Goal: Task Accomplishment & Management: Manage account settings

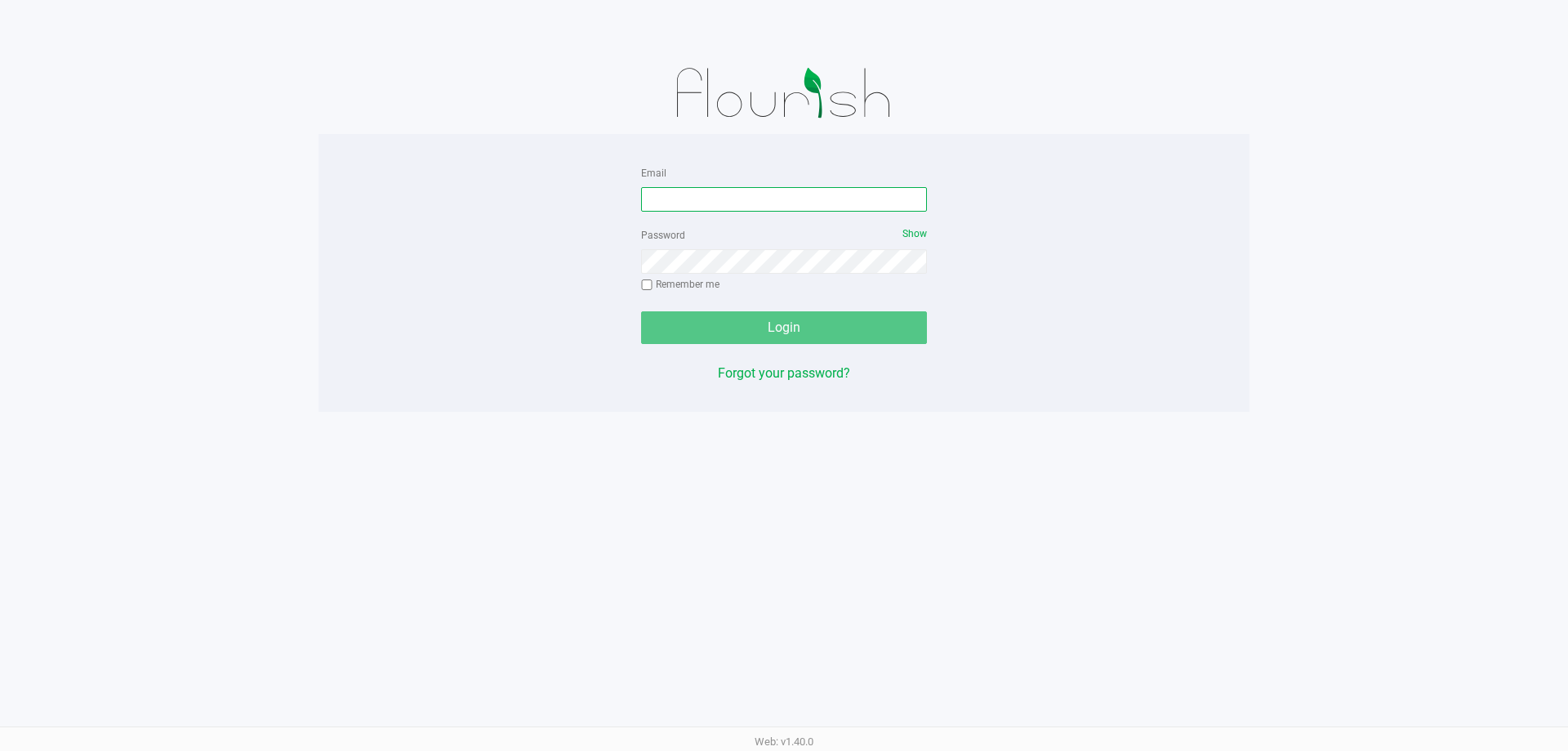
drag, startPoint x: 763, startPoint y: 195, endPoint x: 779, endPoint y: 200, distance: 16.8
click at [765, 197] on input "Email" at bounding box center [784, 199] width 286 height 24
type input "[EMAIL_ADDRESS][DOMAIN_NAME]"
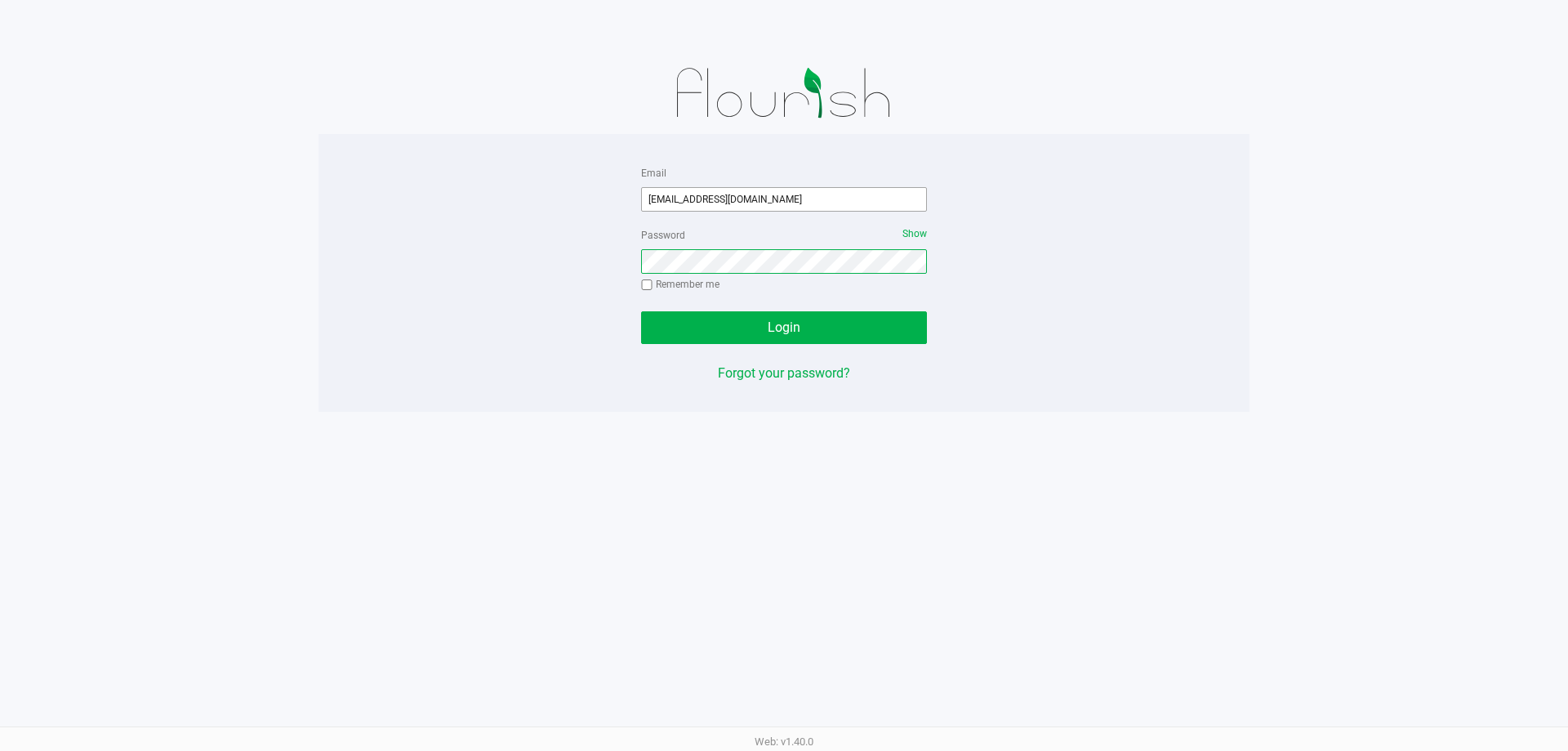
click at [641, 311] on button "Login" at bounding box center [784, 327] width 286 height 32
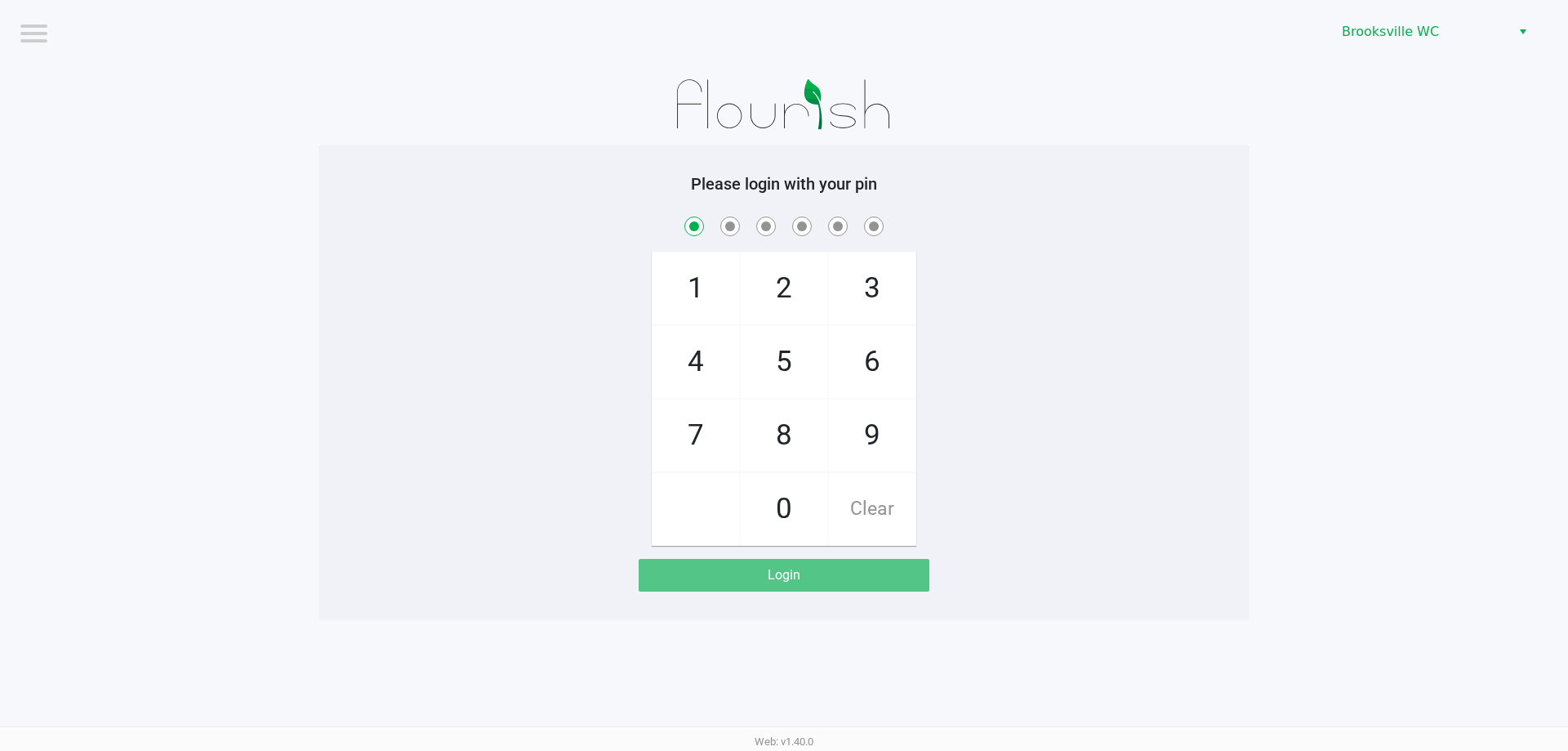
checkbox input "true"
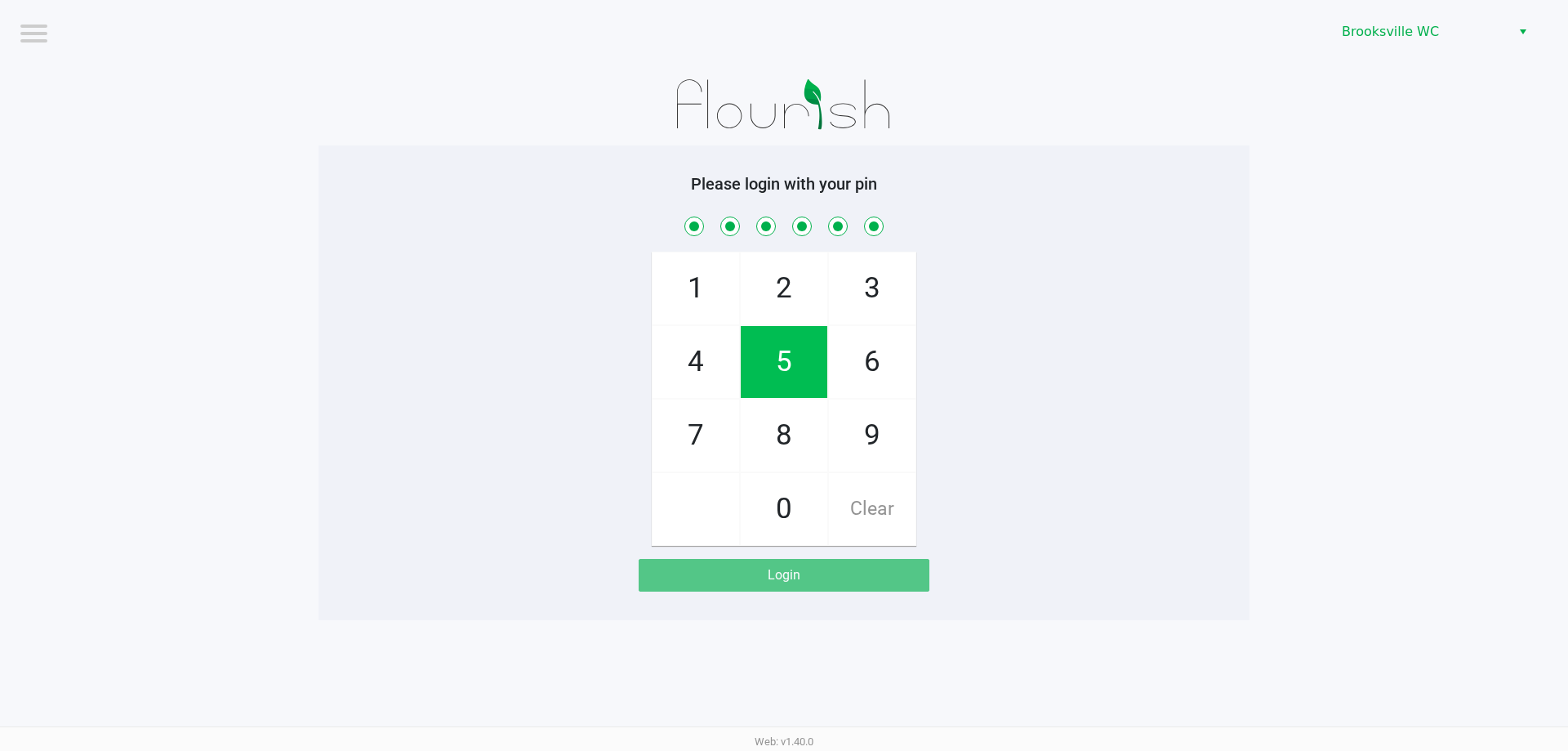
checkbox input "true"
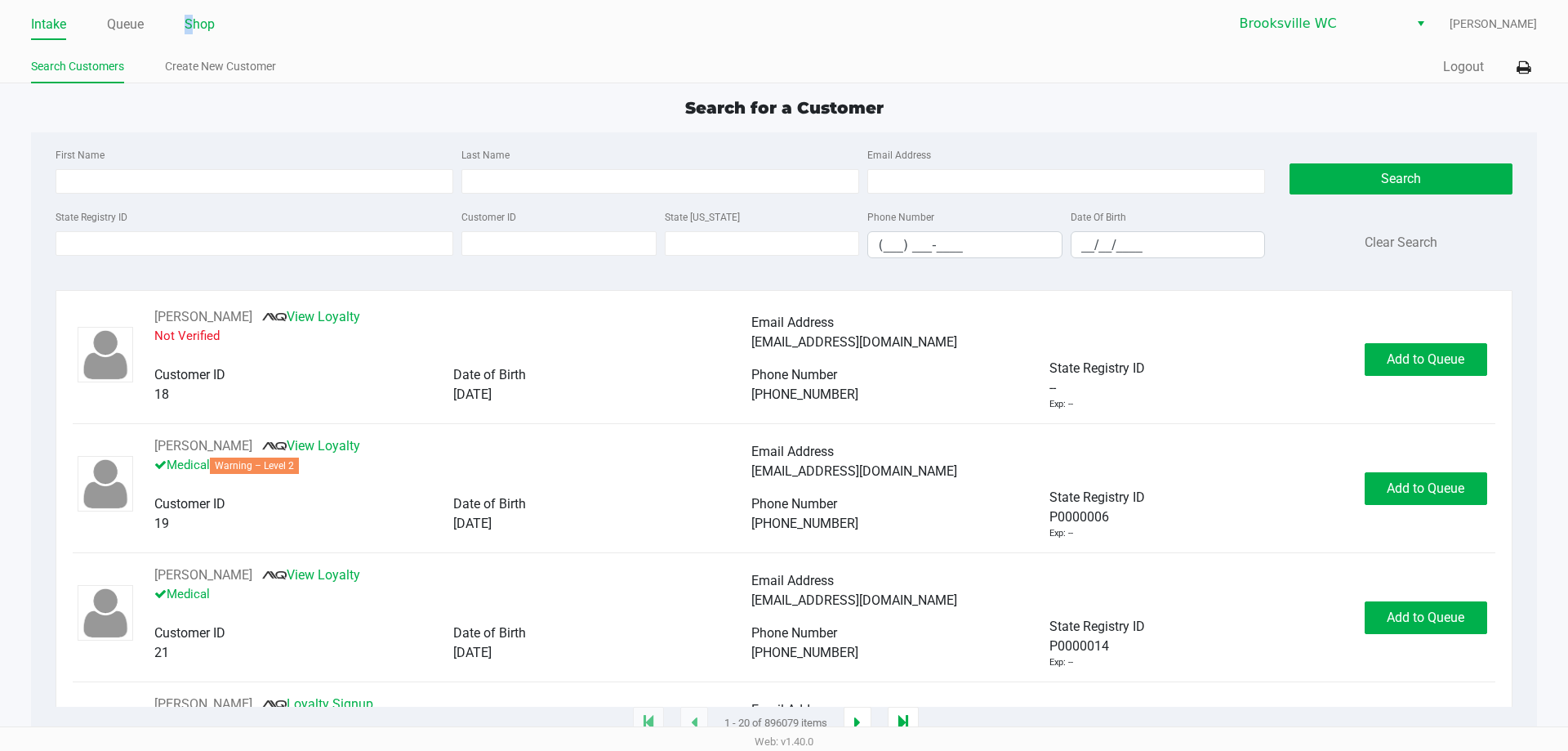
click at [192, 32] on link "Shop" at bounding box center [200, 23] width 30 height 23
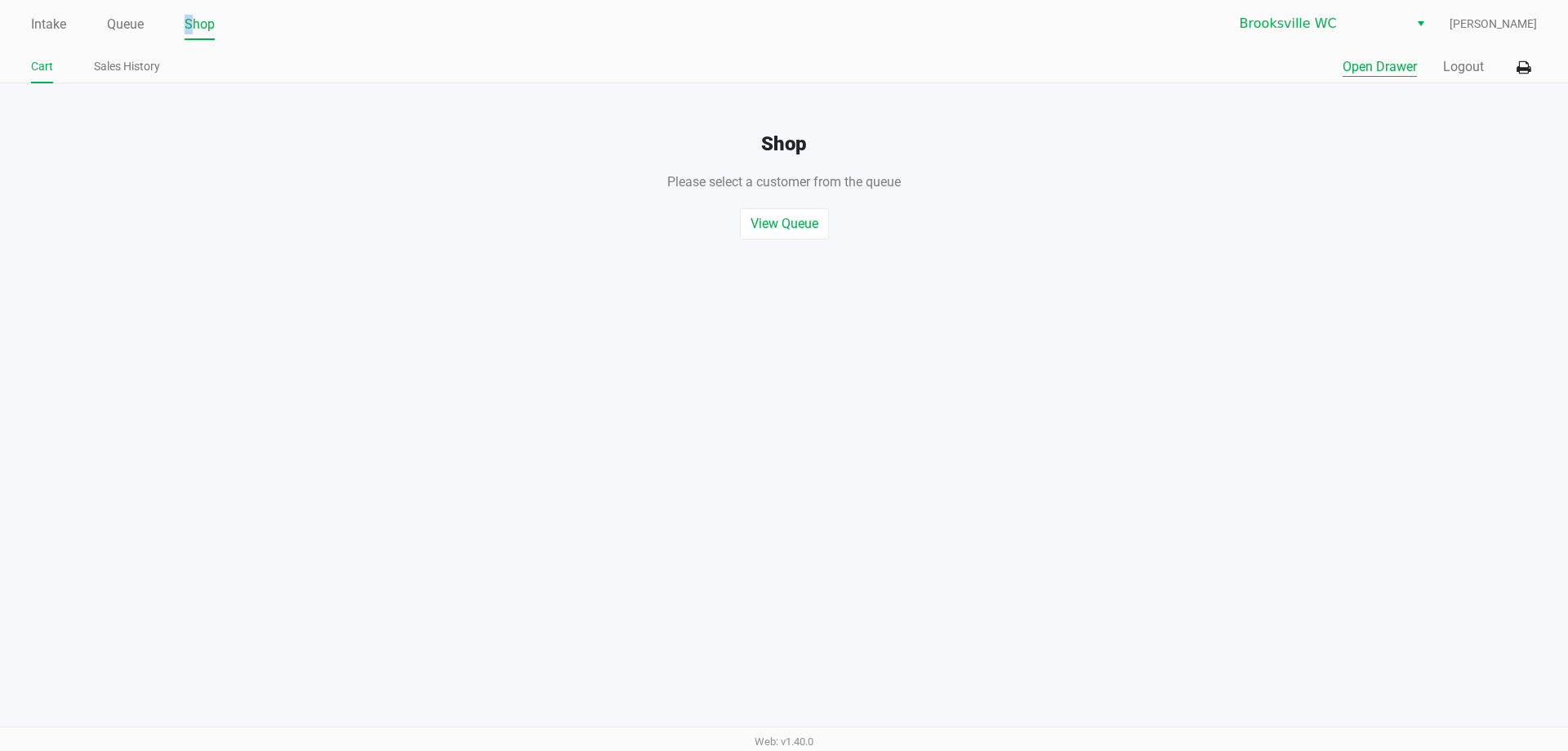
click at [1396, 69] on button "Open Drawer" at bounding box center [1380, 67] width 74 height 20
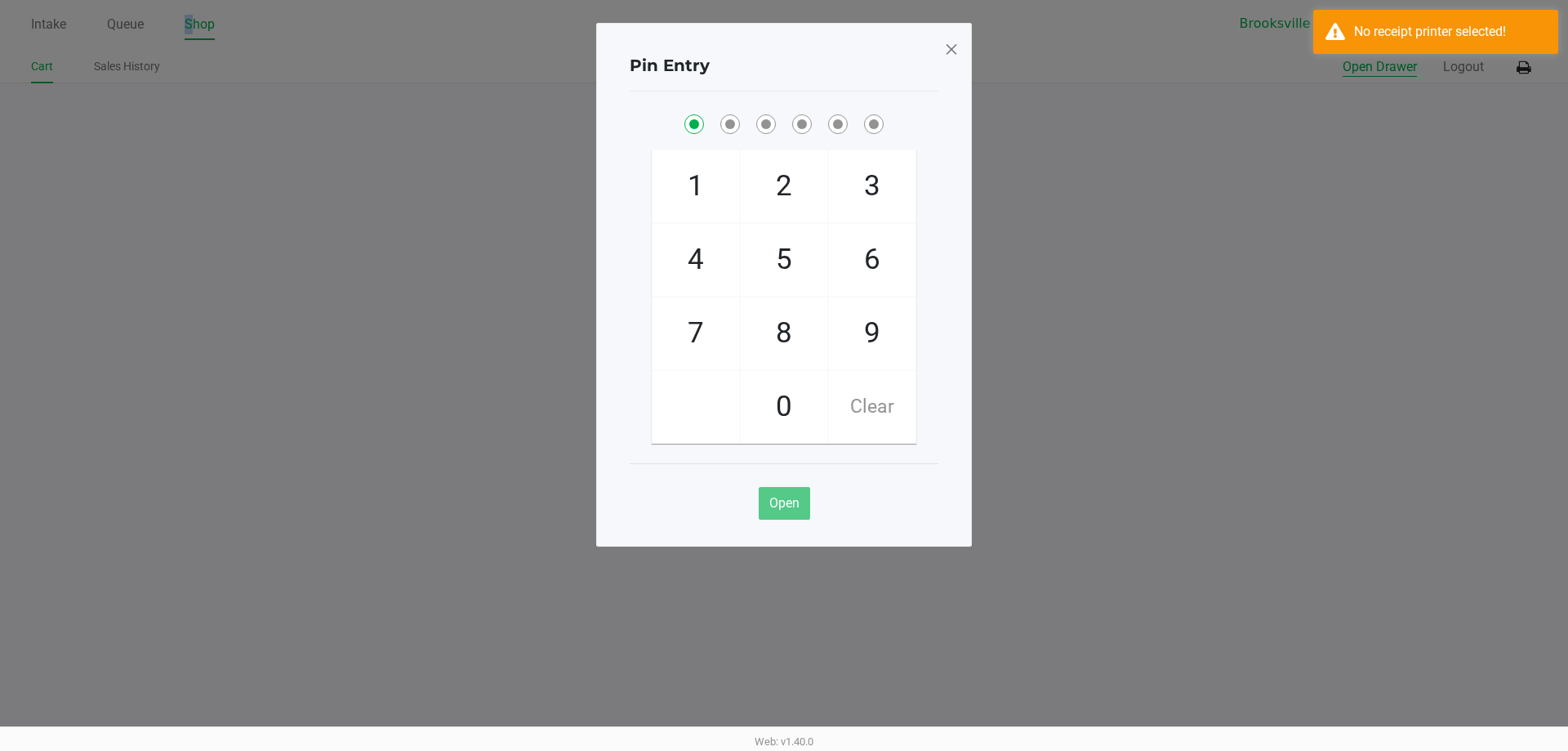
checkbox input "true"
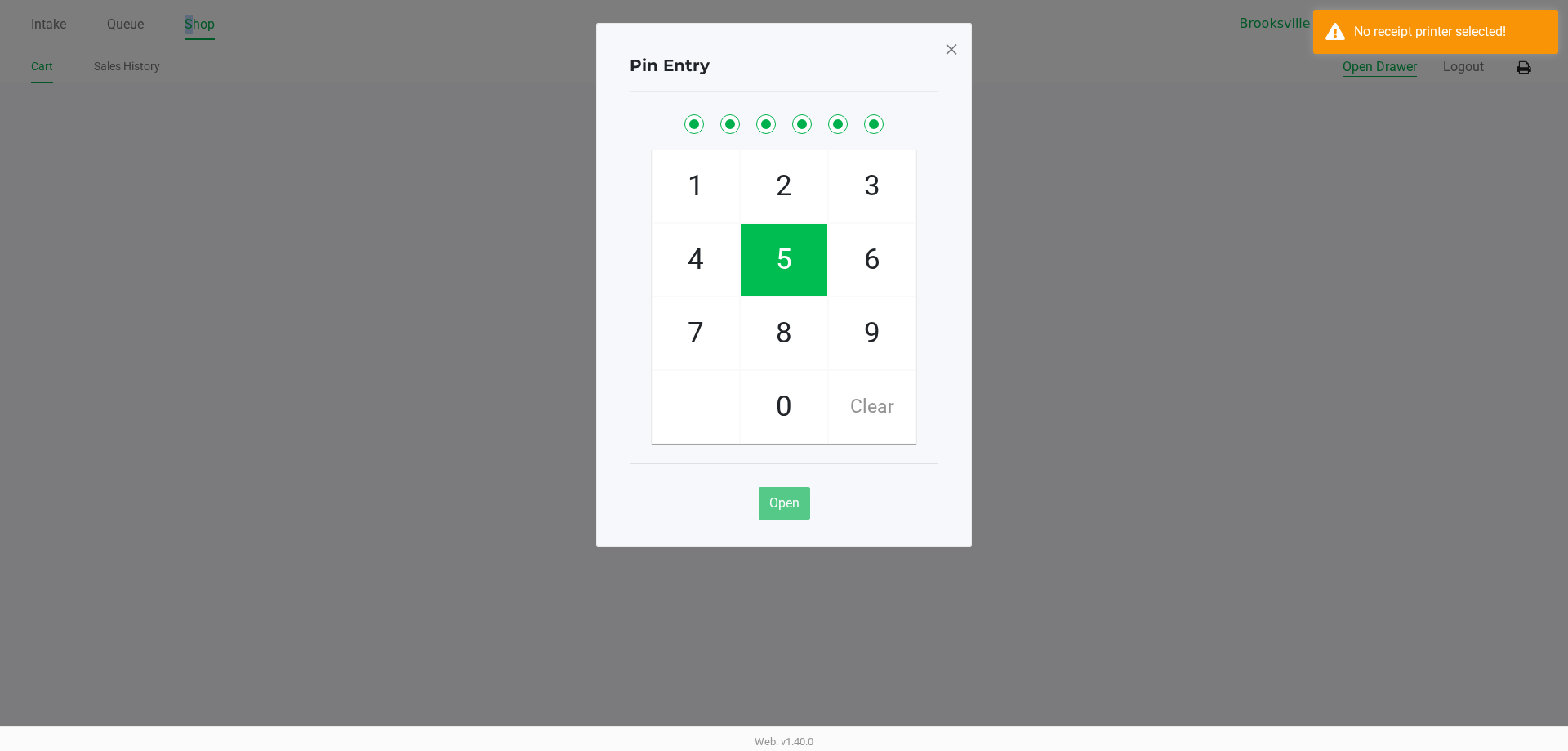
checkbox input "true"
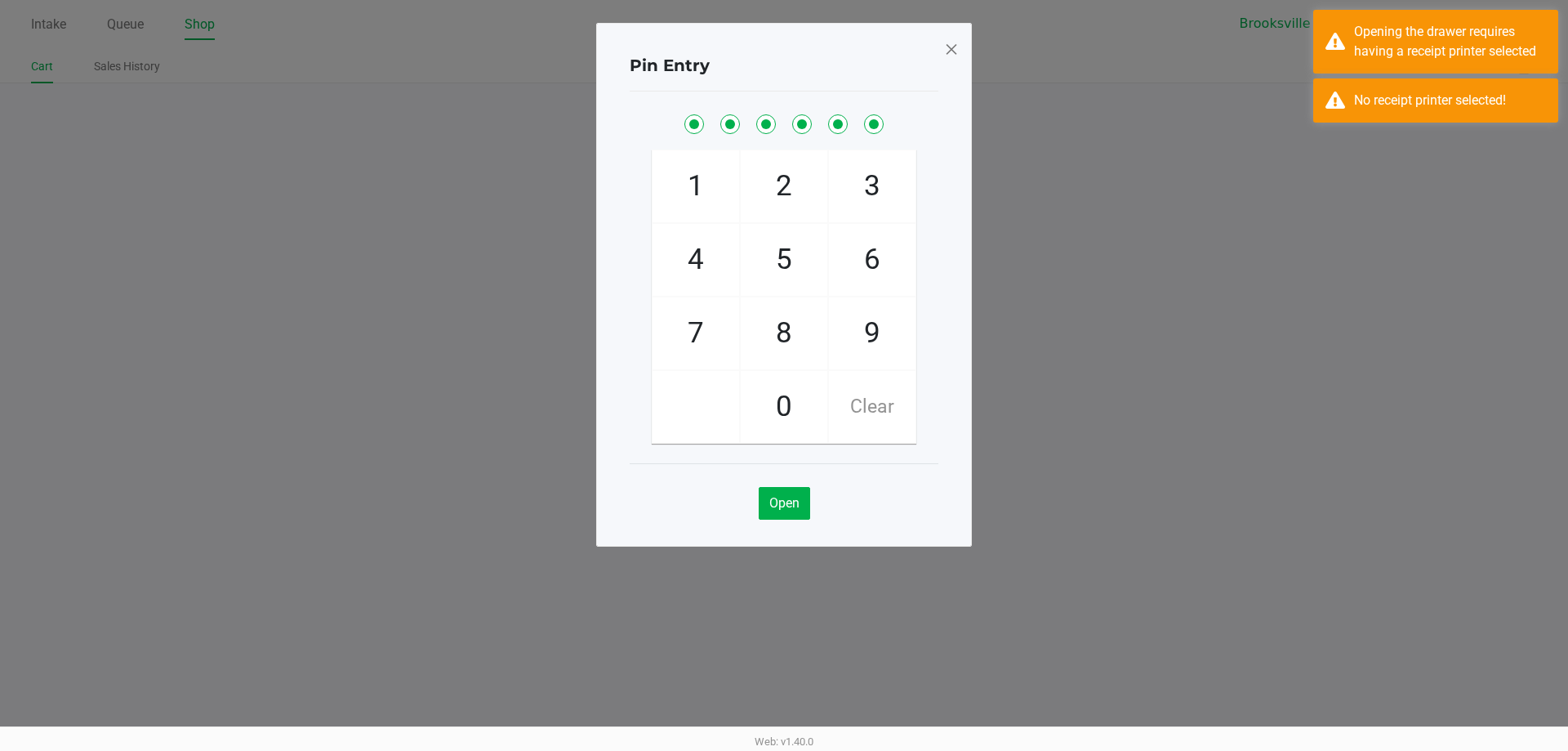
click at [956, 52] on span at bounding box center [951, 49] width 15 height 26
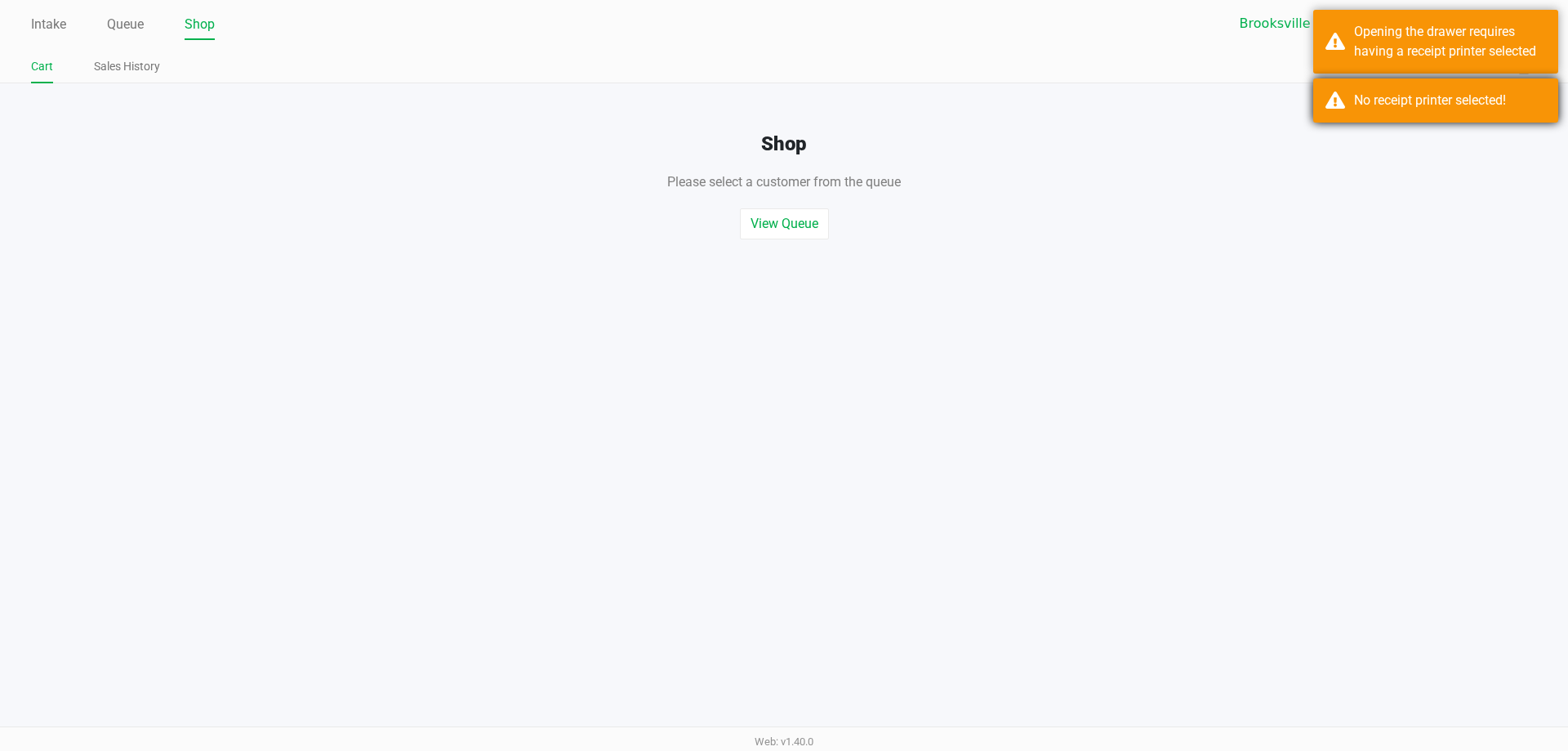
click at [1410, 115] on div "No receipt printer selected!" at bounding box center [1436, 100] width 245 height 44
click at [1391, 57] on div "Opening the drawer requires having a receipt printer selected" at bounding box center [1451, 42] width 192 height 39
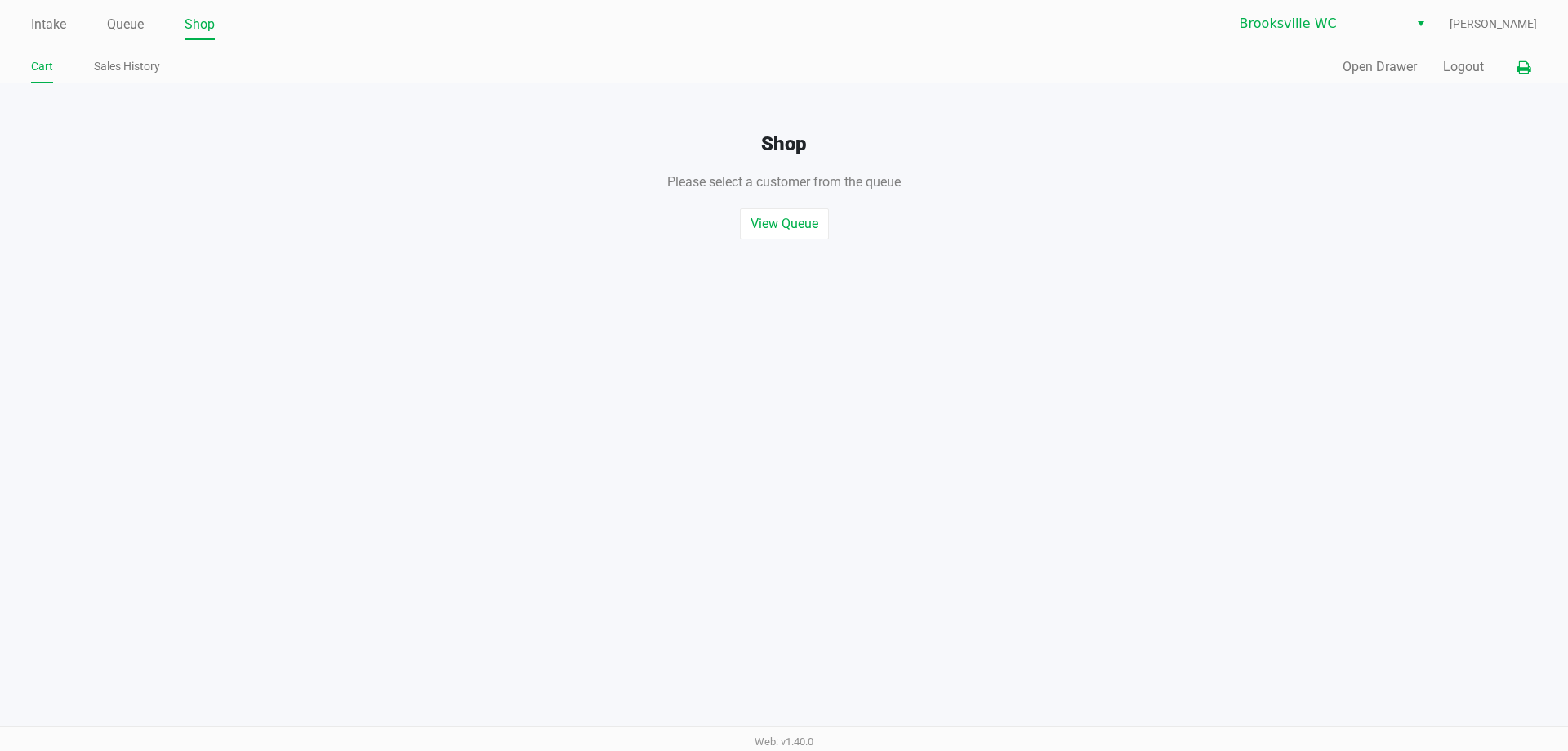
click at [1522, 73] on icon at bounding box center [1524, 68] width 14 height 12
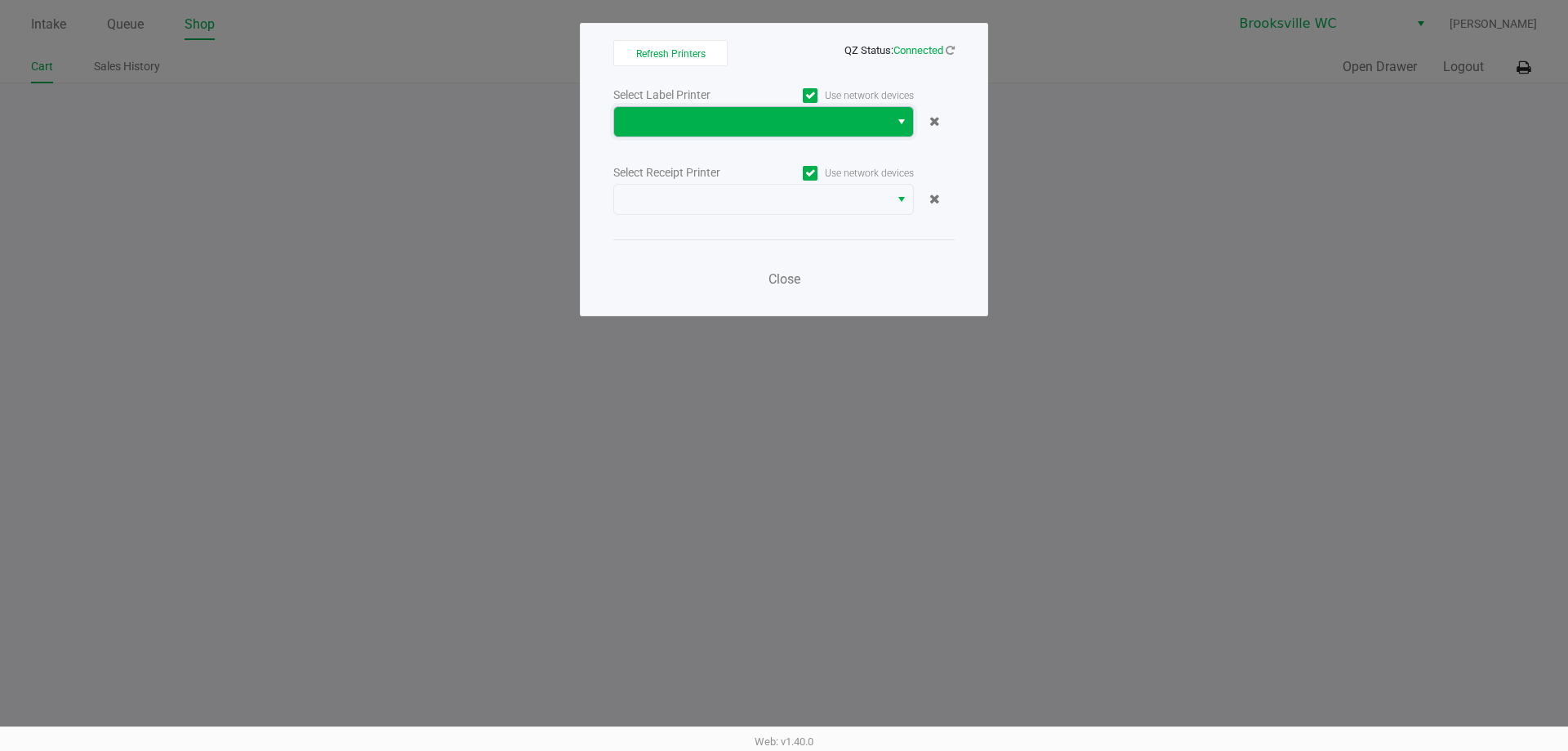
click at [754, 131] on span at bounding box center [752, 121] width 275 height 29
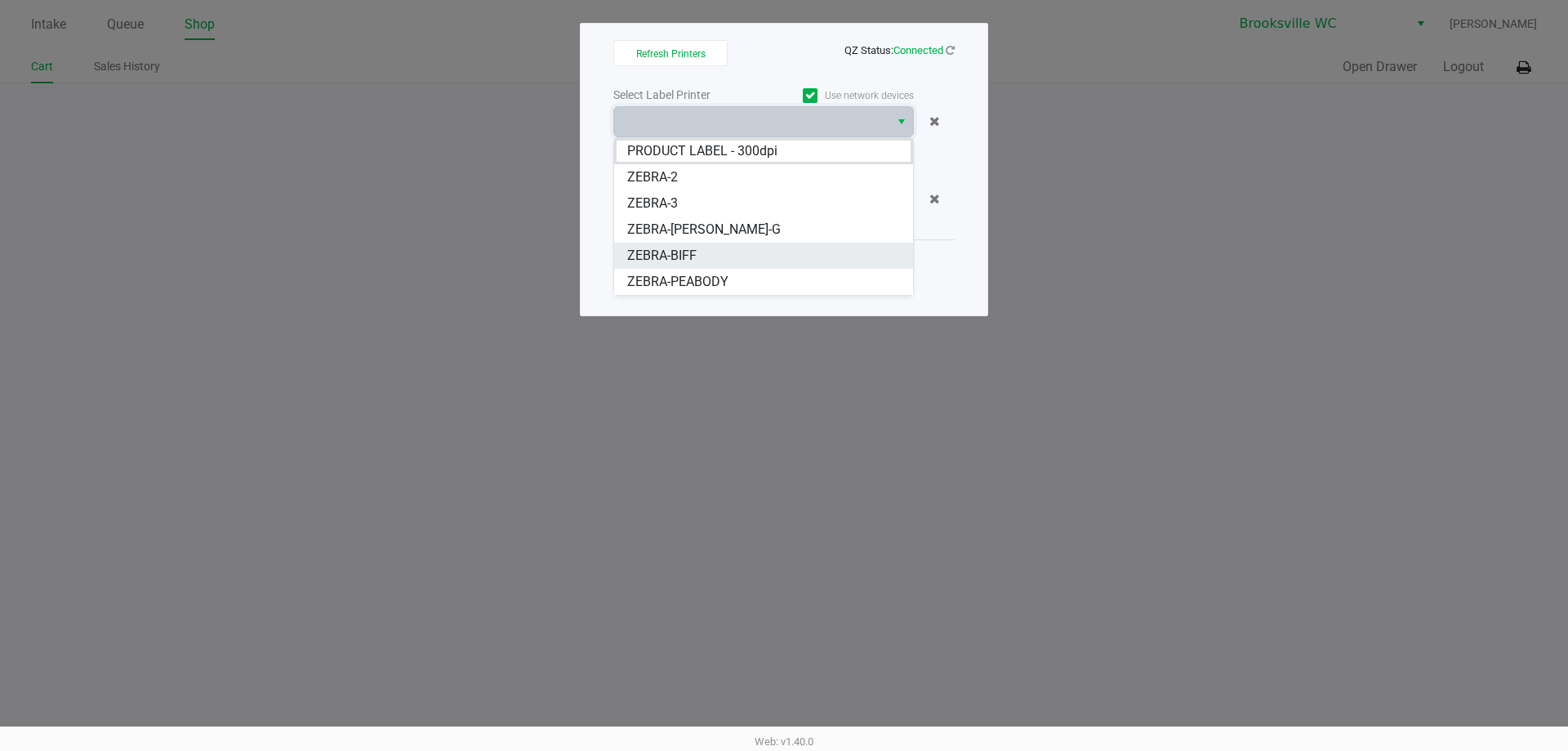
click at [693, 247] on span "ZEBRA-BIFF" at bounding box center [662, 256] width 69 height 20
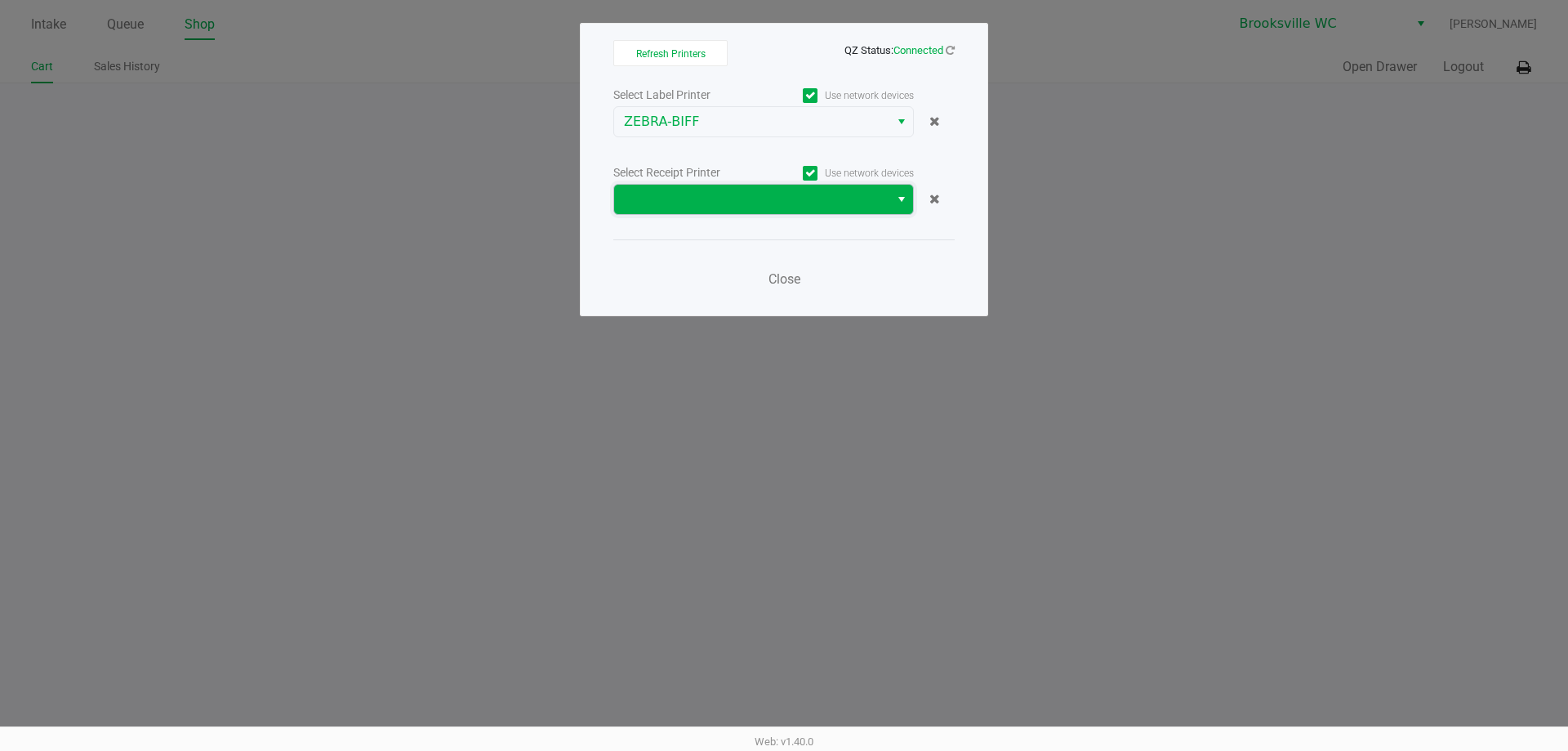
click at [689, 191] on span at bounding box center [752, 200] width 255 height 20
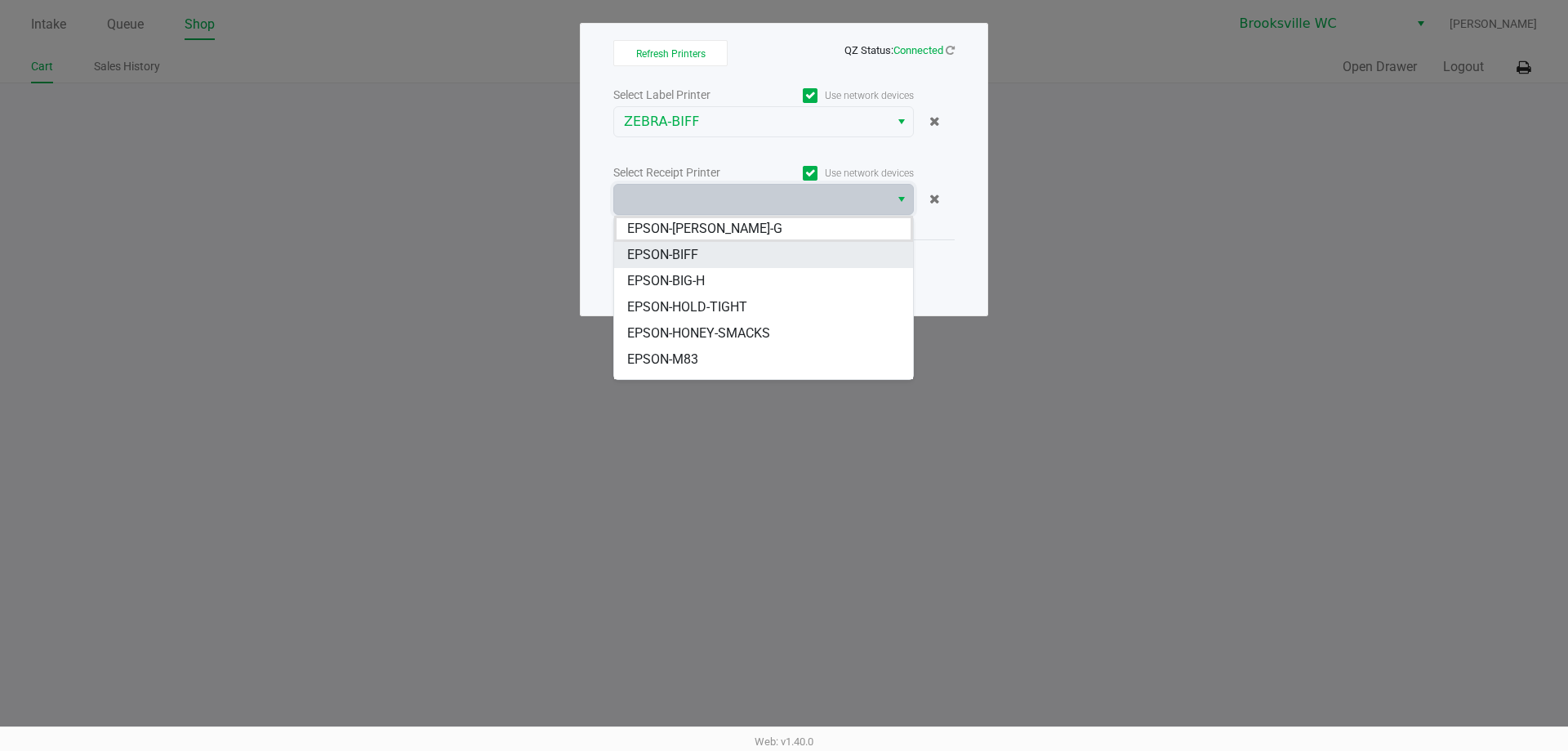
click at [701, 257] on li "EPSON-BIFF" at bounding box center [763, 255] width 299 height 26
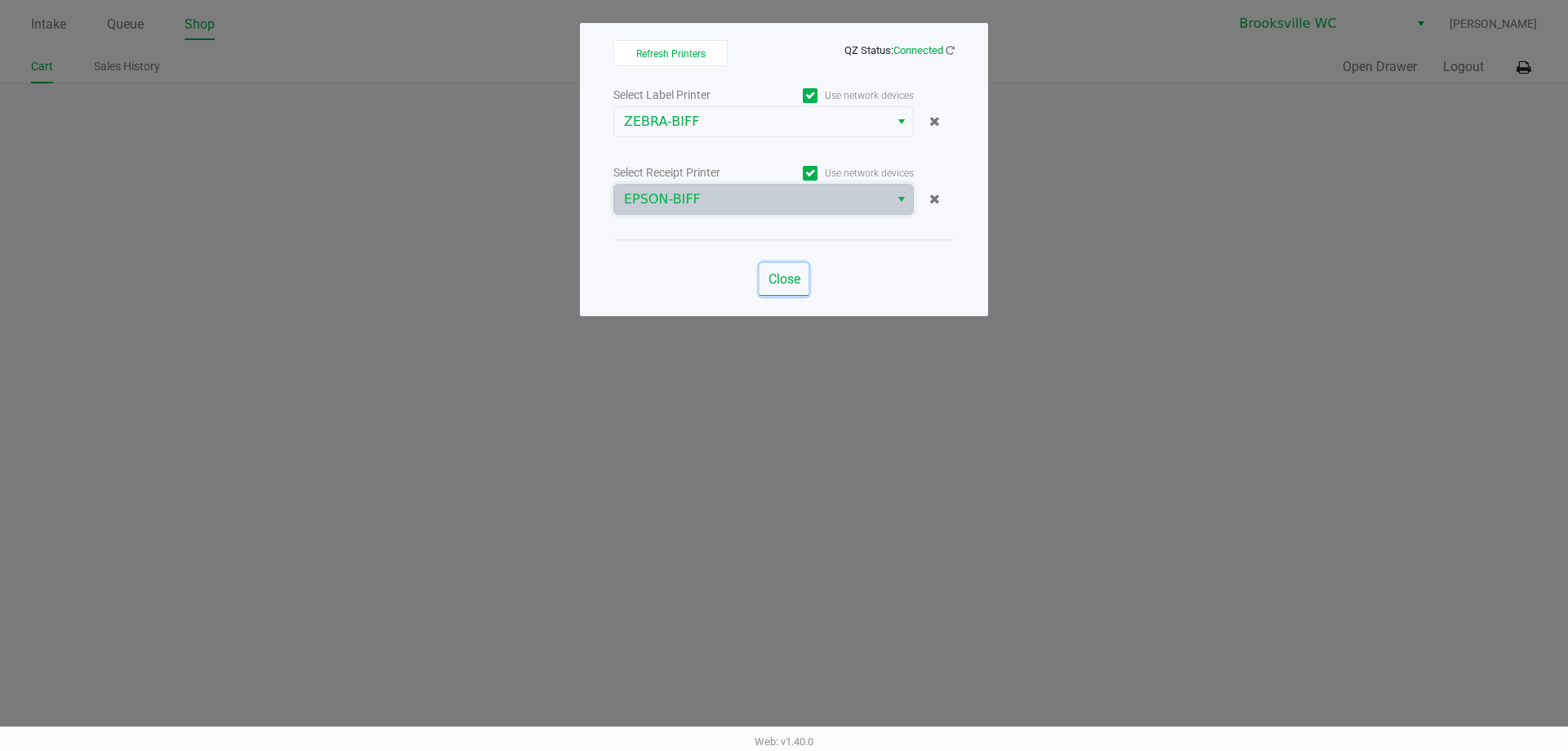
click at [783, 271] on span "Close" at bounding box center [784, 279] width 32 height 16
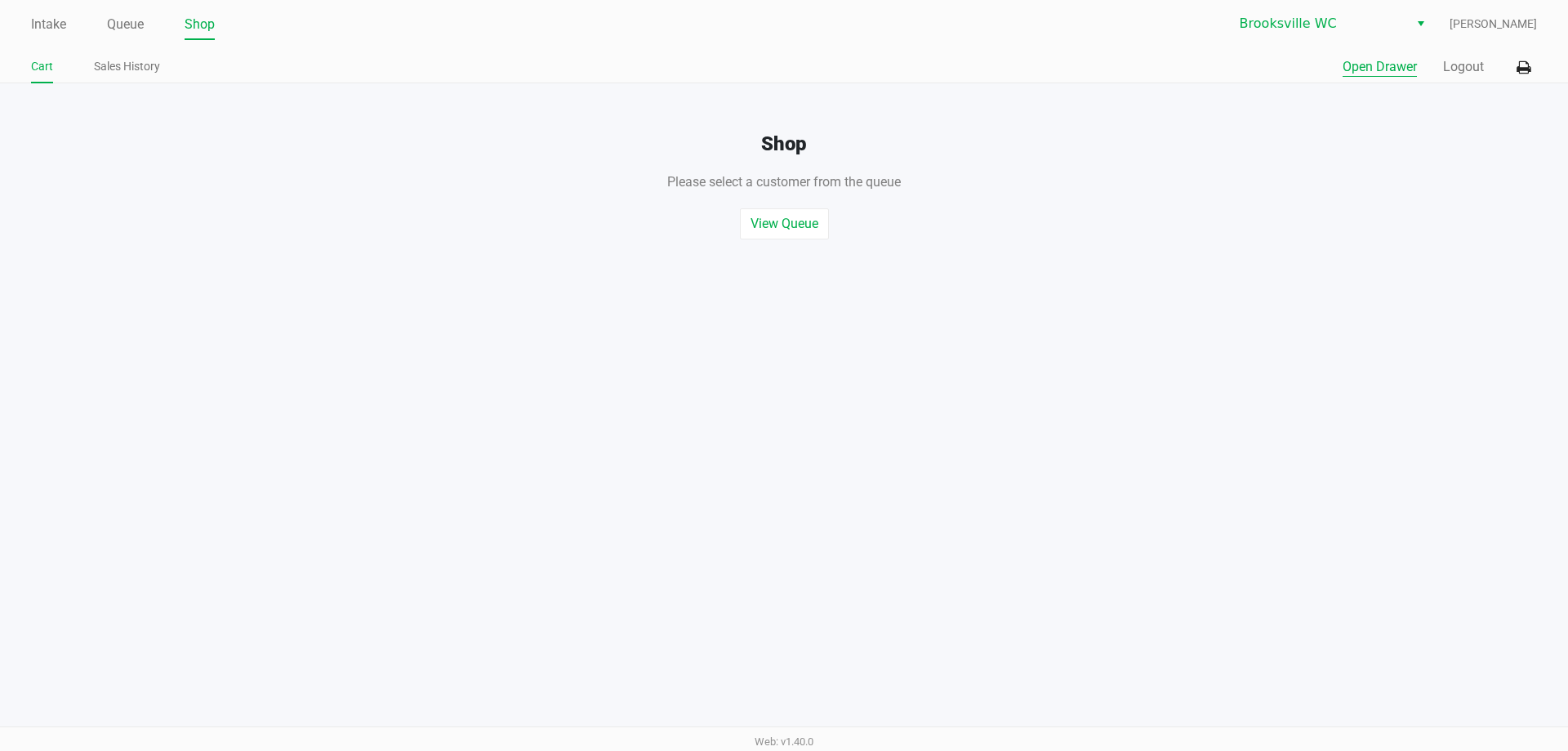
click at [1379, 71] on button "Open Drawer" at bounding box center [1380, 67] width 74 height 20
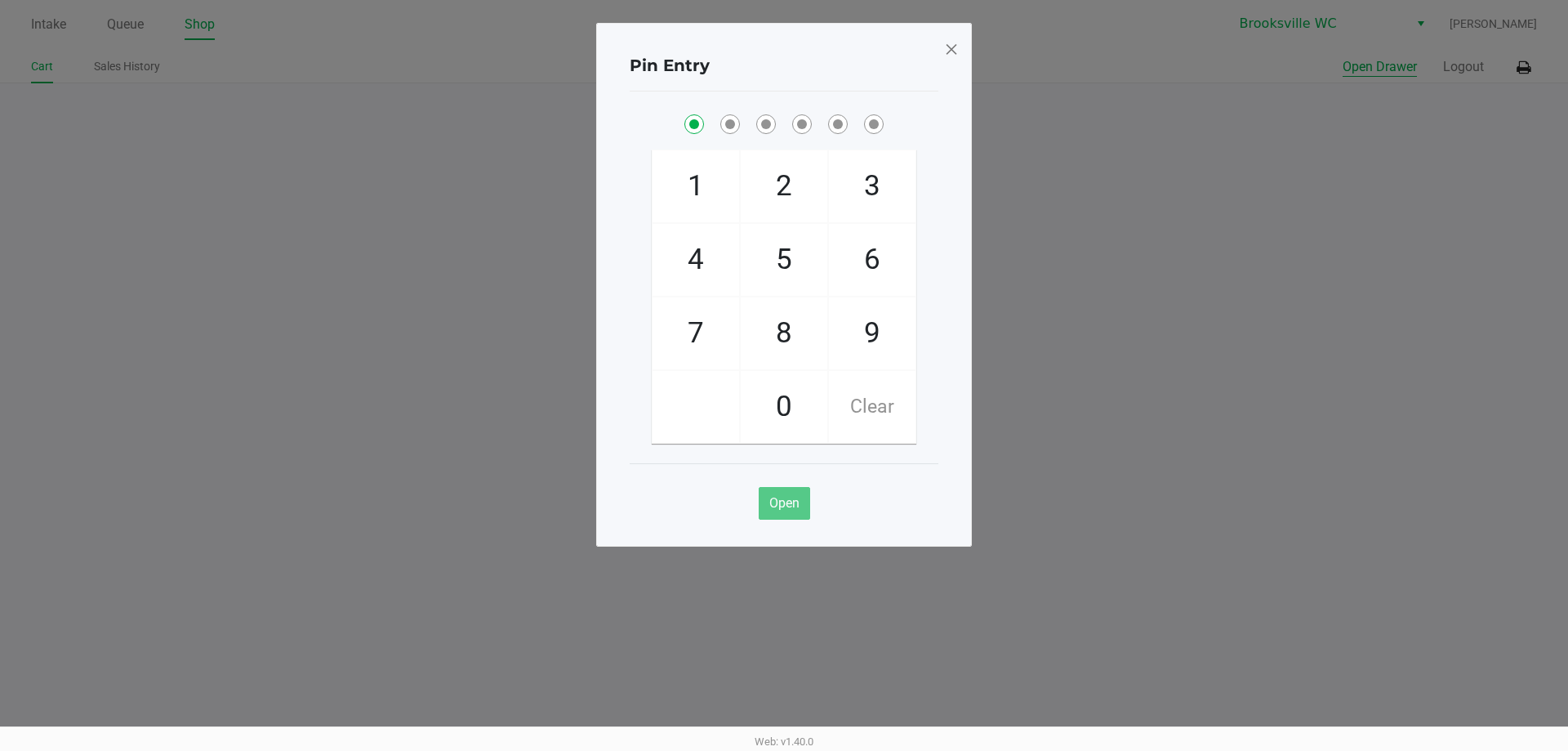
checkbox input "true"
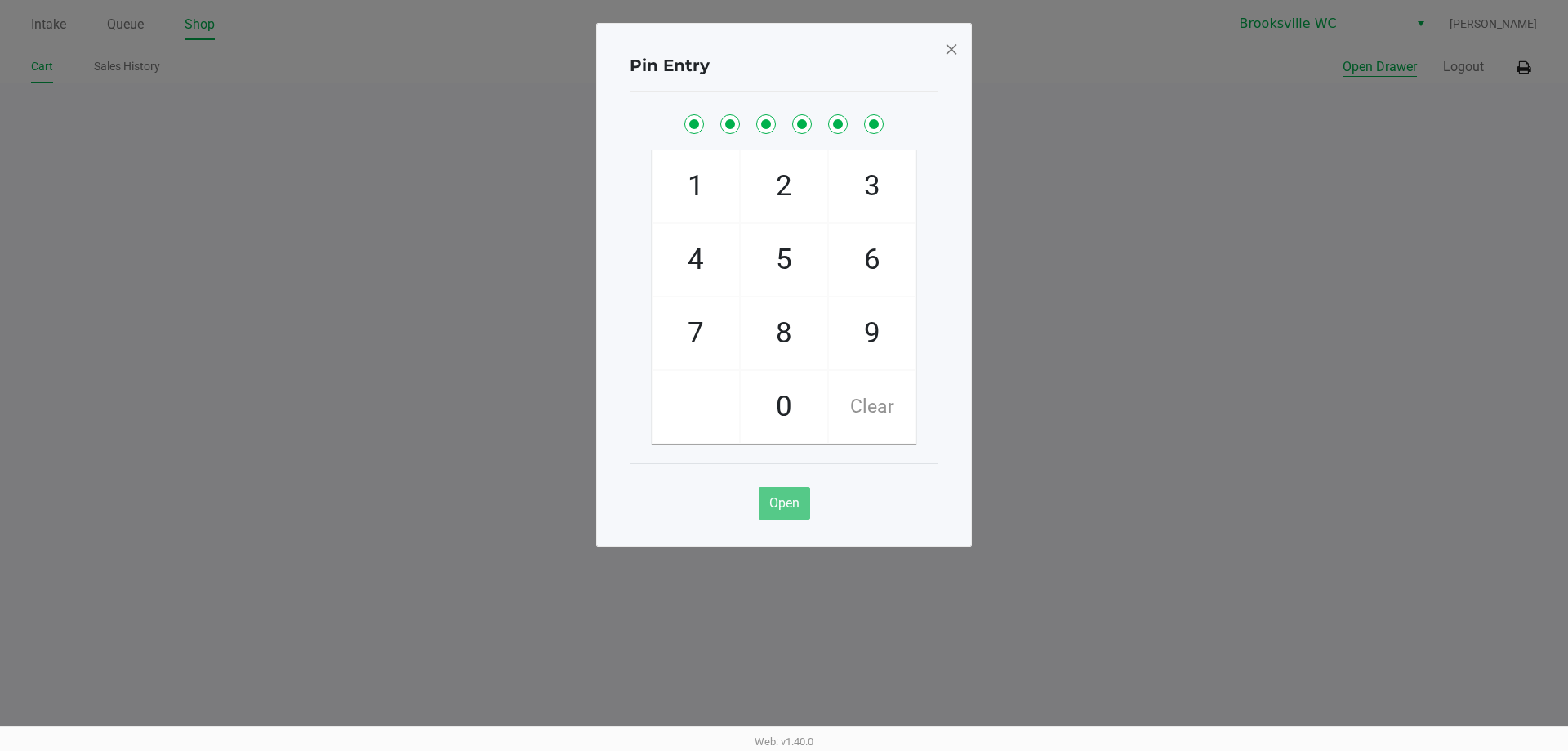
checkbox input "true"
click at [945, 51] on span at bounding box center [951, 49] width 15 height 26
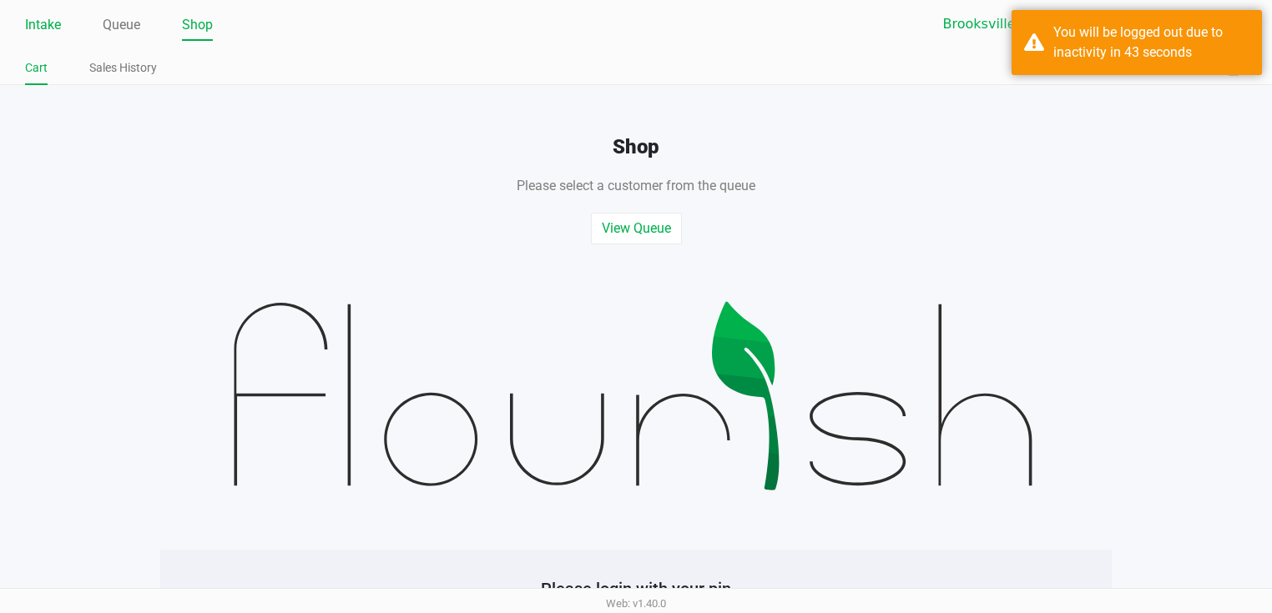
click at [43, 30] on link "Intake" at bounding box center [43, 24] width 36 height 23
click at [43, 32] on link "Intake" at bounding box center [43, 24] width 36 height 23
click at [1047, 26] on div "You will be logged out due to inactivity in 43 seconds" at bounding box center [1137, 42] width 250 height 65
click at [124, 60] on link "Sales History" at bounding box center [123, 68] width 68 height 21
click at [115, 25] on link "Queue" at bounding box center [122, 24] width 38 height 23
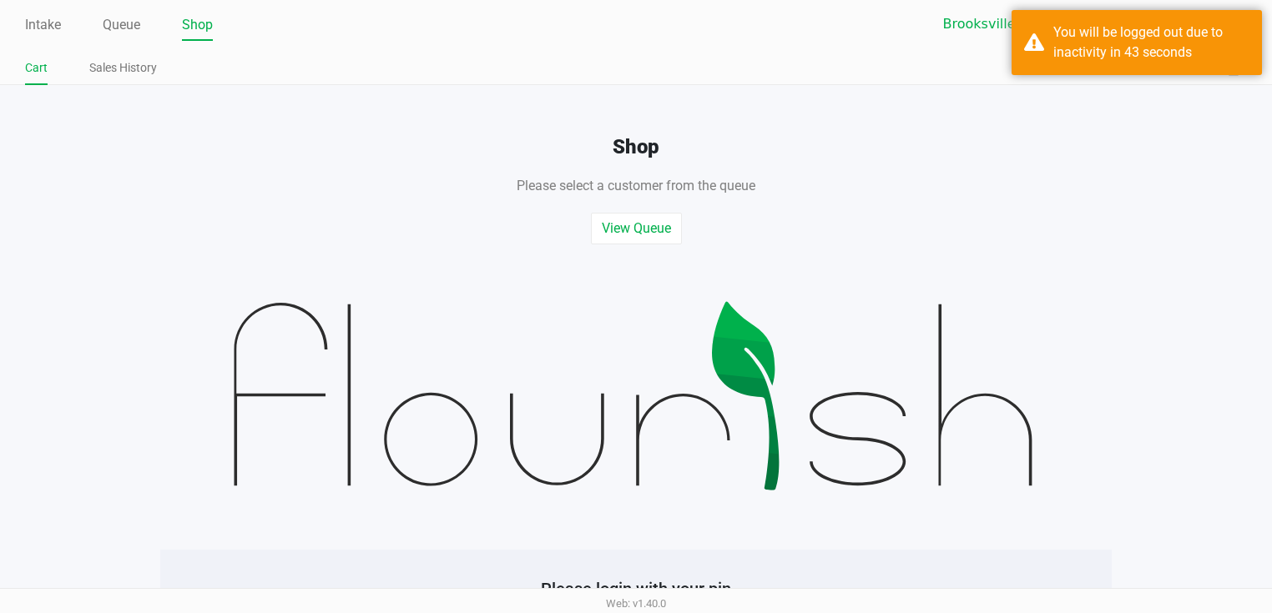
click at [190, 33] on link "Shop" at bounding box center [197, 24] width 31 height 23
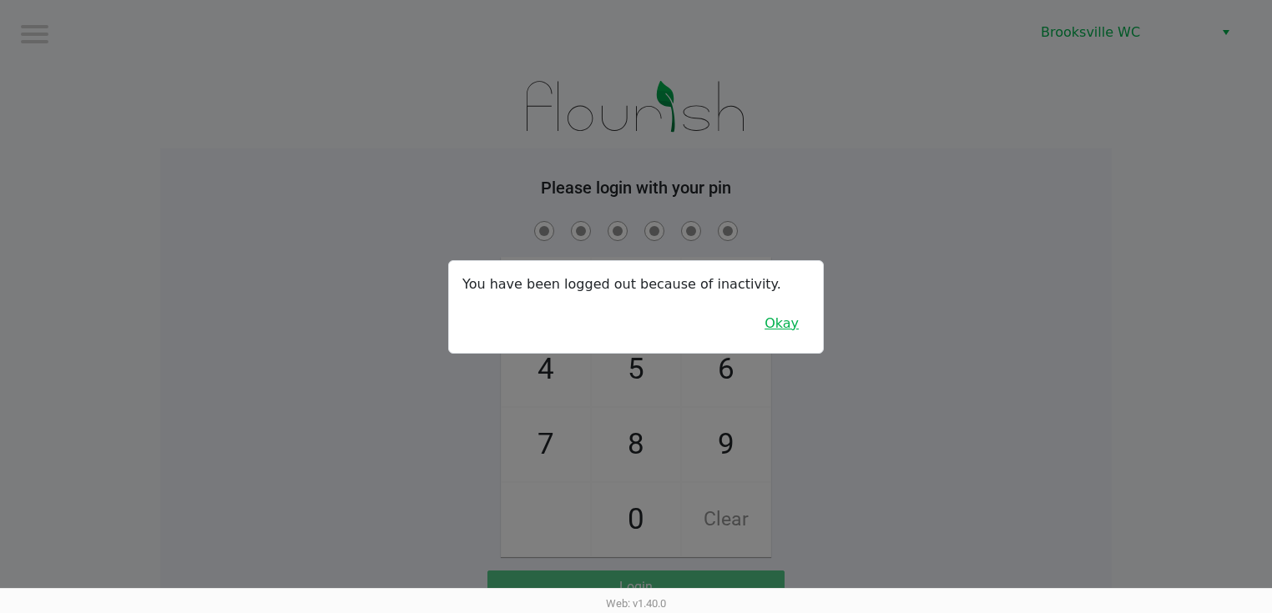
click at [798, 328] on button "Okay" at bounding box center [782, 324] width 56 height 32
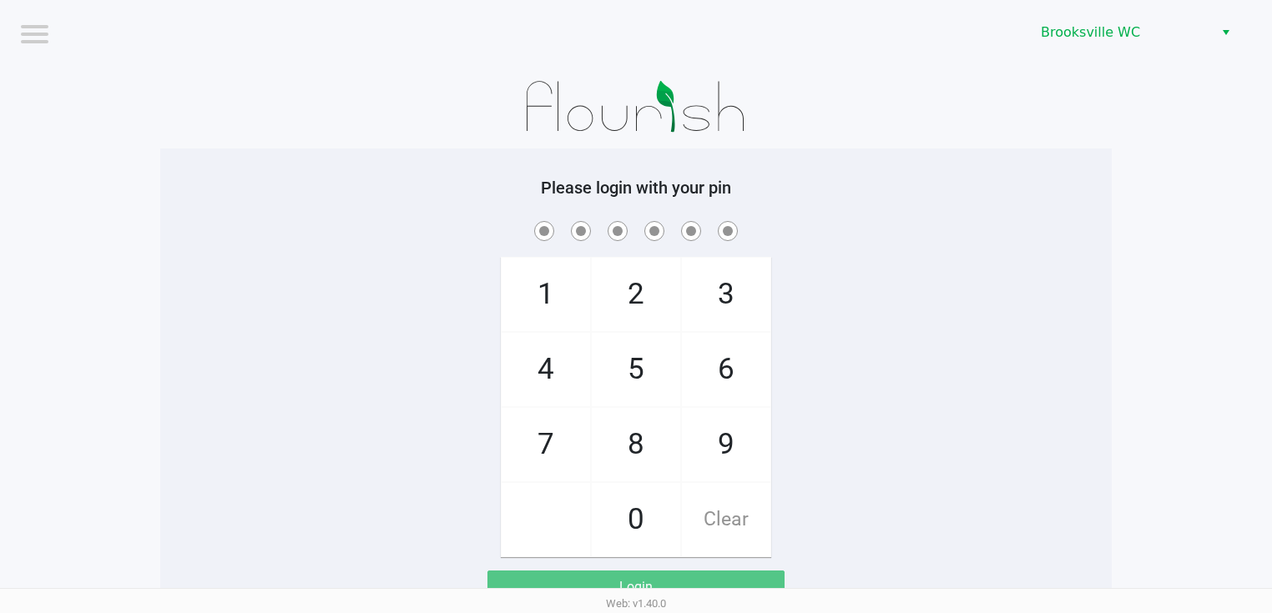
click at [549, 380] on span "4" at bounding box center [546, 369] width 88 height 73
click at [657, 318] on span "2" at bounding box center [636, 294] width 88 height 73
click at [584, 369] on span "4" at bounding box center [546, 369] width 88 height 73
click at [562, 312] on span "1" at bounding box center [546, 294] width 88 height 73
click at [640, 364] on span "5" at bounding box center [636, 369] width 88 height 73
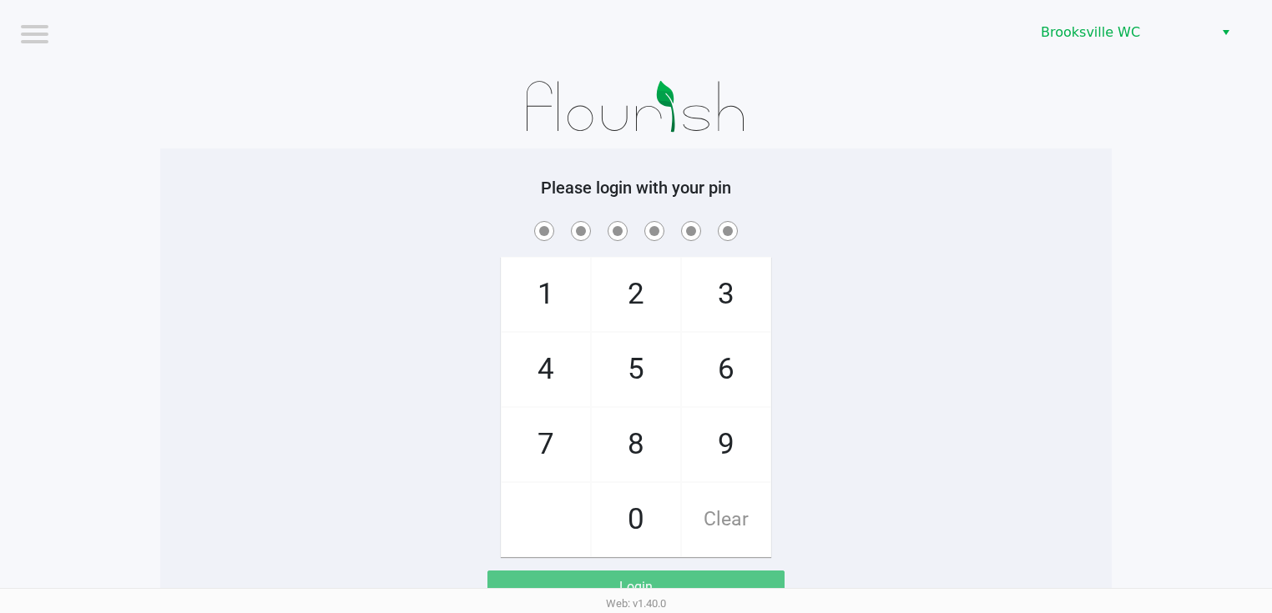
click at [640, 364] on span "5" at bounding box center [636, 369] width 88 height 73
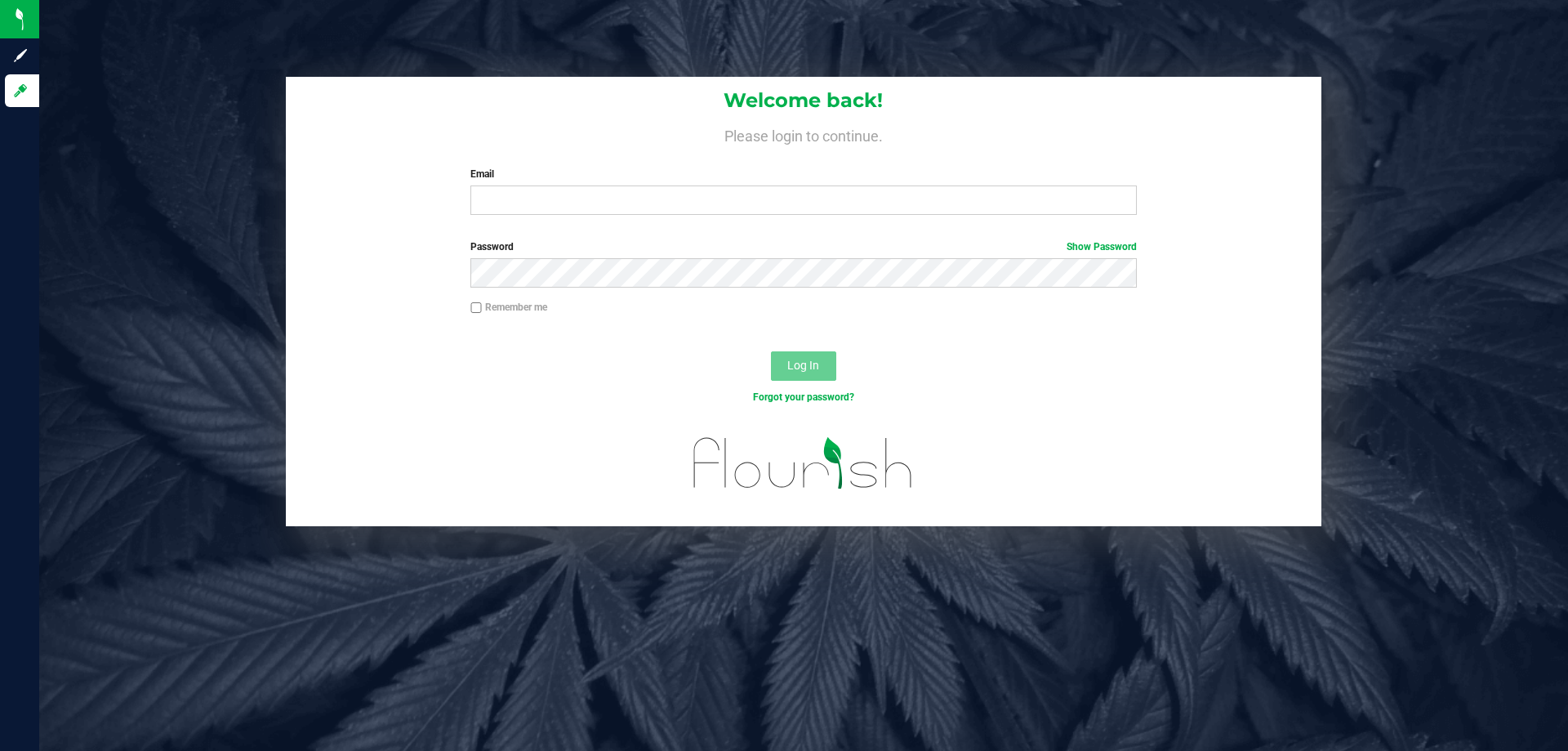
type input "[EMAIL_ADDRESS][DOMAIN_NAME]"
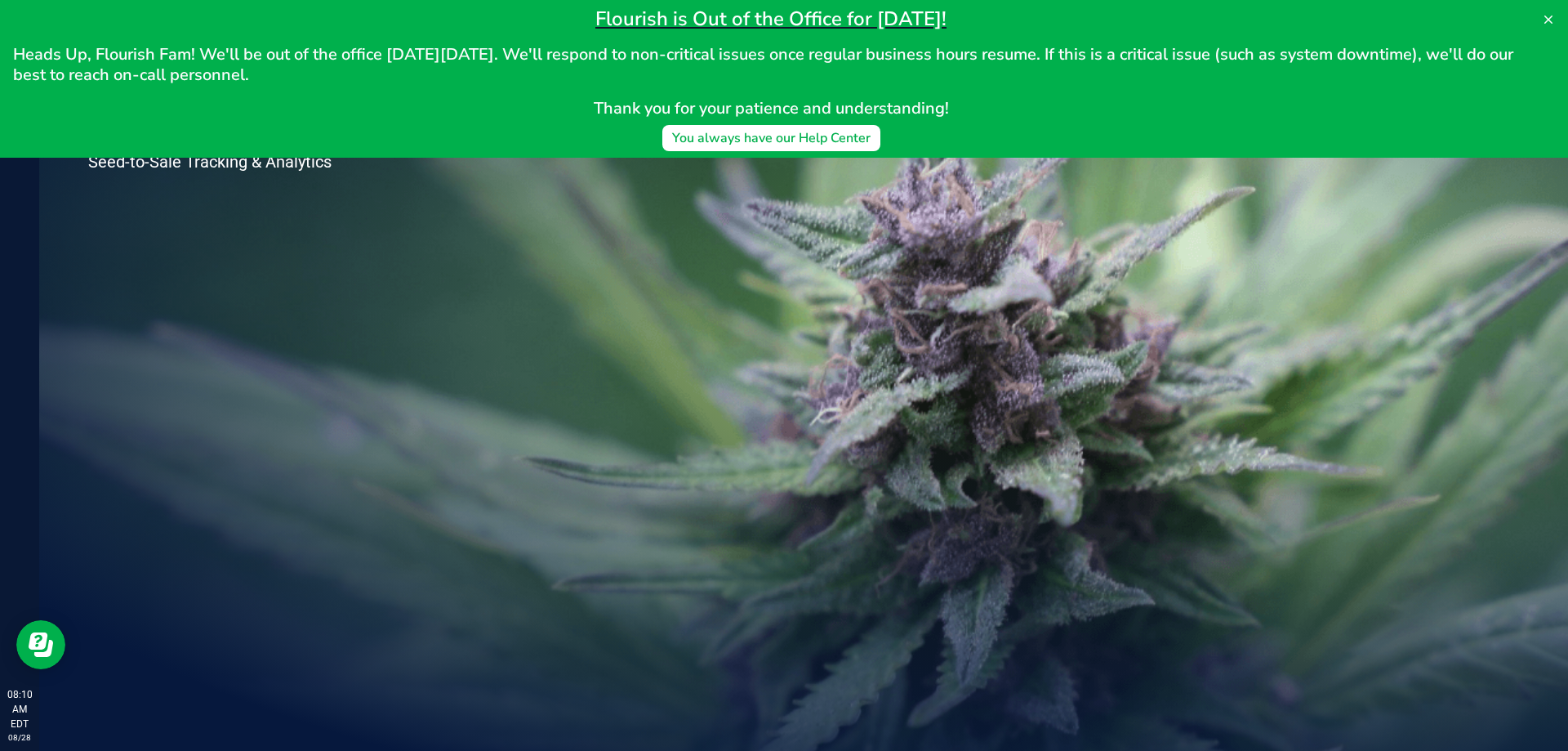
click at [771, 202] on div "Welcome to Flourish Software Seed-to-Sale Tracking & Analytics" at bounding box center [804, 395] width 1529 height 712
click at [1551, 13] on button at bounding box center [1548, 20] width 26 height 26
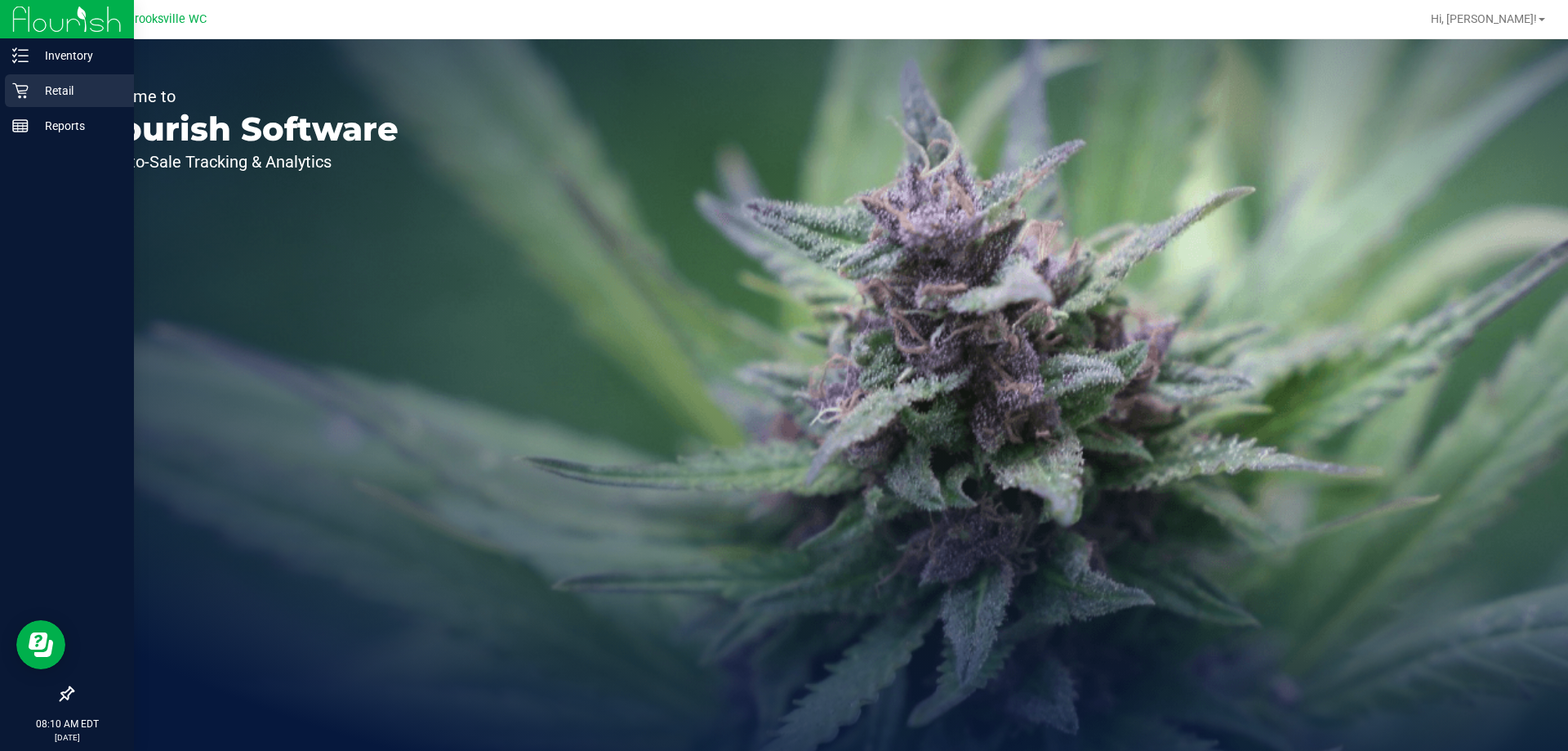
click at [21, 90] on icon at bounding box center [21, 90] width 17 height 17
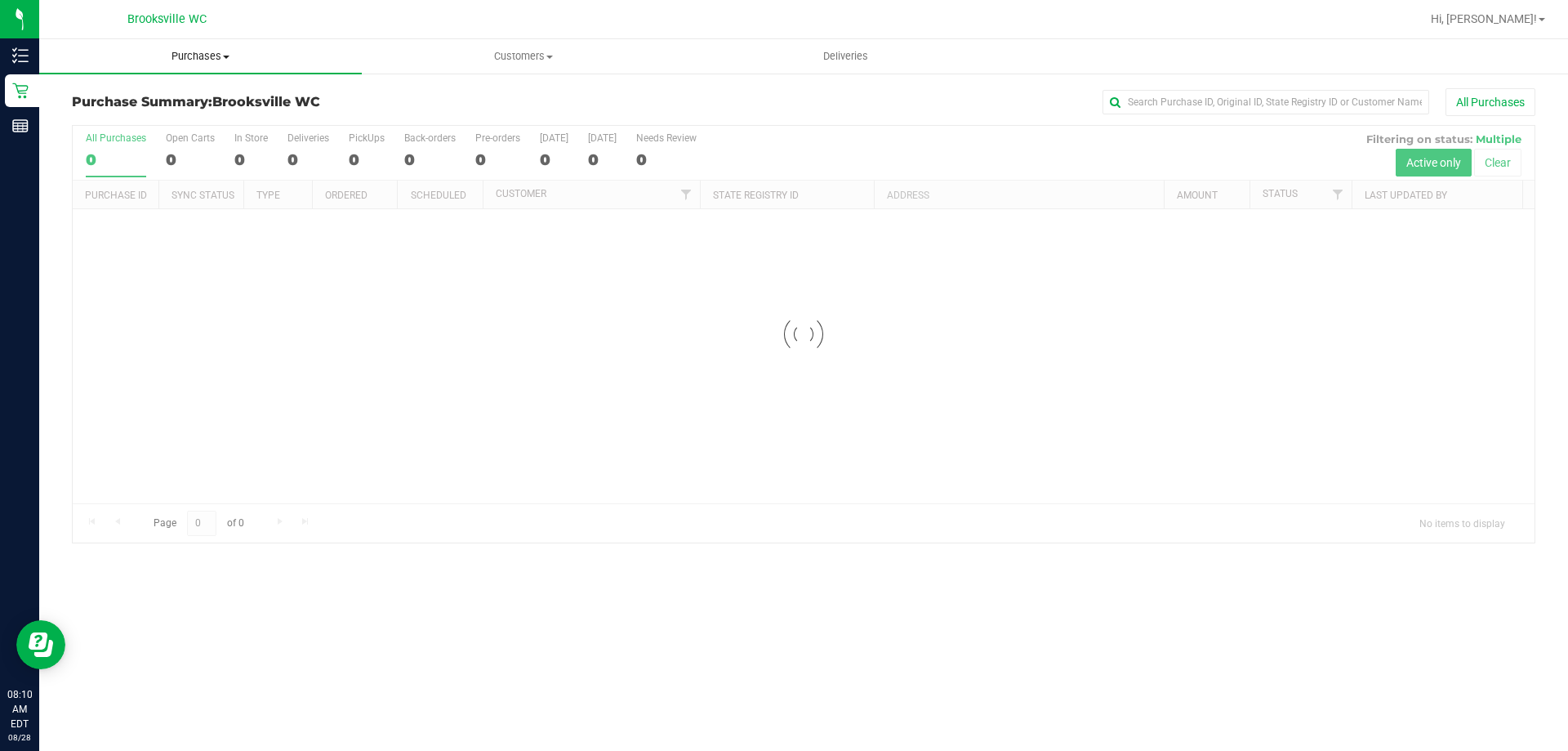
click at [192, 60] on span "Purchases" at bounding box center [201, 56] width 323 height 15
click at [187, 120] on li "Fulfillment" at bounding box center [201, 118] width 323 height 20
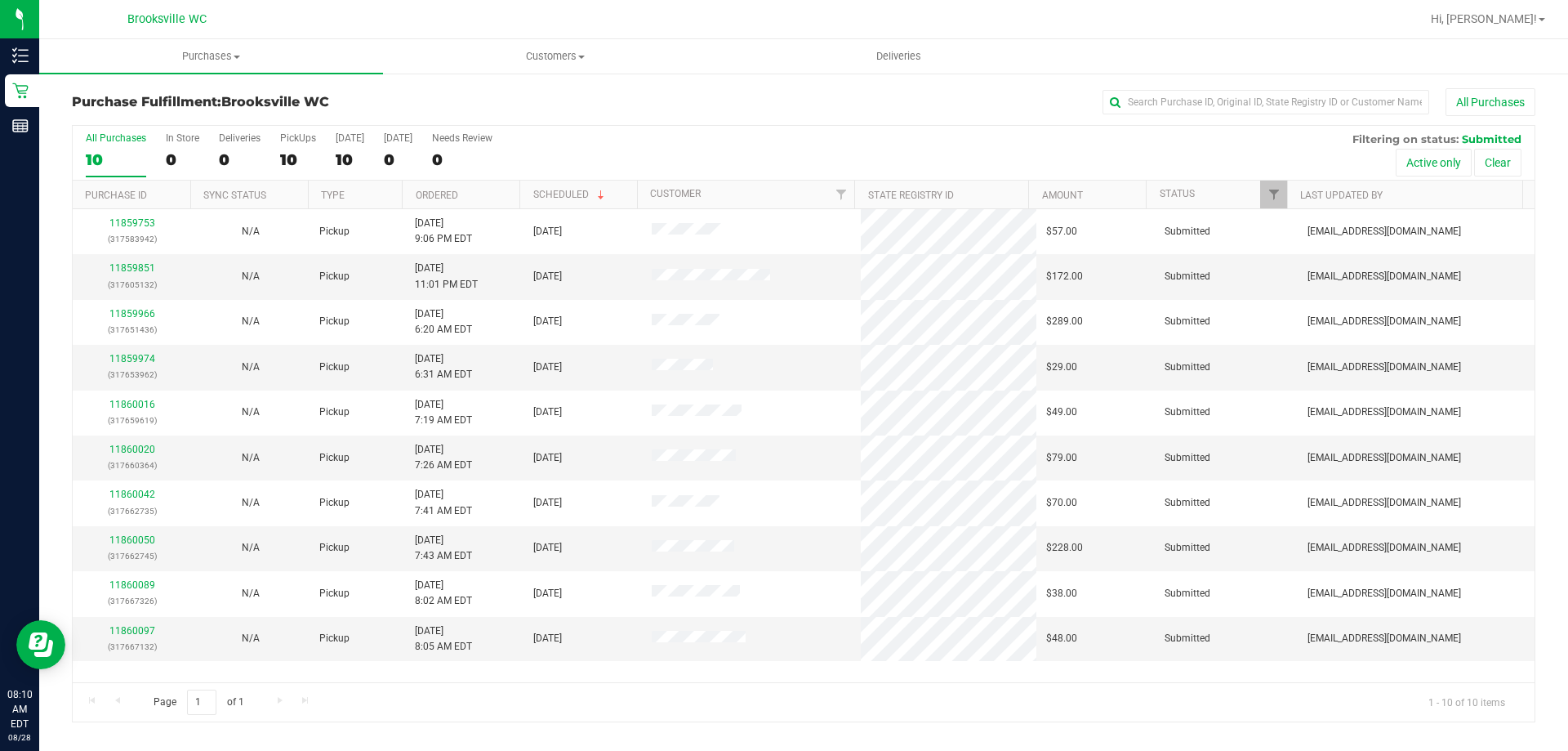
click at [497, 191] on th "Ordered" at bounding box center [461, 194] width 117 height 28
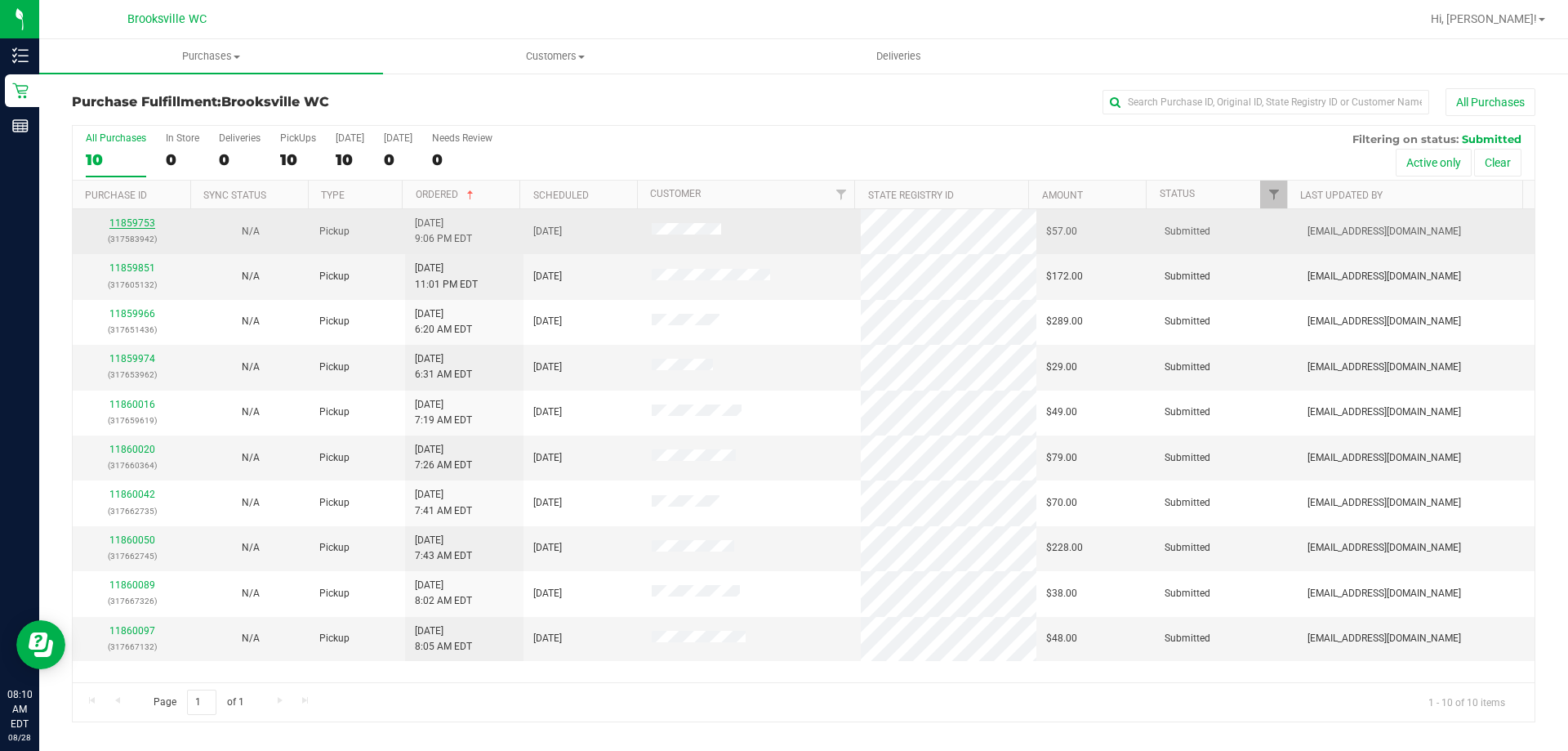
click at [116, 229] on link "11859753" at bounding box center [132, 223] width 46 height 12
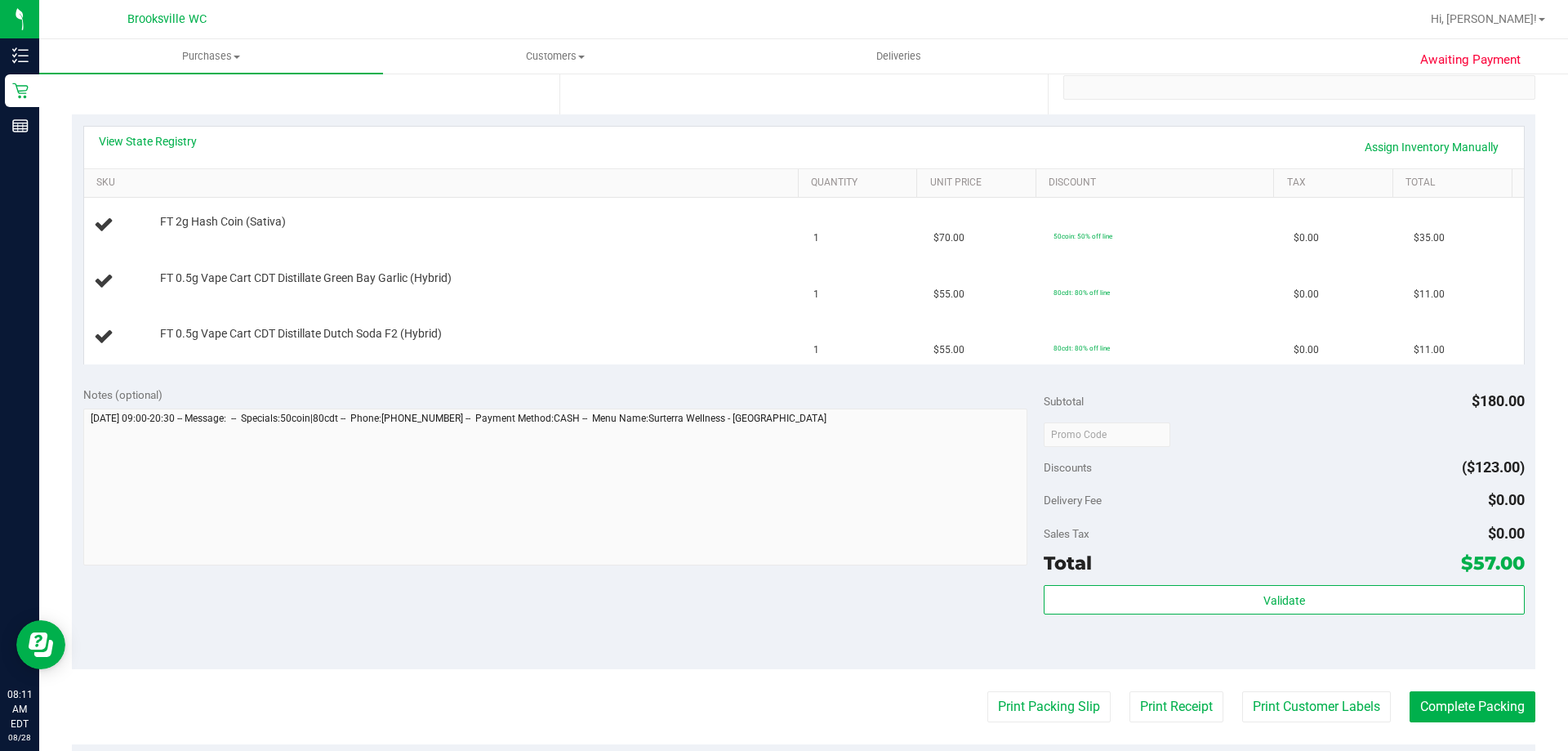
scroll to position [327, 0]
click at [1070, 708] on button "Print Packing Slip" at bounding box center [1049, 706] width 123 height 31
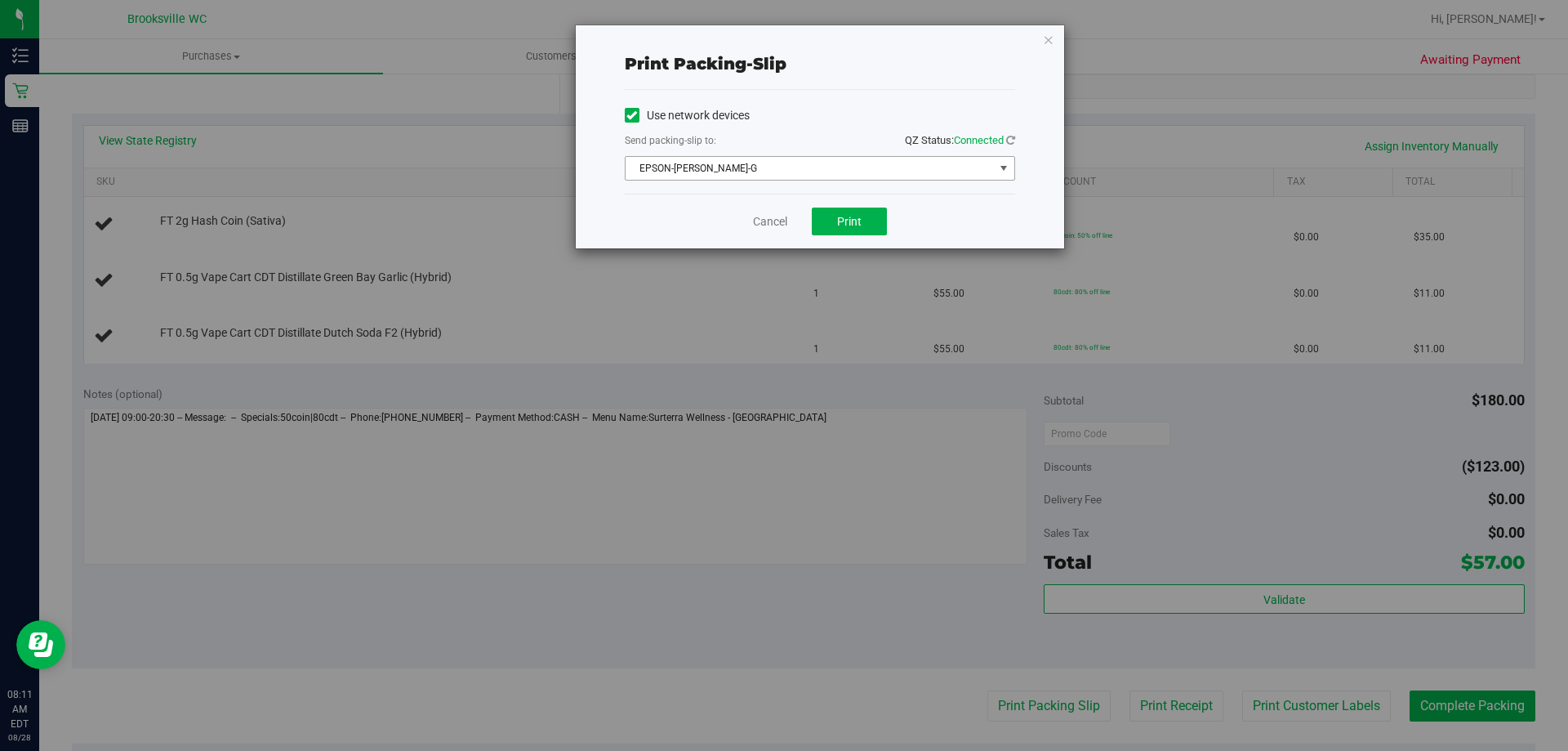
click at [847, 173] on span "EPSON-[PERSON_NAME]-G" at bounding box center [809, 167] width 368 height 23
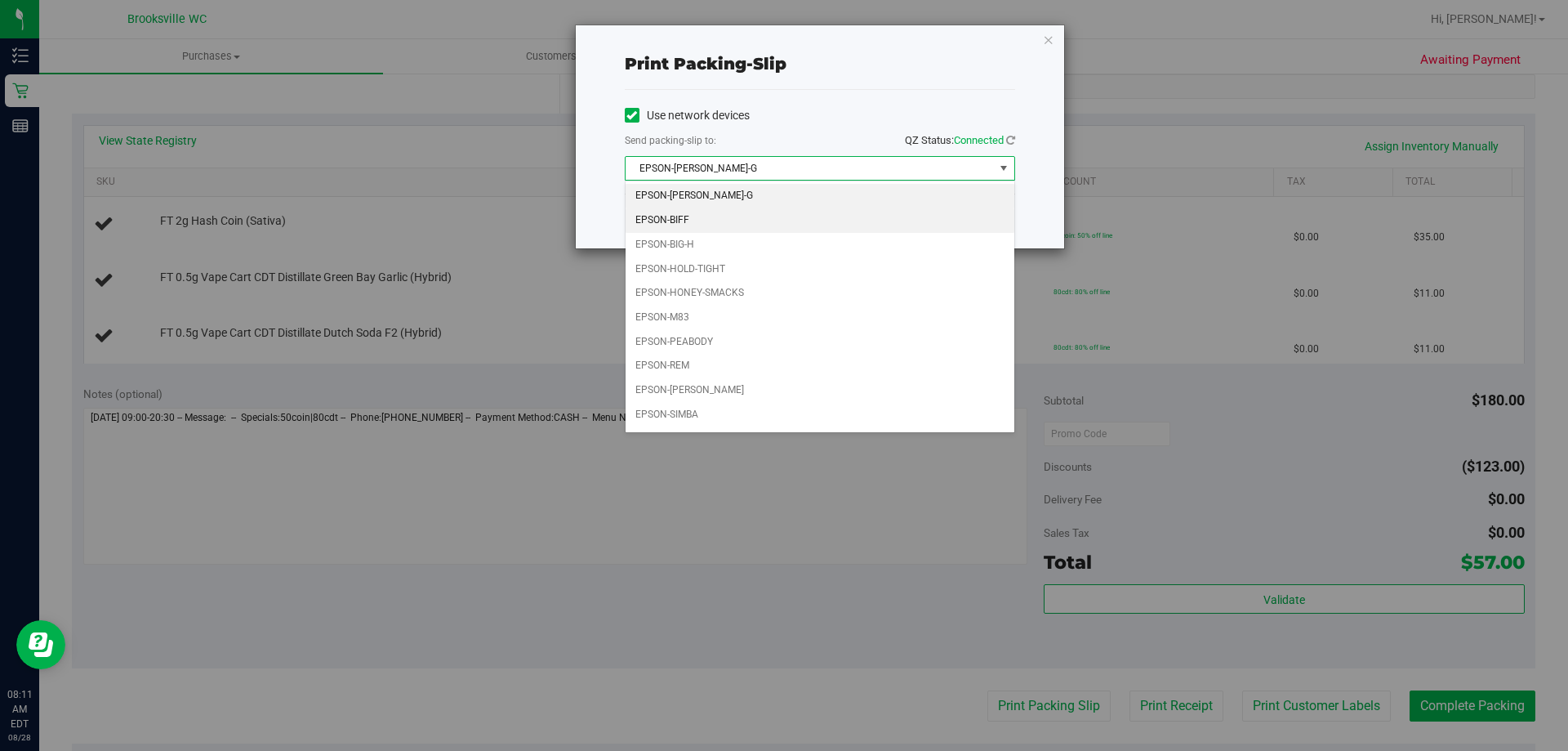
click at [783, 217] on li "EPSON-BIFF" at bounding box center [819, 220] width 389 height 24
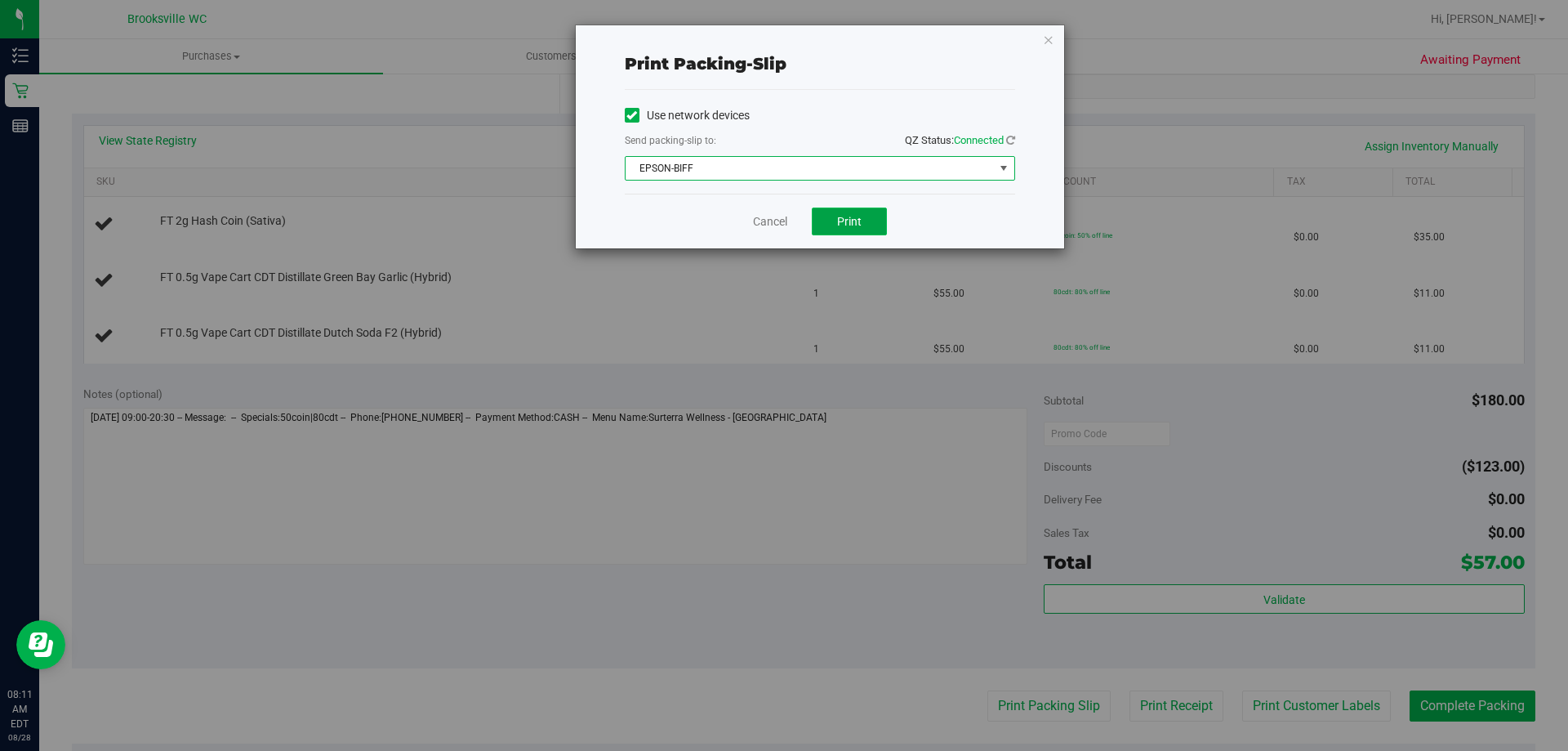
click at [865, 226] on button "Print" at bounding box center [850, 221] width 75 height 27
click at [1043, 37] on icon "button" at bounding box center [1049, 39] width 12 height 20
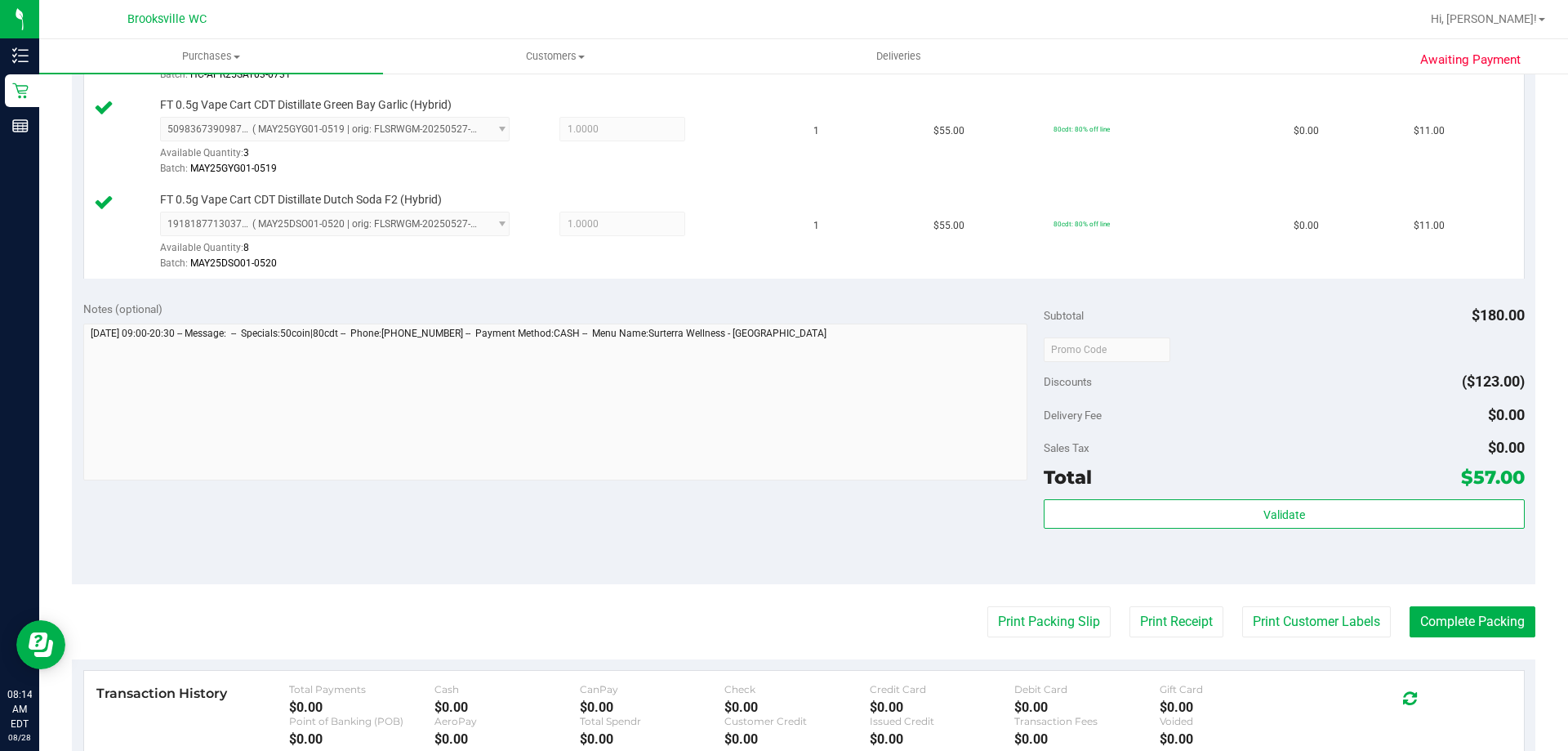
scroll to position [572, 0]
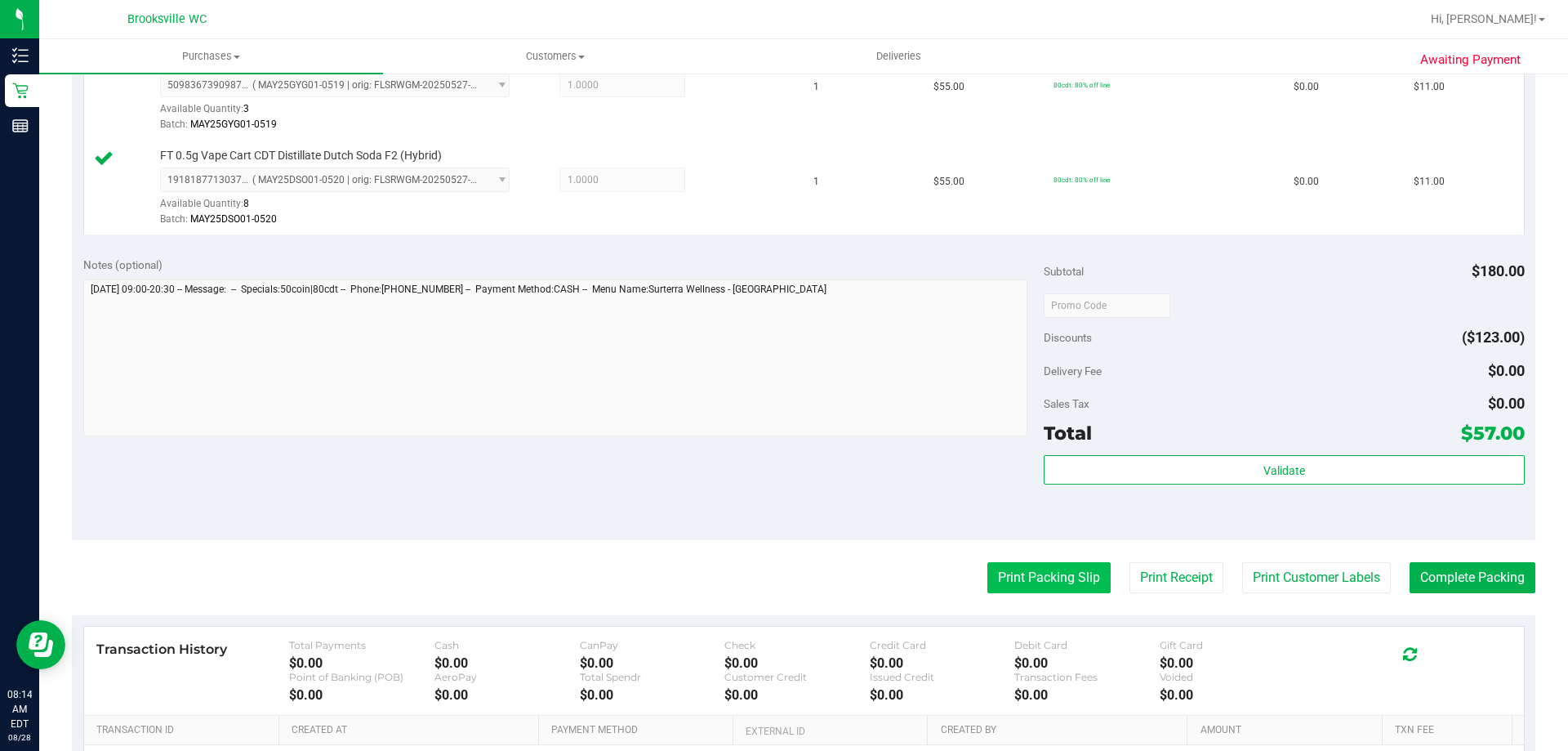
click at [1050, 584] on button "Print Packing Slip" at bounding box center [1049, 578] width 123 height 31
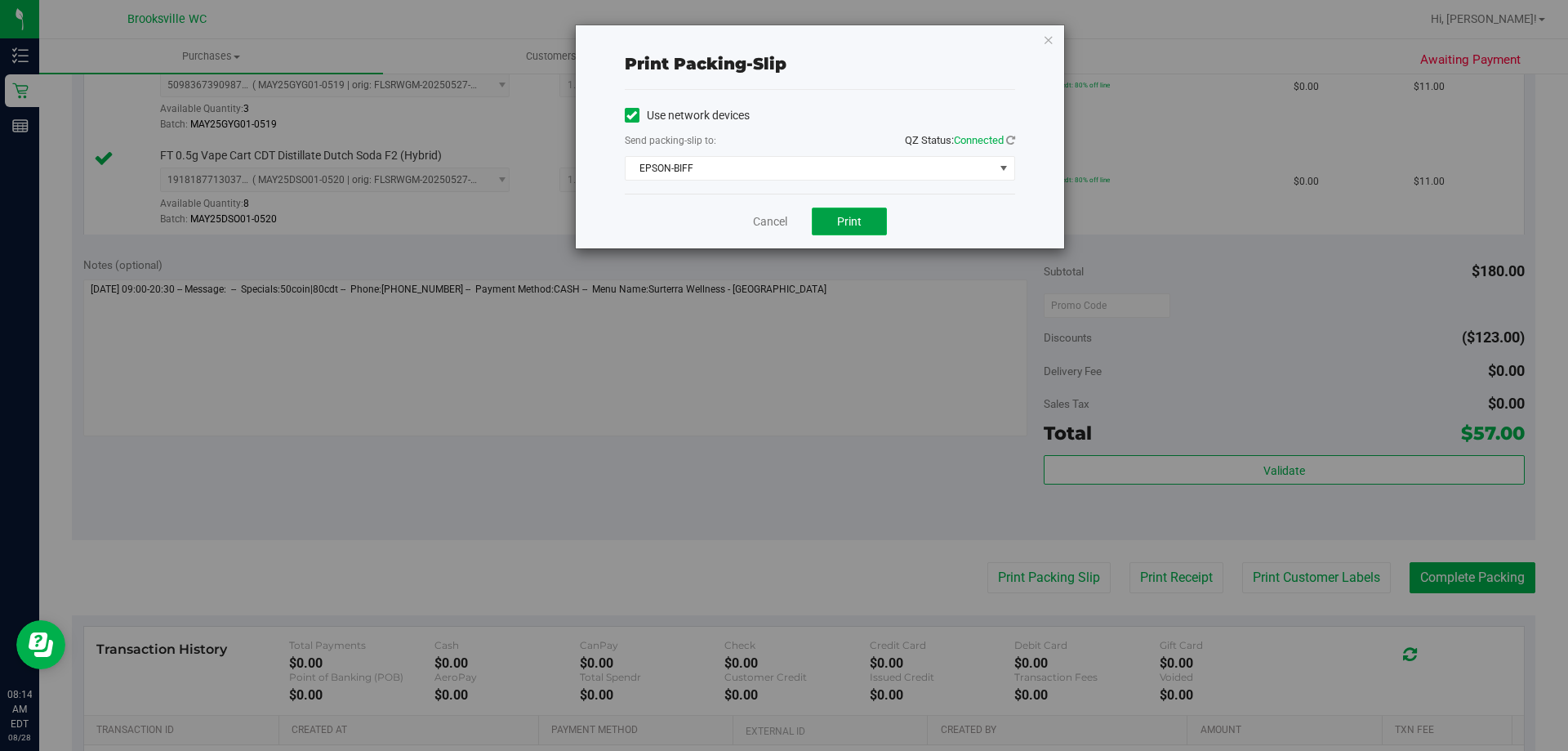
click at [848, 220] on span "Print" at bounding box center [849, 221] width 24 height 13
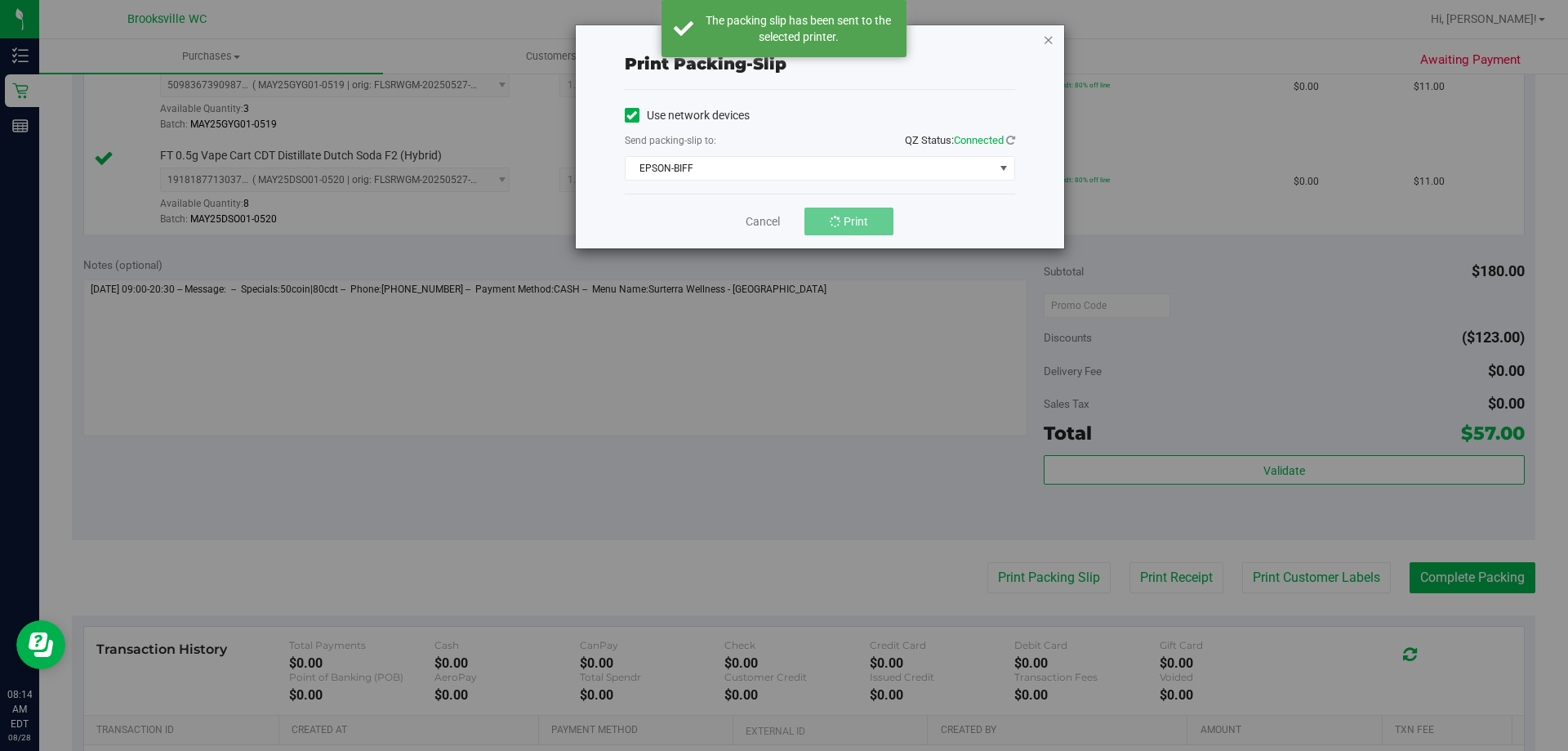
click at [1048, 42] on icon "button" at bounding box center [1049, 39] width 12 height 20
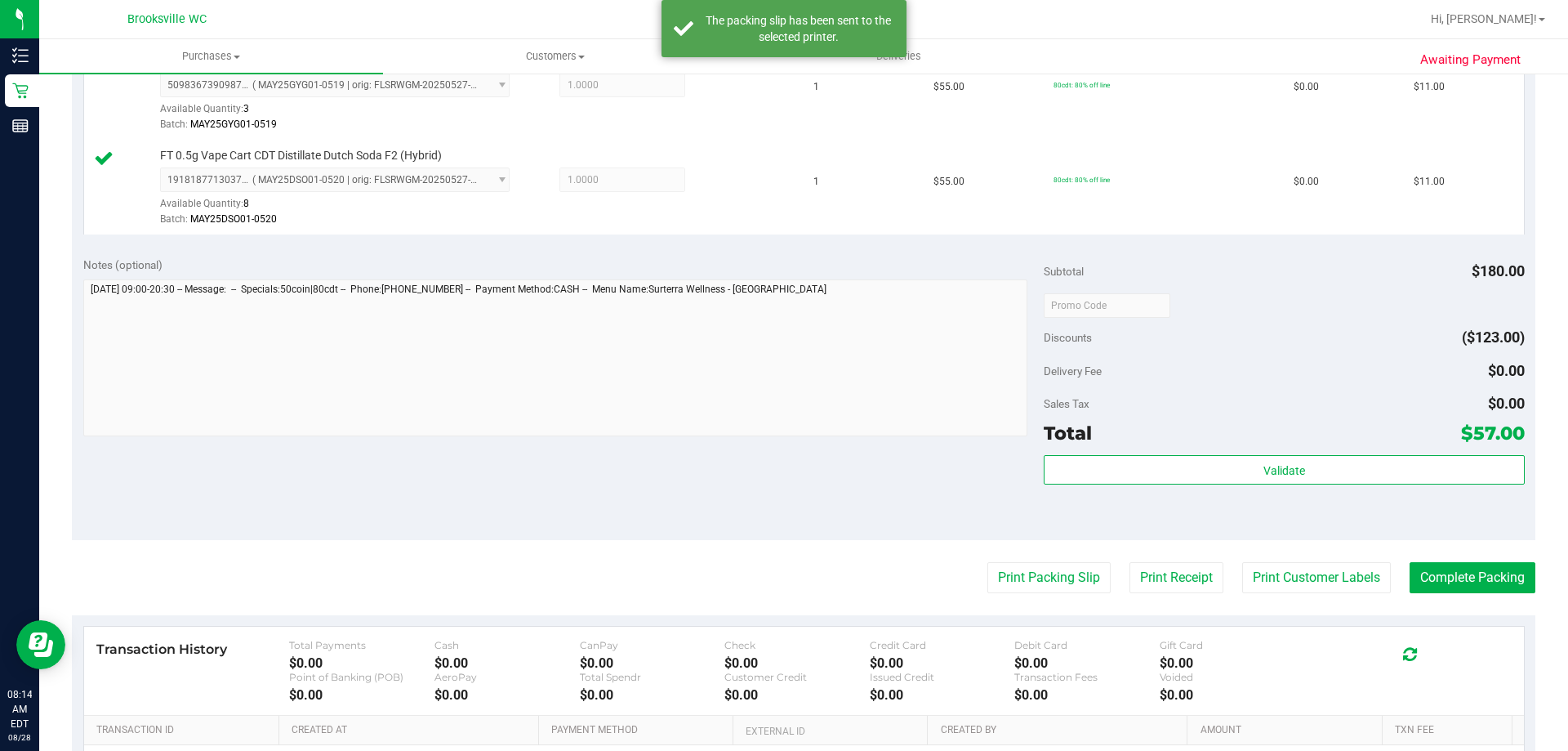
click at [884, 236] on div "View State Registry Assign Inventory Manually SKU Quantity Unit Price Discount …" at bounding box center [804, 58] width 1464 height 378
click at [887, 37] on div "The packing slip has been sent to the selected printer." at bounding box center [799, 28] width 192 height 32
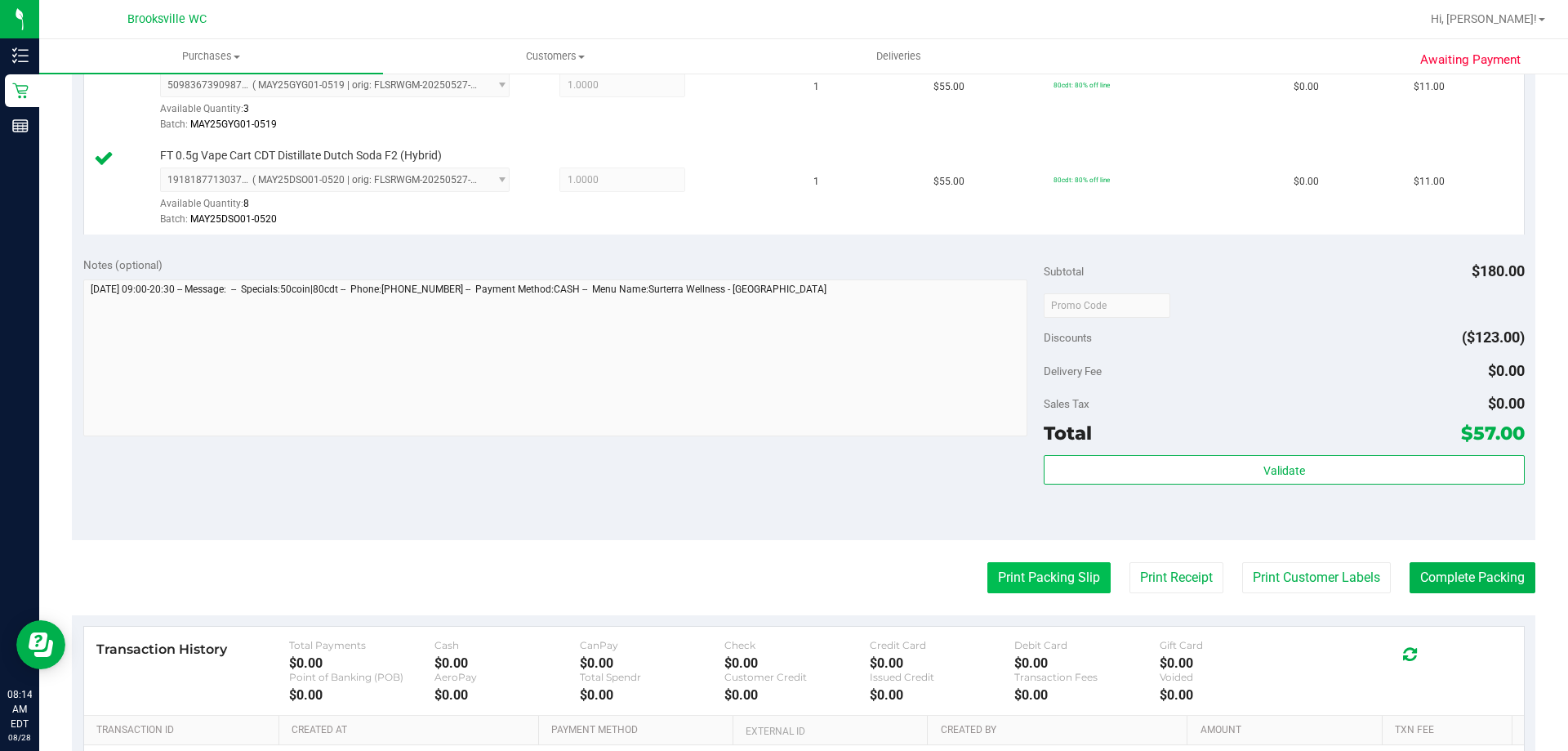
click at [1039, 586] on button "Print Packing Slip" at bounding box center [1049, 578] width 123 height 31
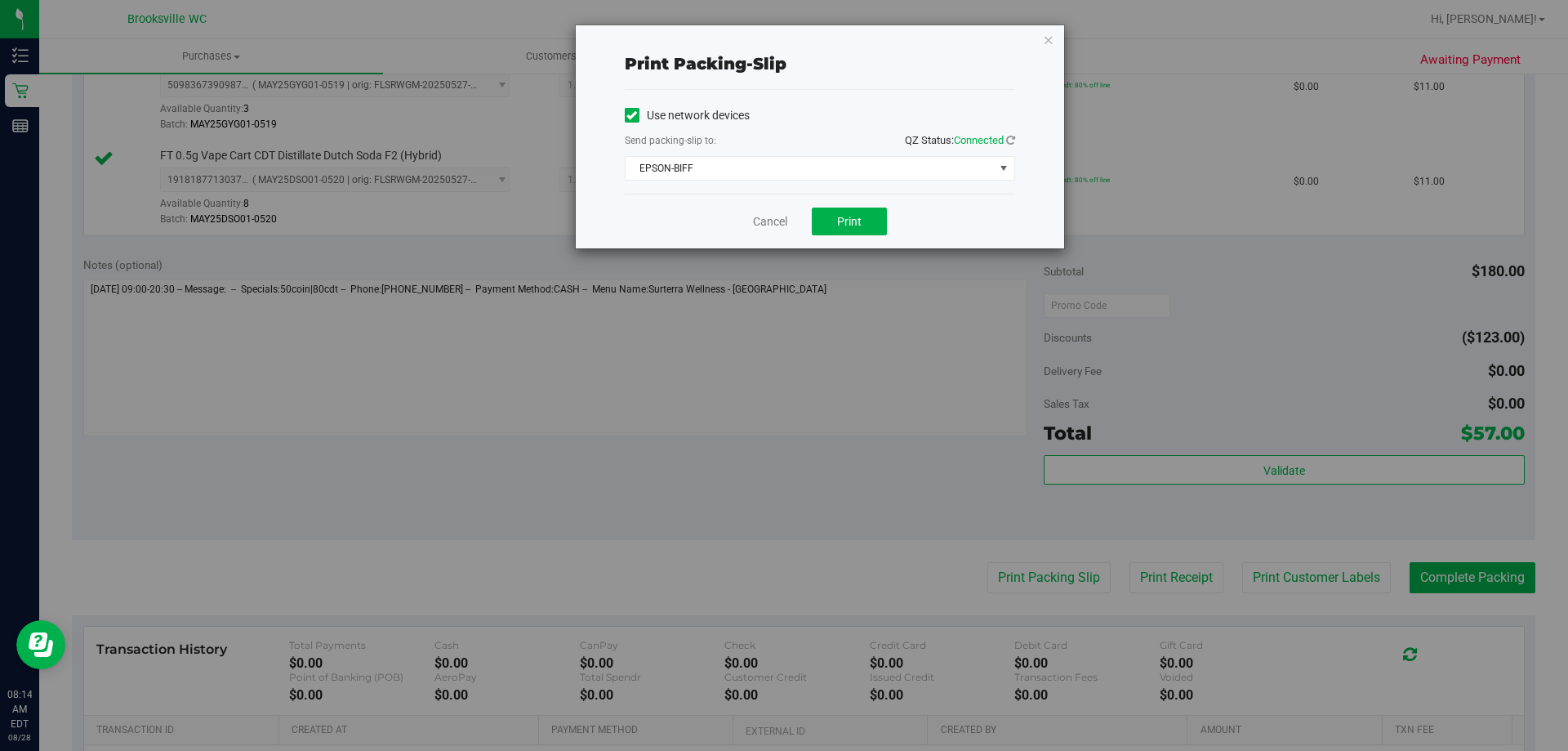
click at [832, 204] on div "Cancel Print" at bounding box center [819, 221] width 391 height 55
click at [837, 216] on button "Print" at bounding box center [850, 221] width 75 height 27
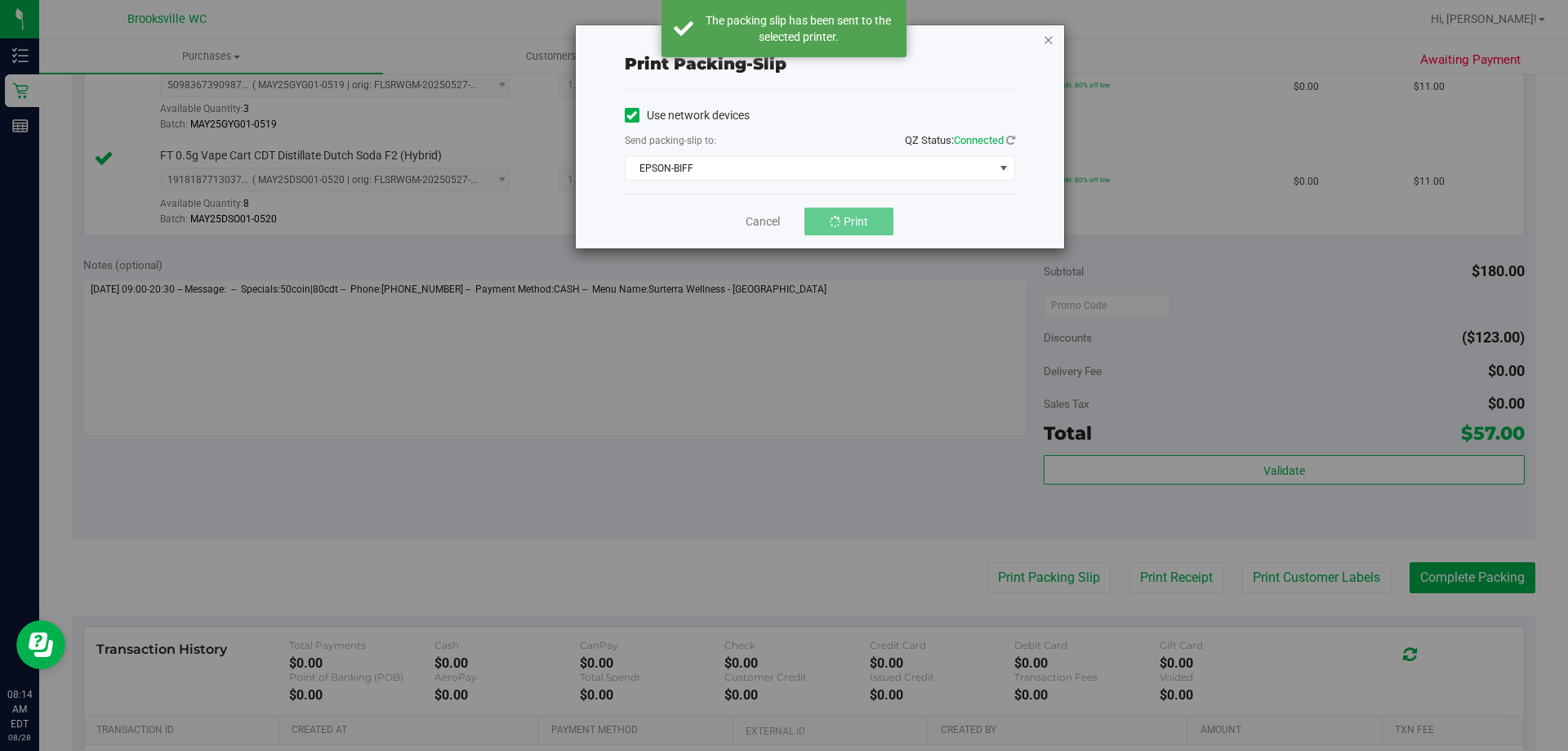
click at [1044, 41] on icon "button" at bounding box center [1049, 39] width 12 height 20
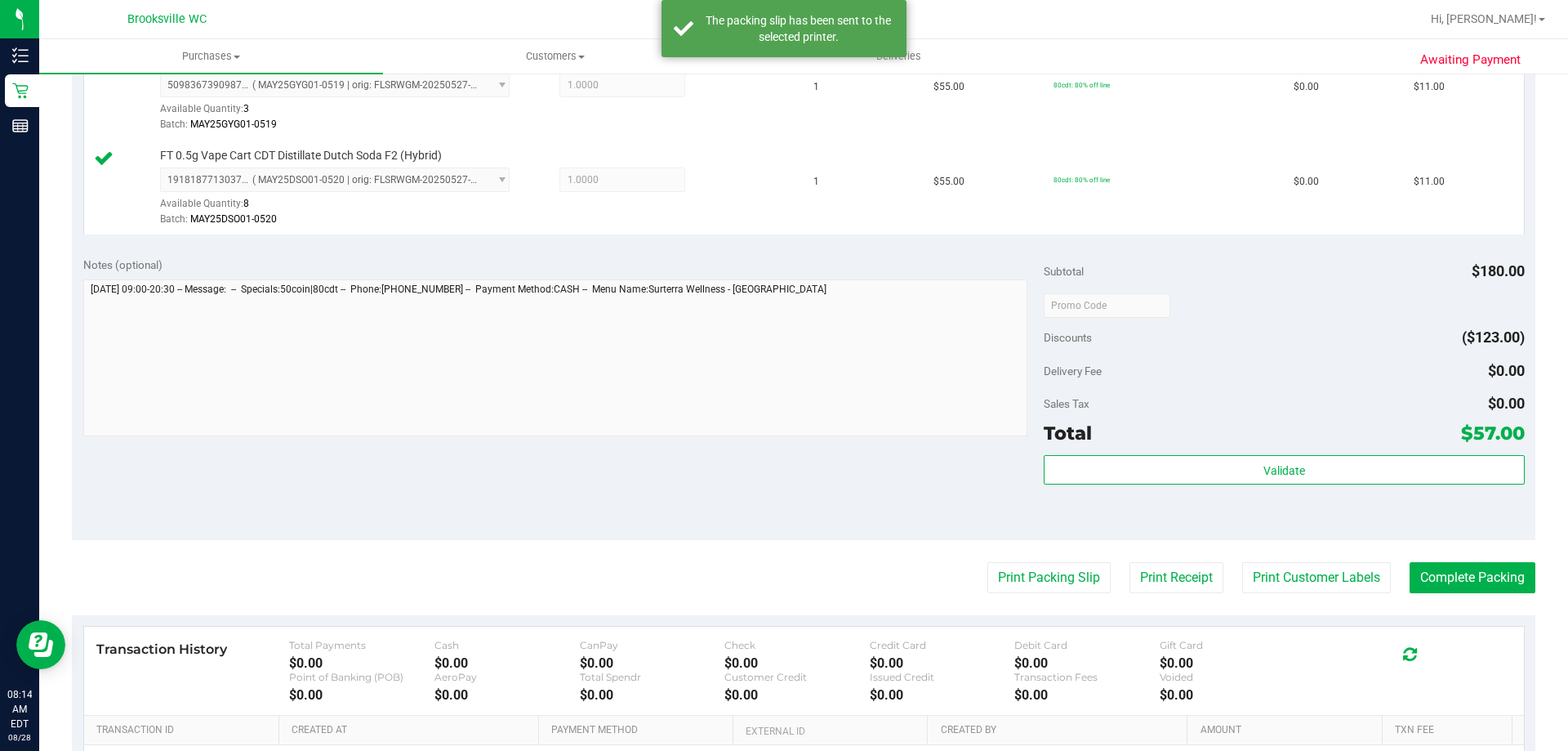
click at [715, 472] on div "Notes (optional) Subtotal $180.00 Discounts ($123.00) Delivery Fee $0.00 Sales …" at bounding box center [804, 393] width 1464 height 294
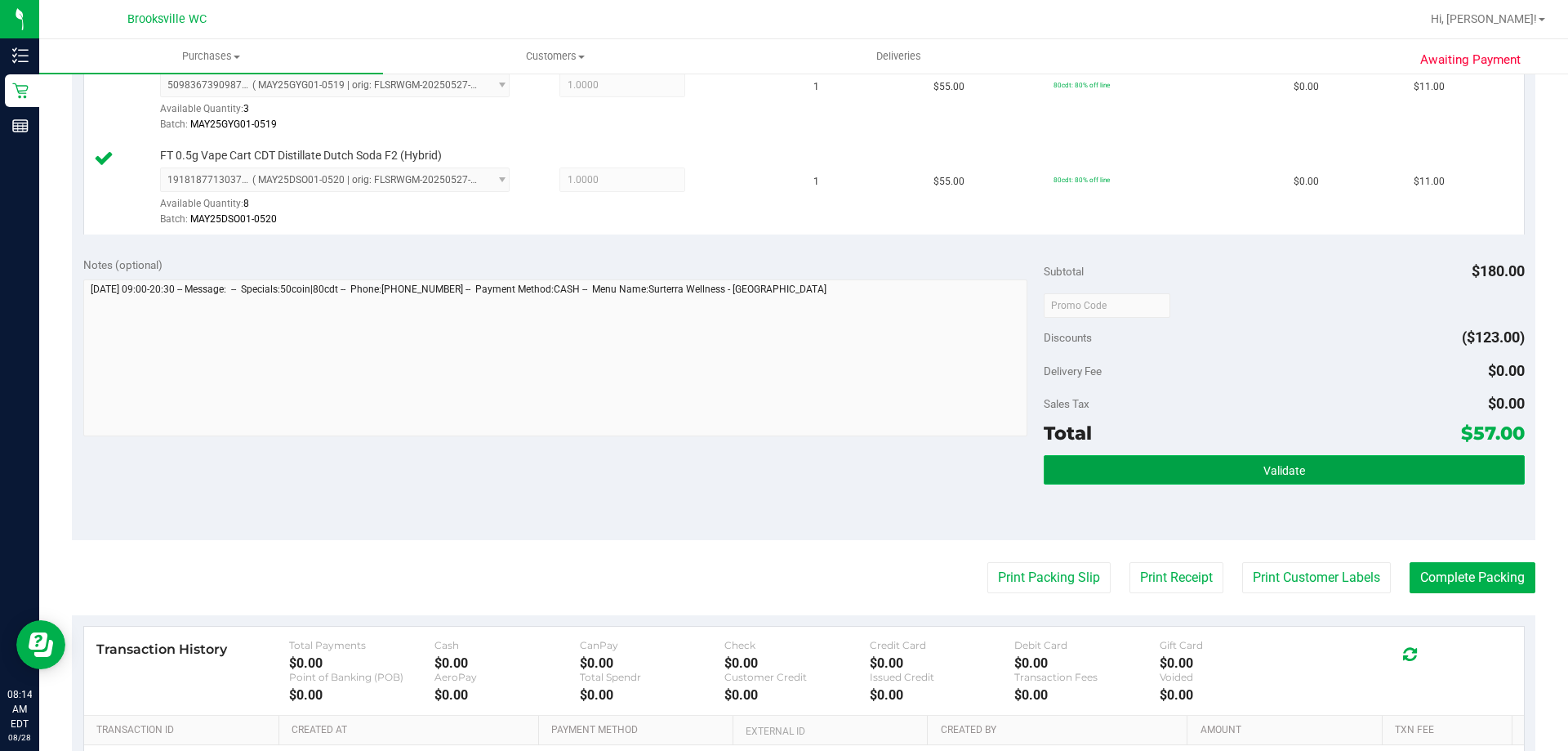
click at [1391, 483] on button "Validate" at bounding box center [1284, 470] width 481 height 29
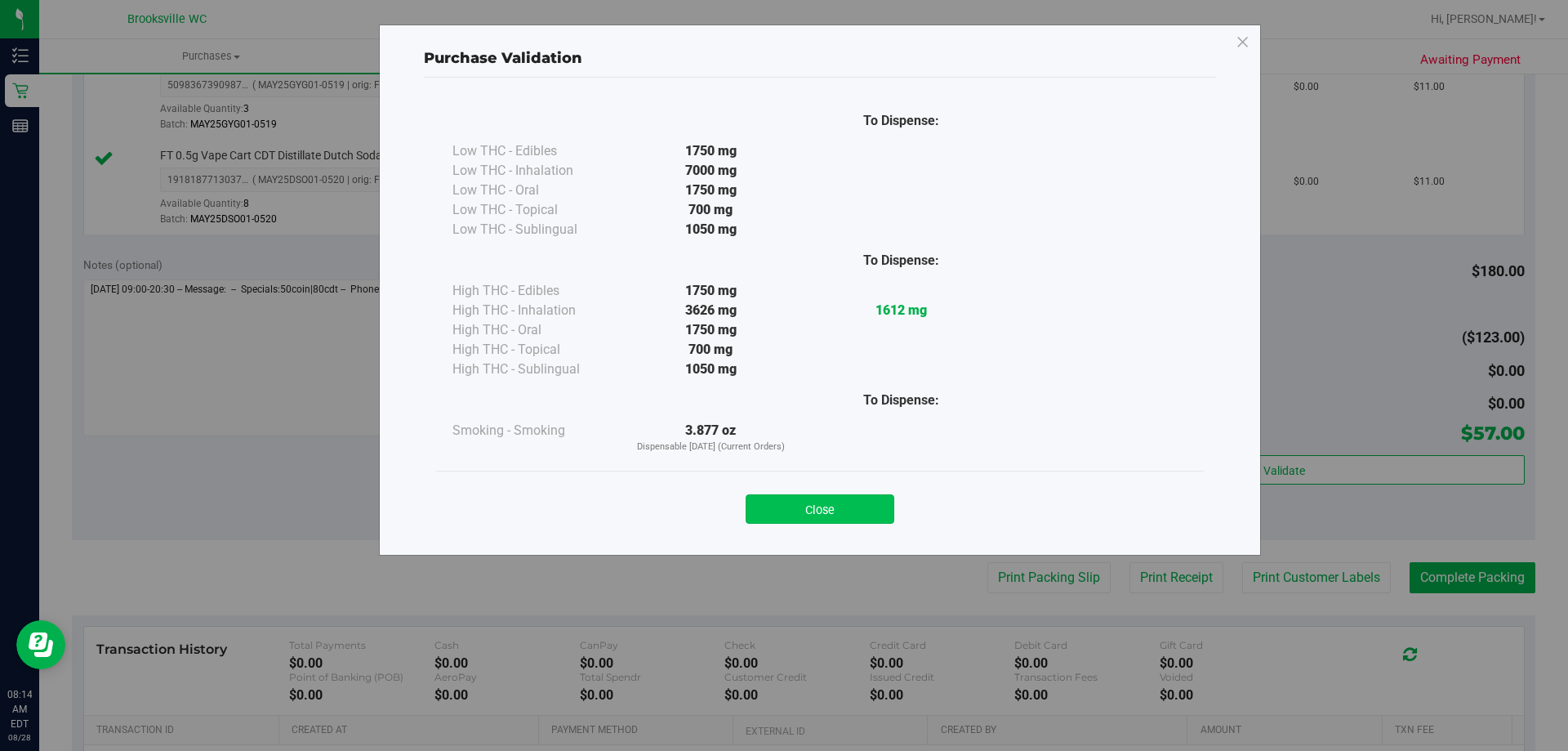
click at [810, 517] on button "Close" at bounding box center [820, 509] width 149 height 29
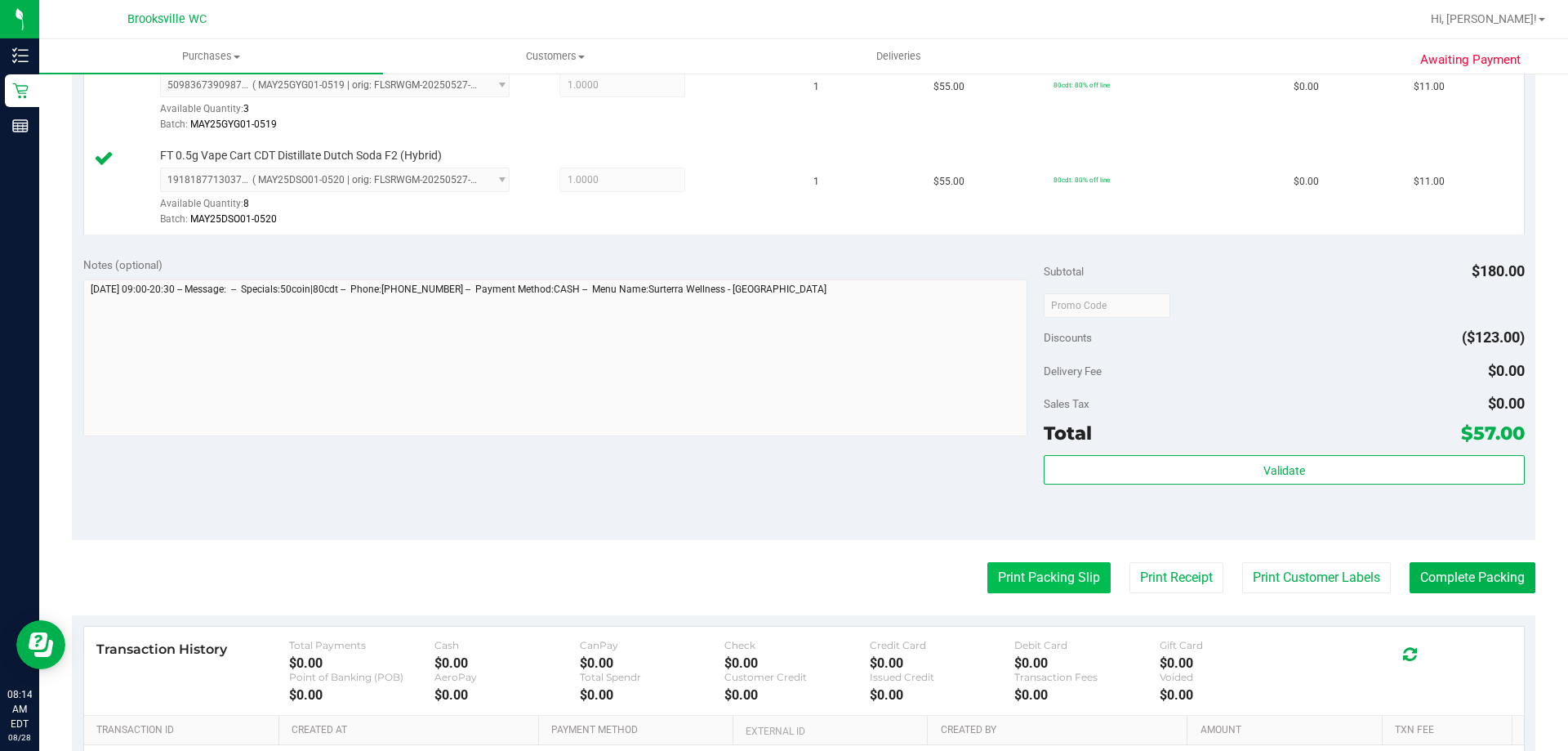
click at [1039, 591] on button "Print Packing Slip" at bounding box center [1049, 578] width 123 height 31
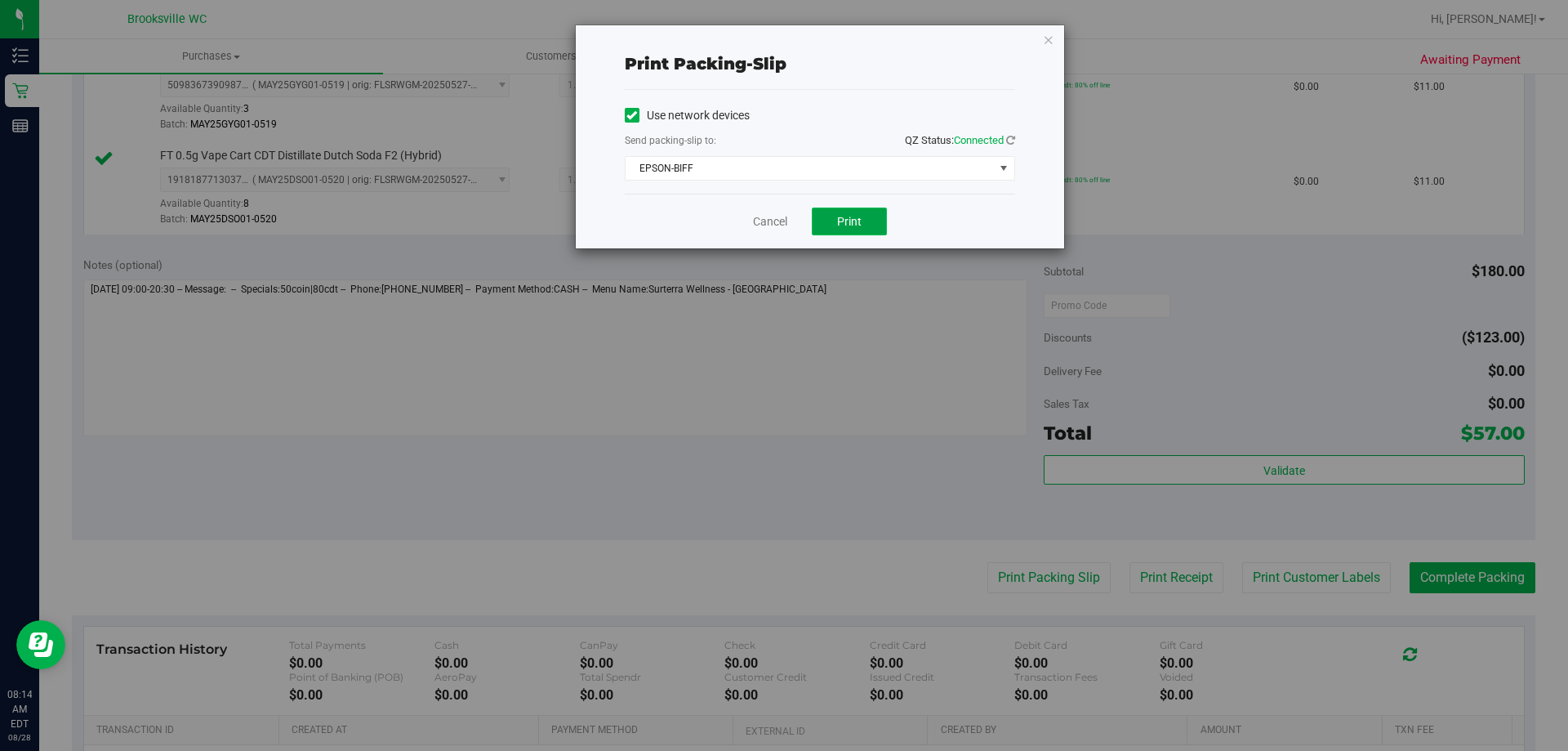
click at [855, 226] on span "Print" at bounding box center [849, 221] width 24 height 13
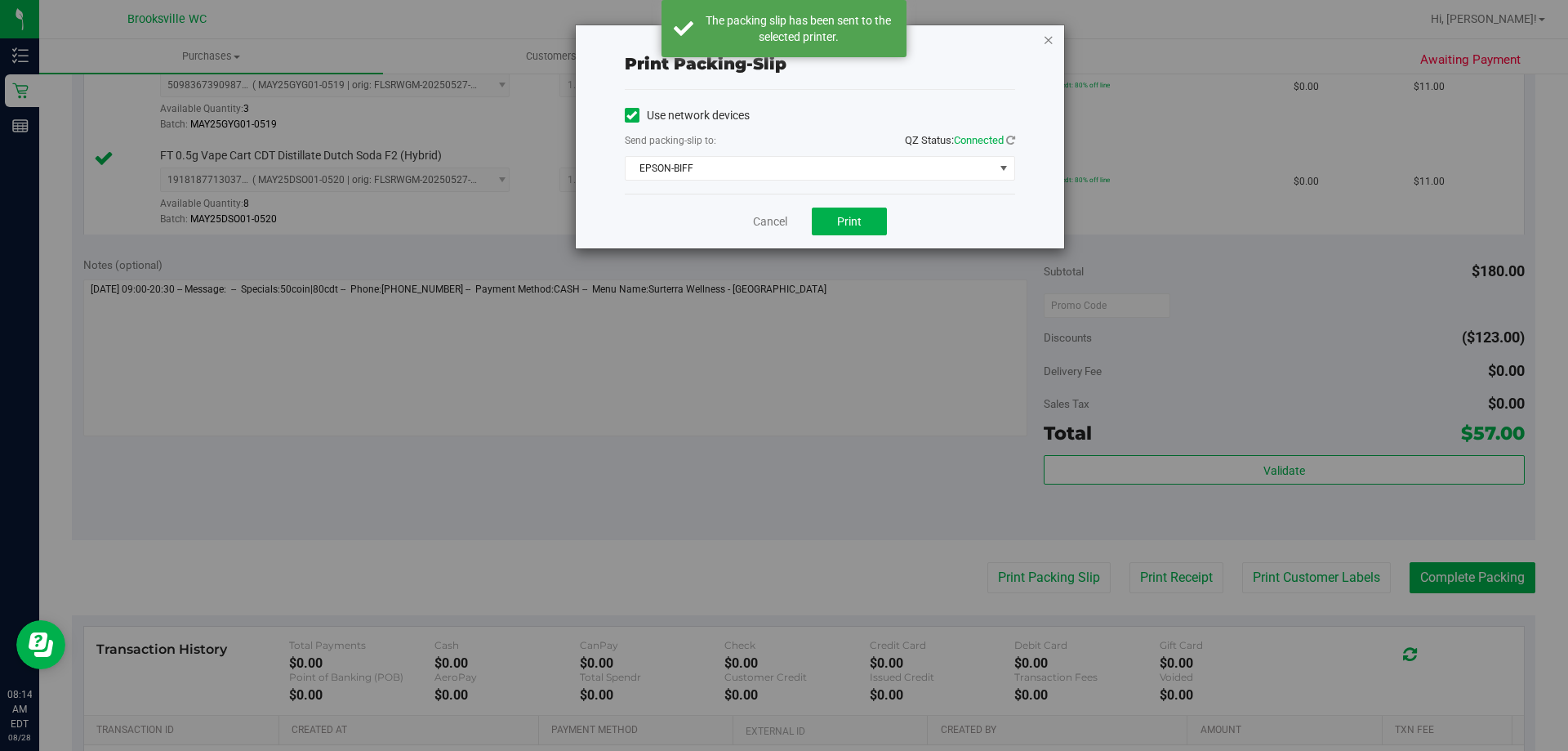
click at [1053, 44] on icon "button" at bounding box center [1049, 39] width 12 height 20
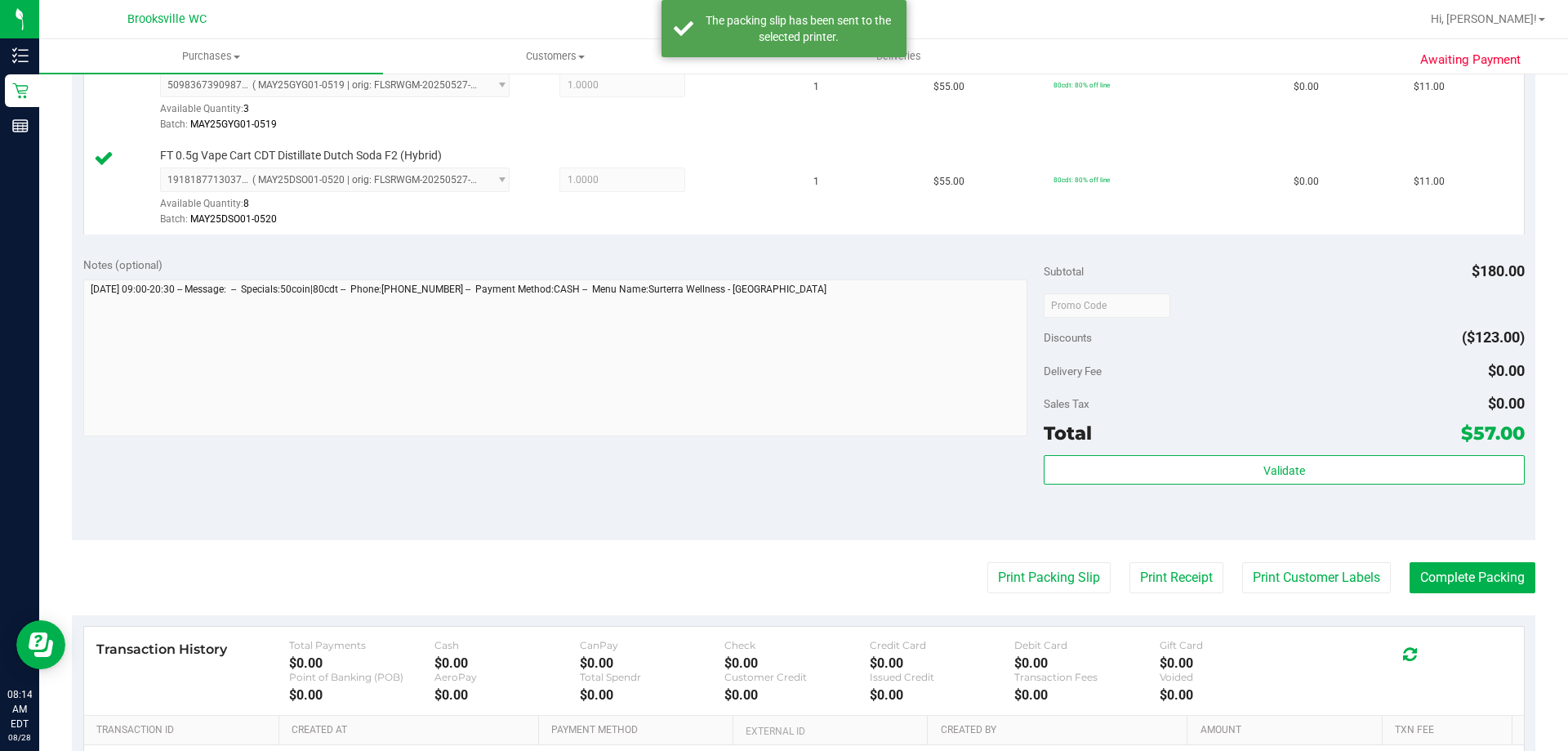
click at [1152, 365] on div "Delivery Fee $0.00" at bounding box center [1284, 371] width 481 height 29
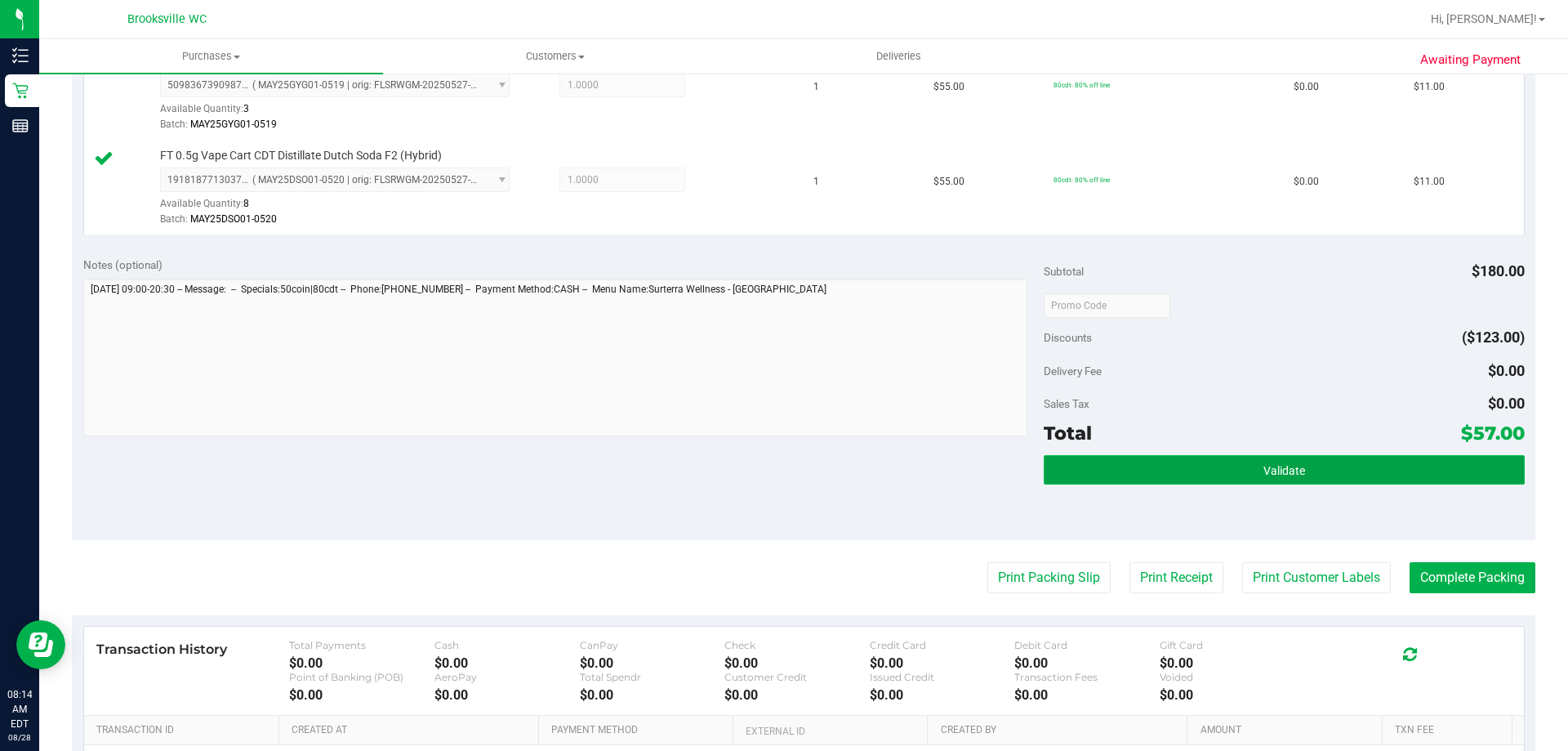
click at [1130, 475] on button "Validate" at bounding box center [1284, 470] width 481 height 29
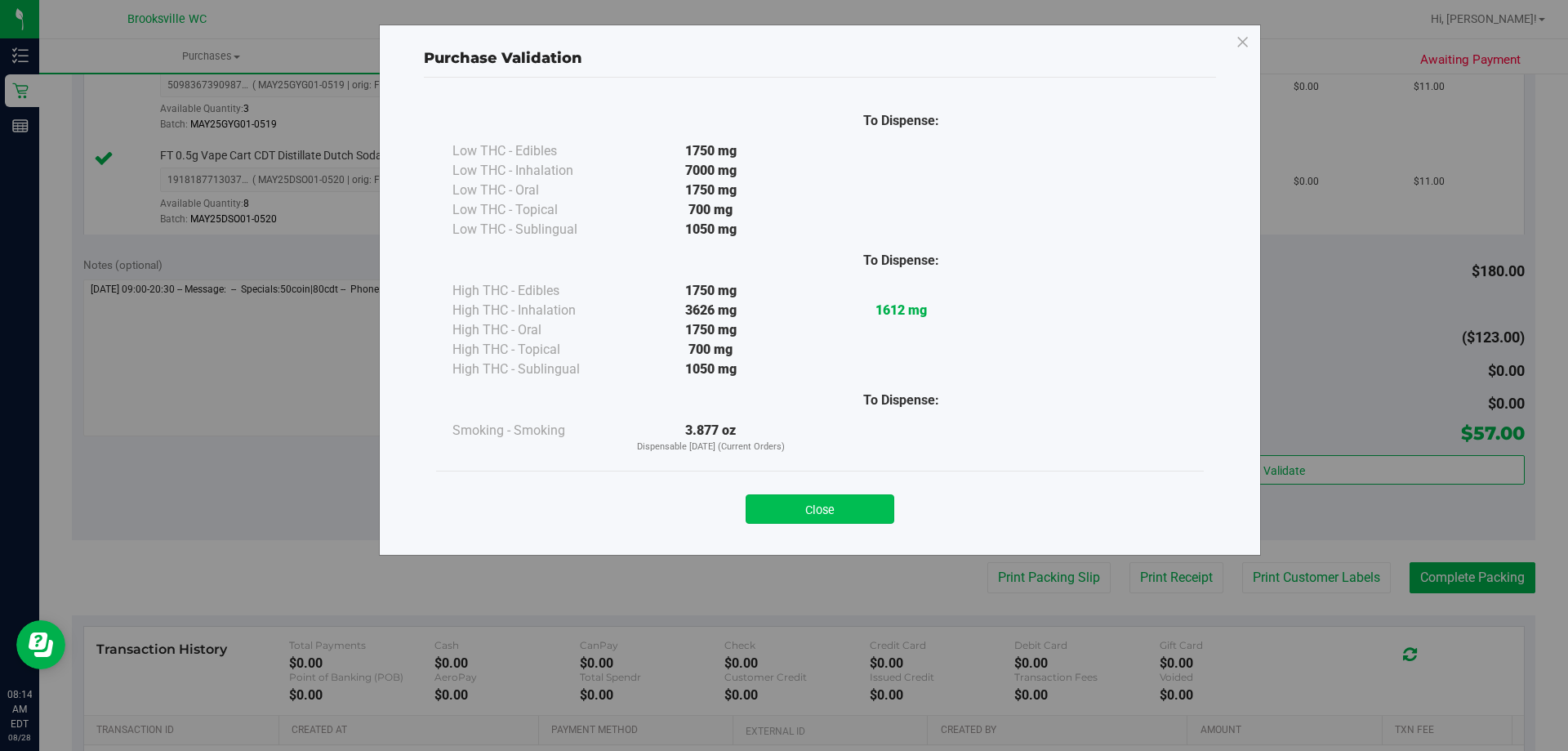
click at [856, 497] on button "Close" at bounding box center [820, 509] width 149 height 29
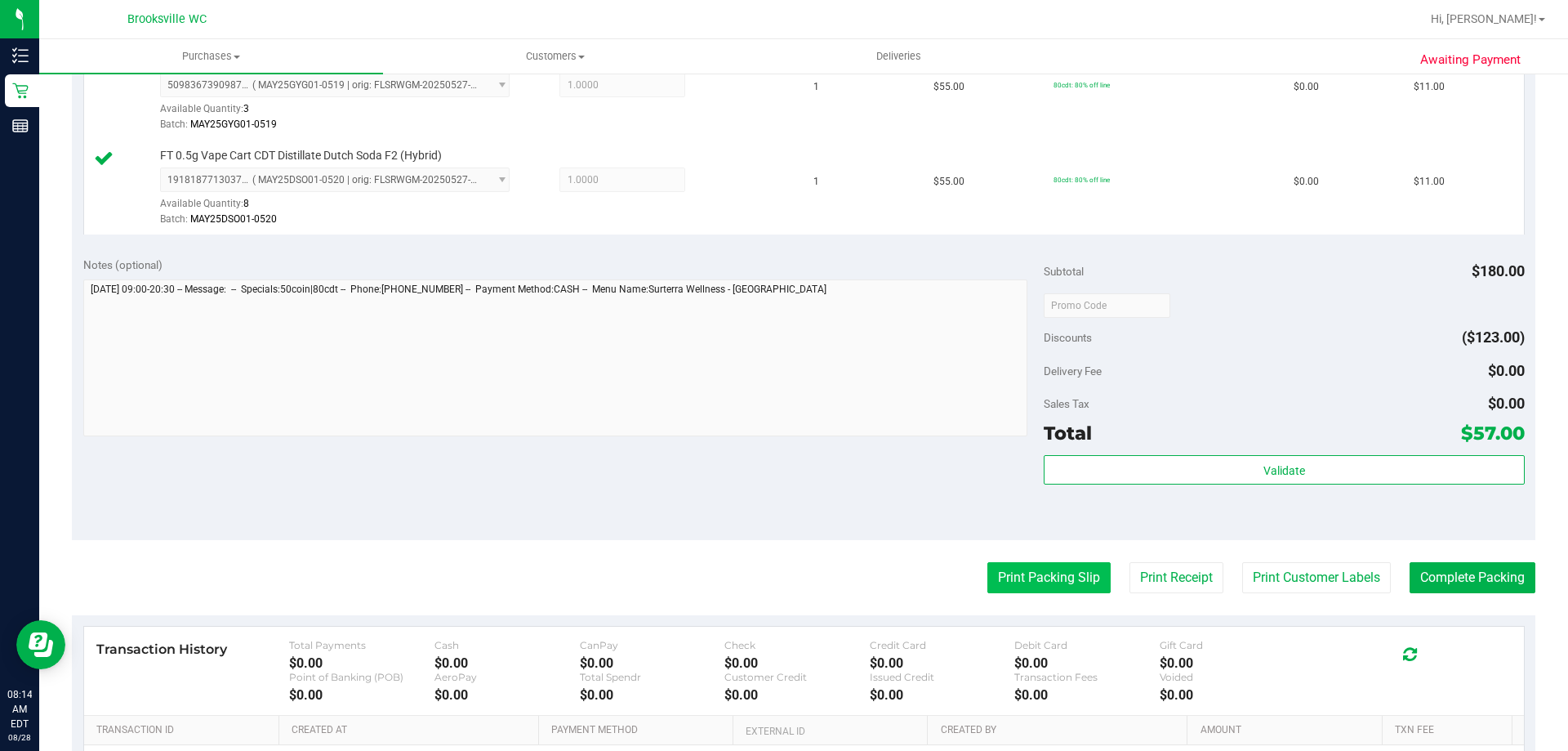
click at [1024, 584] on button "Print Packing Slip" at bounding box center [1049, 578] width 123 height 31
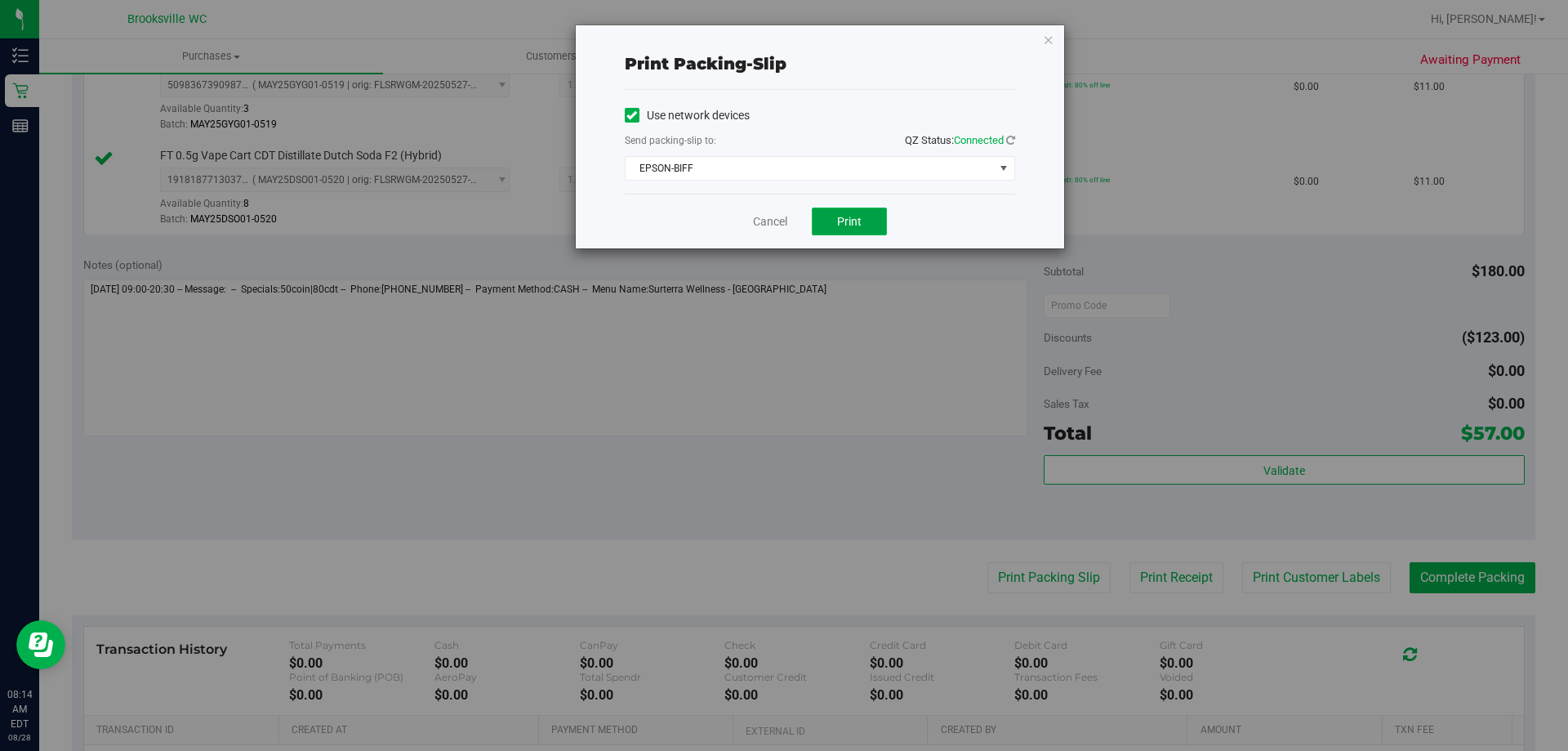
click at [863, 216] on button "Print" at bounding box center [850, 221] width 75 height 27
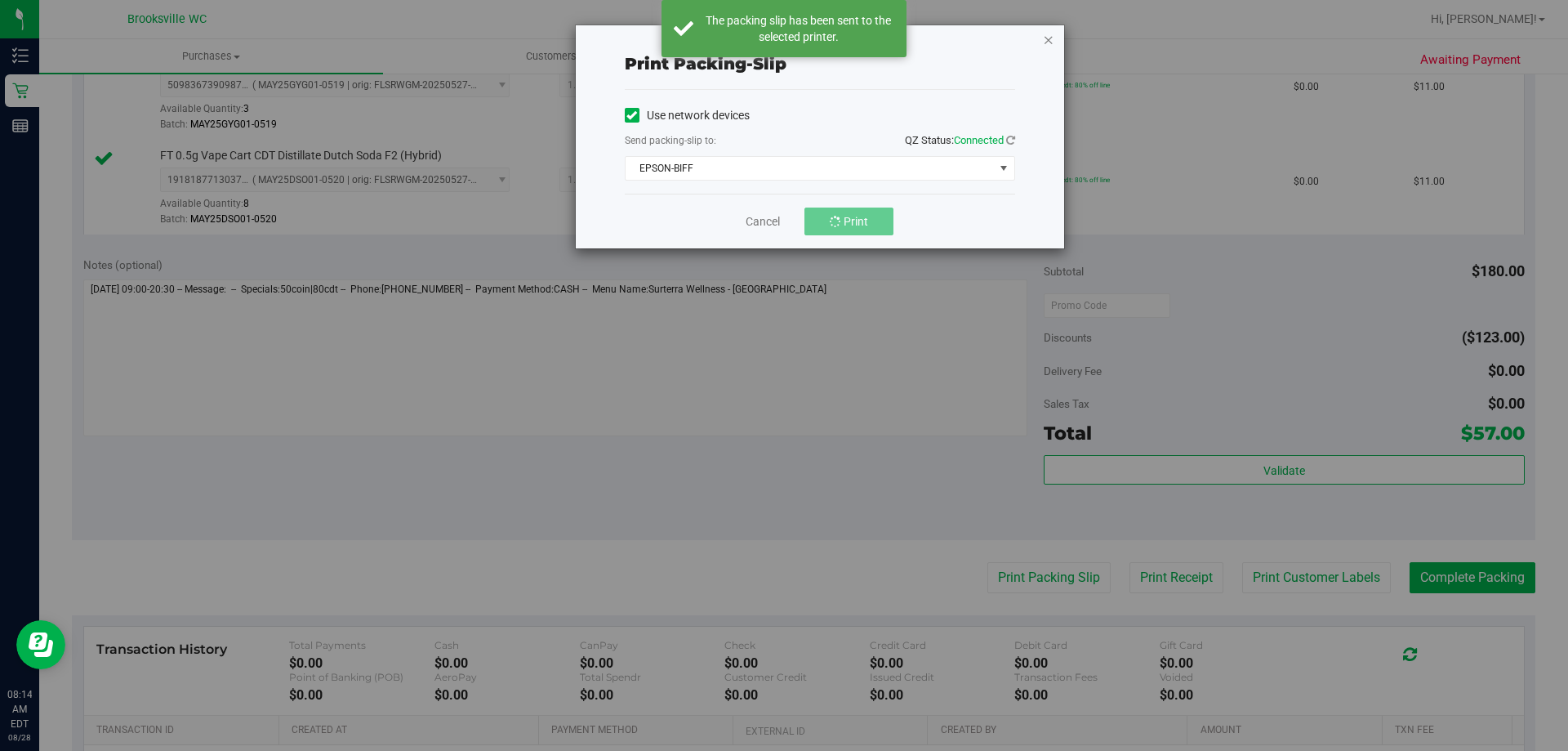
click at [1049, 37] on icon "button" at bounding box center [1049, 39] width 12 height 20
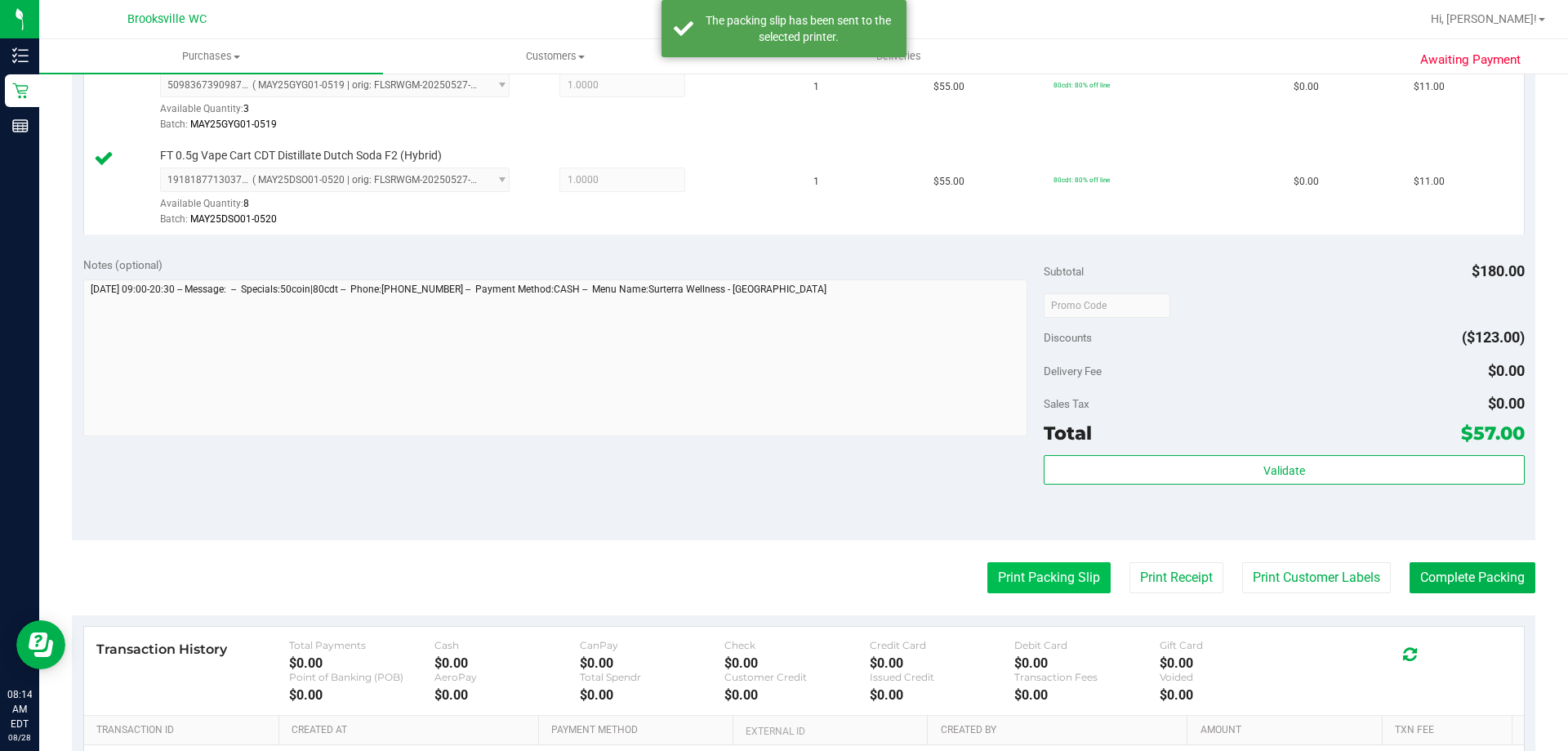
click at [1080, 572] on button "Print Packing Slip" at bounding box center [1049, 578] width 123 height 31
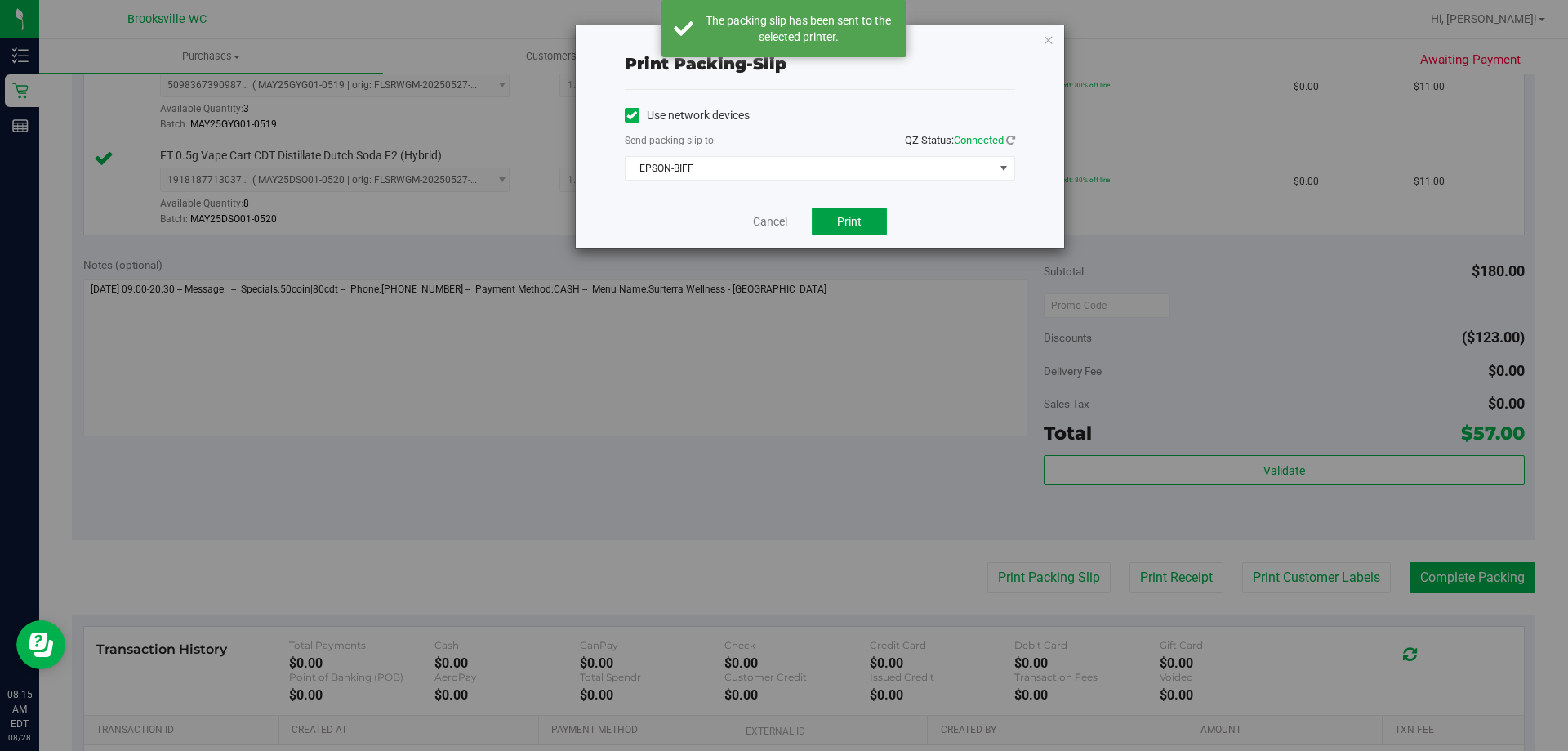
drag, startPoint x: 868, startPoint y: 215, endPoint x: 912, endPoint y: 278, distance: 76.8
click at [868, 218] on button "Print" at bounding box center [850, 221] width 75 height 27
click at [1050, 45] on icon "button" at bounding box center [1049, 39] width 12 height 20
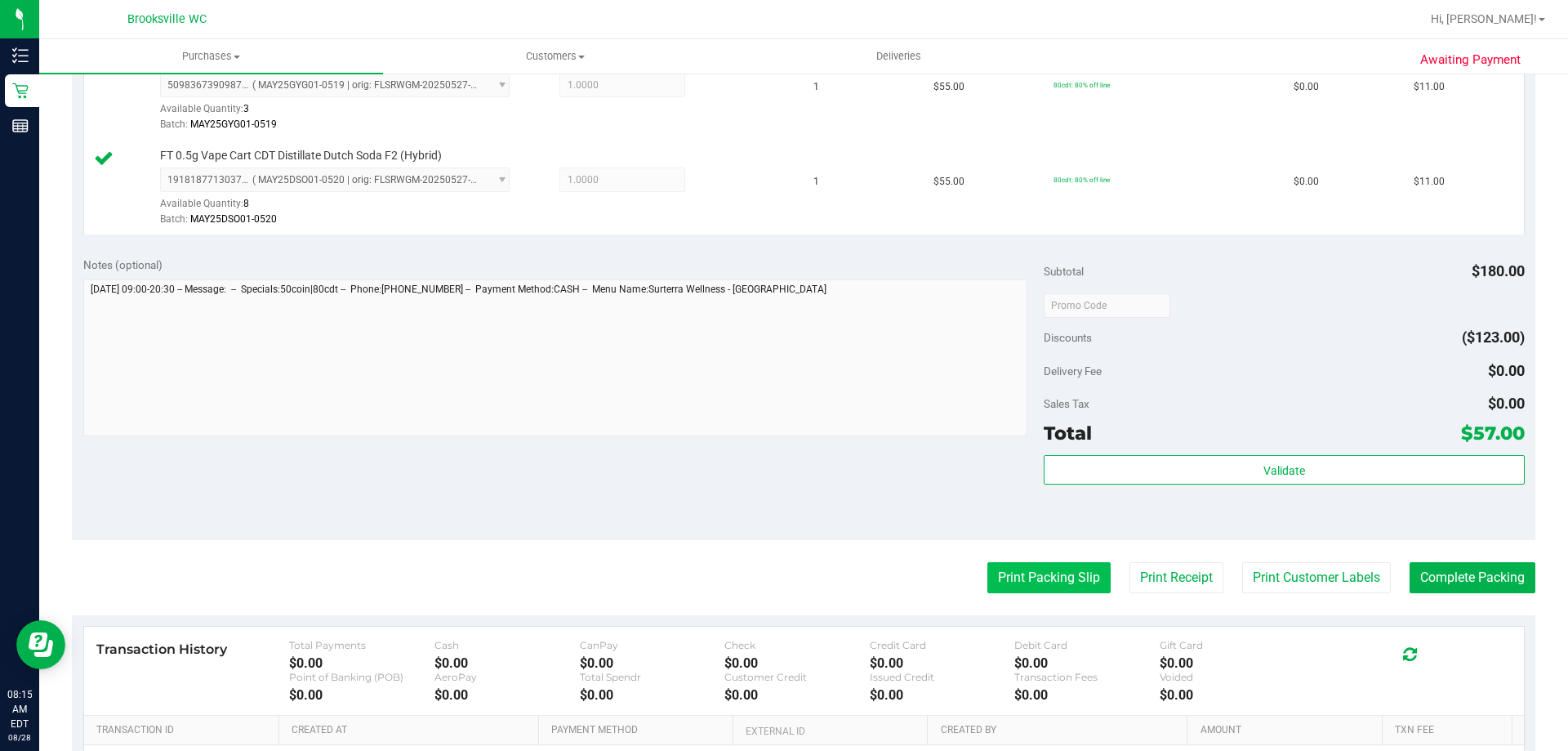
click at [1065, 581] on button "Print Packing Slip" at bounding box center [1049, 578] width 123 height 31
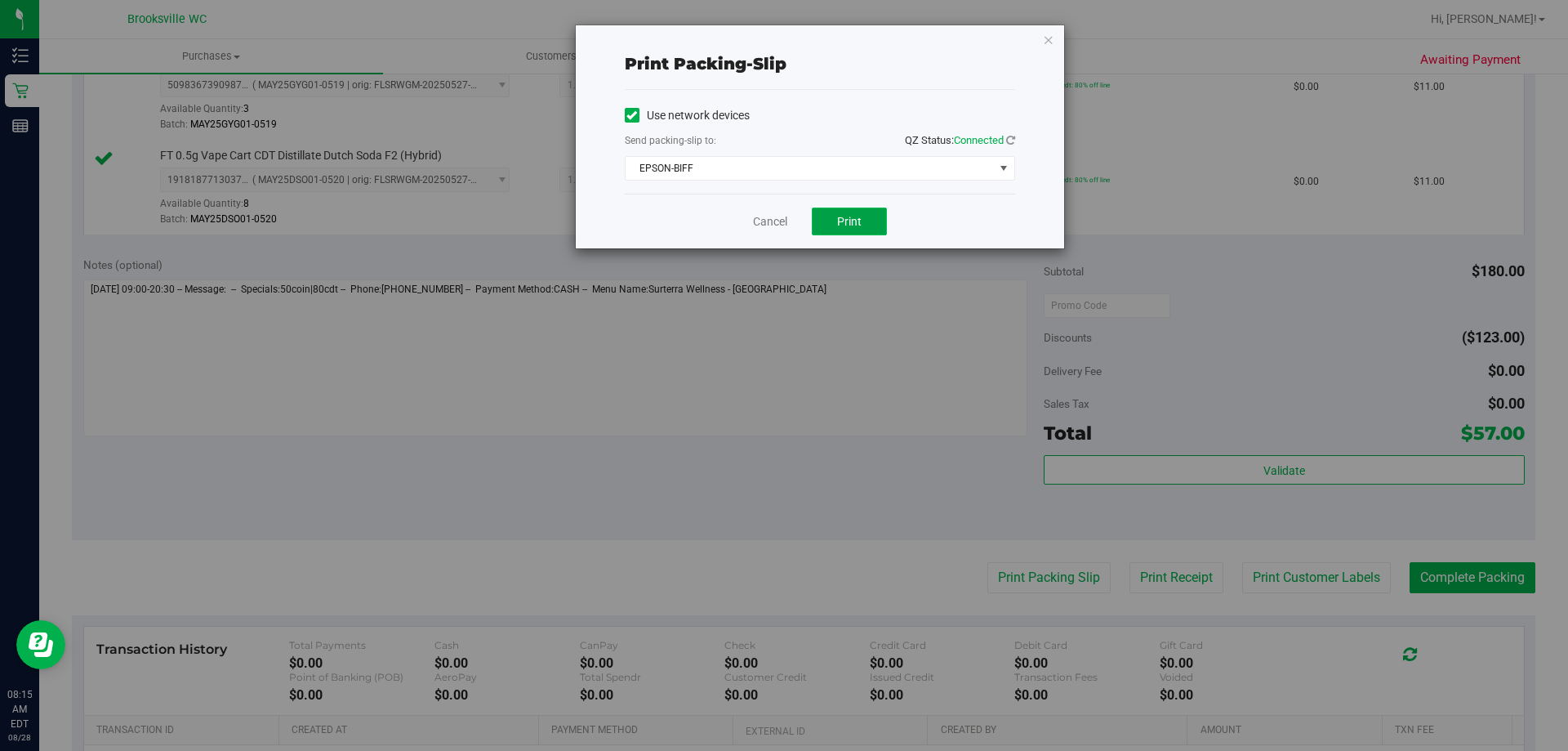
click at [853, 225] on span "Print" at bounding box center [849, 221] width 24 height 13
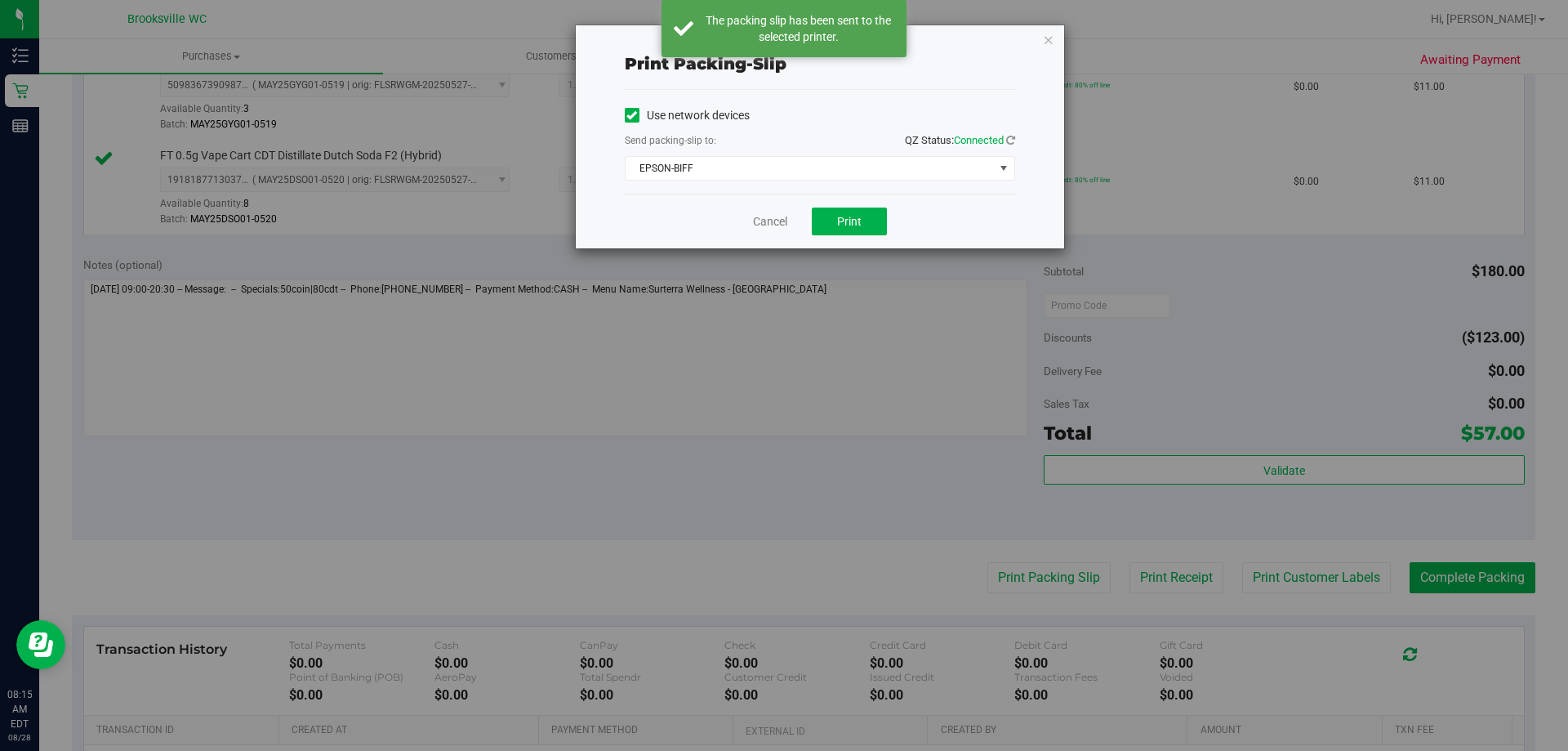
click at [1052, 49] on div "Print packing-slip Use network devices Send packing-slip to: QZ Status: Connect…" at bounding box center [819, 137] width 488 height 223
click at [1049, 46] on icon "button" at bounding box center [1049, 39] width 12 height 20
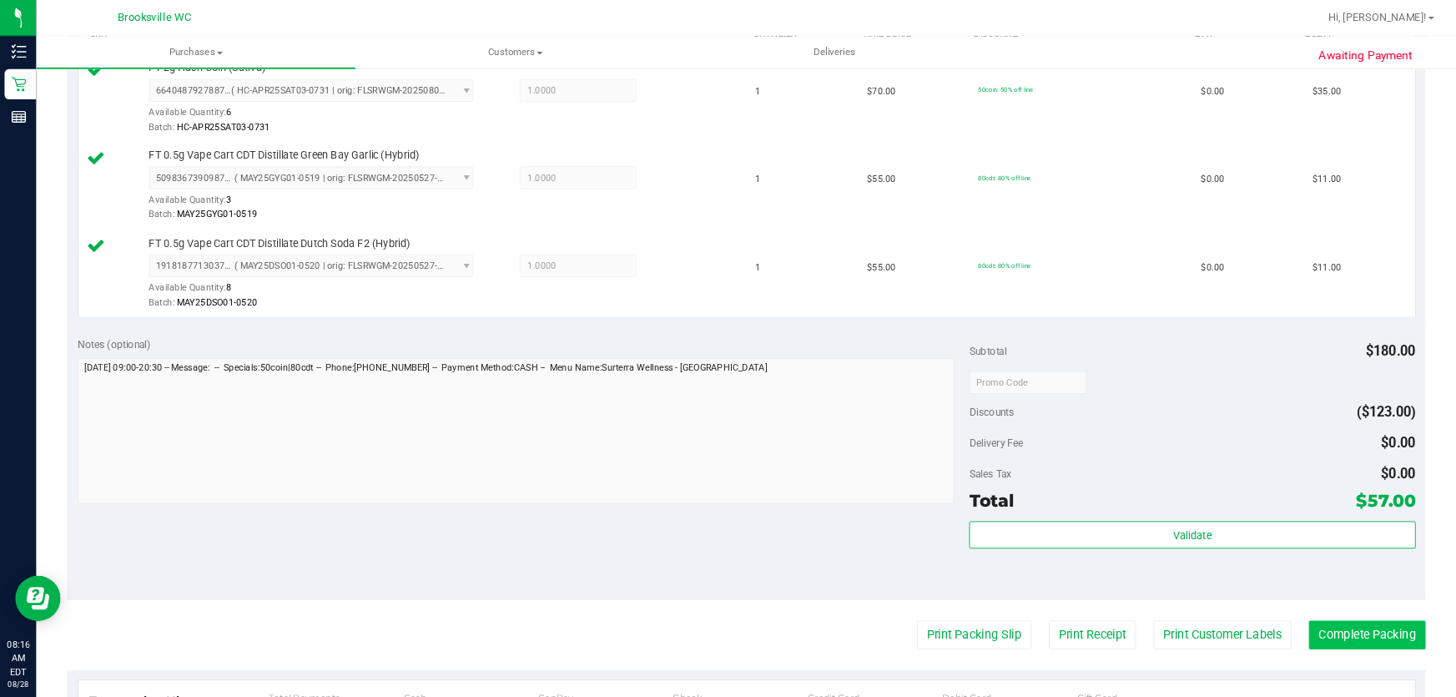
scroll to position [501, 0]
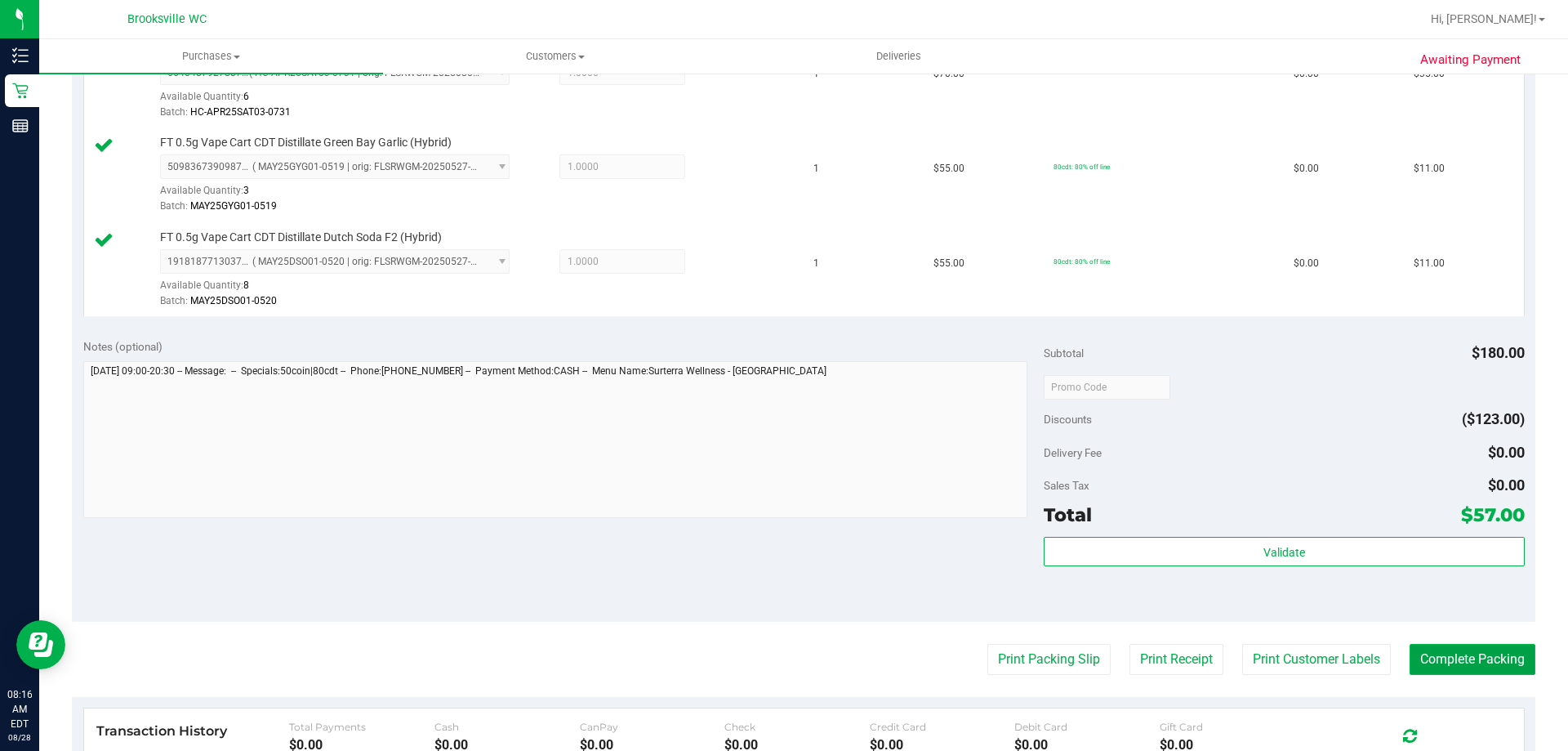
click at [1469, 670] on button "Complete Packing" at bounding box center [1473, 660] width 126 height 31
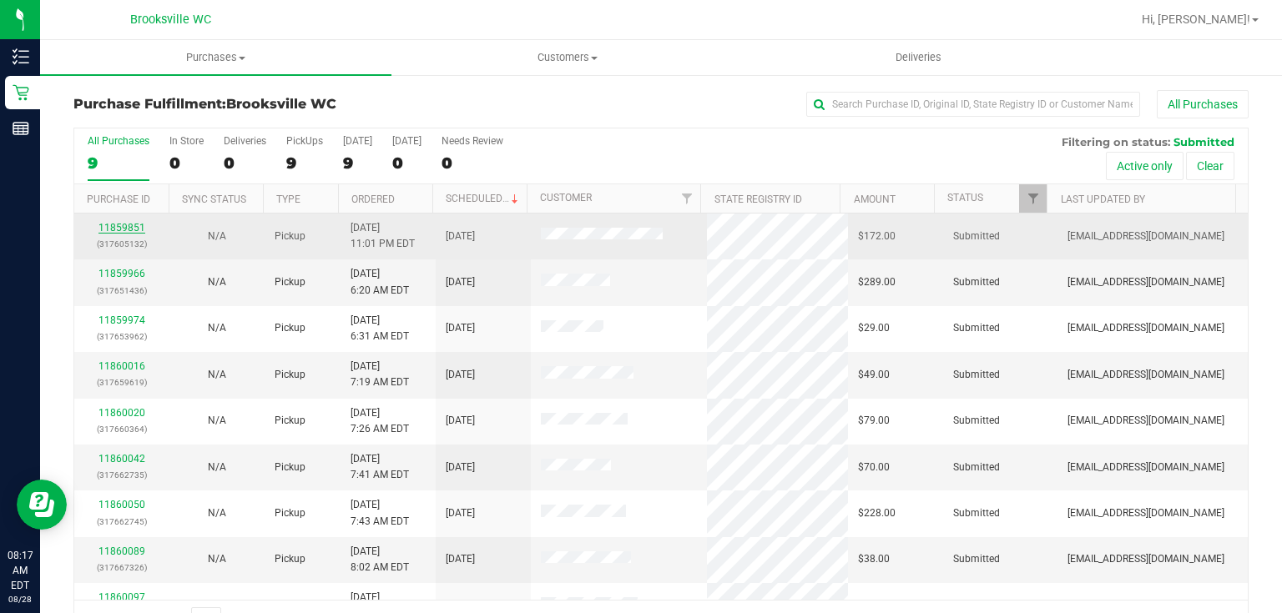
click at [120, 231] on link "11859851" at bounding box center [121, 228] width 47 height 12
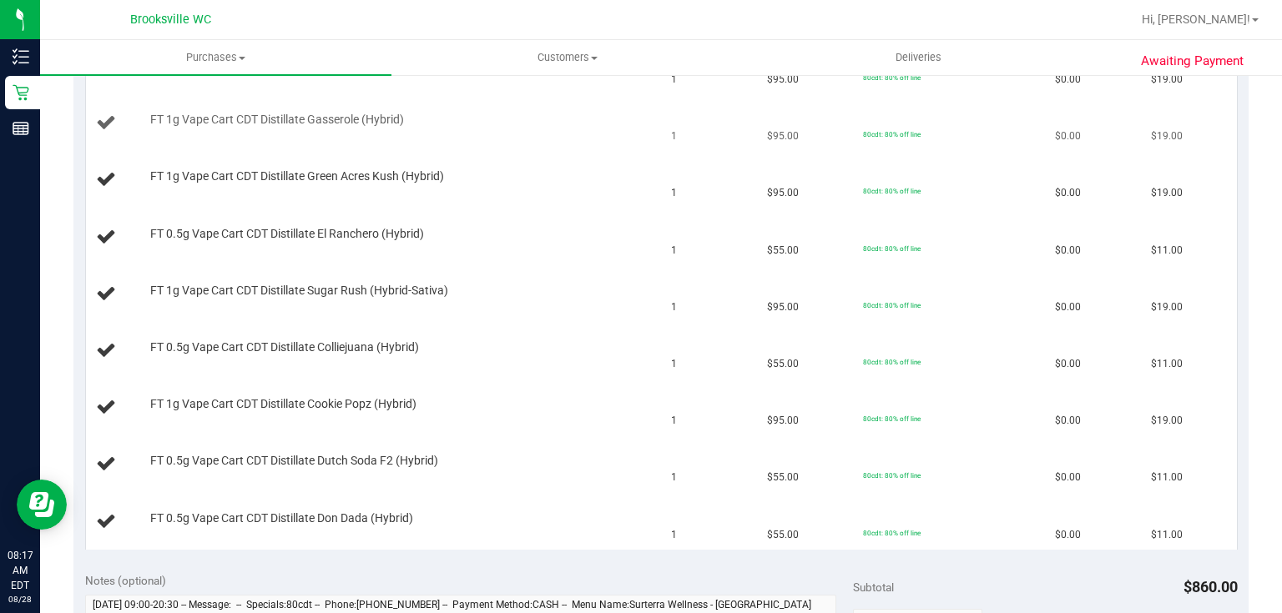
scroll to position [1002, 0]
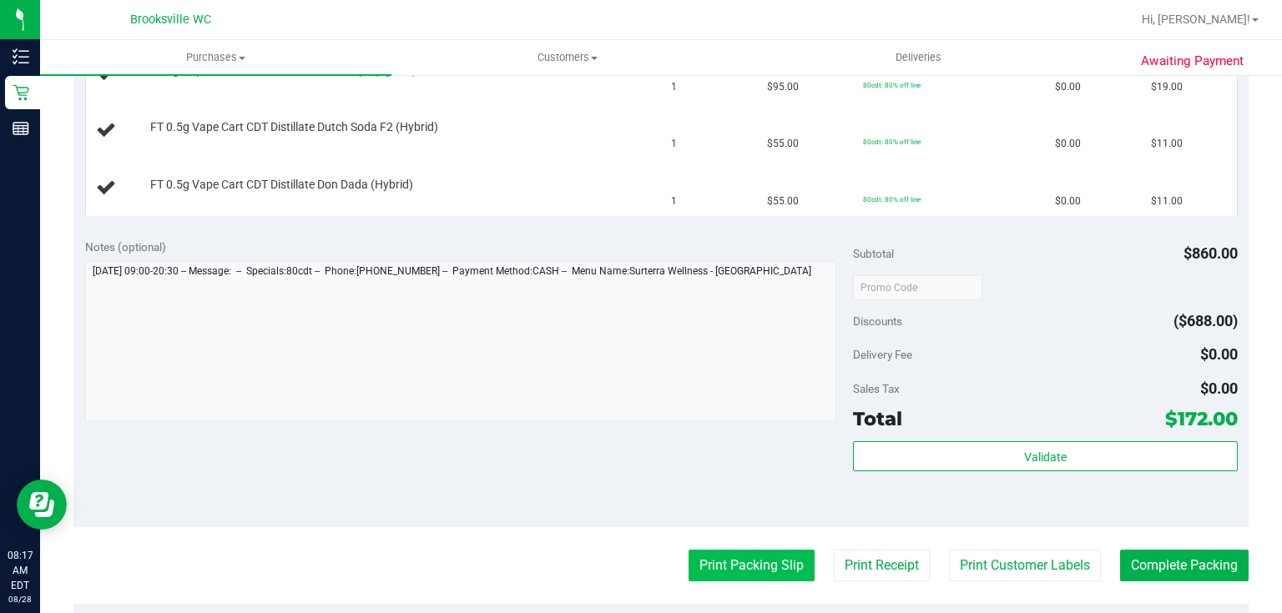
click at [739, 568] on button "Print Packing Slip" at bounding box center [752, 566] width 126 height 32
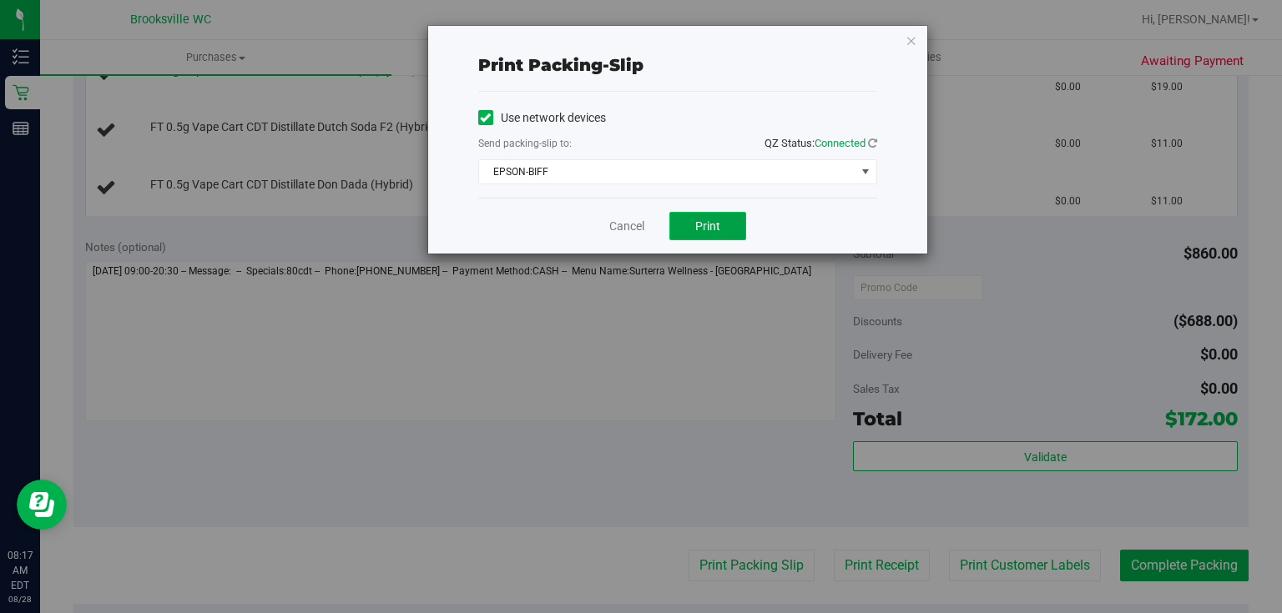
click at [714, 239] on button "Print" at bounding box center [707, 226] width 77 height 28
click at [919, 40] on div "Print packing-slip Use network devices Send packing-slip to: QZ Status: Connect…" at bounding box center [677, 140] width 499 height 228
click at [906, 40] on icon "button" at bounding box center [912, 40] width 12 height 20
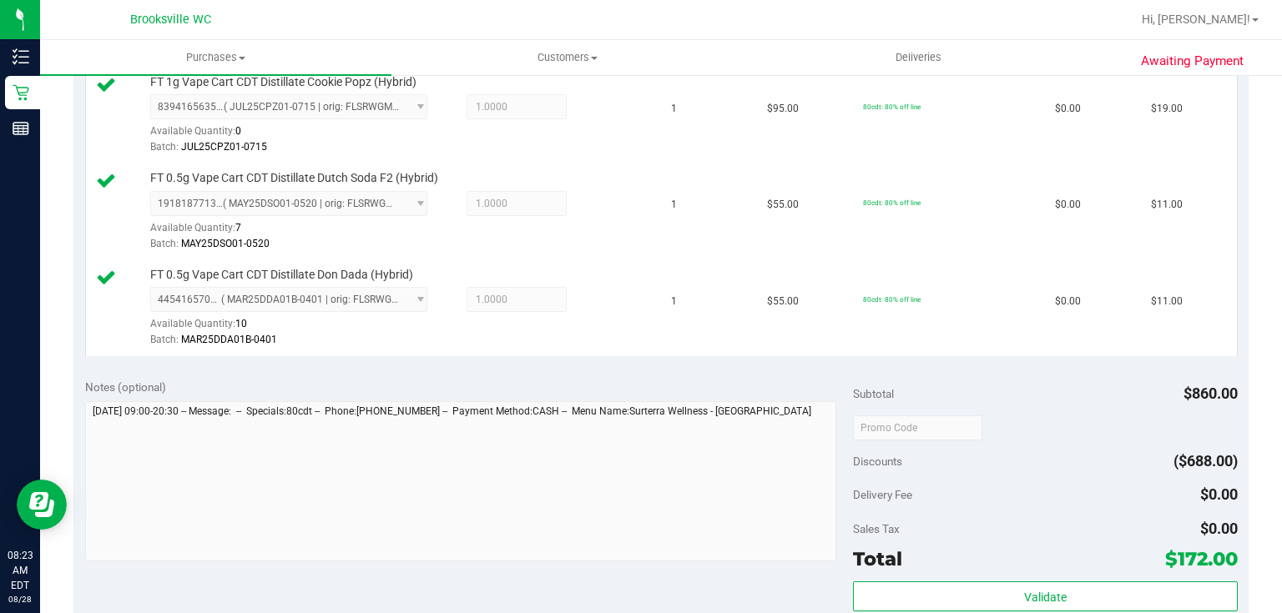
scroll to position [1402, 0]
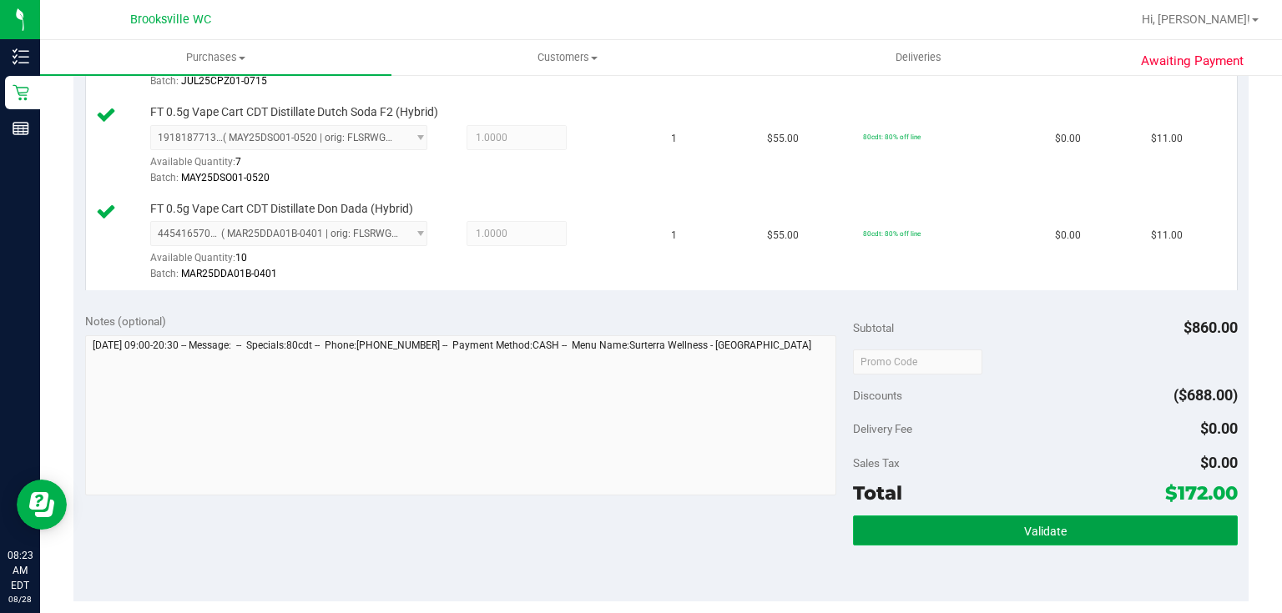
click at [1005, 516] on button "Validate" at bounding box center [1045, 531] width 384 height 30
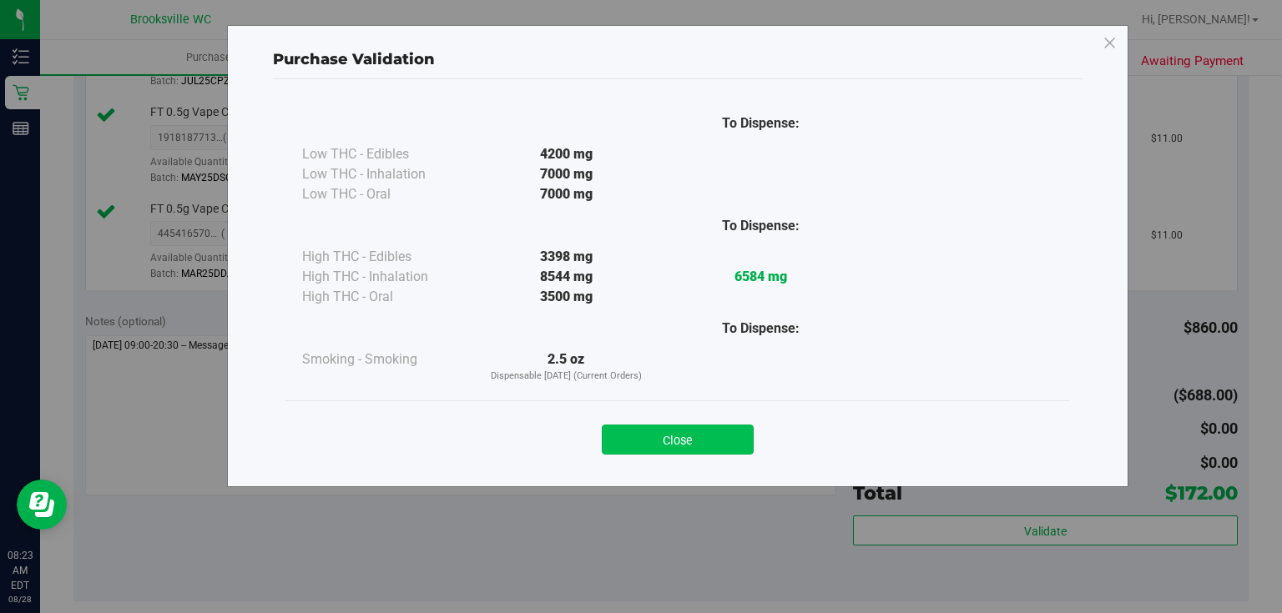
click at [739, 436] on button "Close" at bounding box center [678, 440] width 152 height 30
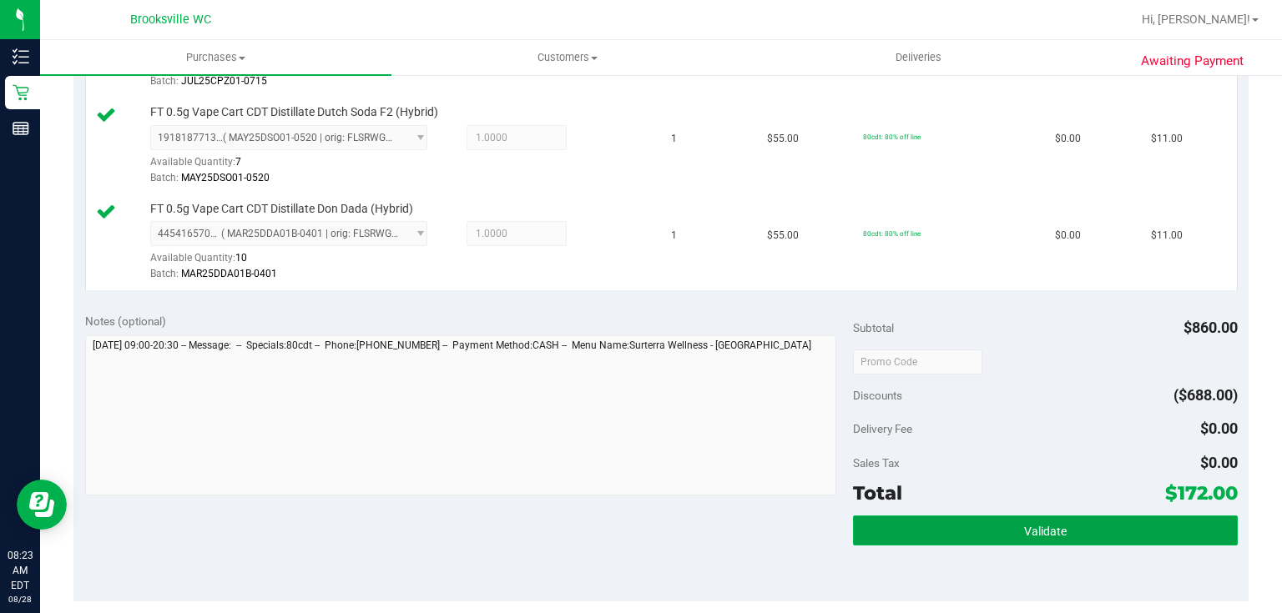
click at [949, 522] on button "Validate" at bounding box center [1045, 531] width 384 height 30
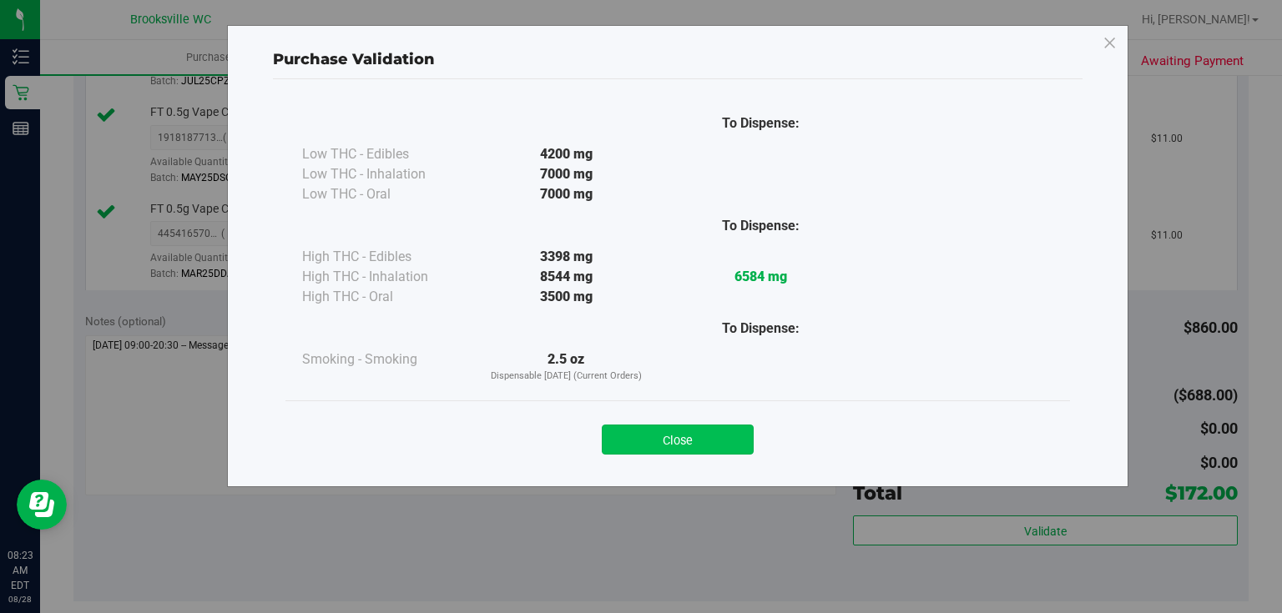
click at [694, 441] on button "Close" at bounding box center [678, 440] width 152 height 30
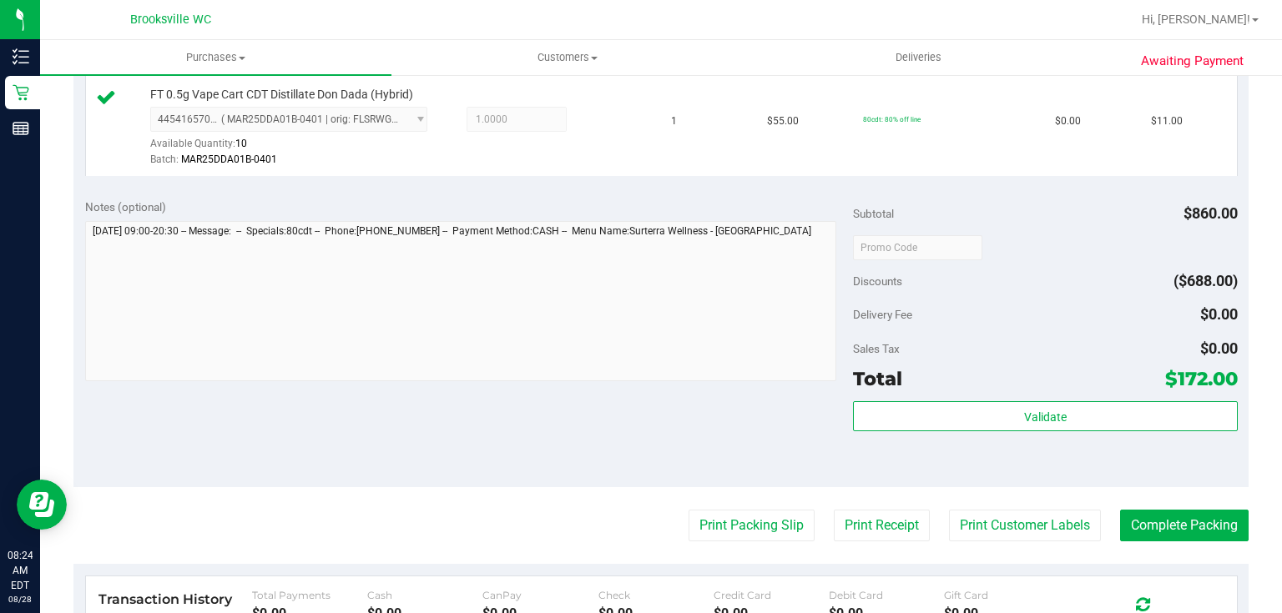
scroll to position [1536, 0]
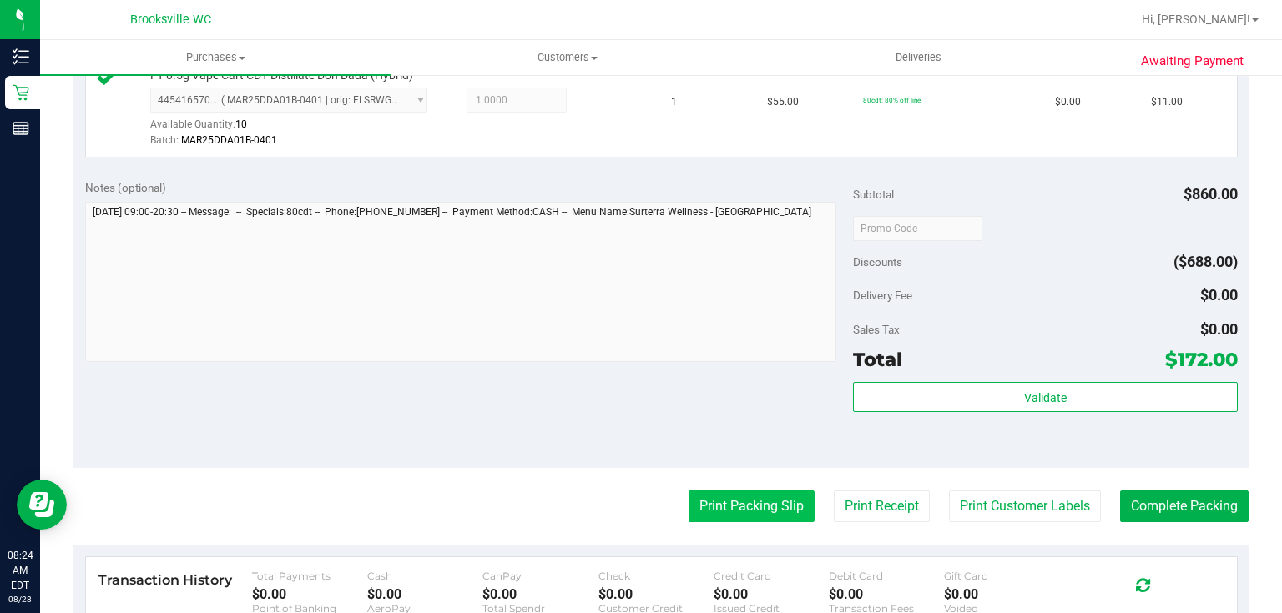
click at [765, 510] on button "Print Packing Slip" at bounding box center [752, 507] width 126 height 32
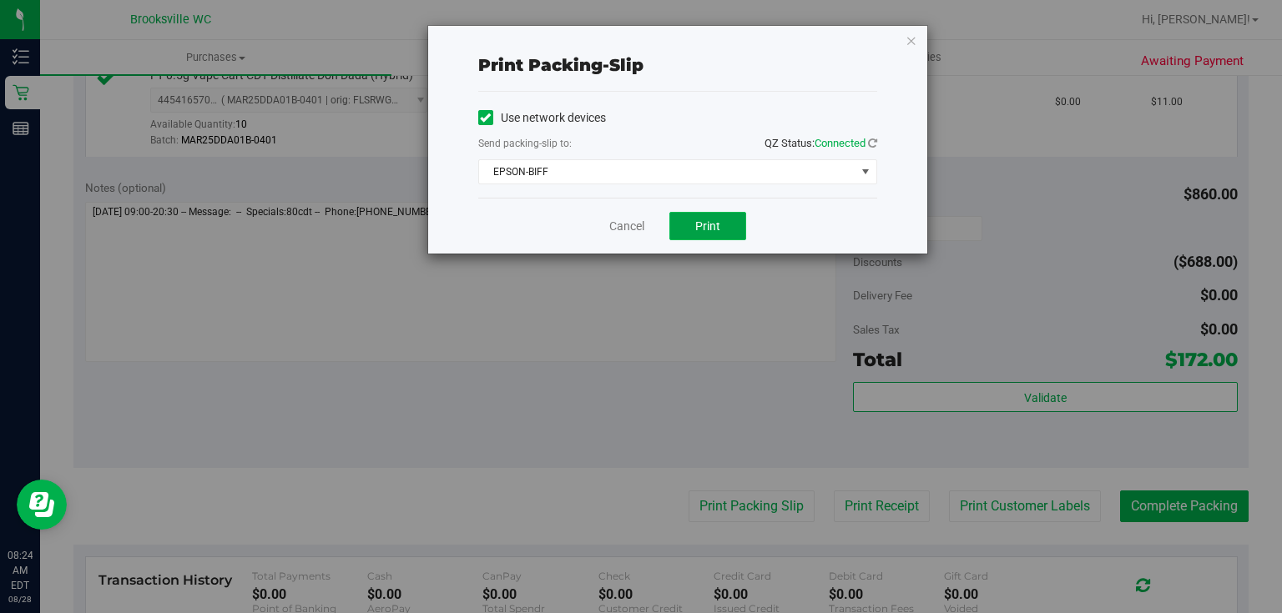
click at [720, 220] on button "Print" at bounding box center [707, 226] width 77 height 28
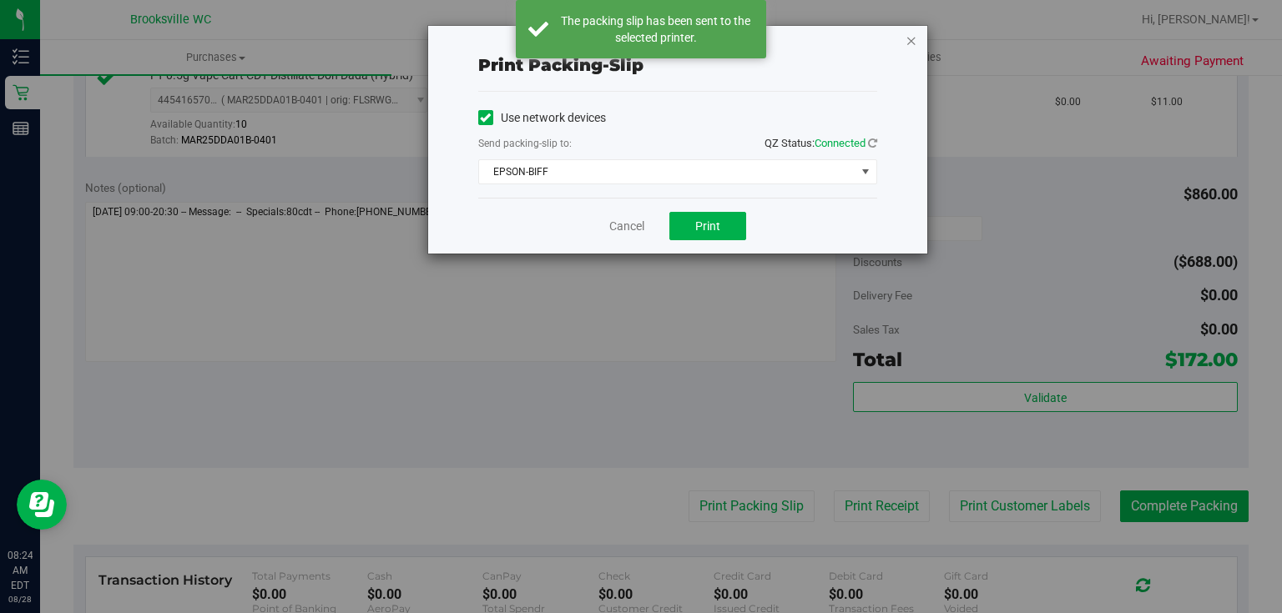
click at [915, 40] on icon "button" at bounding box center [912, 40] width 12 height 20
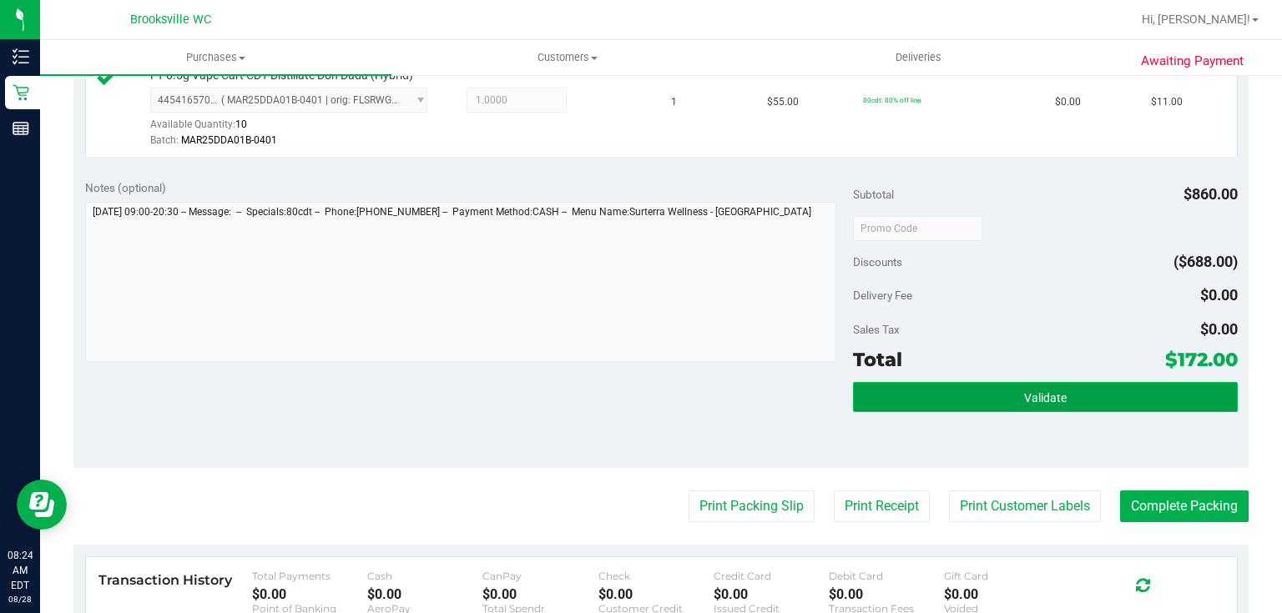
click at [1062, 389] on button "Validate" at bounding box center [1045, 397] width 384 height 30
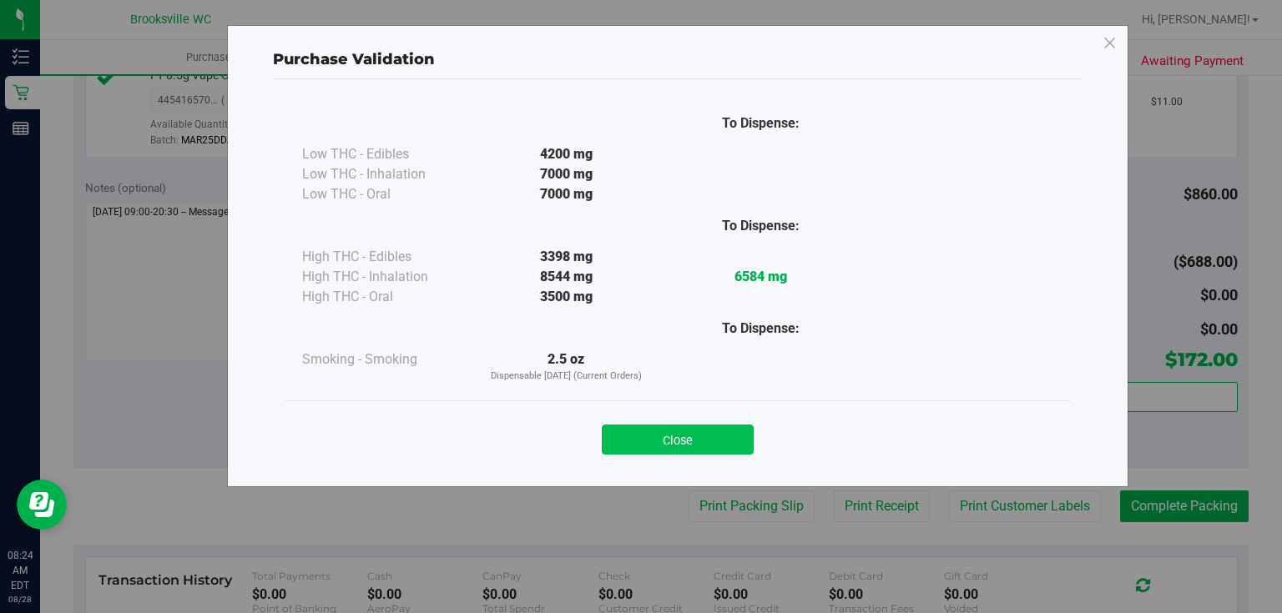
click at [649, 451] on button "Close" at bounding box center [678, 440] width 152 height 30
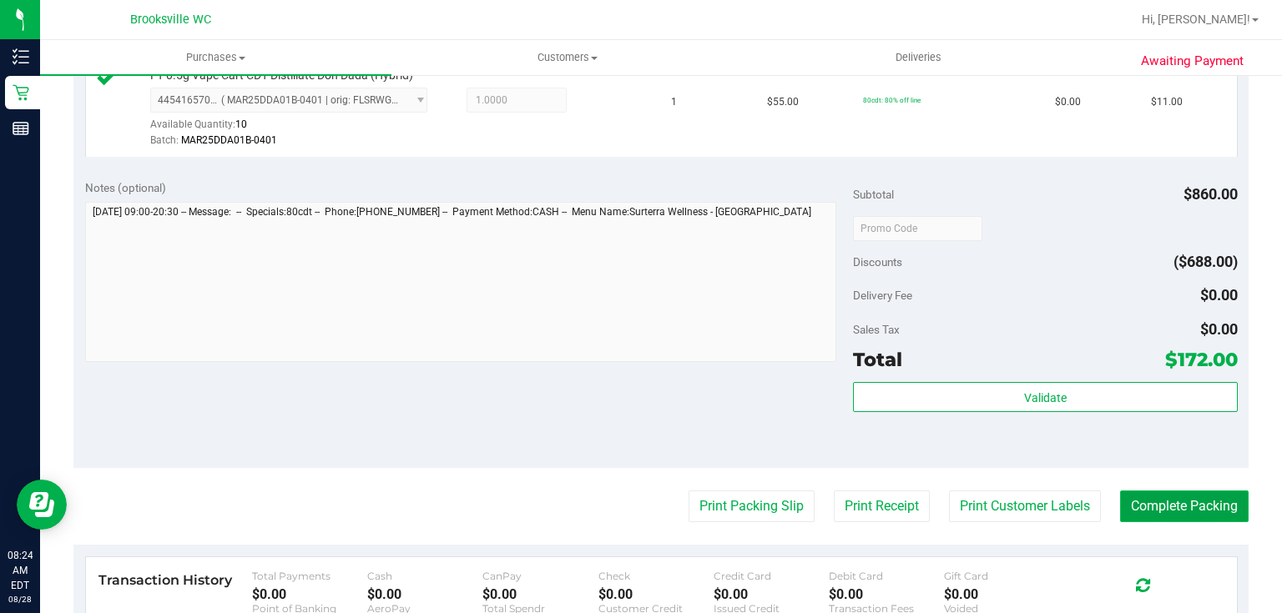
click at [1222, 494] on button "Complete Packing" at bounding box center [1184, 507] width 129 height 32
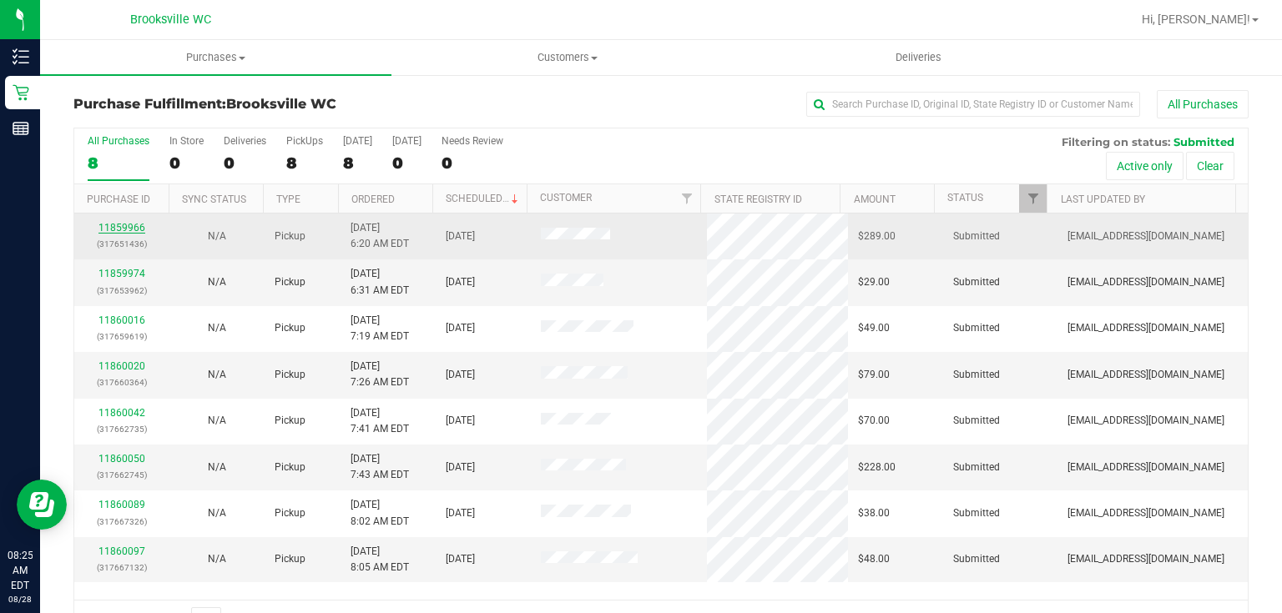
click at [119, 223] on link "11859966" at bounding box center [121, 228] width 47 height 12
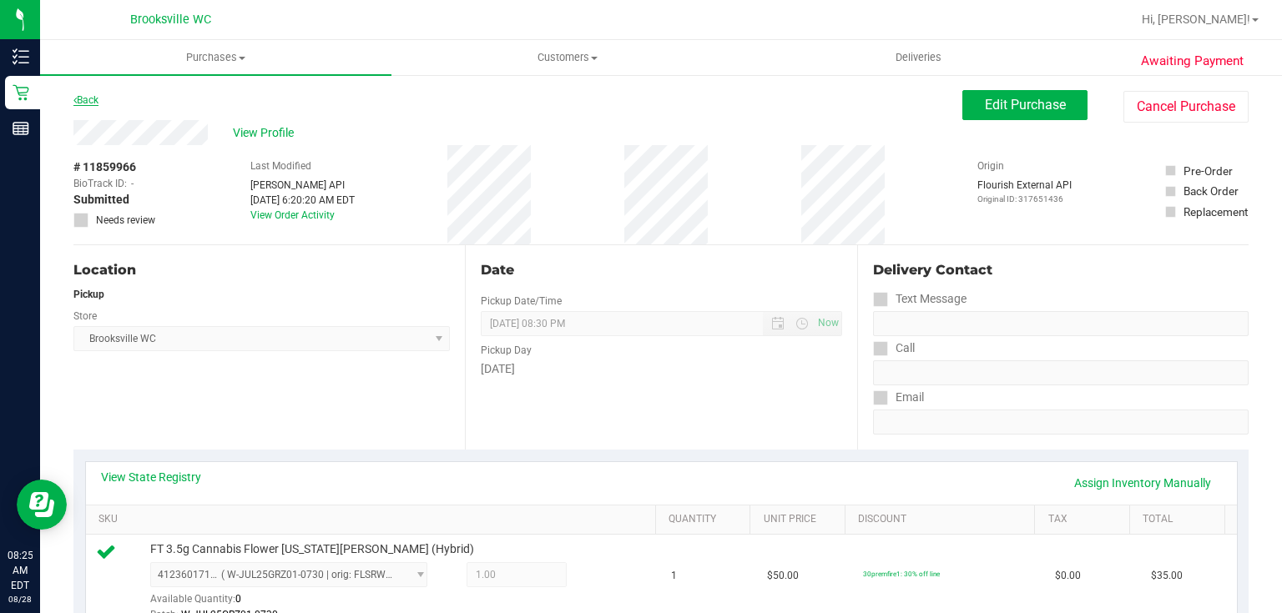
click at [98, 102] on link "Back" at bounding box center [85, 100] width 25 height 12
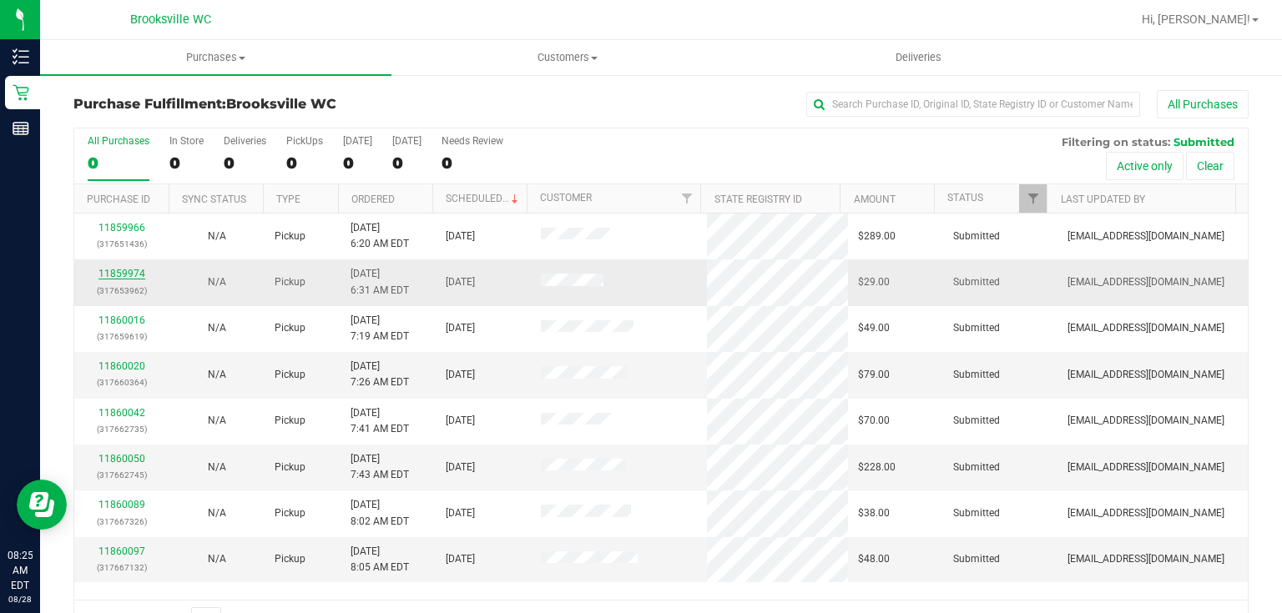
click at [111, 274] on link "11859974" at bounding box center [121, 274] width 47 height 12
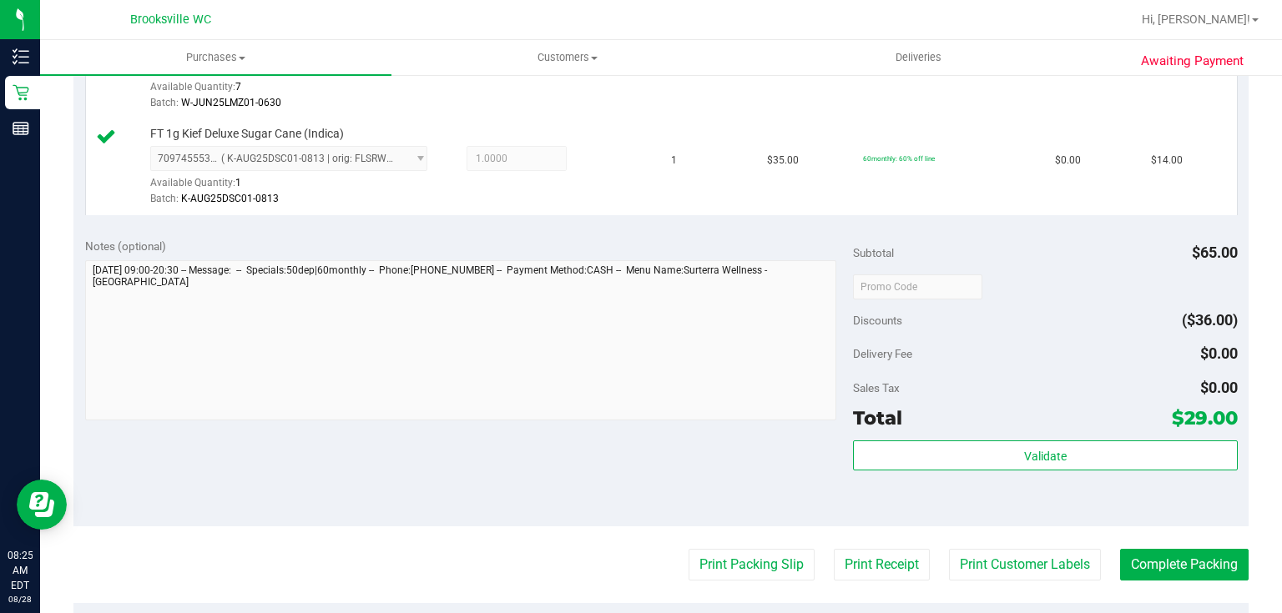
scroll to position [534, 0]
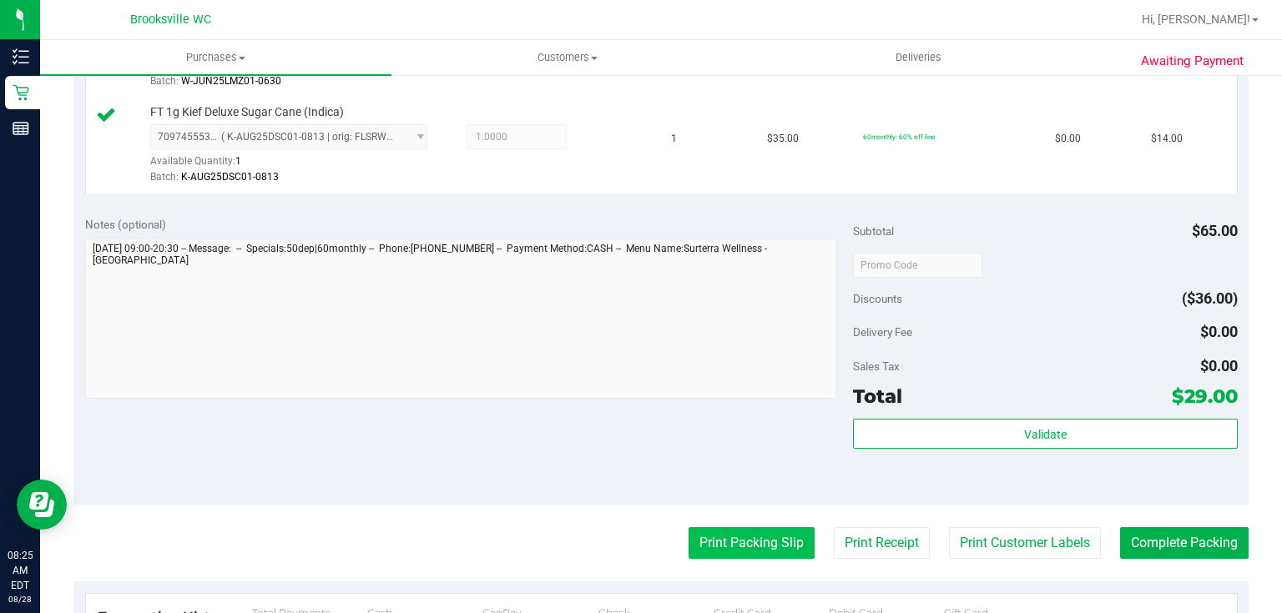
click at [775, 544] on button "Print Packing Slip" at bounding box center [752, 543] width 126 height 32
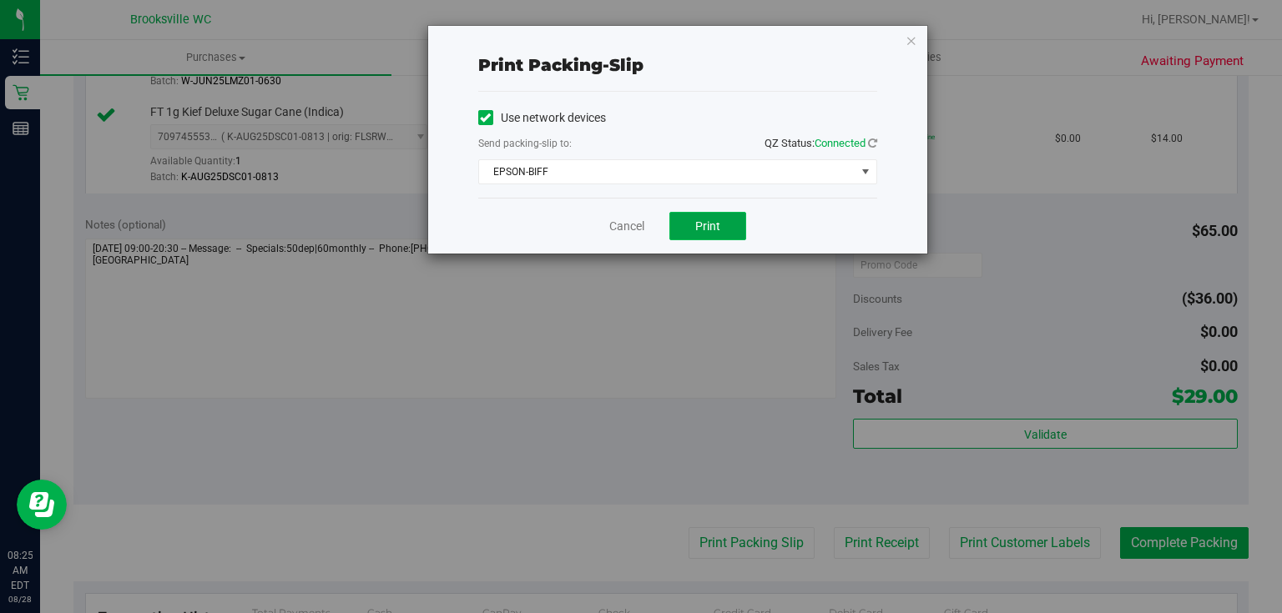
click at [739, 222] on button "Print" at bounding box center [707, 226] width 77 height 28
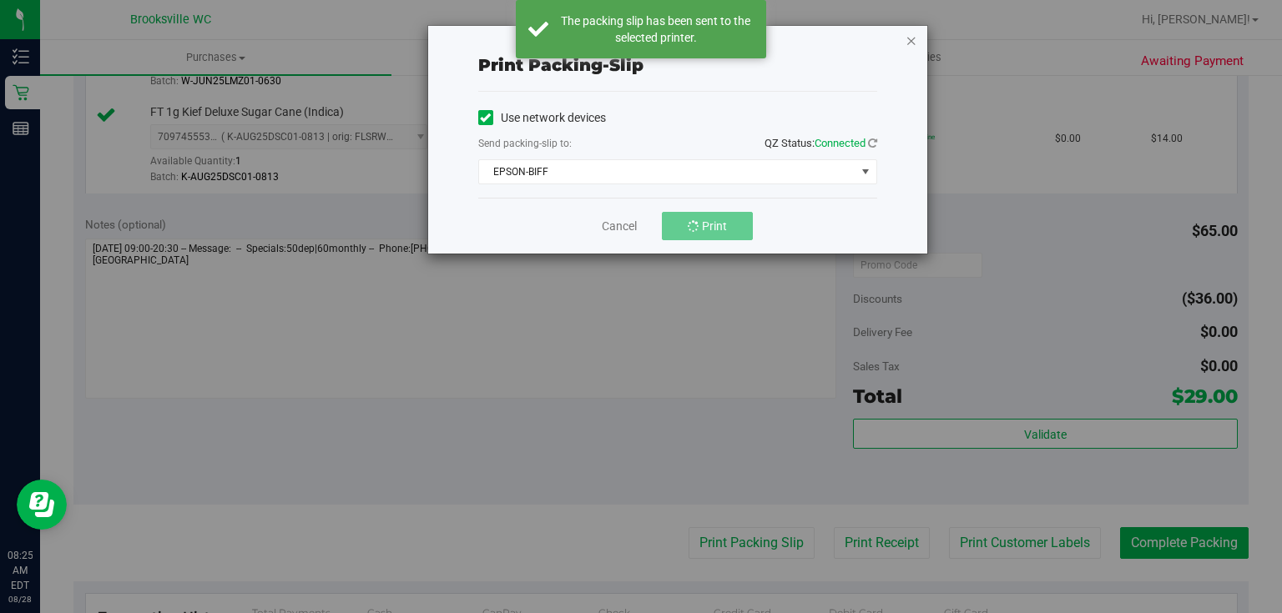
click at [906, 38] on icon "button" at bounding box center [912, 40] width 12 height 20
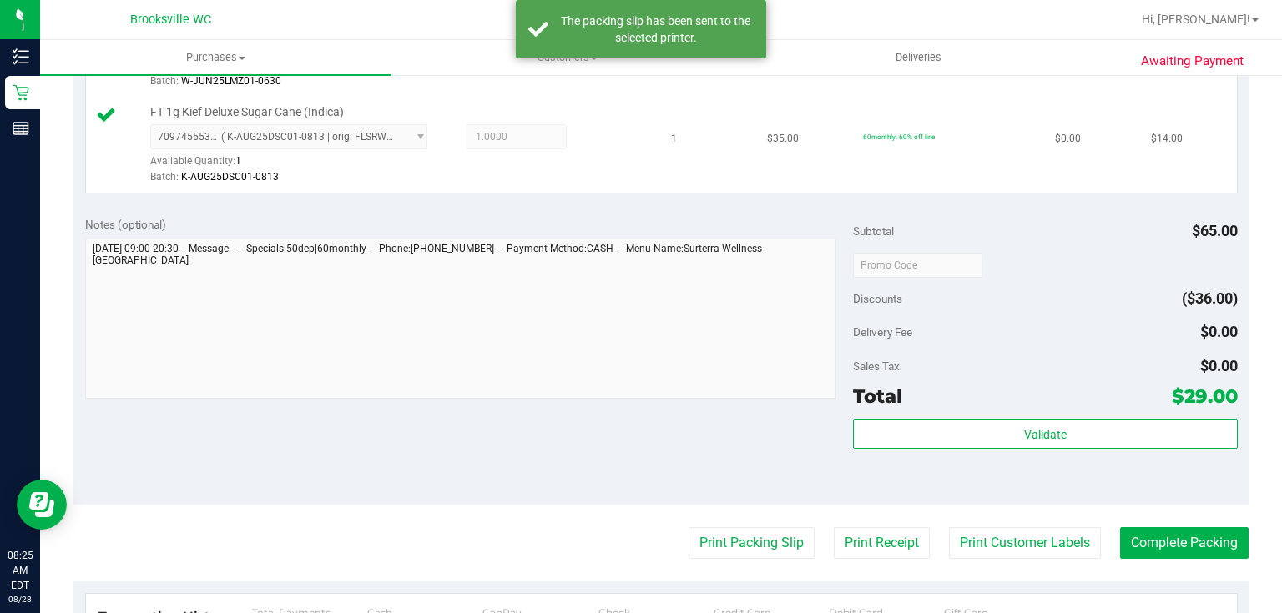
click at [700, 174] on td "1" at bounding box center [709, 146] width 96 height 96
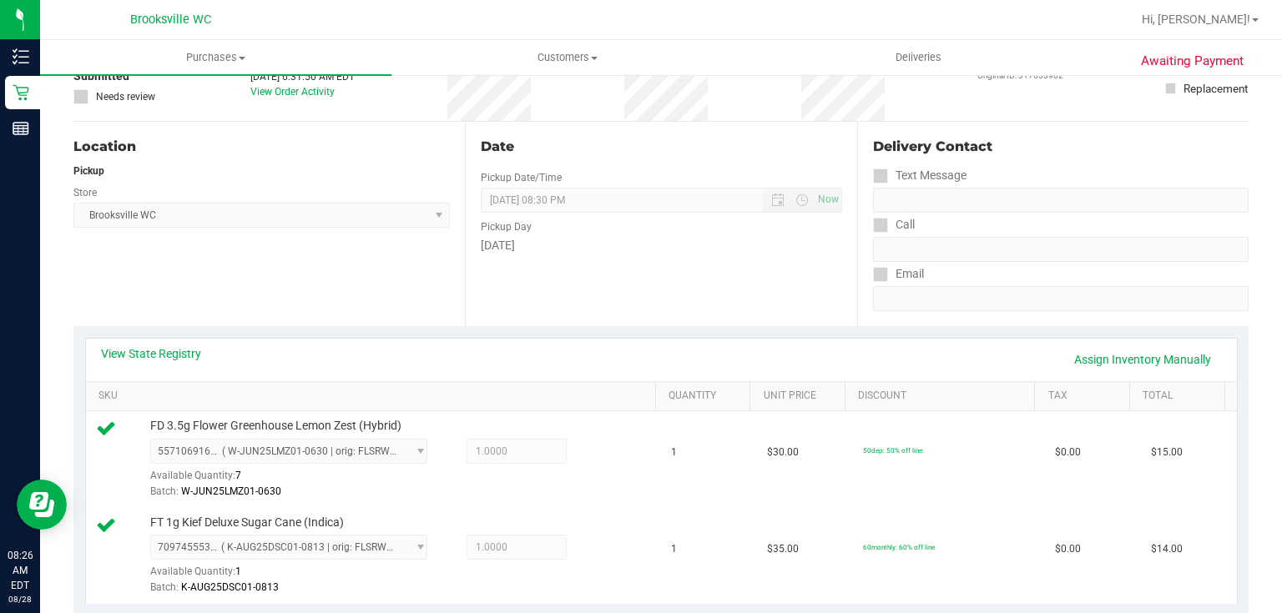
scroll to position [401, 0]
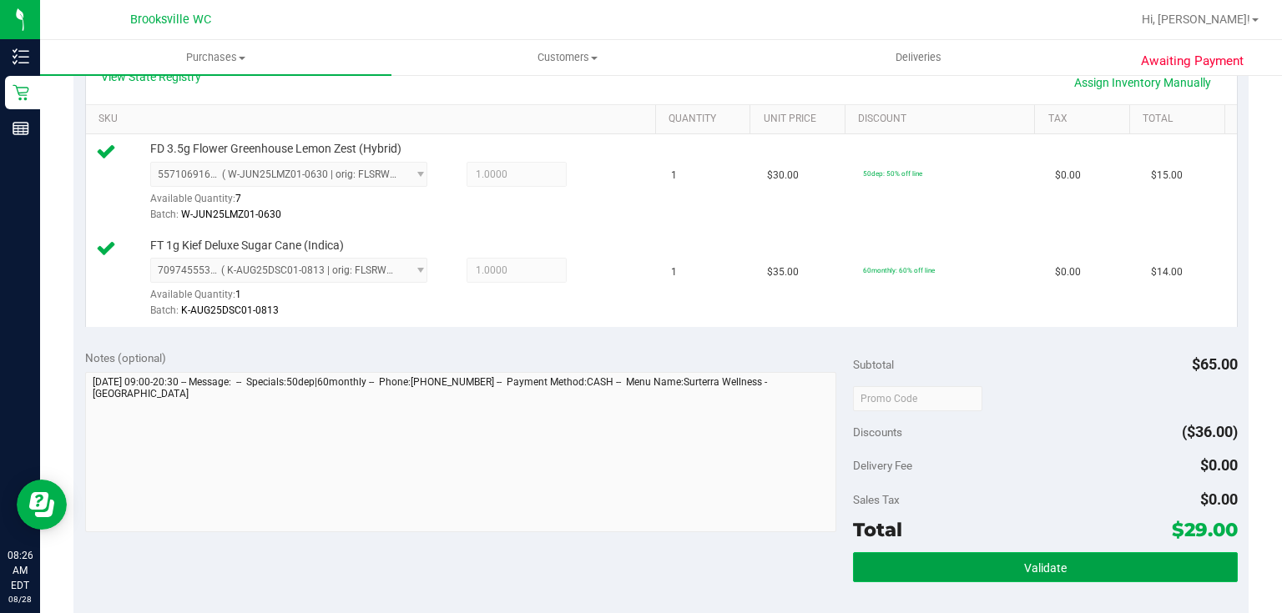
click at [974, 563] on button "Validate" at bounding box center [1045, 568] width 384 height 30
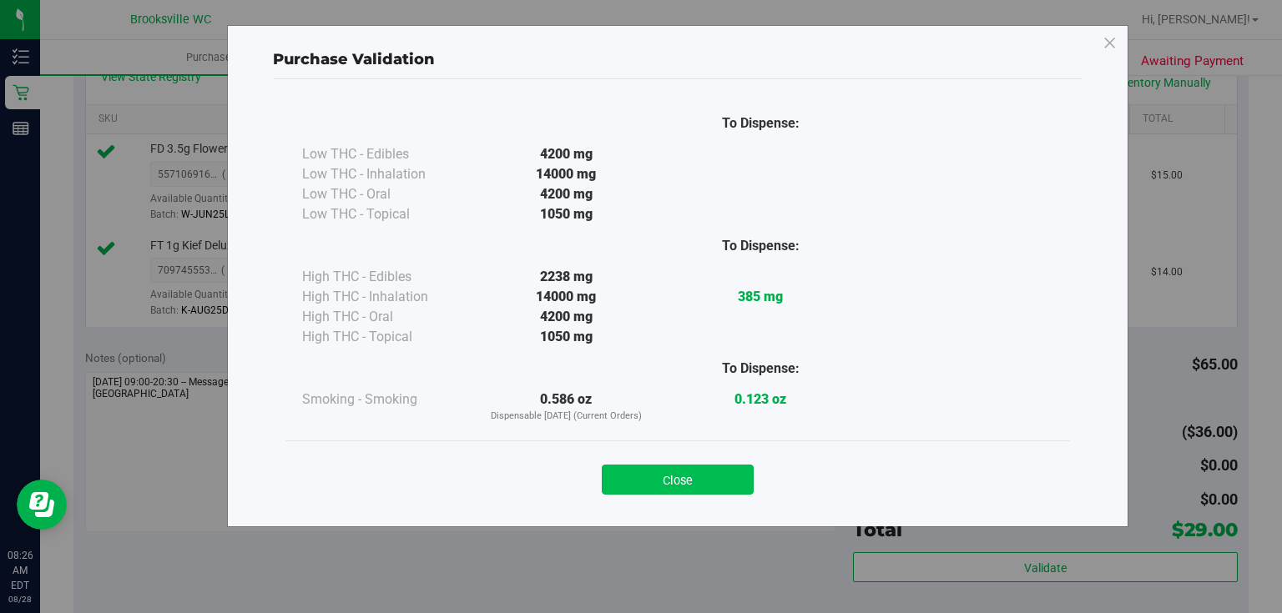
click at [709, 471] on button "Close" at bounding box center [678, 480] width 152 height 30
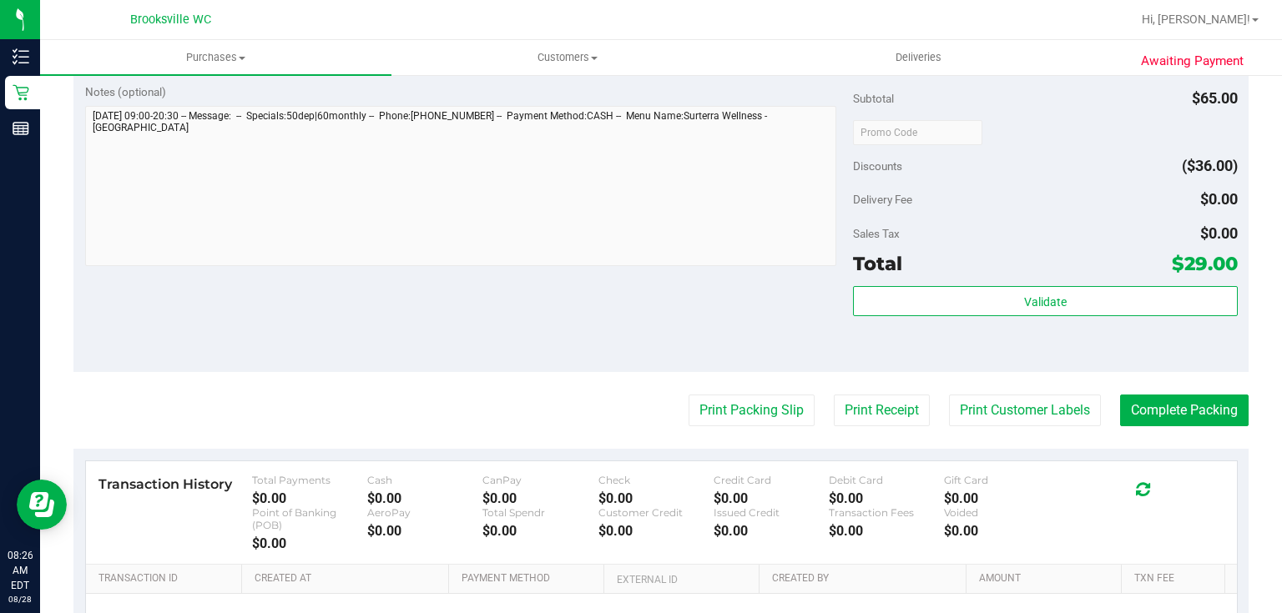
scroll to position [668, 0]
click at [1143, 411] on button "Complete Packing" at bounding box center [1184, 410] width 129 height 32
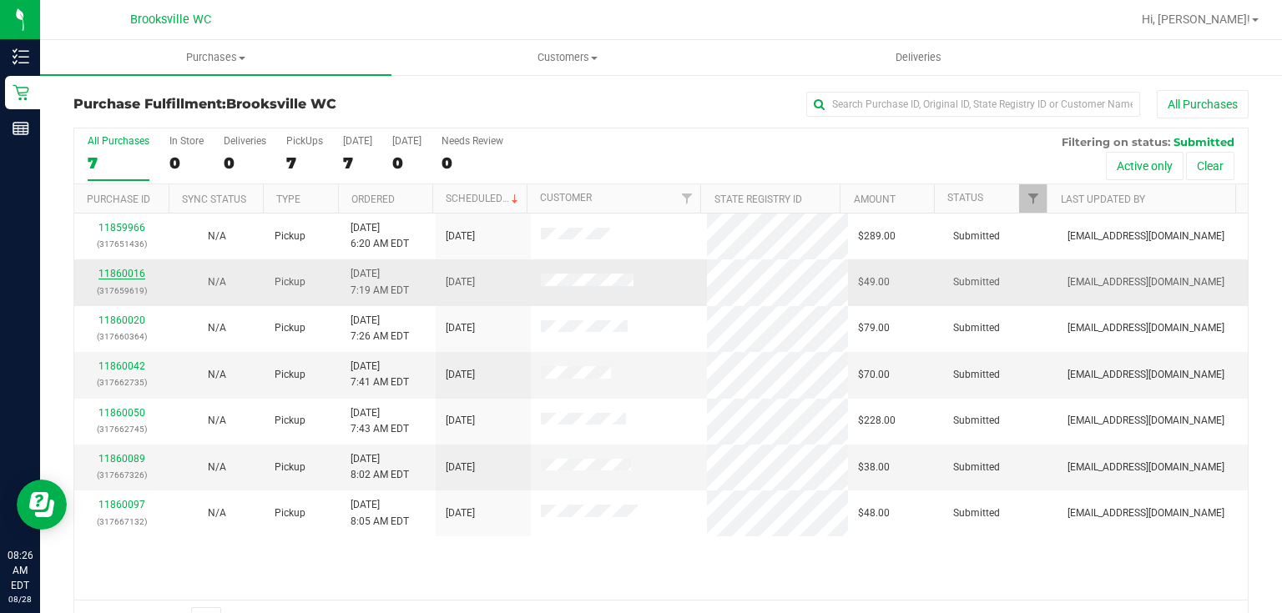
click at [129, 275] on link "11860016" at bounding box center [121, 274] width 47 height 12
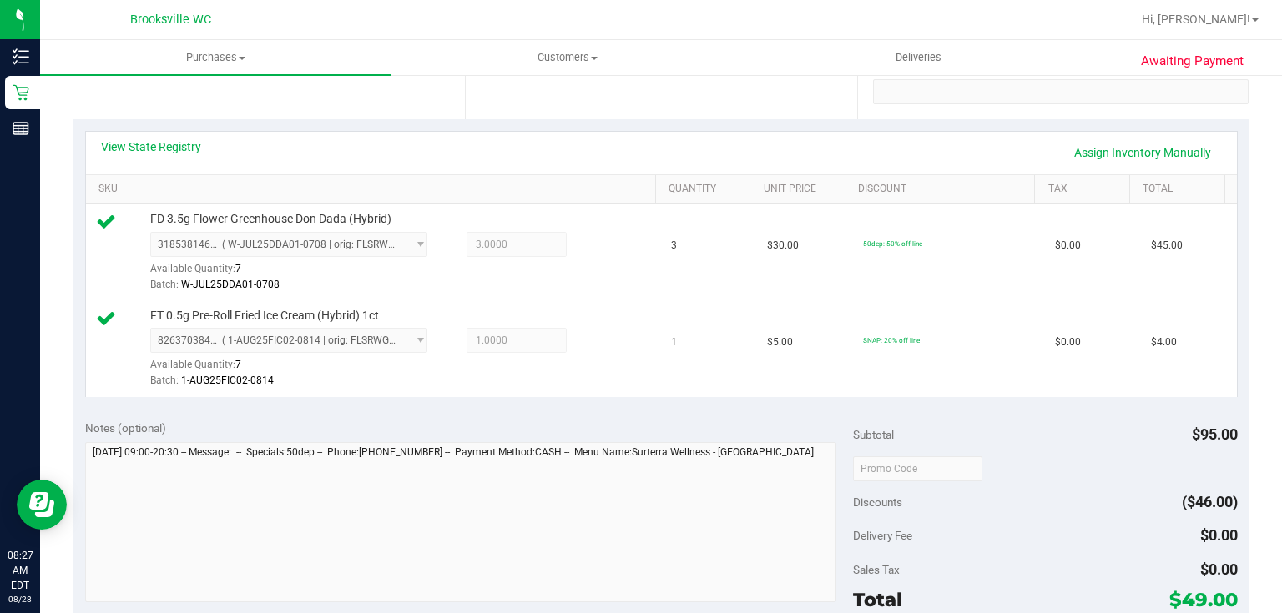
scroll to position [534, 0]
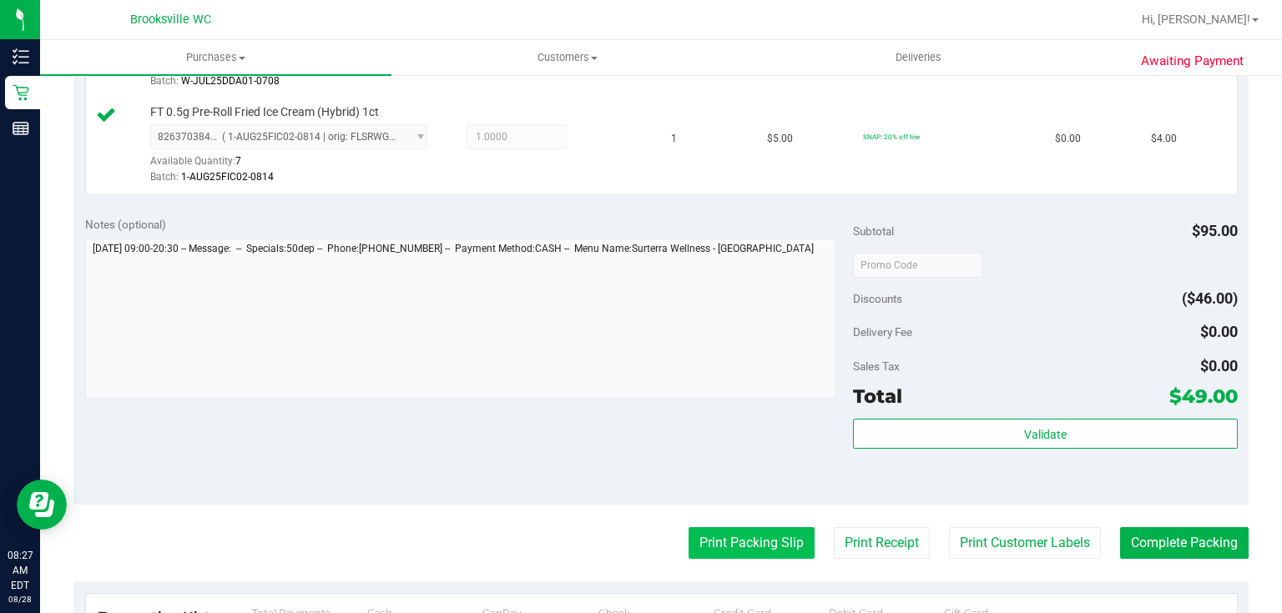
drag, startPoint x: 759, startPoint y: 560, endPoint x: 758, endPoint y: 549, distance: 10.9
click at [759, 553] on purchase-details "Back Edit Purchase Cancel Purchase View Profile # 11860016 BioTrack ID: - Submi…" at bounding box center [660, 231] width 1175 height 1350
click at [757, 549] on button "Print Packing Slip" at bounding box center [752, 543] width 126 height 32
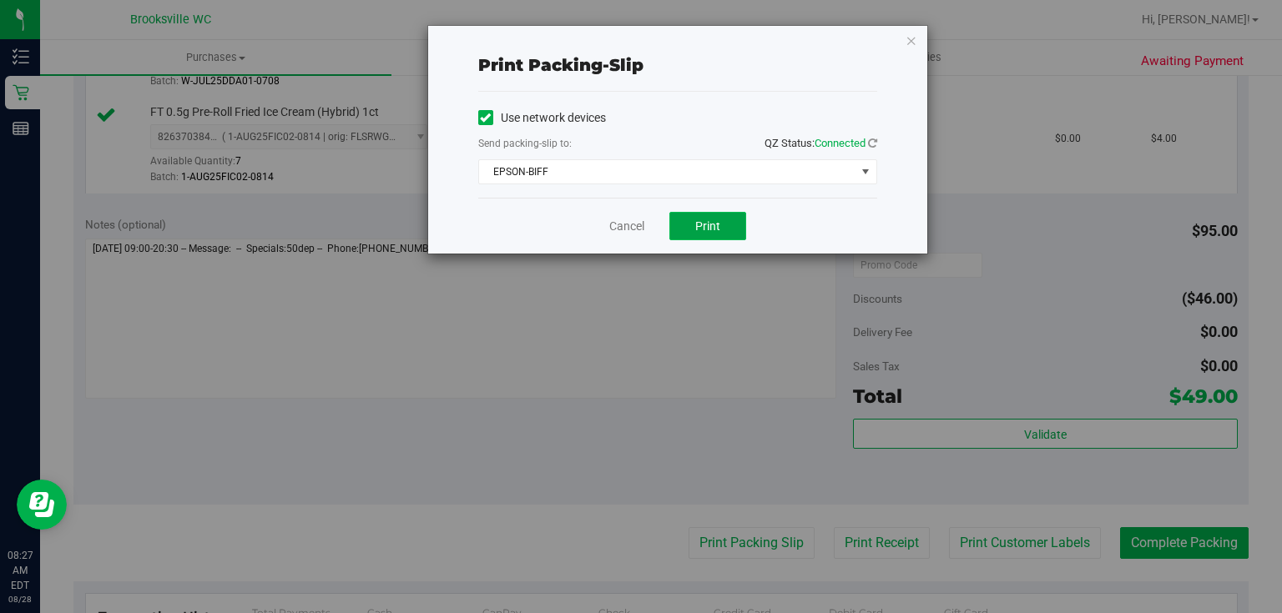
click at [726, 232] on button "Print" at bounding box center [707, 226] width 77 height 28
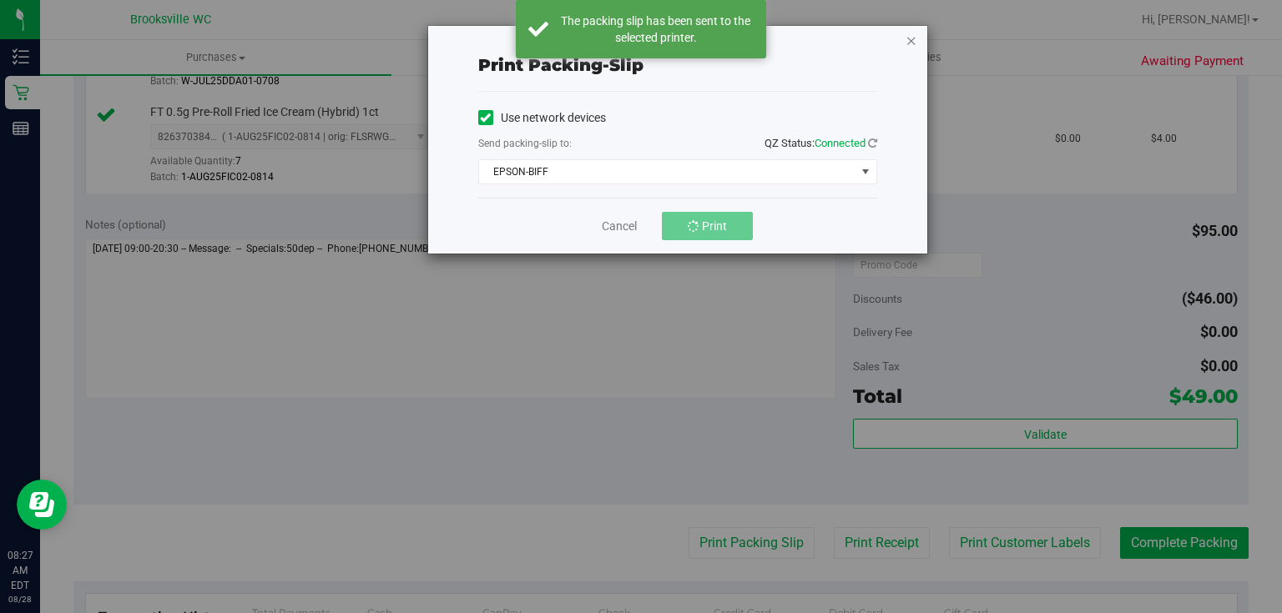
click at [910, 43] on icon "button" at bounding box center [912, 40] width 12 height 20
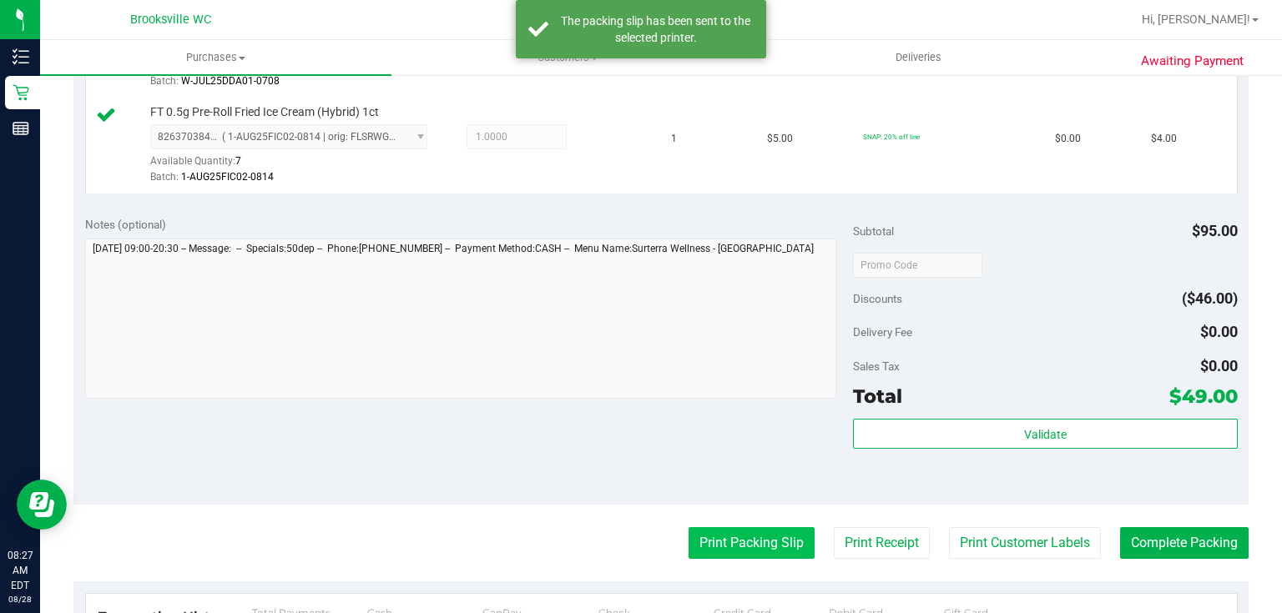
click at [760, 546] on button "Print Packing Slip" at bounding box center [752, 543] width 126 height 32
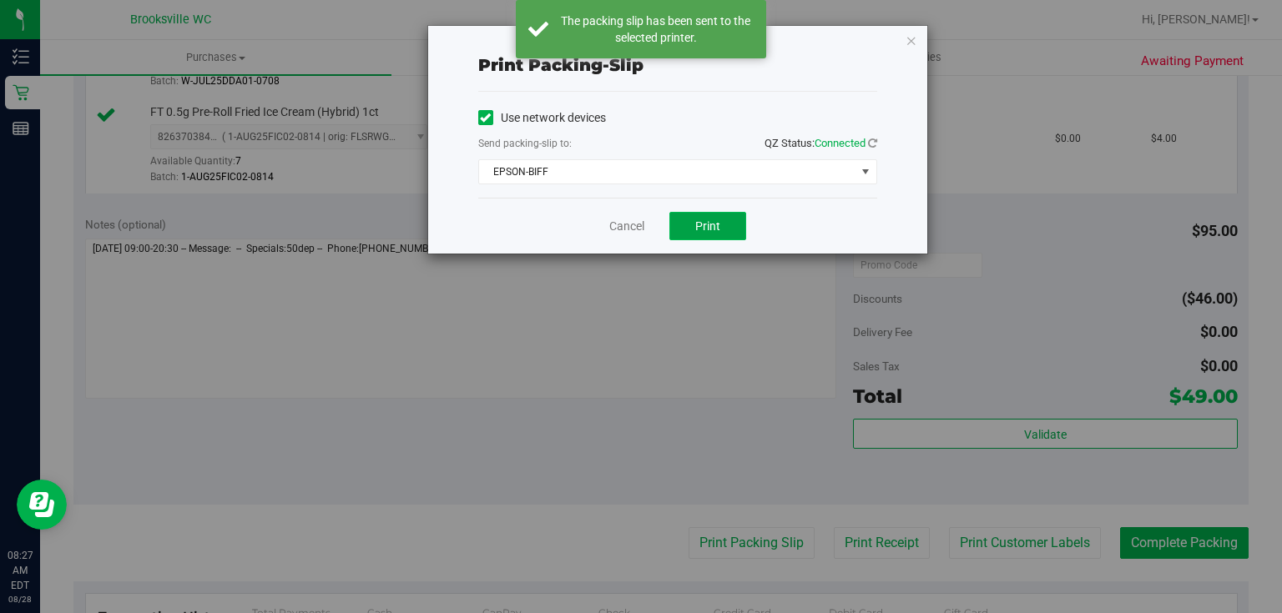
click at [741, 235] on button "Print" at bounding box center [707, 226] width 77 height 28
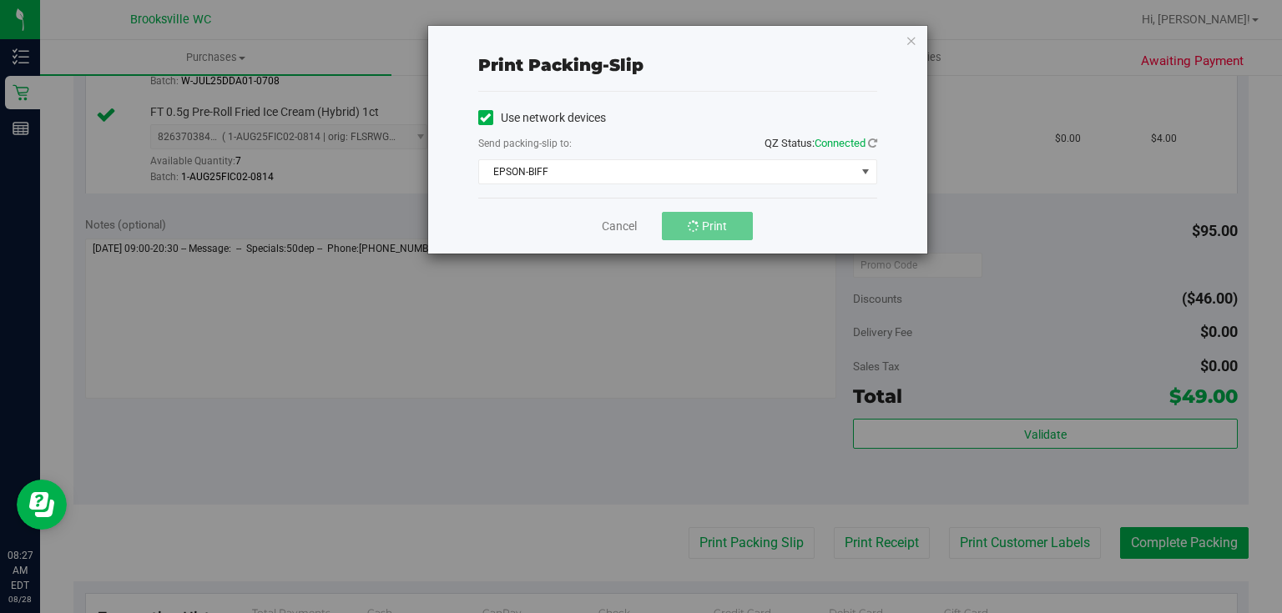
click at [703, 336] on div "Print packing-slip Use network devices Send packing-slip to: QZ Status: Connect…" at bounding box center [647, 306] width 1295 height 613
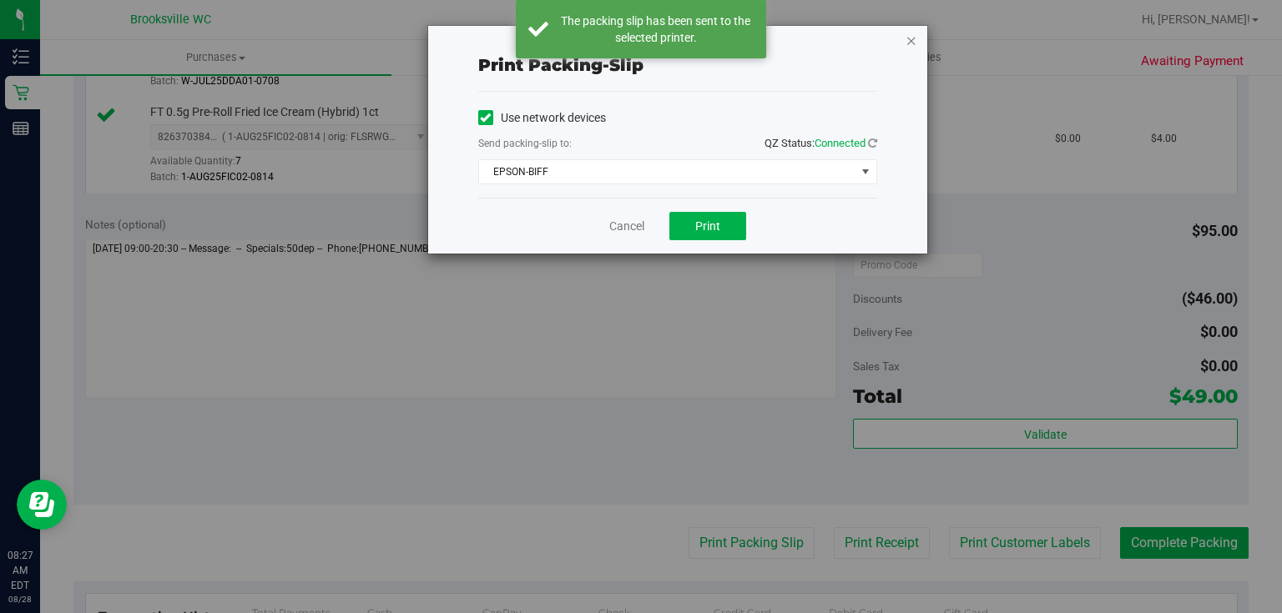
click at [914, 43] on icon "button" at bounding box center [912, 40] width 12 height 20
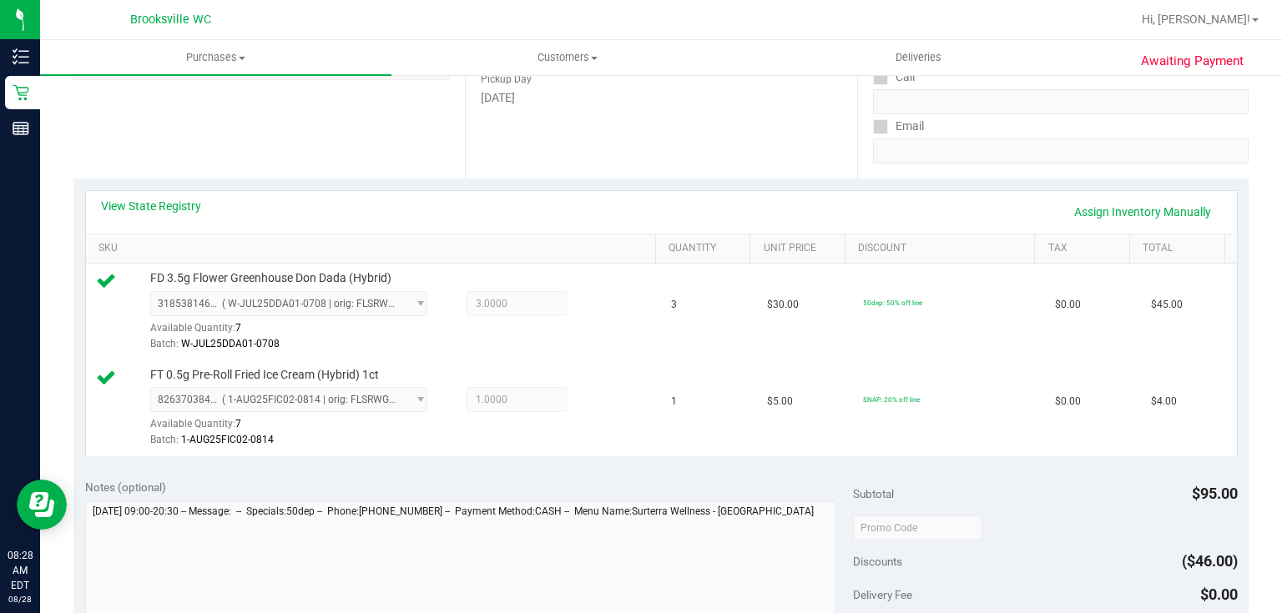
scroll to position [467, 0]
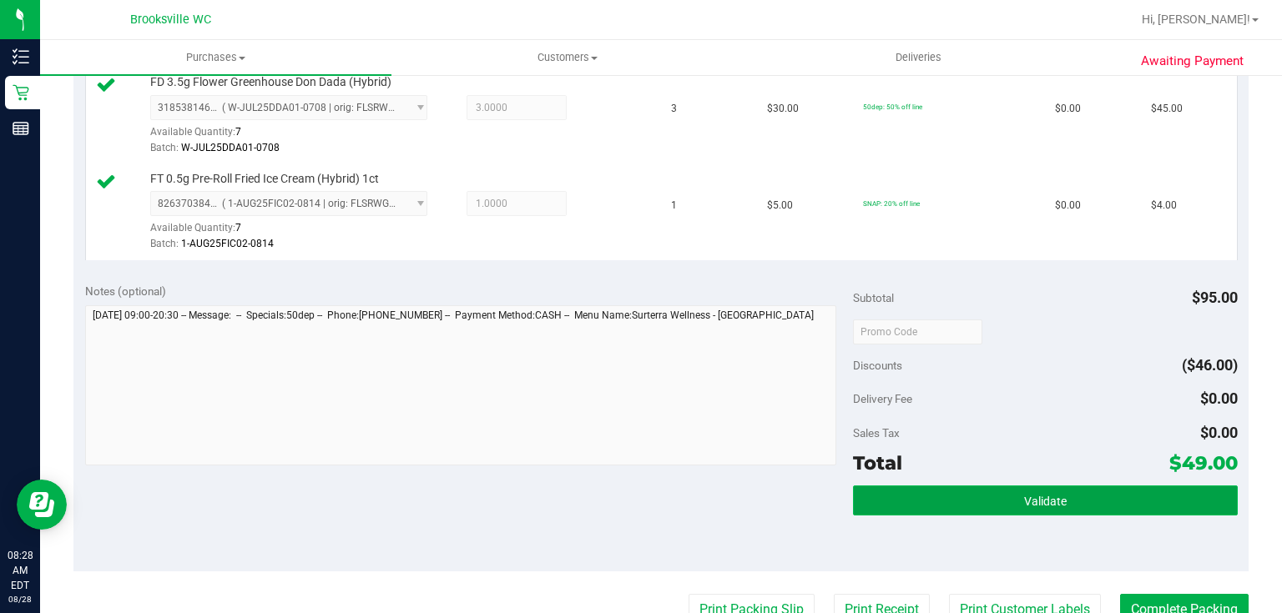
click at [933, 496] on button "Validate" at bounding box center [1045, 501] width 384 height 30
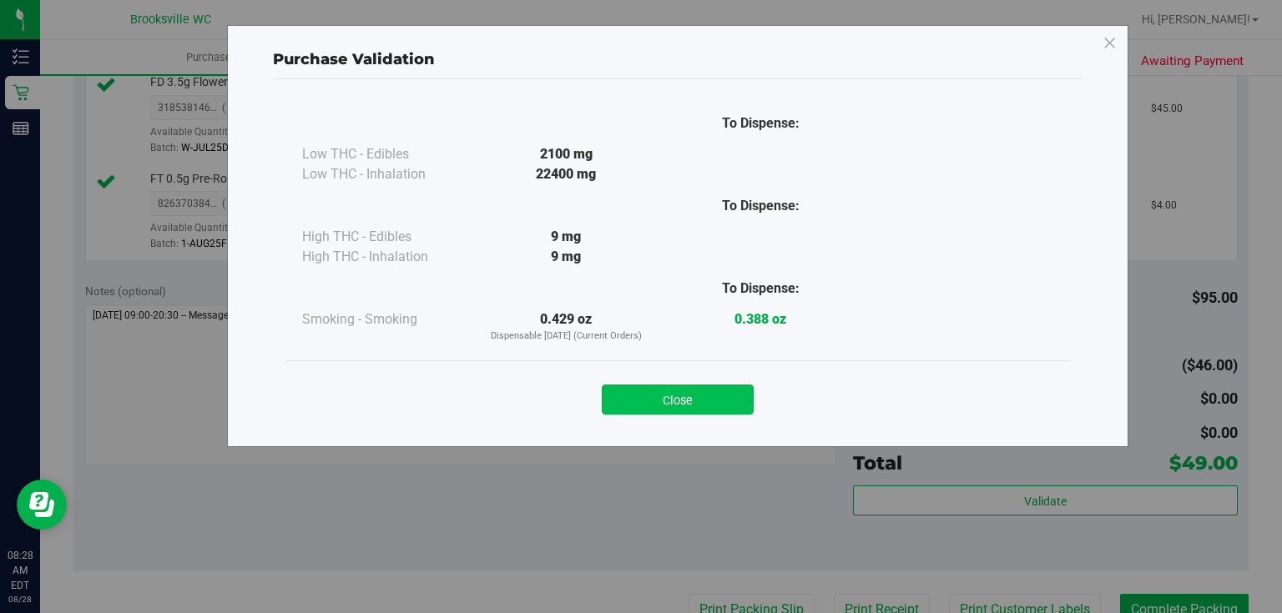
click at [684, 391] on button "Close" at bounding box center [678, 400] width 152 height 30
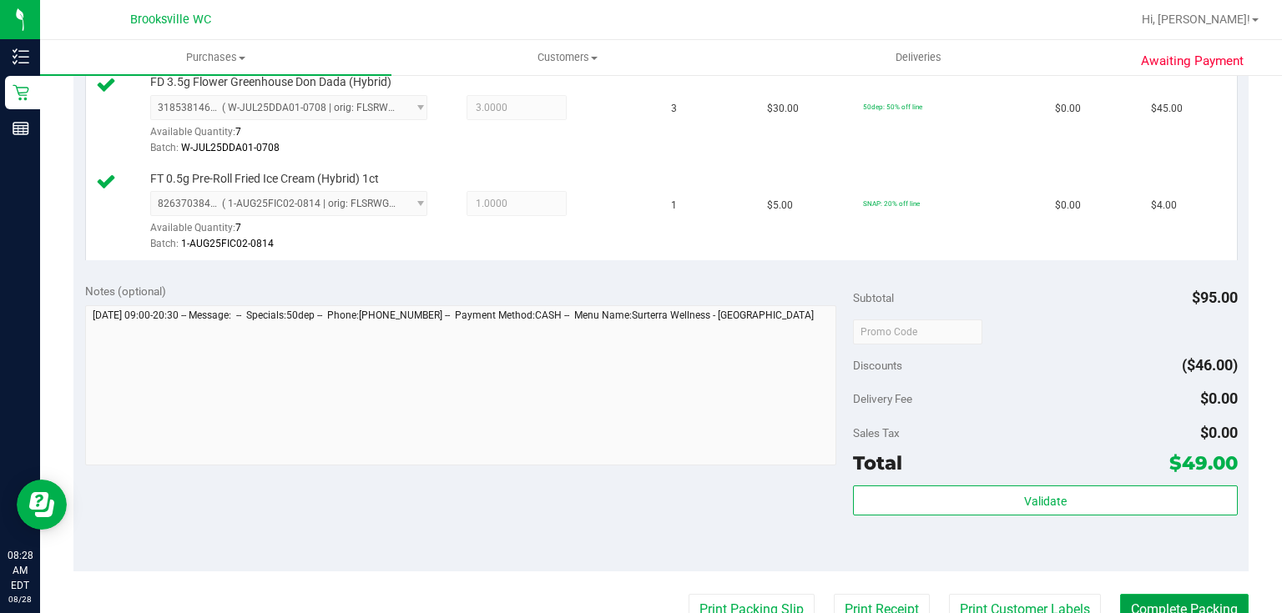
click at [1129, 608] on button "Complete Packing" at bounding box center [1184, 610] width 129 height 32
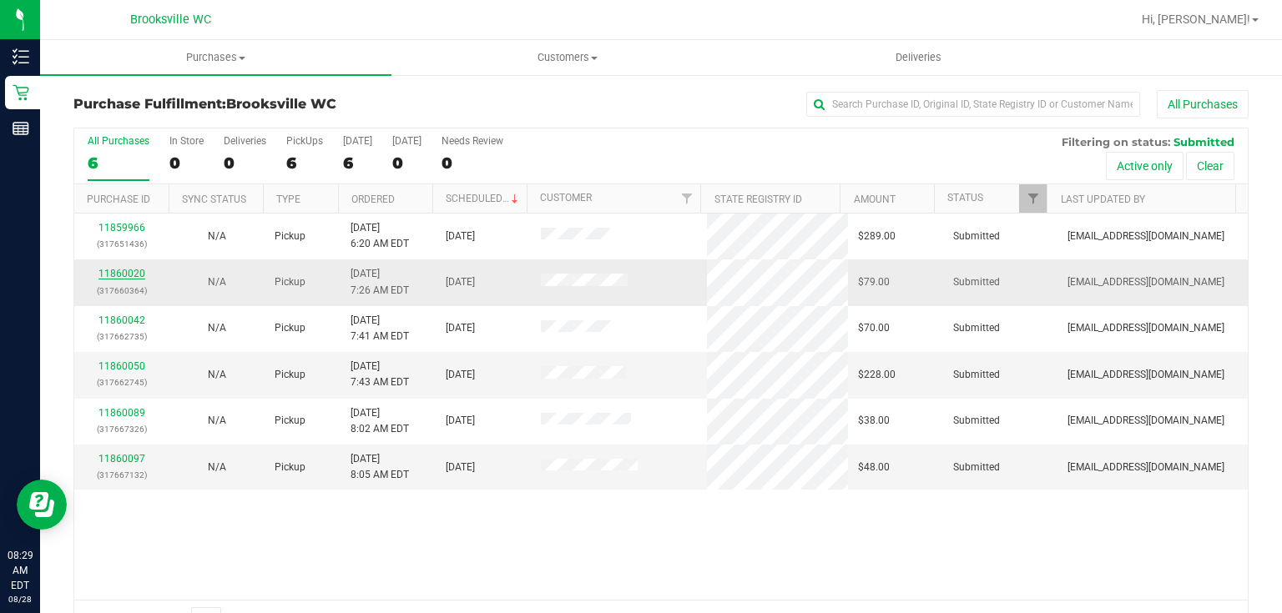
click at [141, 270] on link "11860020" at bounding box center [121, 274] width 47 height 12
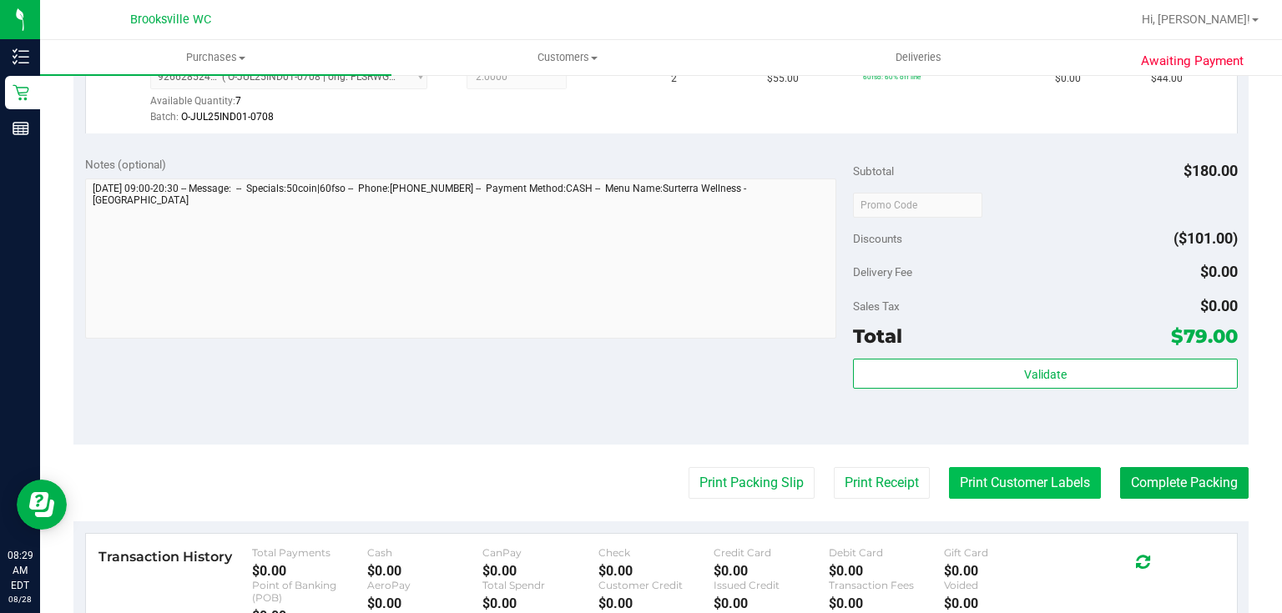
scroll to position [668, 0]
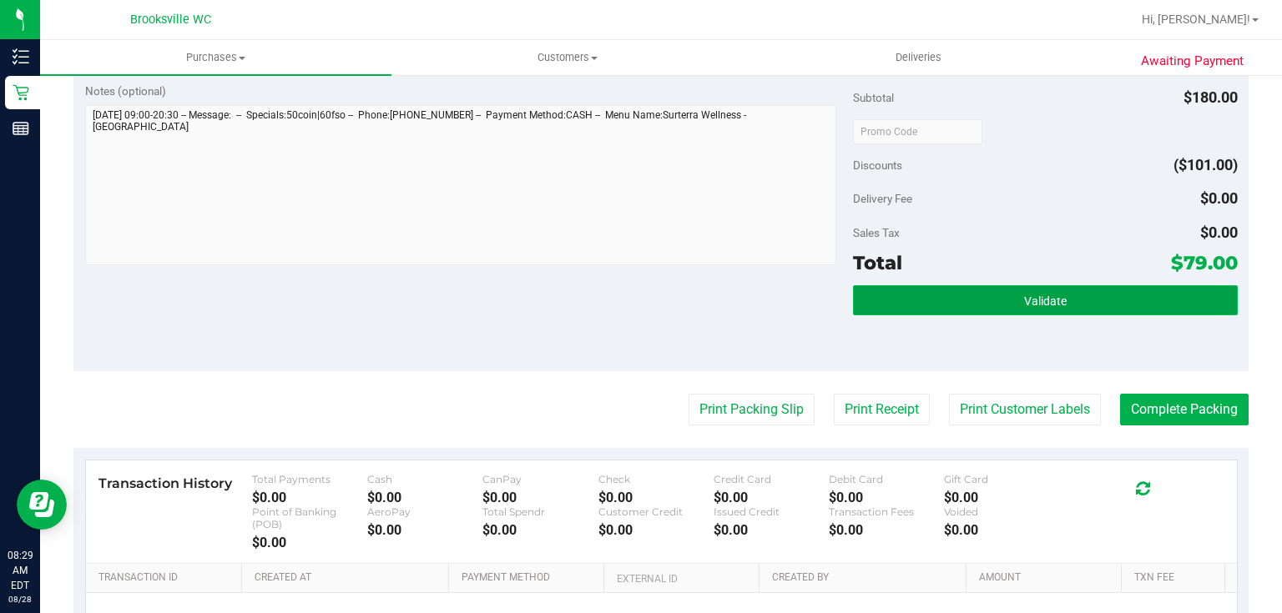
click at [1017, 290] on button "Validate" at bounding box center [1045, 300] width 384 height 30
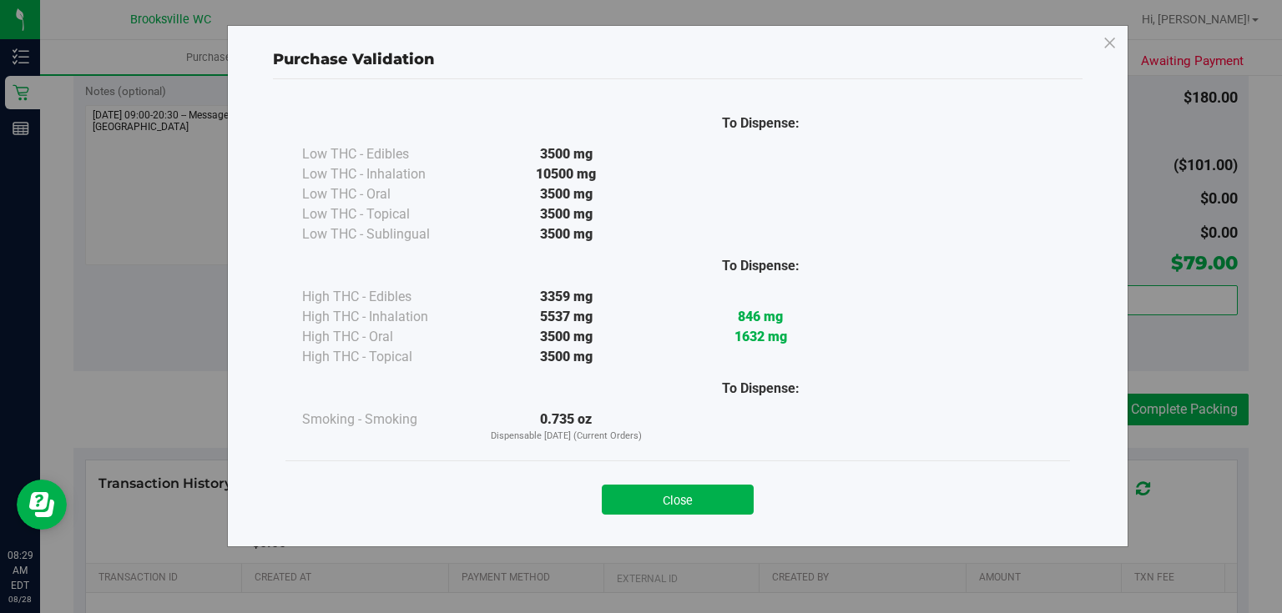
click at [709, 502] on button "Close" at bounding box center [678, 500] width 152 height 30
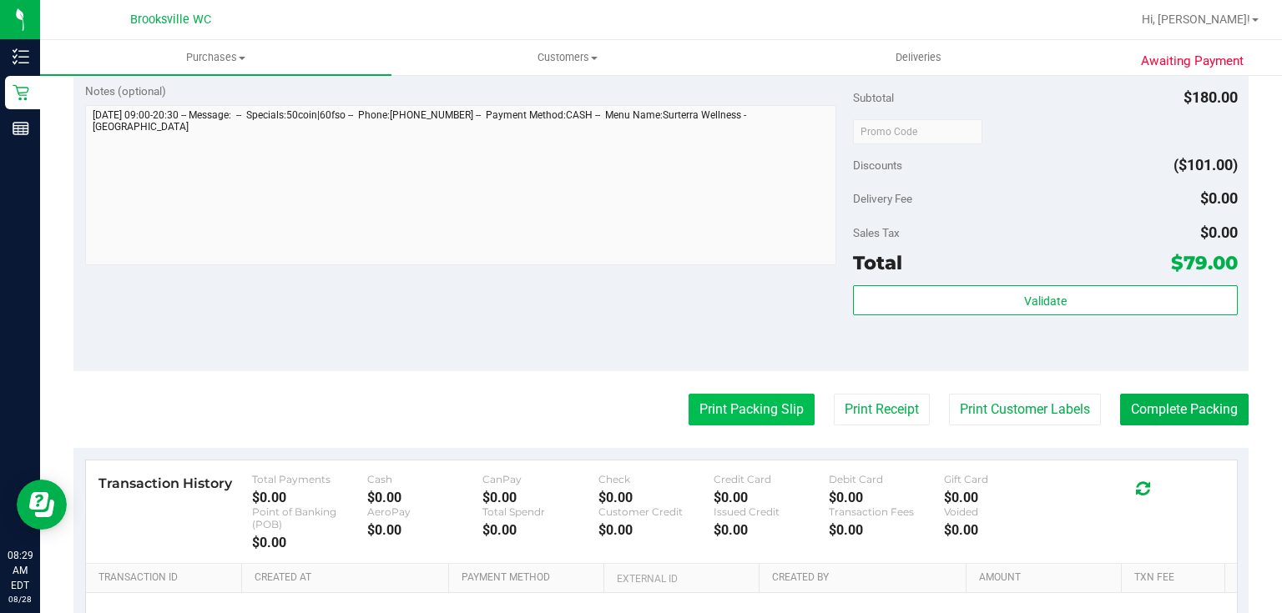
click at [772, 407] on button "Print Packing Slip" at bounding box center [752, 410] width 126 height 32
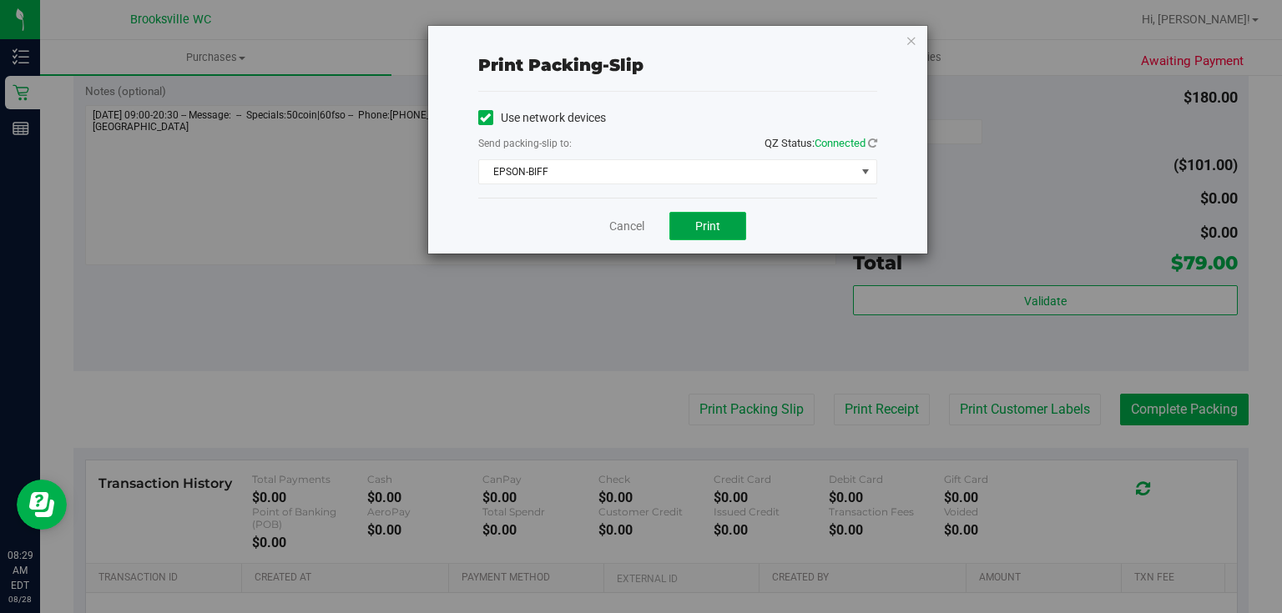
click at [725, 224] on button "Print" at bounding box center [707, 226] width 77 height 28
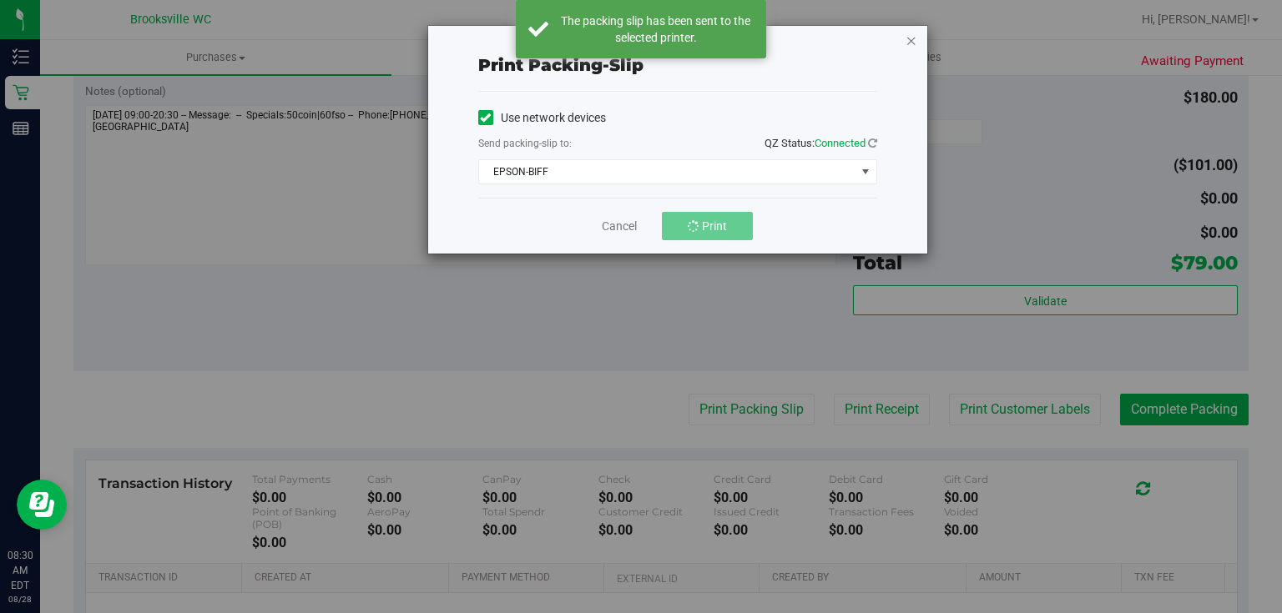
click at [916, 36] on icon "button" at bounding box center [912, 40] width 12 height 20
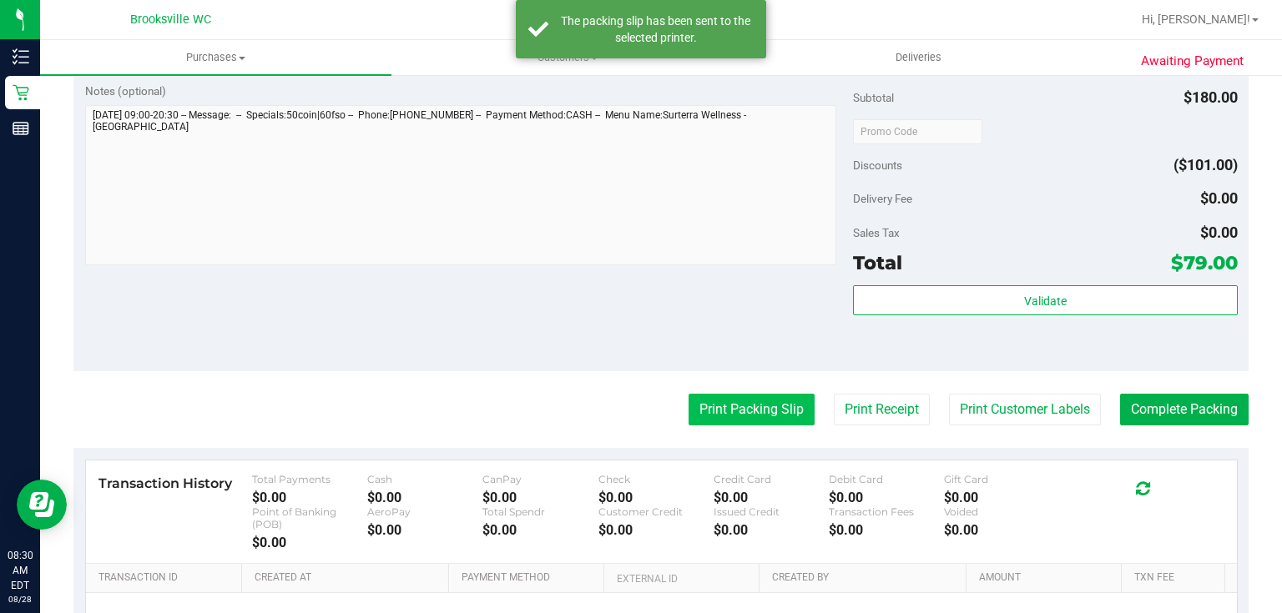
click at [729, 402] on button "Print Packing Slip" at bounding box center [752, 410] width 126 height 32
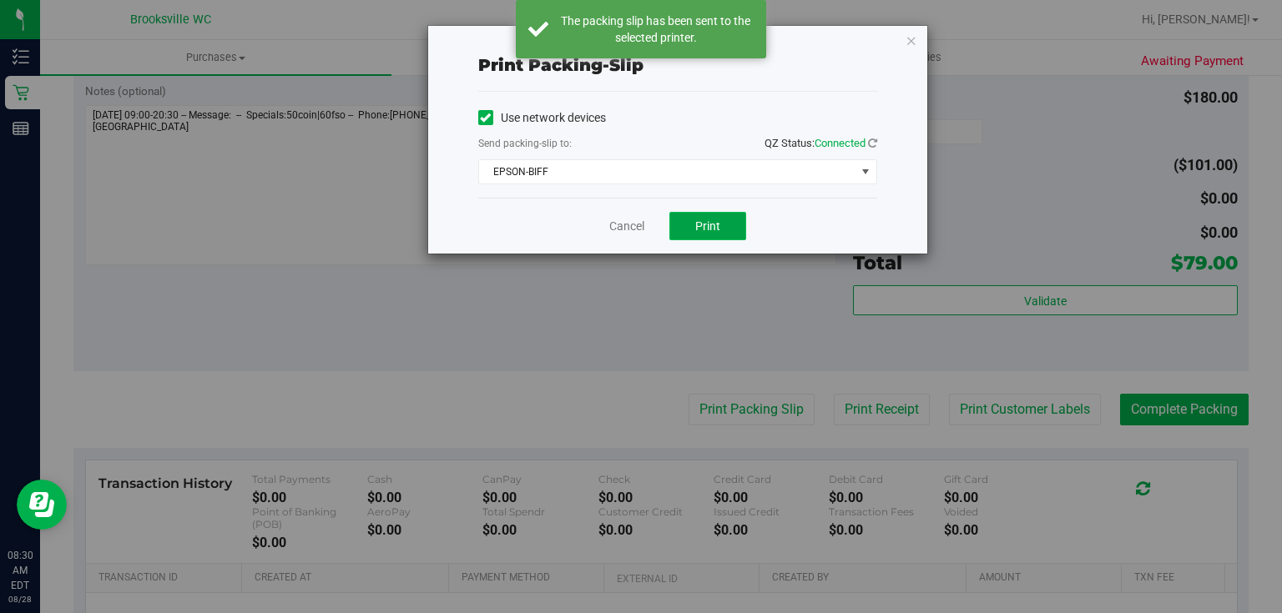
click at [720, 223] on button "Print" at bounding box center [707, 226] width 77 height 28
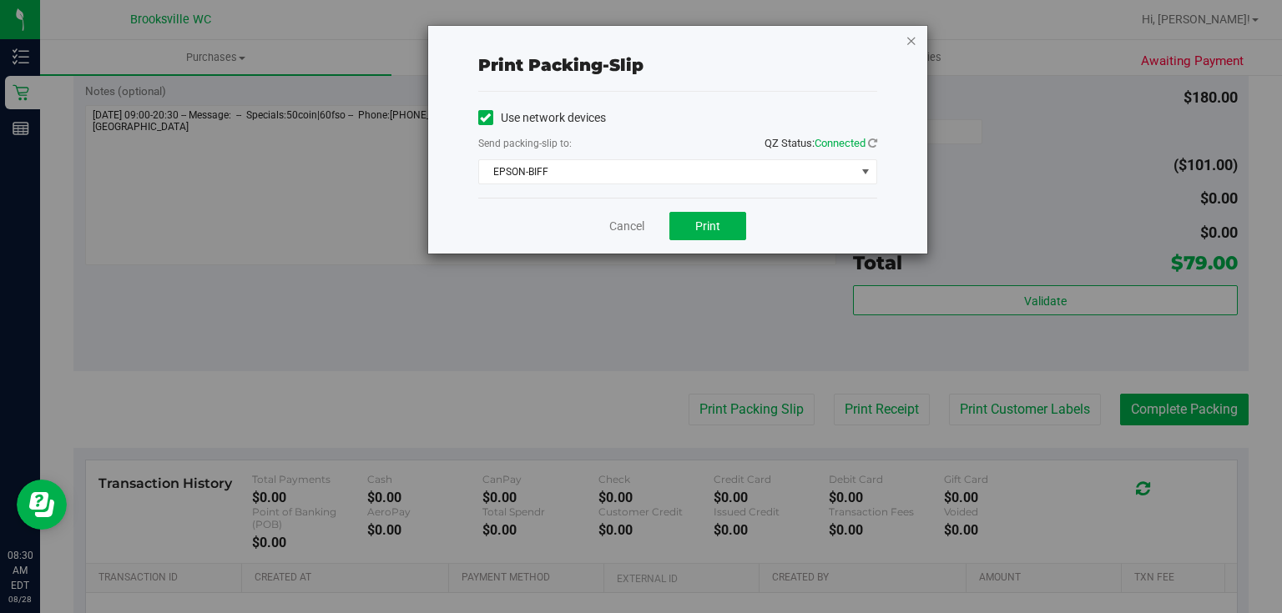
click at [914, 37] on icon "button" at bounding box center [912, 40] width 12 height 20
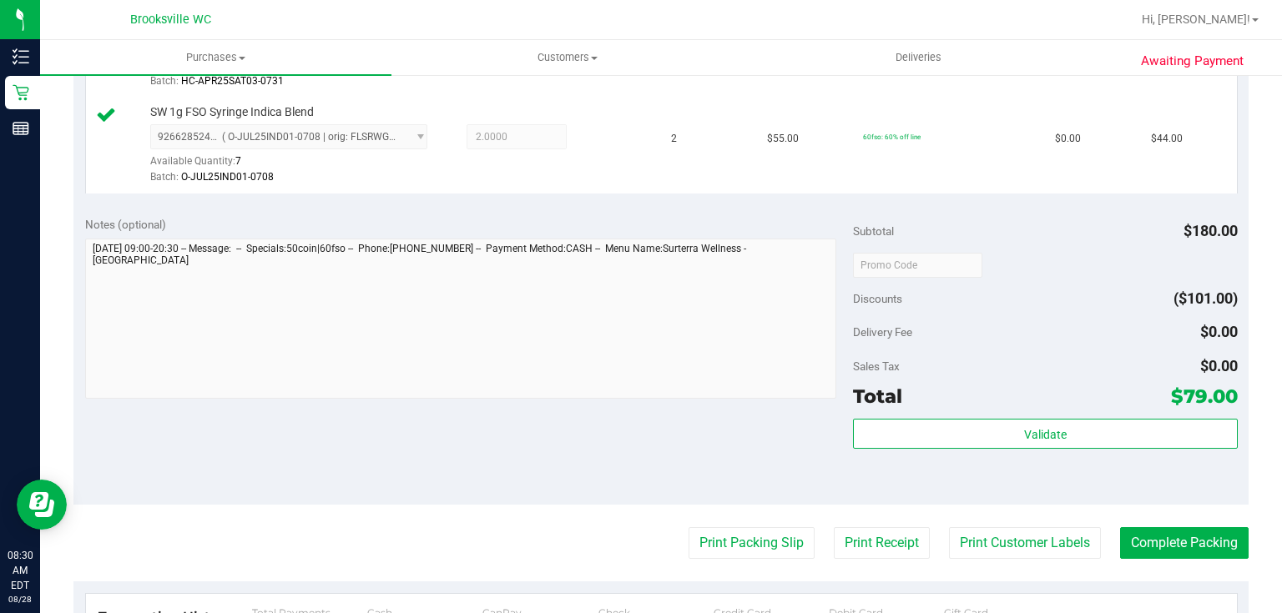
scroll to position [601, 0]
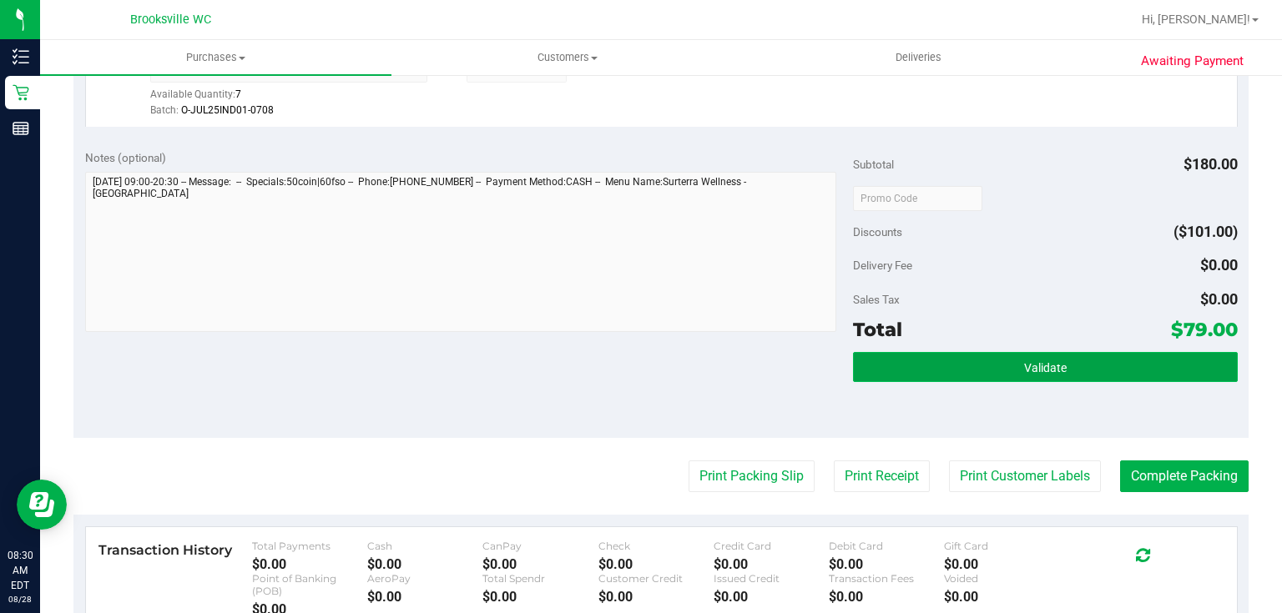
click at [955, 360] on button "Validate" at bounding box center [1045, 367] width 384 height 30
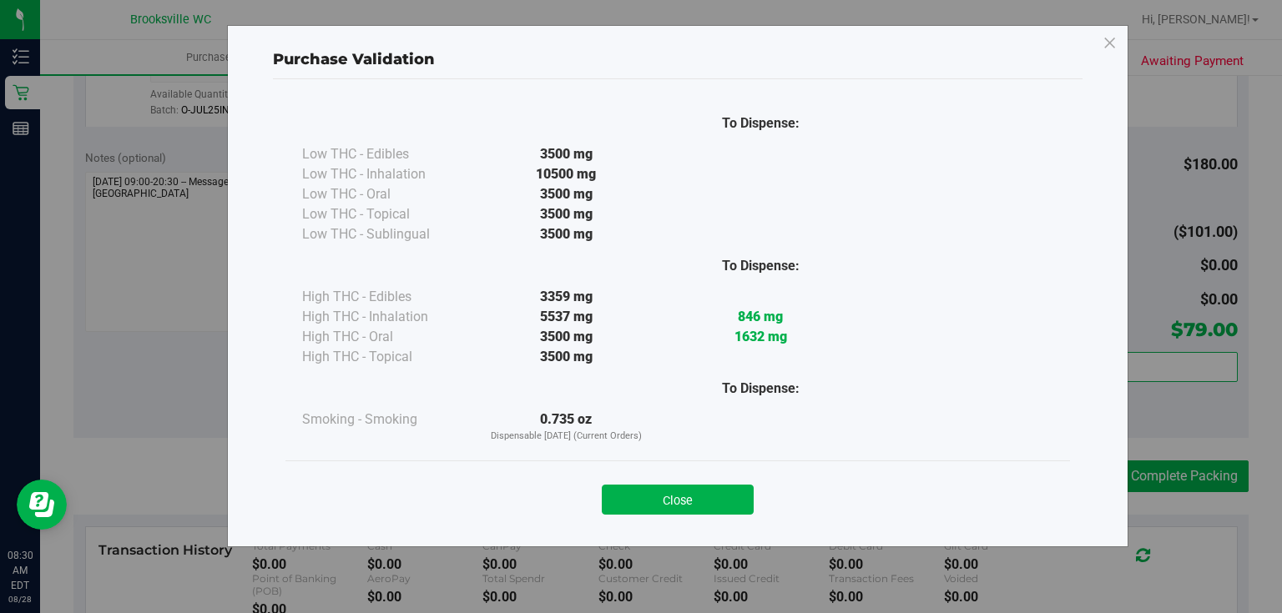
click at [679, 494] on button "Close" at bounding box center [678, 500] width 152 height 30
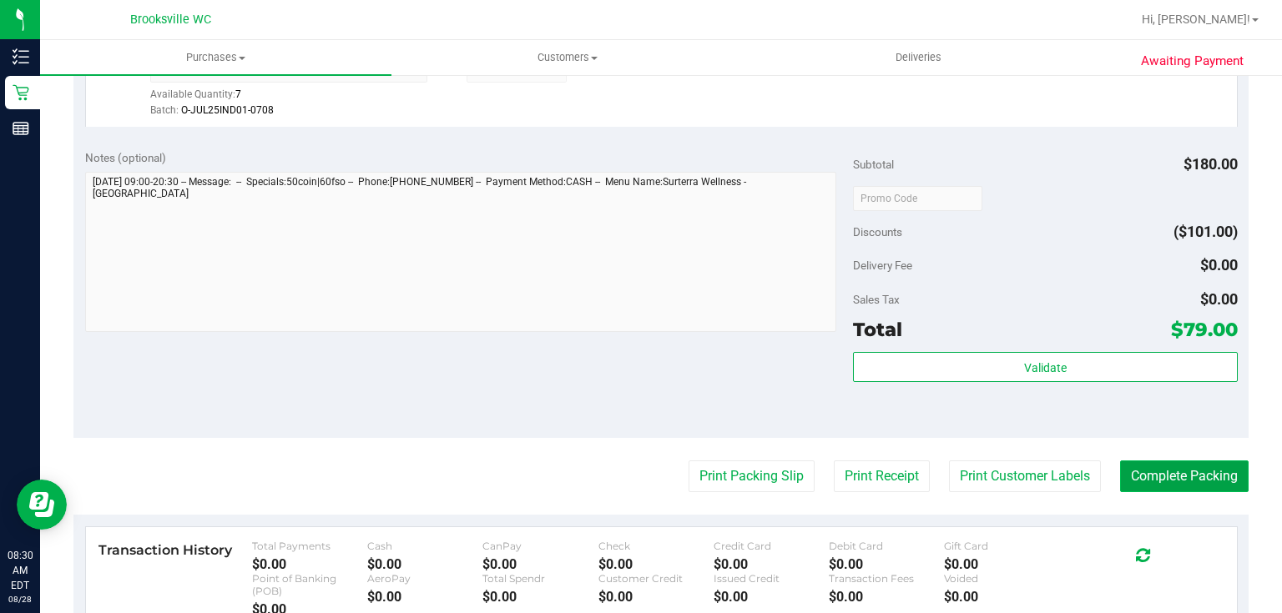
click at [1196, 468] on button "Complete Packing" at bounding box center [1184, 477] width 129 height 32
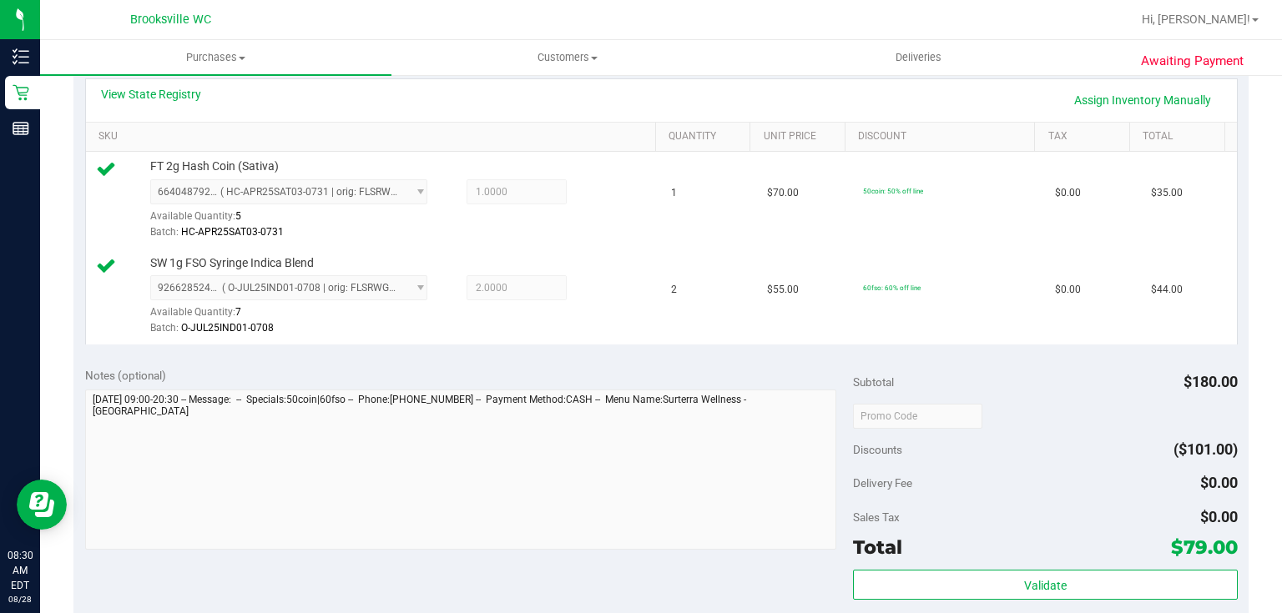
scroll to position [267, 0]
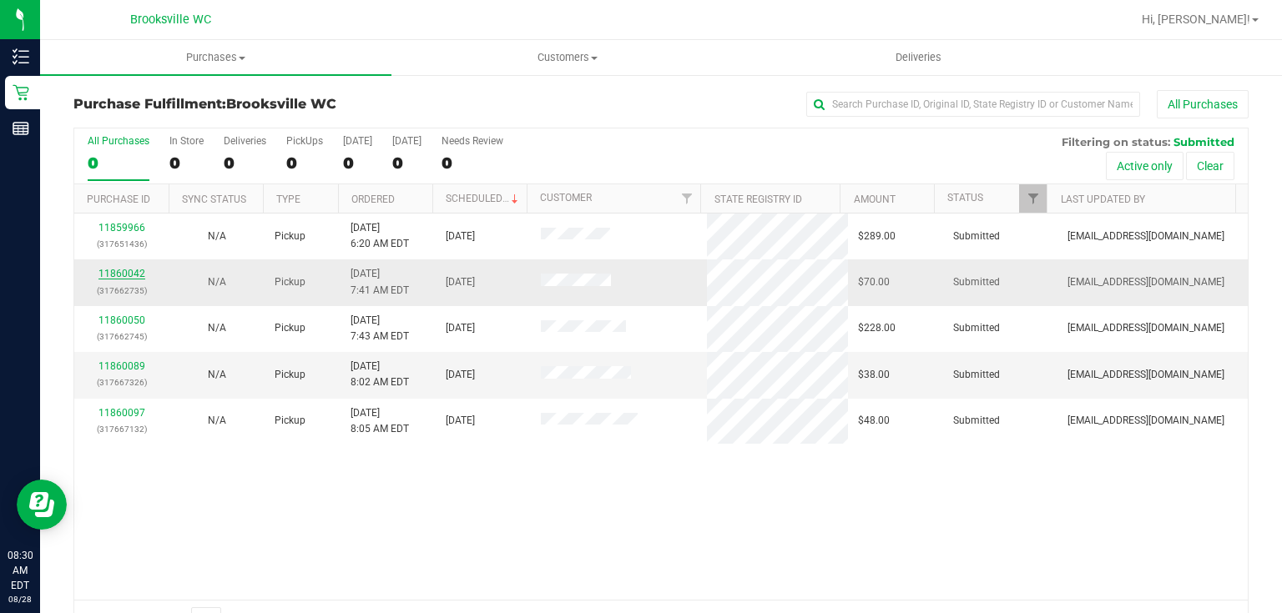
click at [117, 276] on link "11860042" at bounding box center [121, 274] width 47 height 12
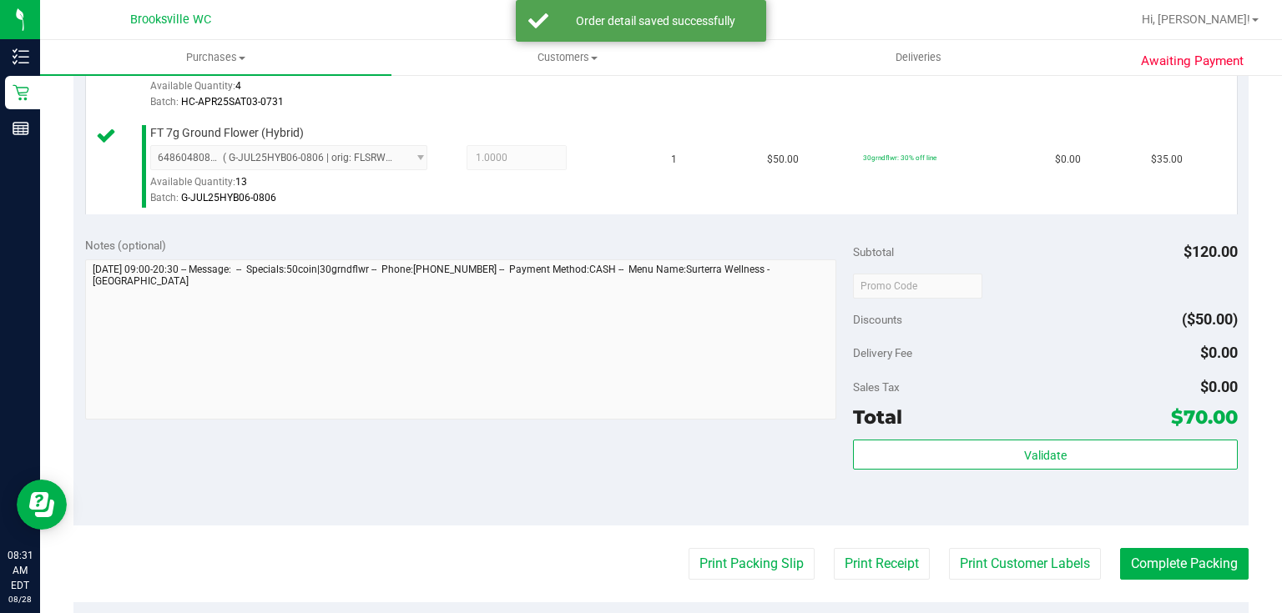
scroll to position [534, 0]
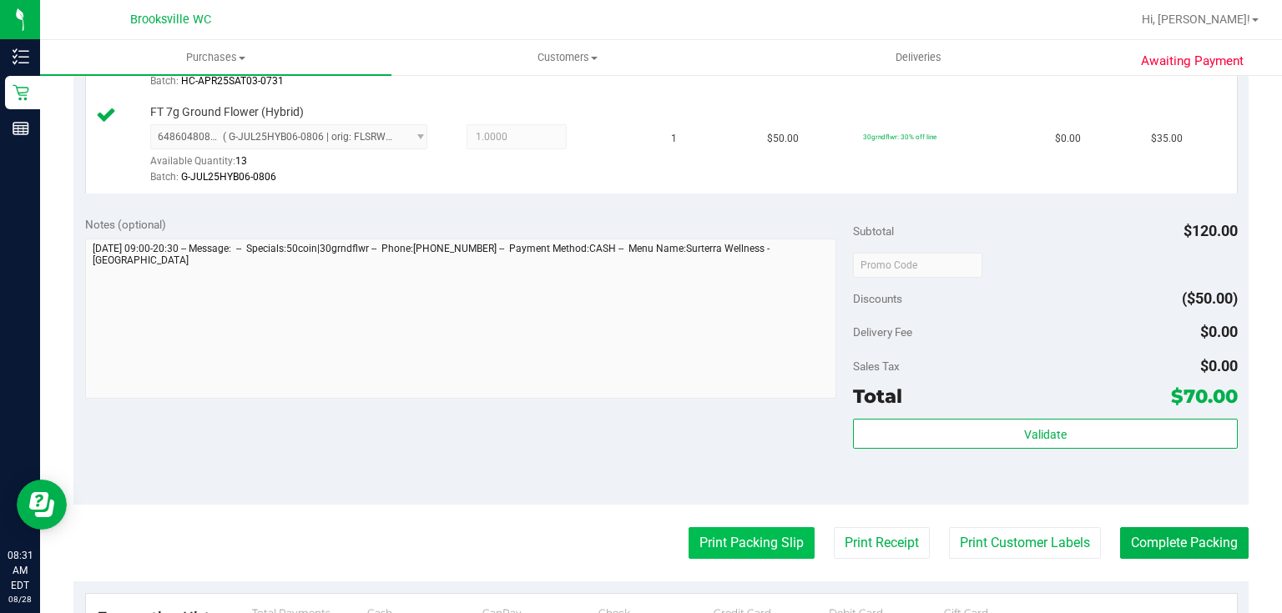
click at [775, 535] on button "Print Packing Slip" at bounding box center [752, 543] width 126 height 32
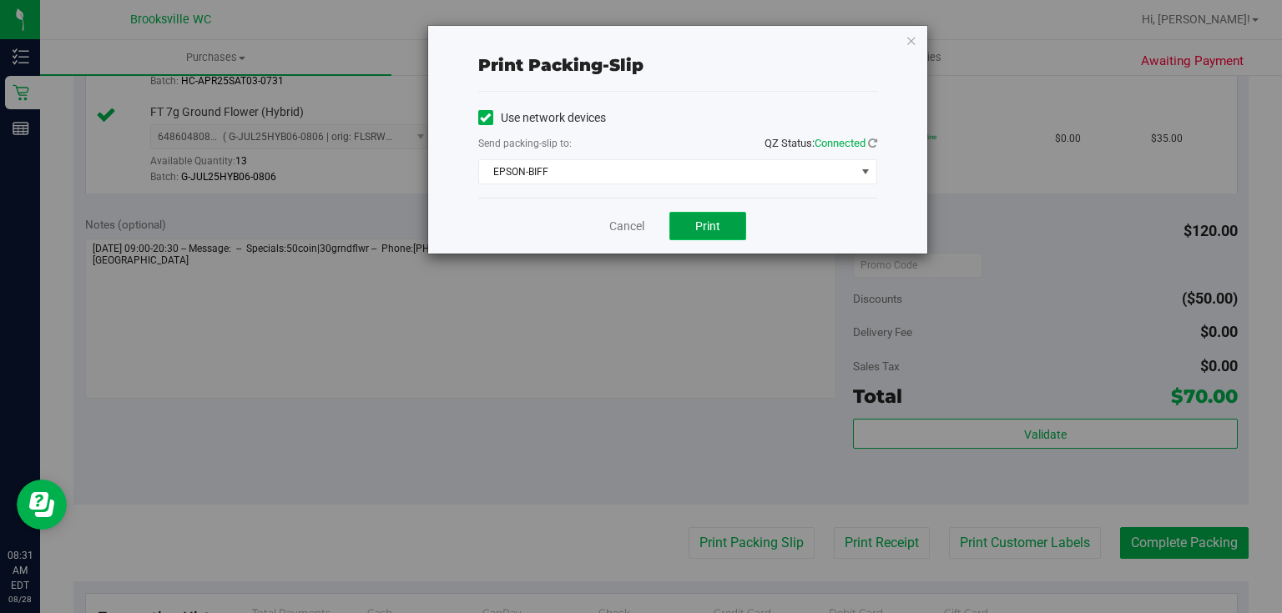
click at [699, 225] on span "Print" at bounding box center [707, 226] width 25 height 13
drag, startPoint x: 890, startPoint y: 33, endPoint x: 914, endPoint y: 41, distance: 25.3
click at [891, 35] on div "Print packing-slip Use network devices Send packing-slip to: QZ Status: Connect…" at bounding box center [677, 140] width 499 height 228
click at [915, 41] on icon "button" at bounding box center [912, 40] width 12 height 20
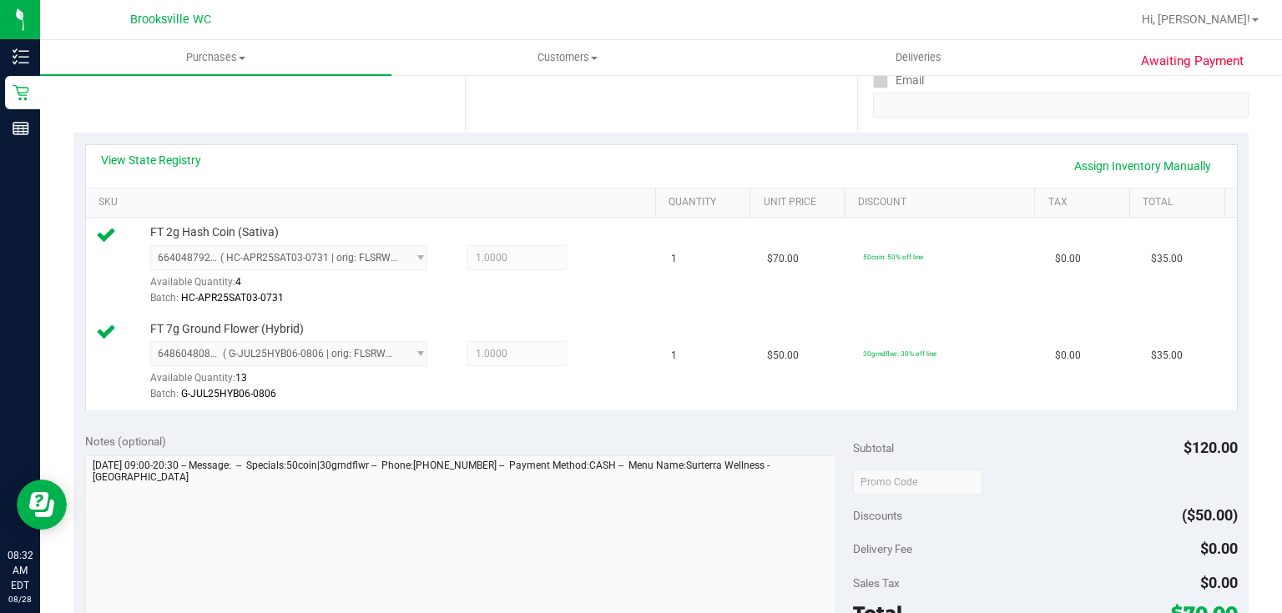
scroll to position [467, 0]
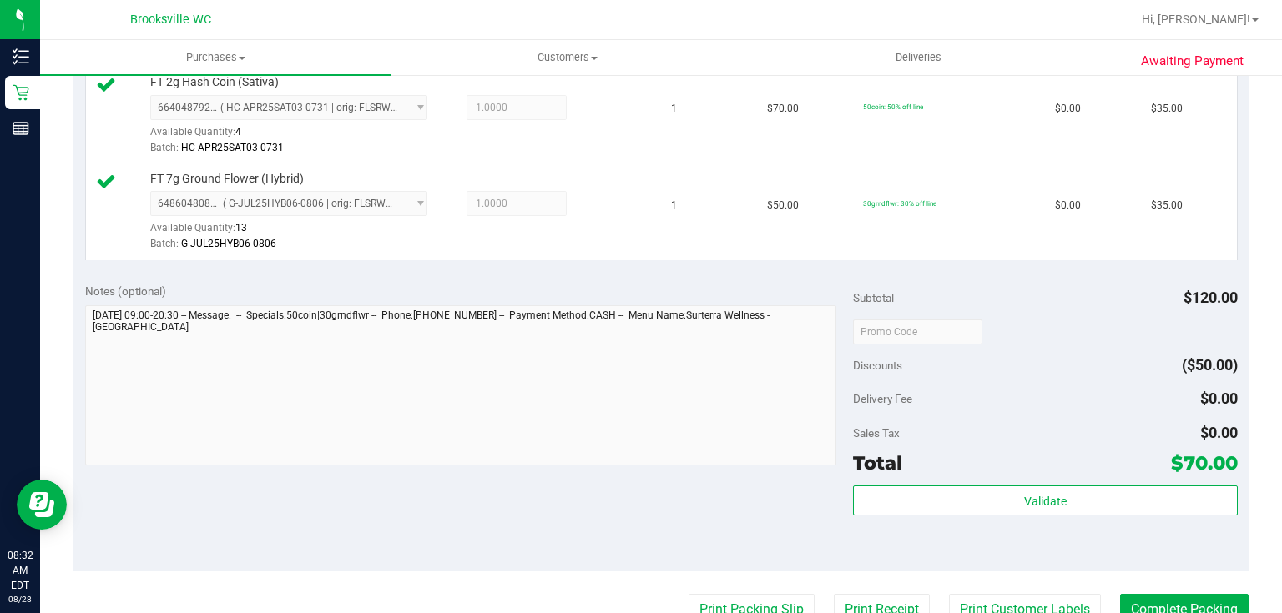
click at [882, 522] on div "Validate" at bounding box center [1045, 523] width 384 height 75
click at [883, 514] on div "Validate" at bounding box center [1045, 502] width 384 height 32
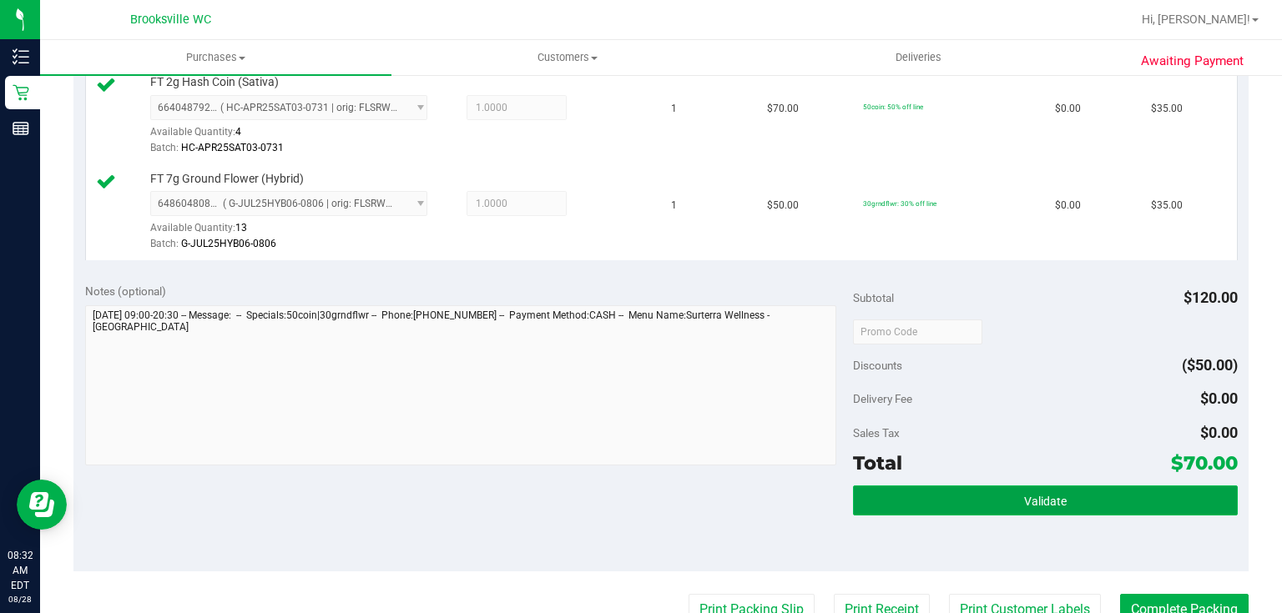
click at [883, 501] on button "Validate" at bounding box center [1045, 501] width 384 height 30
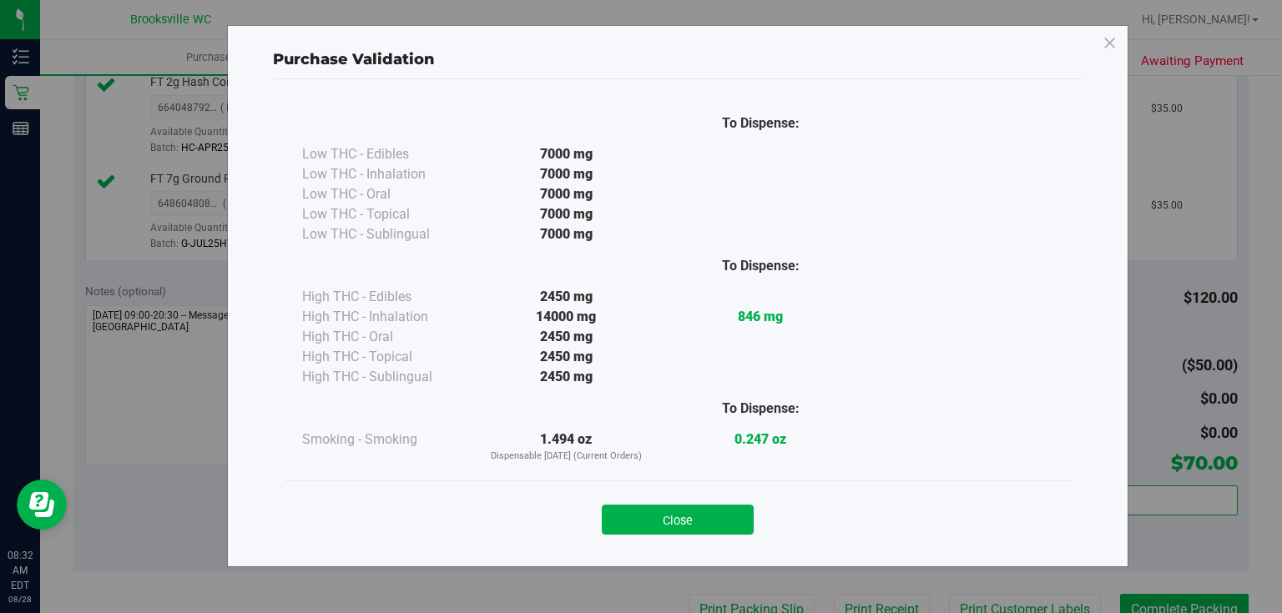
drag, startPoint x: 663, startPoint y: 506, endPoint x: 722, endPoint y: 519, distance: 60.7
click at [665, 508] on button "Close" at bounding box center [678, 520] width 152 height 30
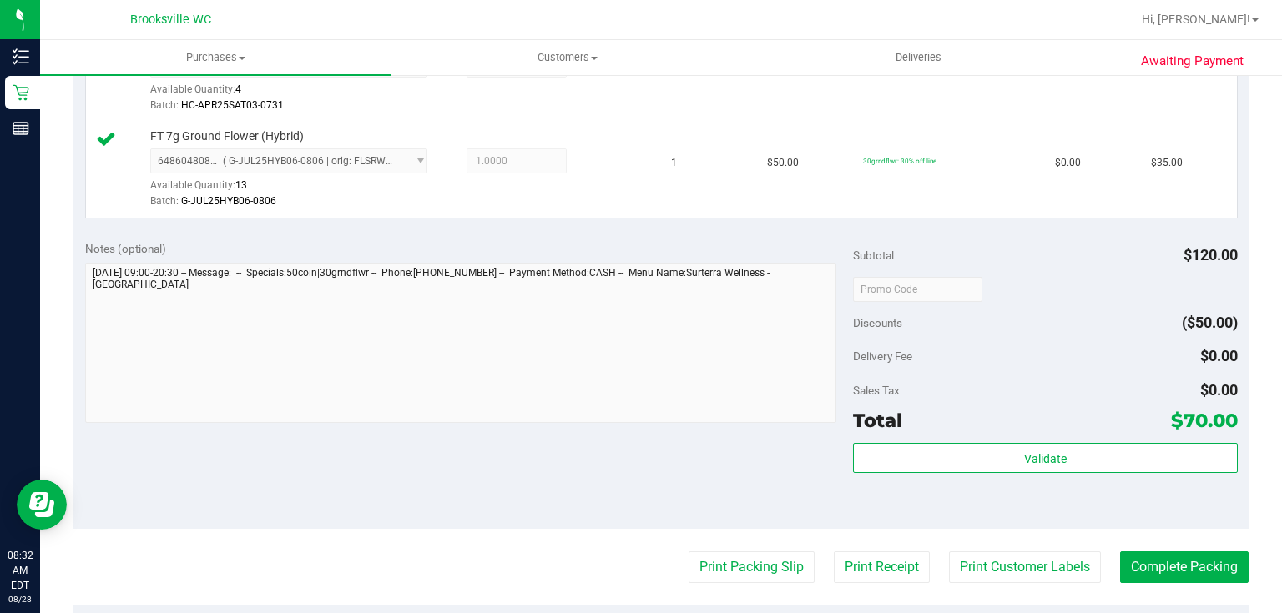
scroll to position [534, 0]
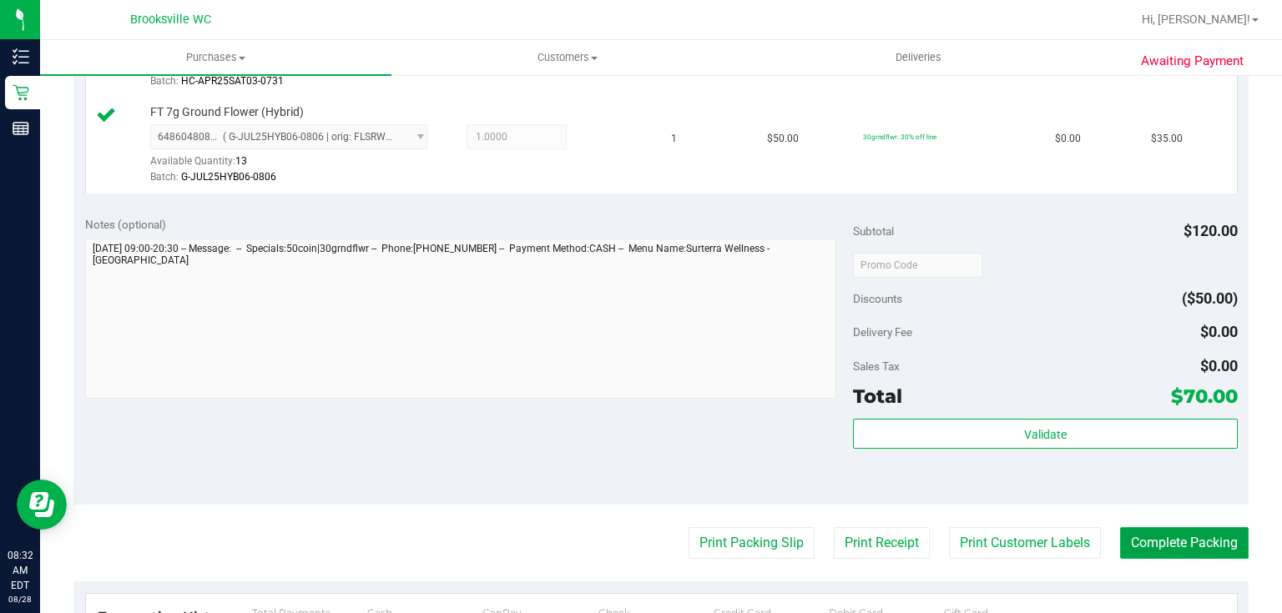
click at [1152, 555] on button "Complete Packing" at bounding box center [1184, 543] width 129 height 32
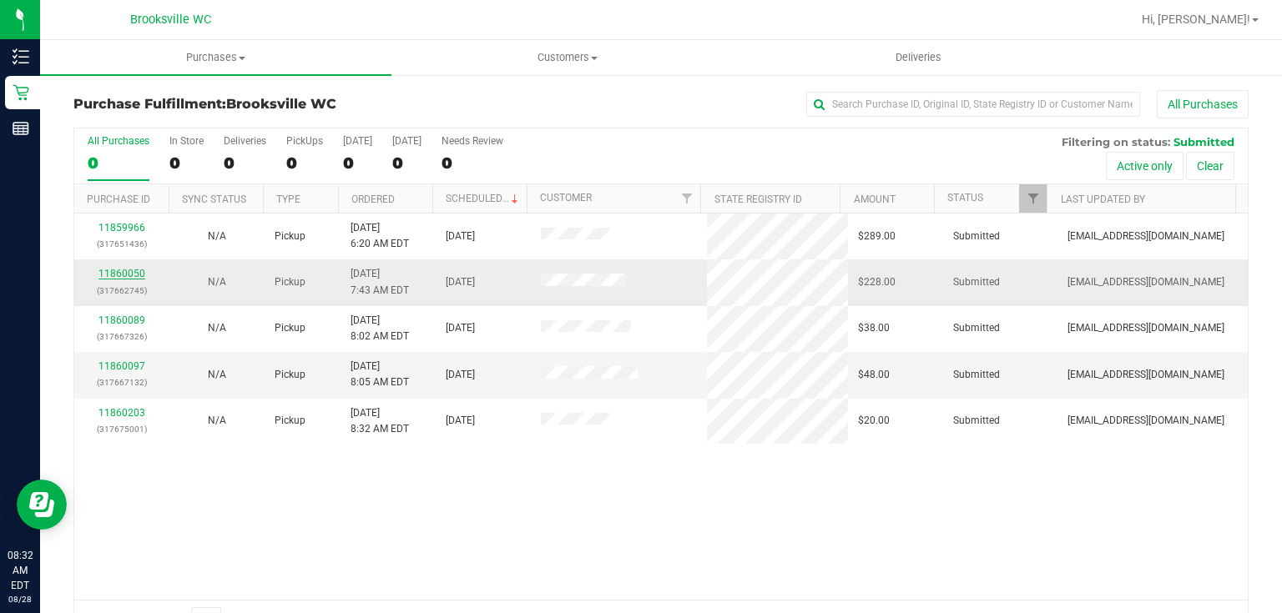
click at [126, 270] on link "11860050" at bounding box center [121, 274] width 47 height 12
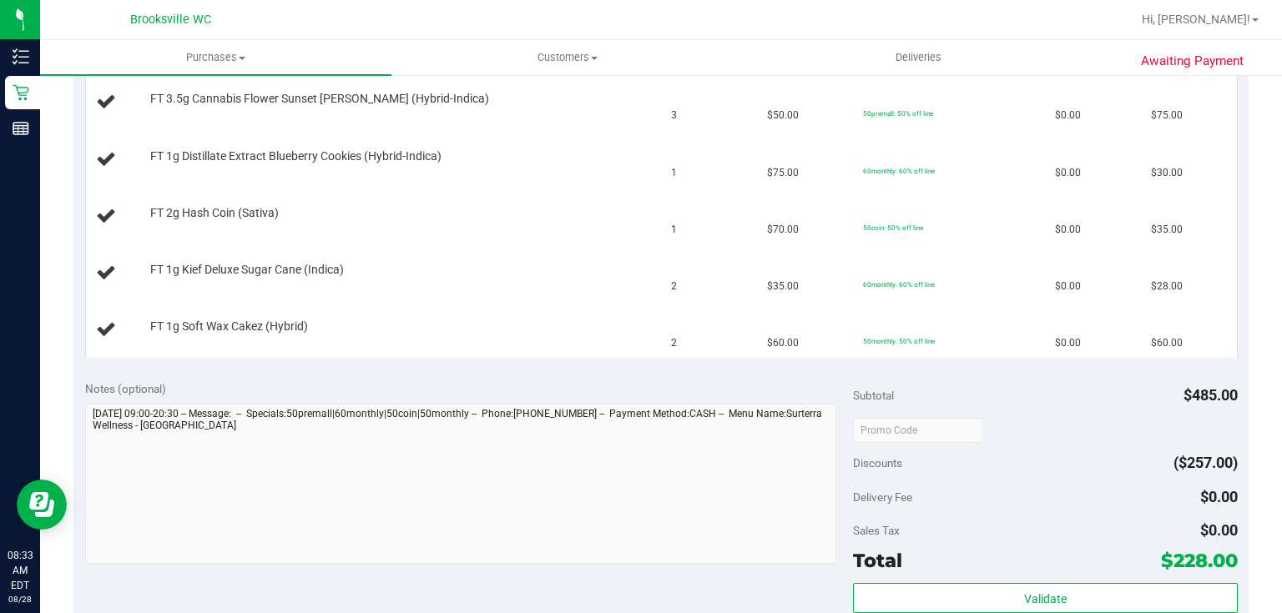
scroll to position [601, 0]
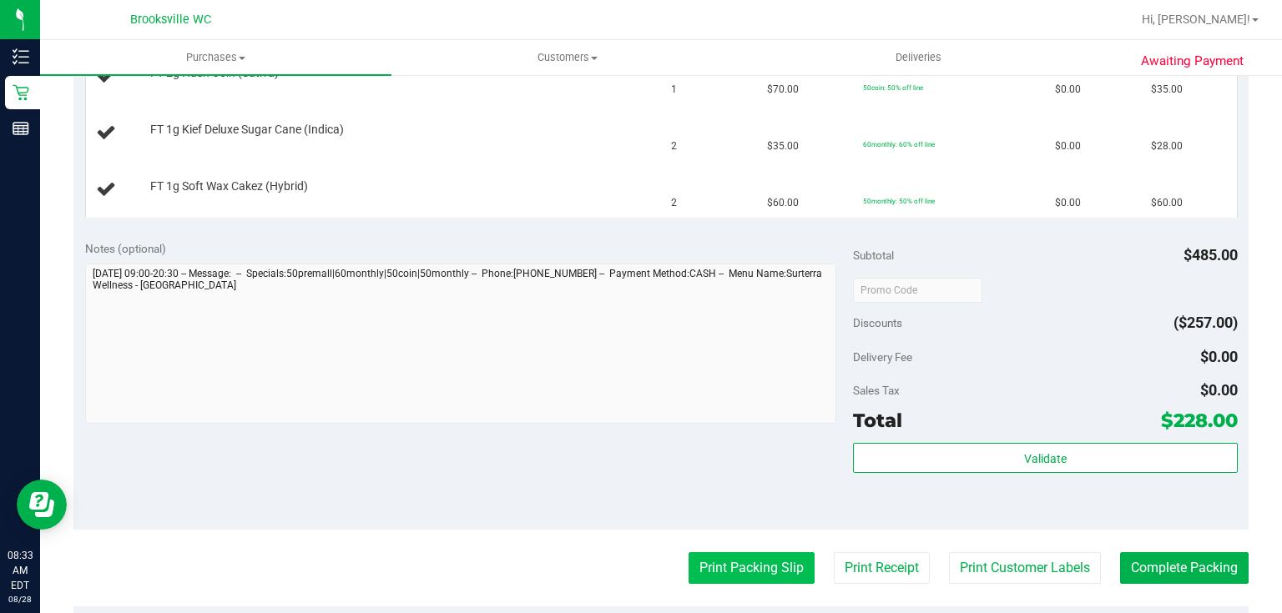
click at [773, 558] on button "Print Packing Slip" at bounding box center [752, 569] width 126 height 32
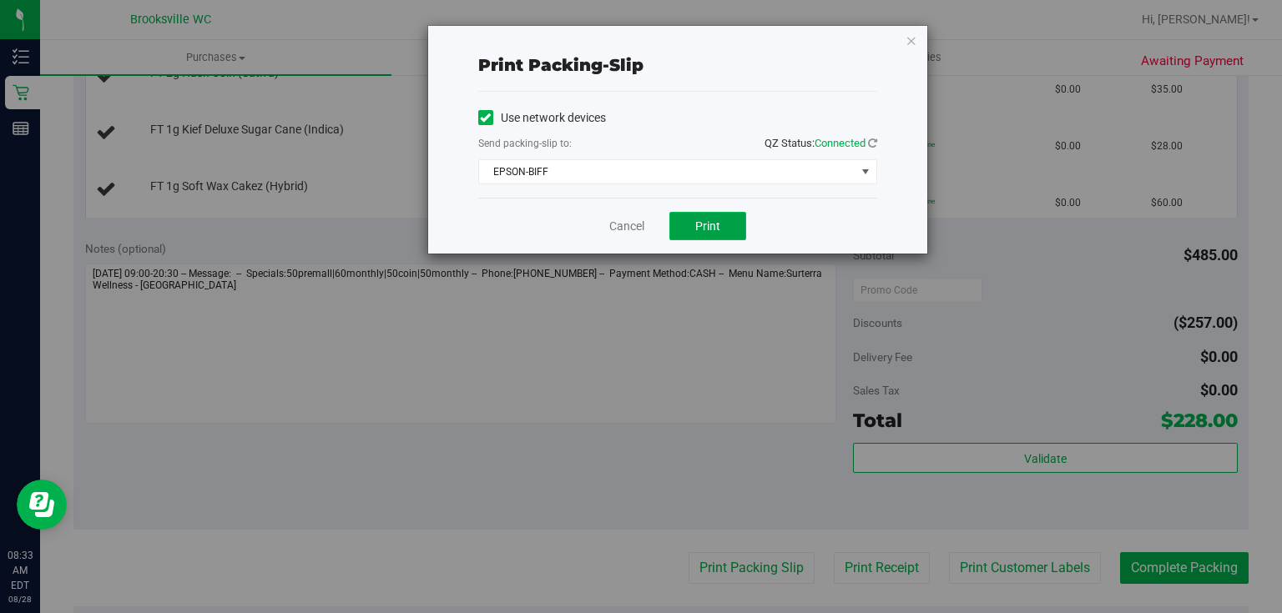
click at [703, 234] on button "Print" at bounding box center [707, 226] width 77 height 28
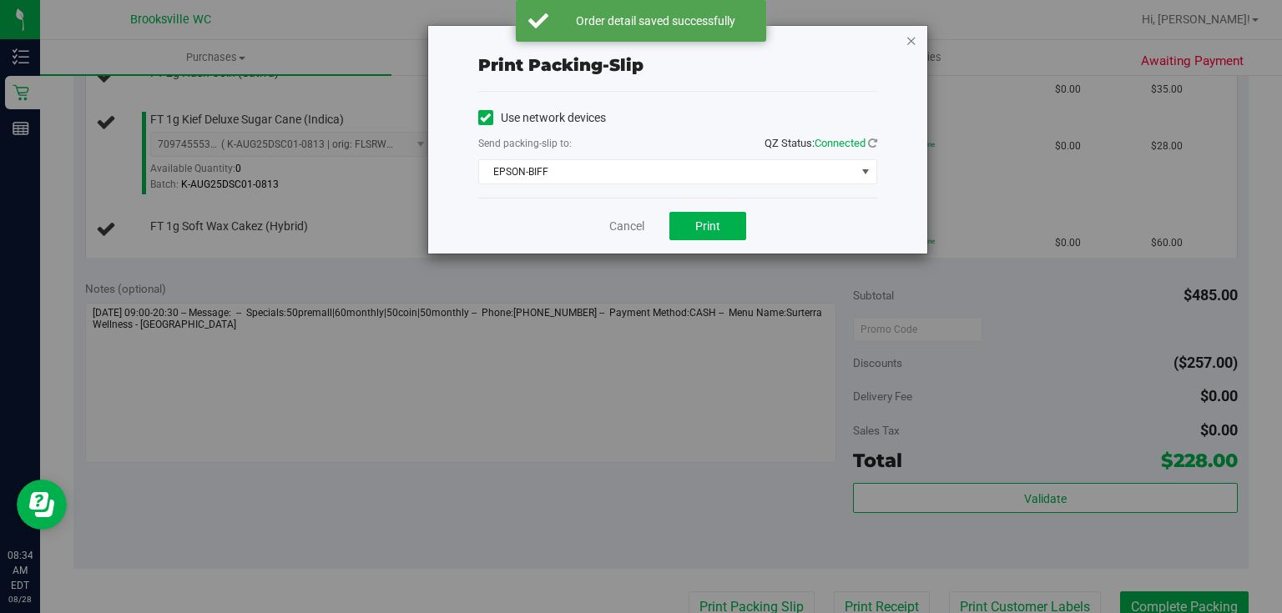
click at [906, 41] on icon "button" at bounding box center [912, 40] width 12 height 20
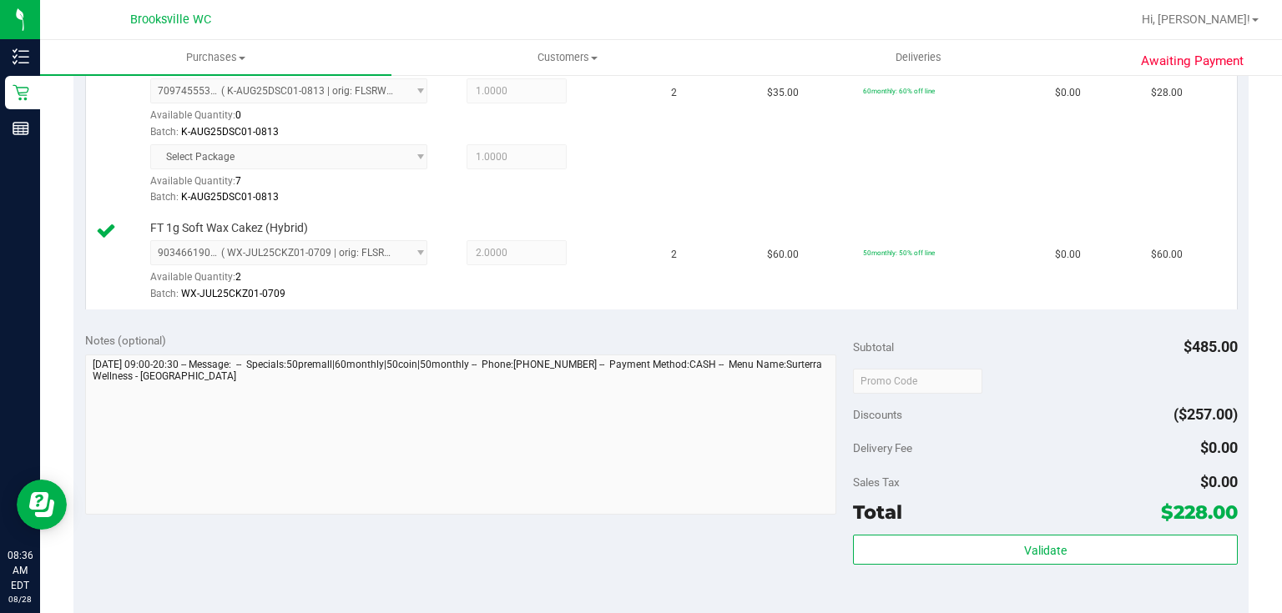
scroll to position [876, 0]
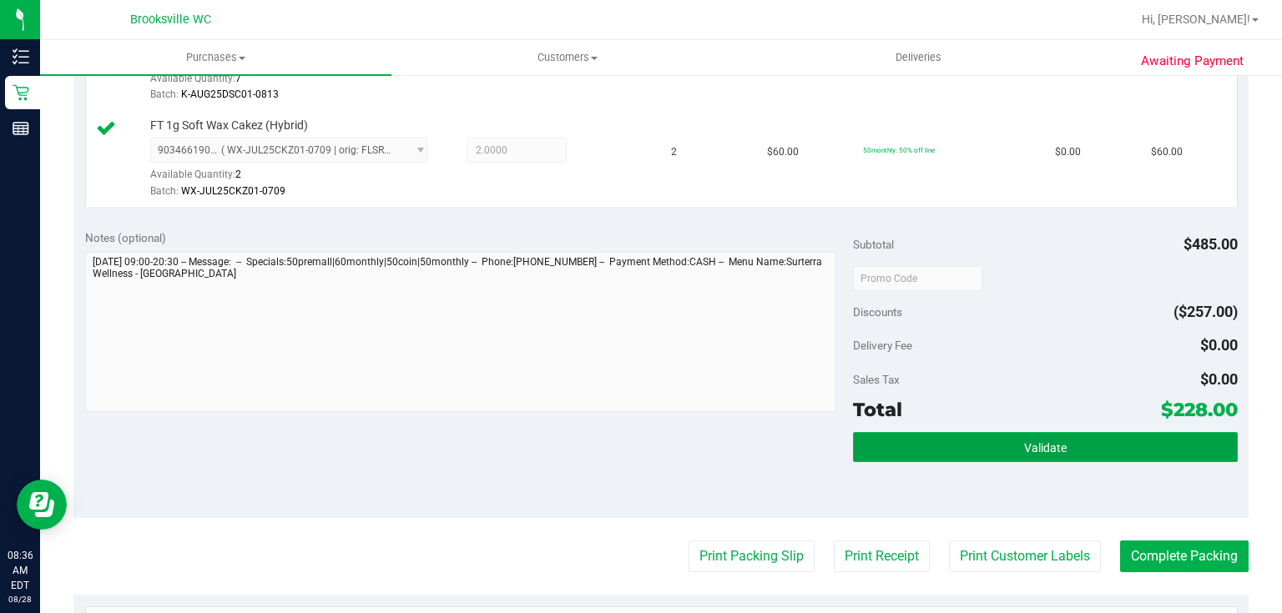
click at [916, 444] on button "Validate" at bounding box center [1045, 447] width 384 height 30
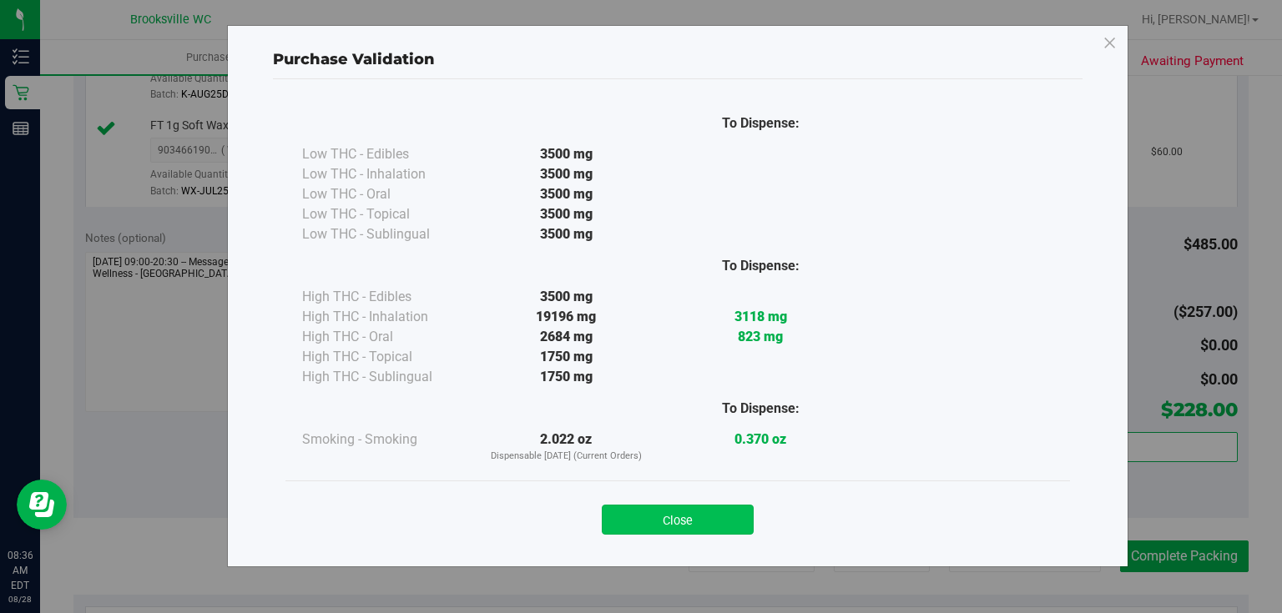
click at [696, 517] on button "Close" at bounding box center [678, 520] width 152 height 30
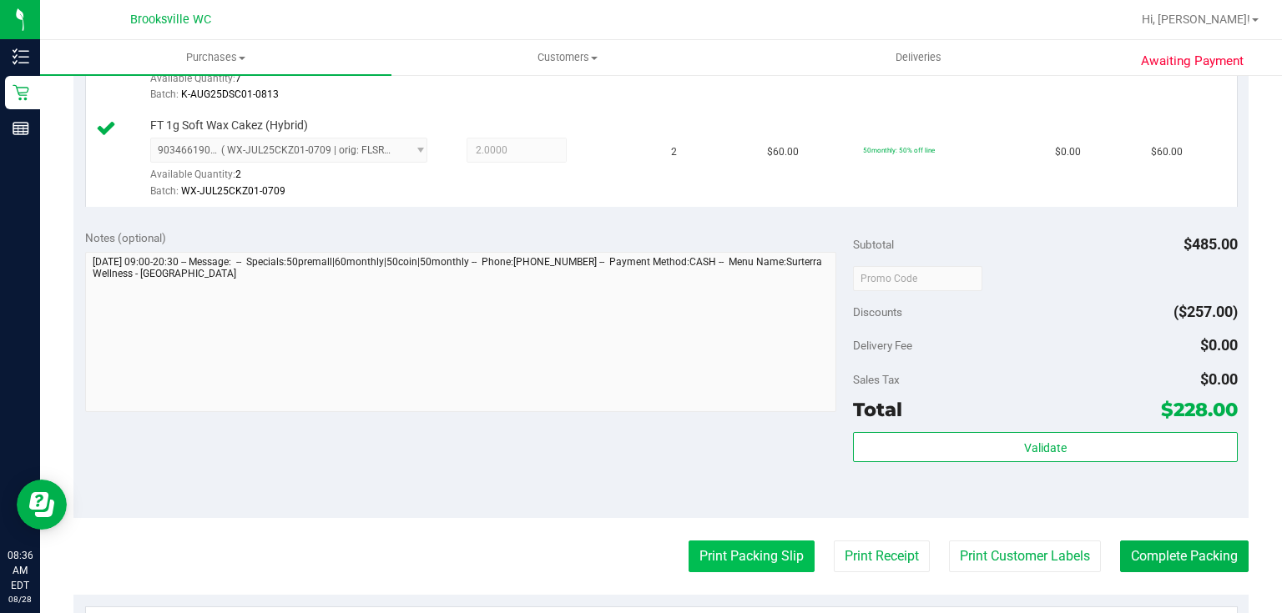
click at [735, 548] on button "Print Packing Slip" at bounding box center [752, 557] width 126 height 32
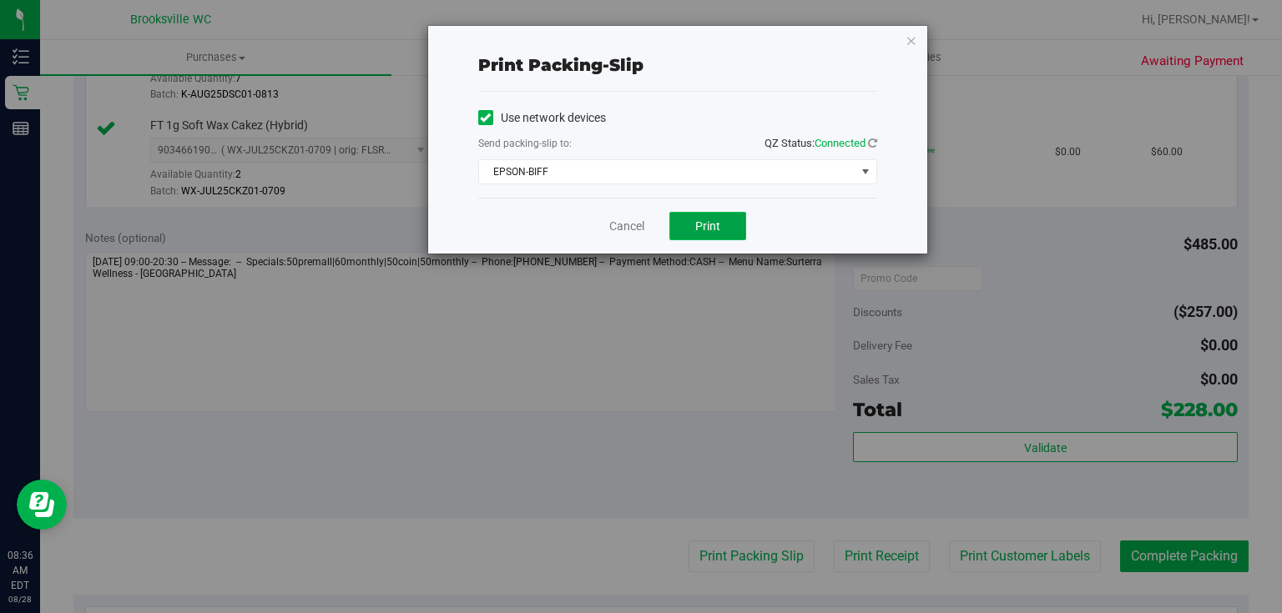
click at [686, 230] on button "Print" at bounding box center [707, 226] width 77 height 28
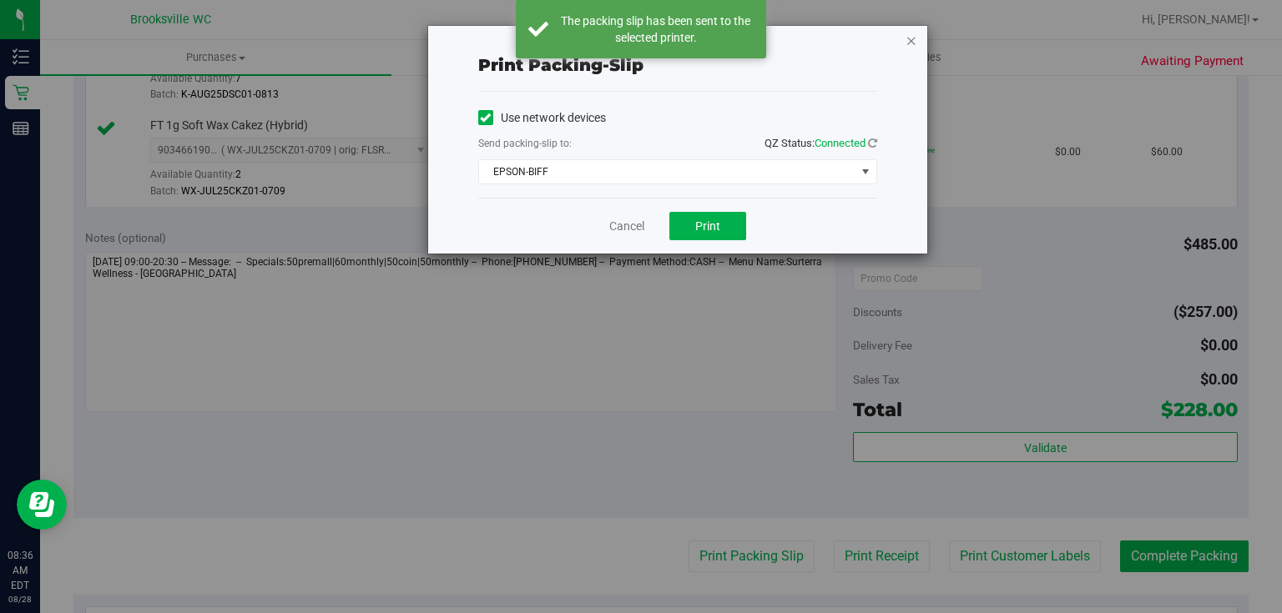
click at [915, 46] on icon "button" at bounding box center [912, 40] width 12 height 20
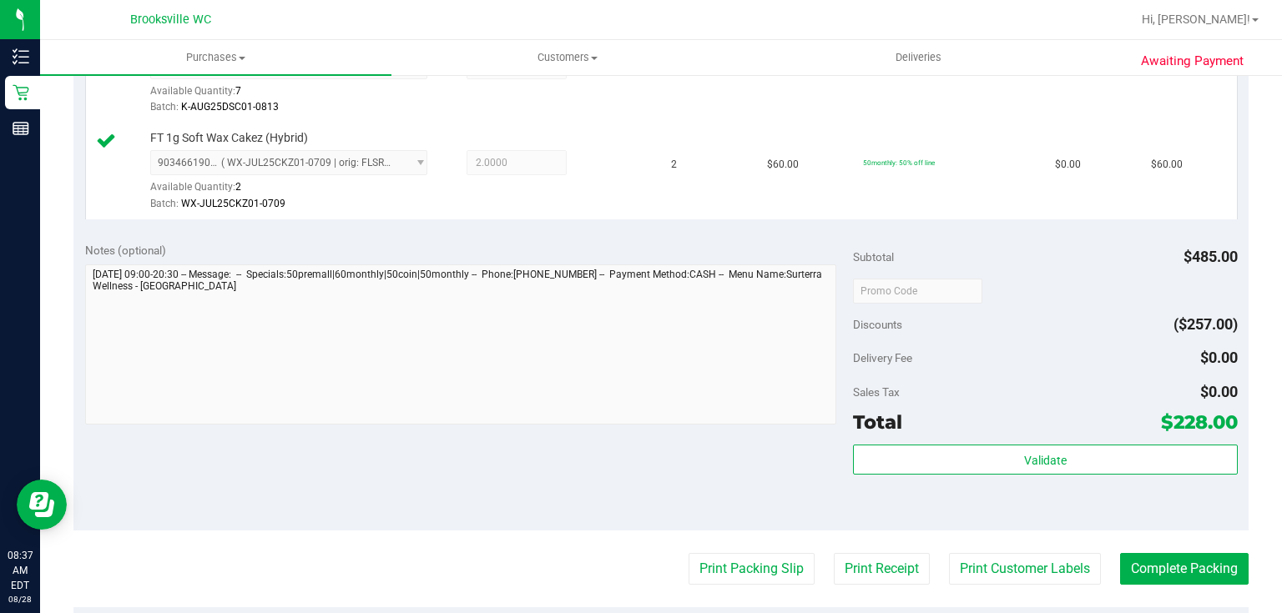
scroll to position [935, 0]
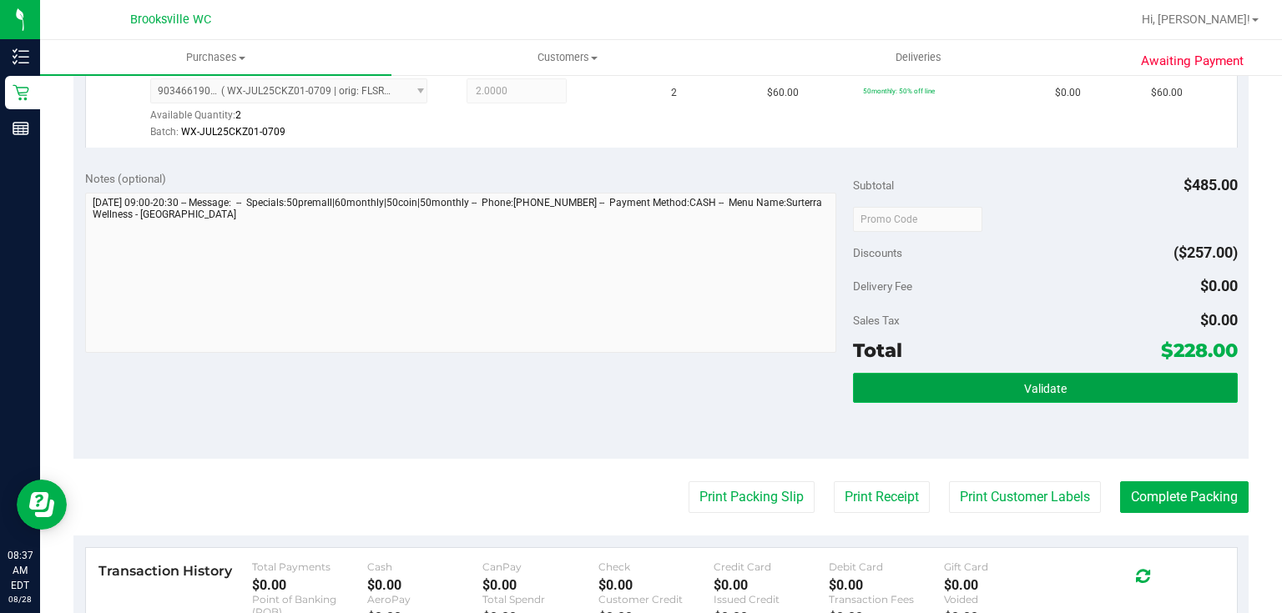
click at [1015, 391] on button "Validate" at bounding box center [1045, 388] width 384 height 30
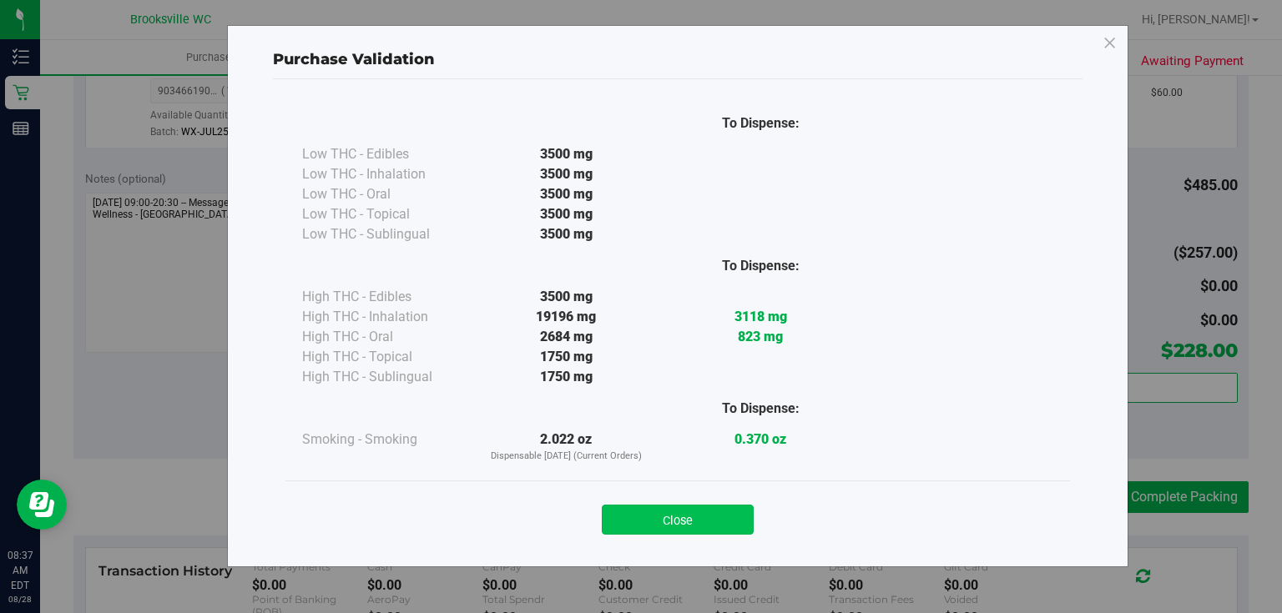
click at [626, 517] on button "Close" at bounding box center [678, 520] width 152 height 30
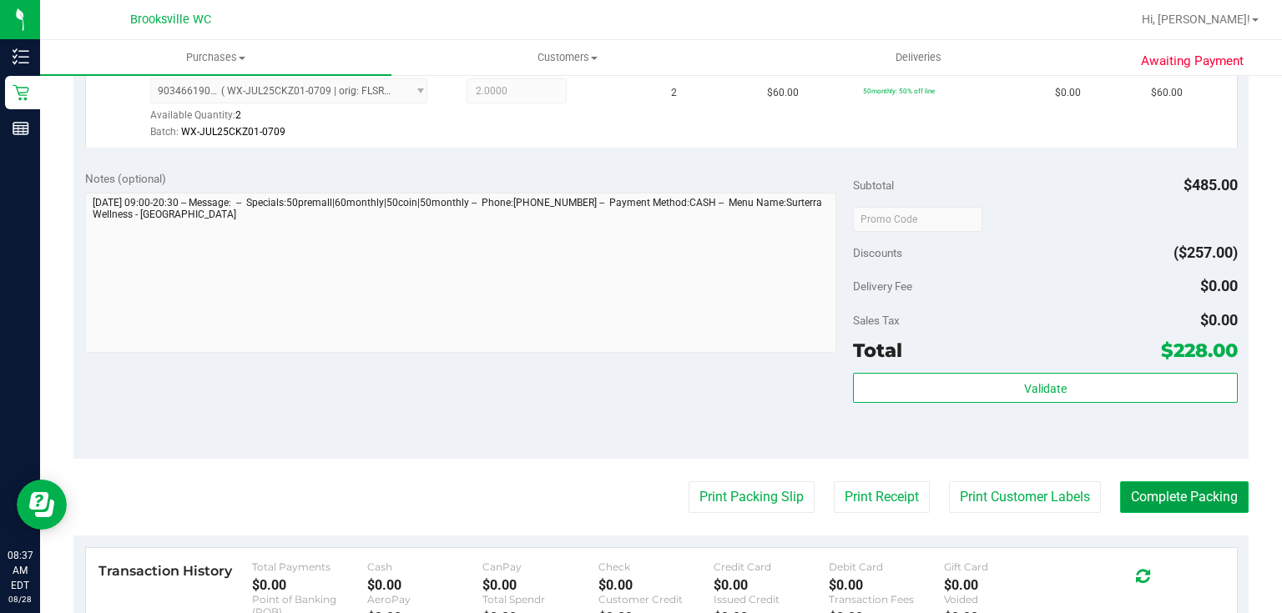
click at [1168, 495] on button "Complete Packing" at bounding box center [1184, 498] width 129 height 32
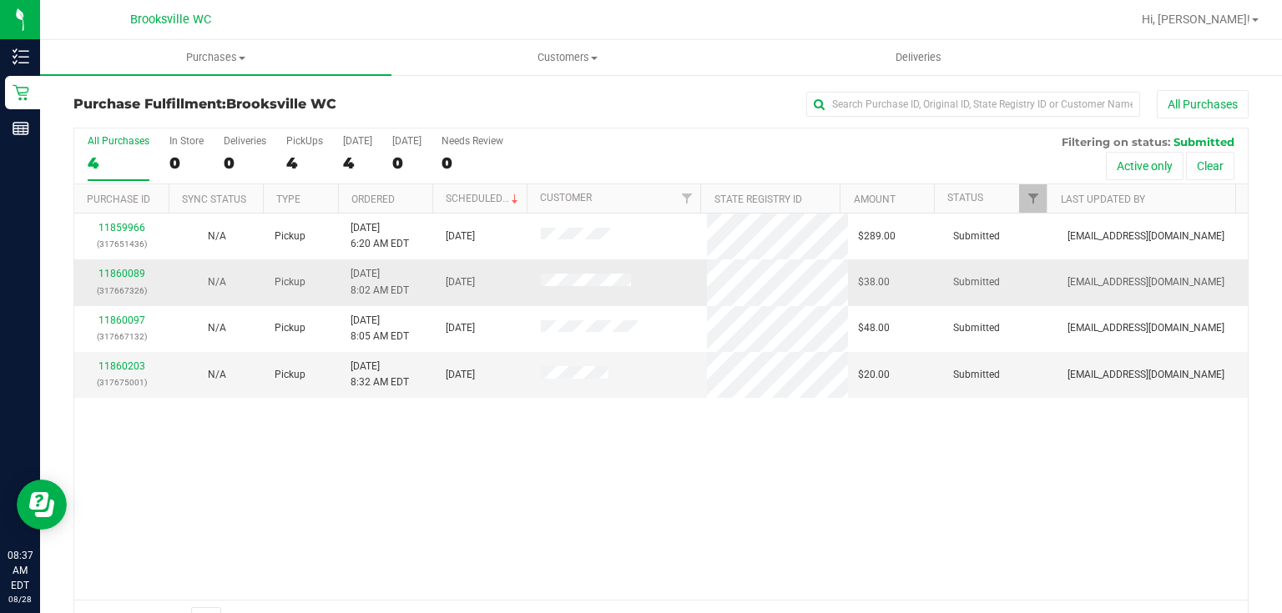
click at [131, 279] on div "11860089 (317667326)" at bounding box center [121, 282] width 75 height 32
click at [134, 275] on link "11860089" at bounding box center [121, 274] width 47 height 12
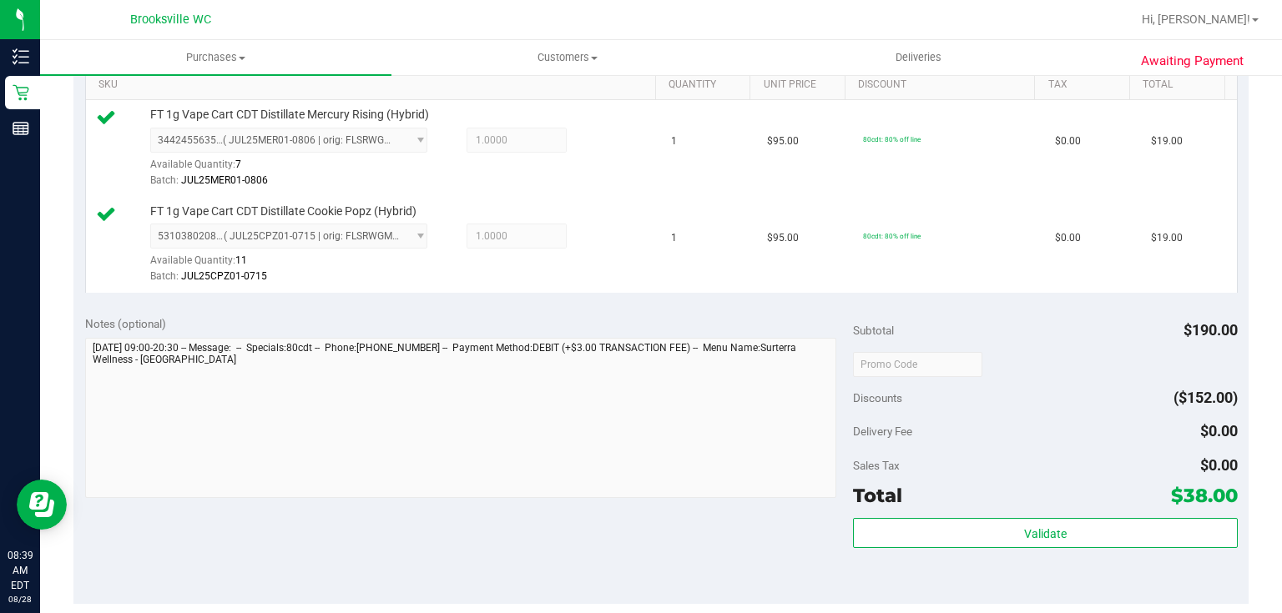
scroll to position [534, 0]
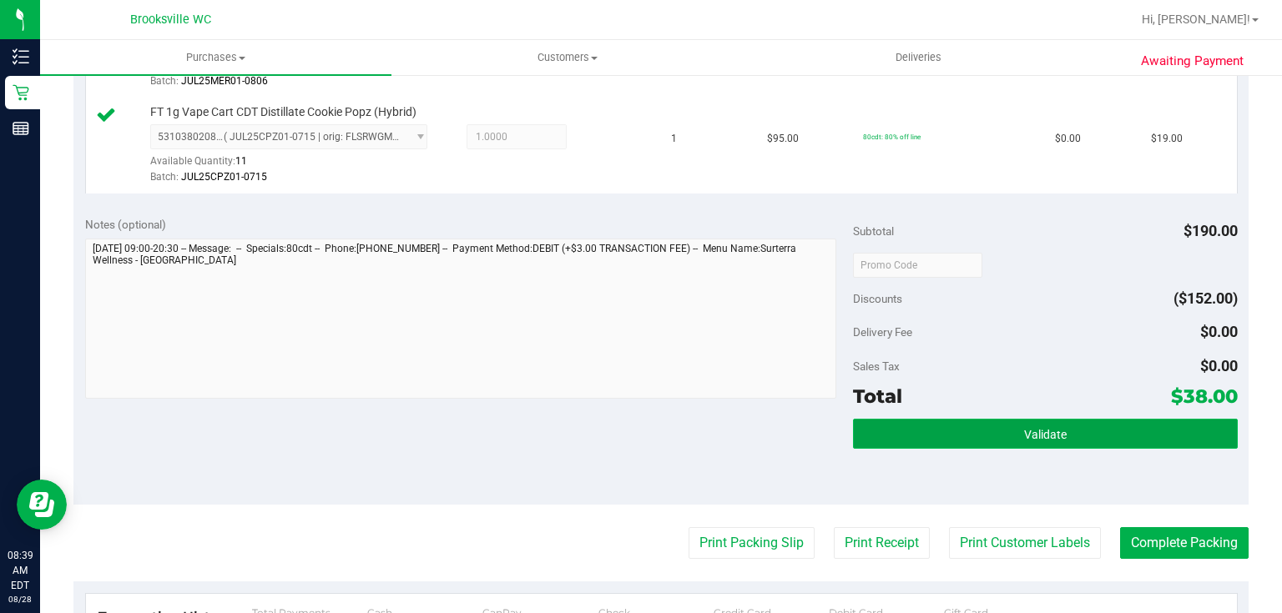
click at [1026, 430] on span "Validate" at bounding box center [1045, 434] width 43 height 13
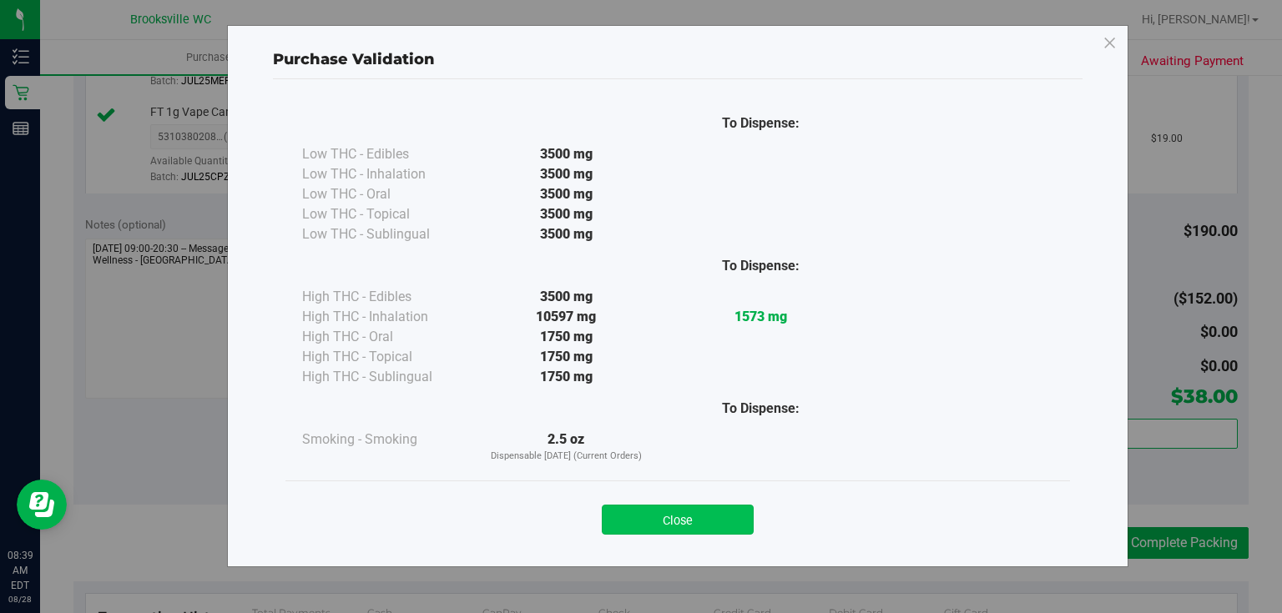
click at [684, 514] on button "Close" at bounding box center [678, 520] width 152 height 30
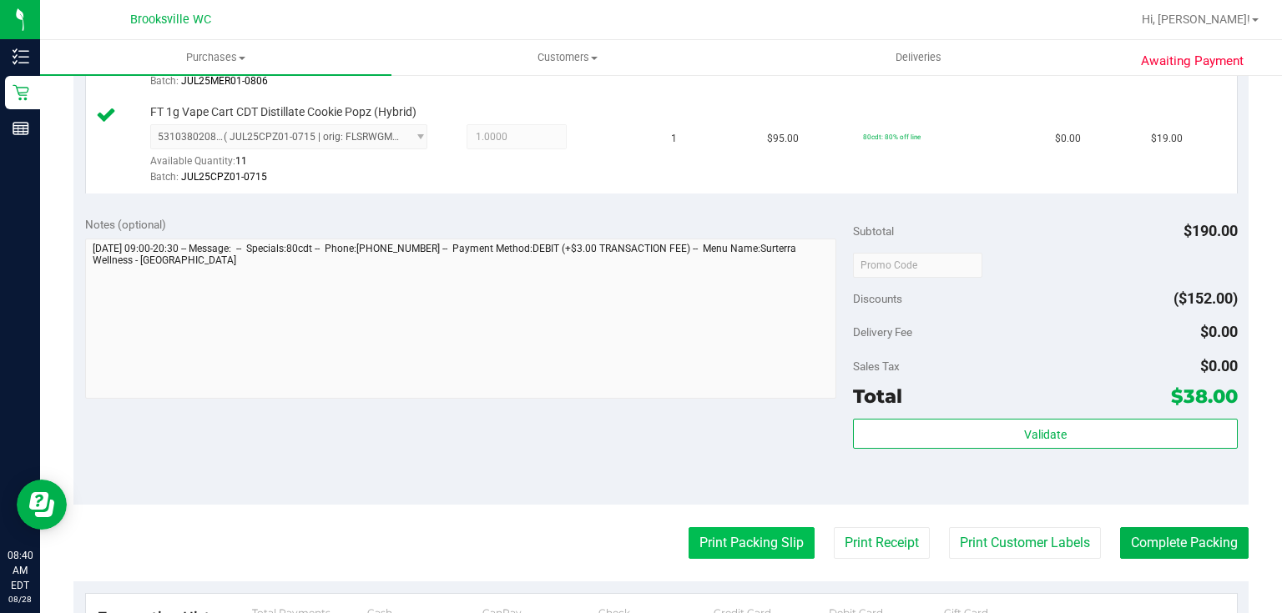
click at [720, 543] on button "Print Packing Slip" at bounding box center [752, 543] width 126 height 32
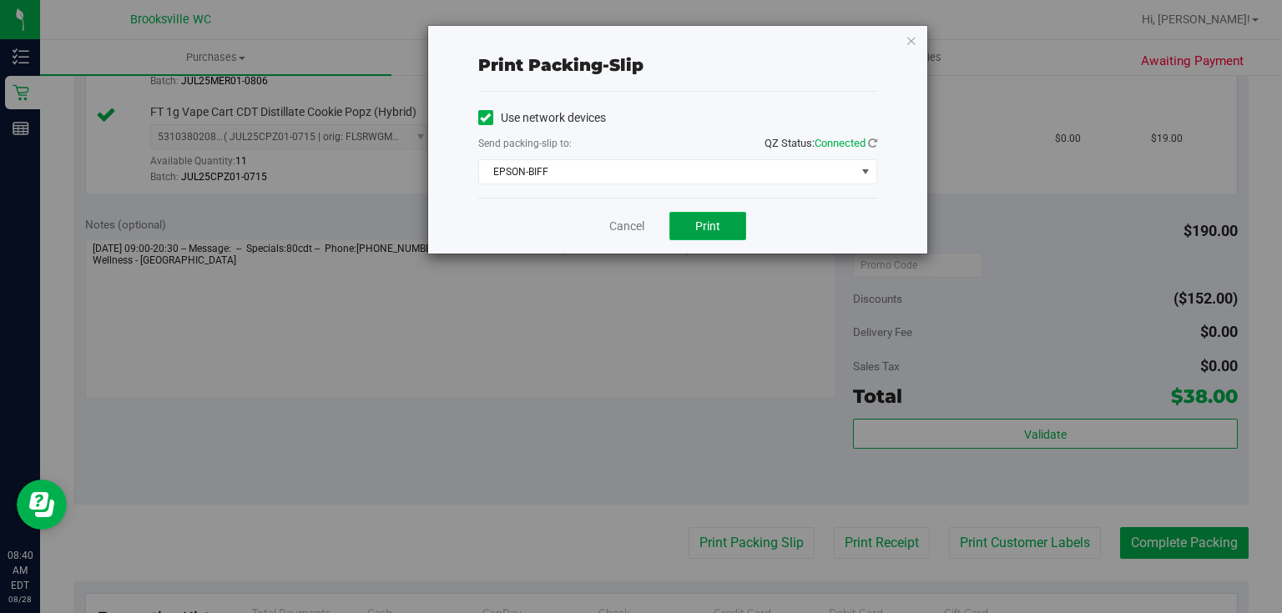
click at [729, 231] on button "Print" at bounding box center [707, 226] width 77 height 28
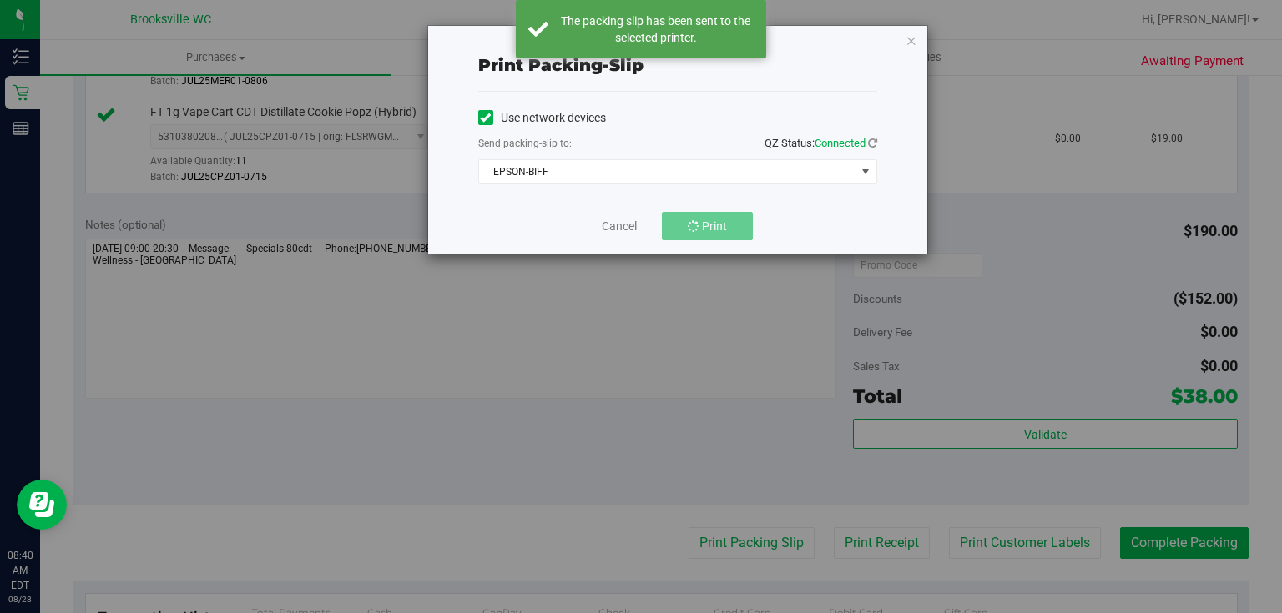
click at [906, 50] on div "Print packing-slip Use network devices Send packing-slip to: QZ Status: Connect…" at bounding box center [677, 140] width 499 height 228
click at [911, 47] on icon "button" at bounding box center [912, 40] width 12 height 20
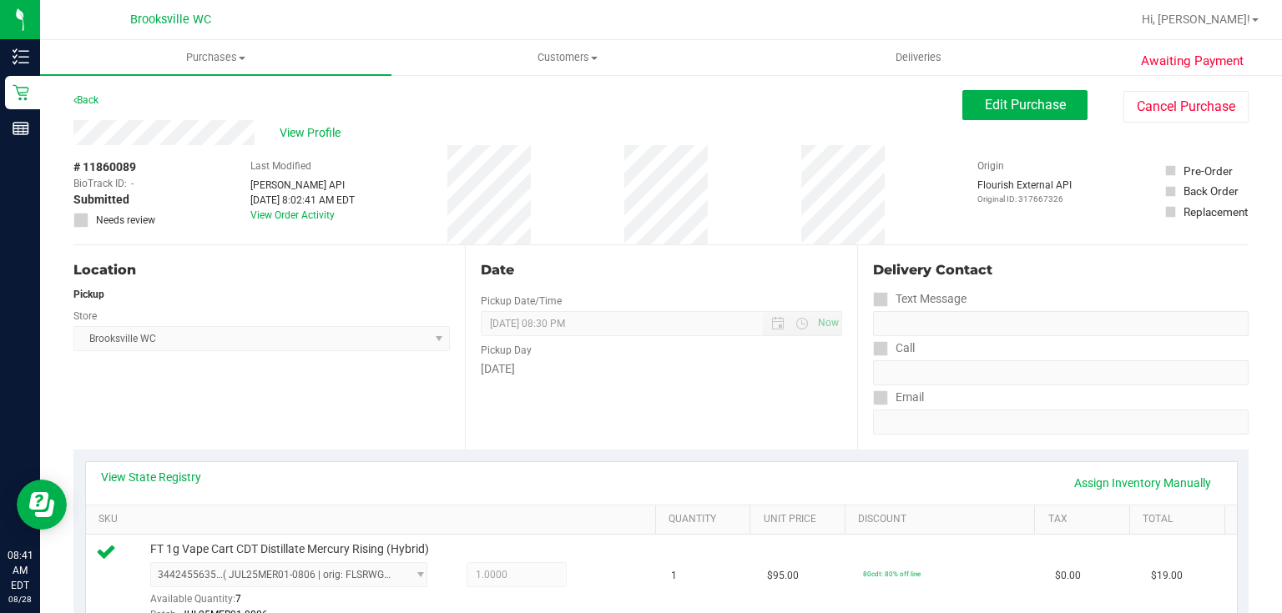
scroll to position [401, 0]
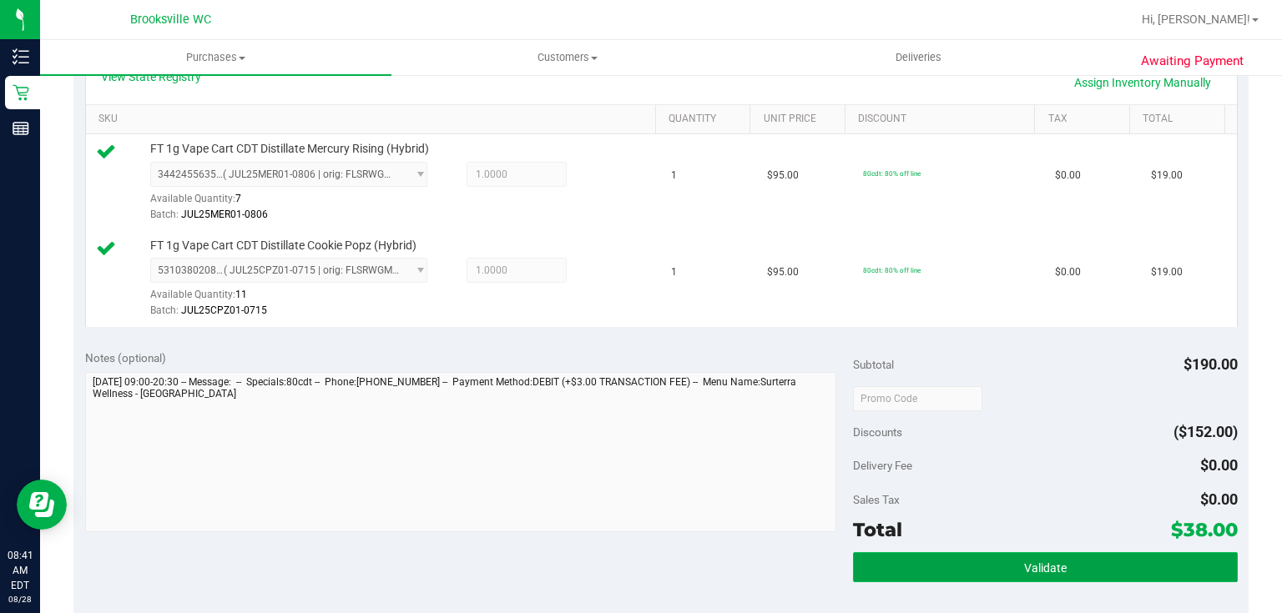
click at [1106, 561] on button "Validate" at bounding box center [1045, 568] width 384 height 30
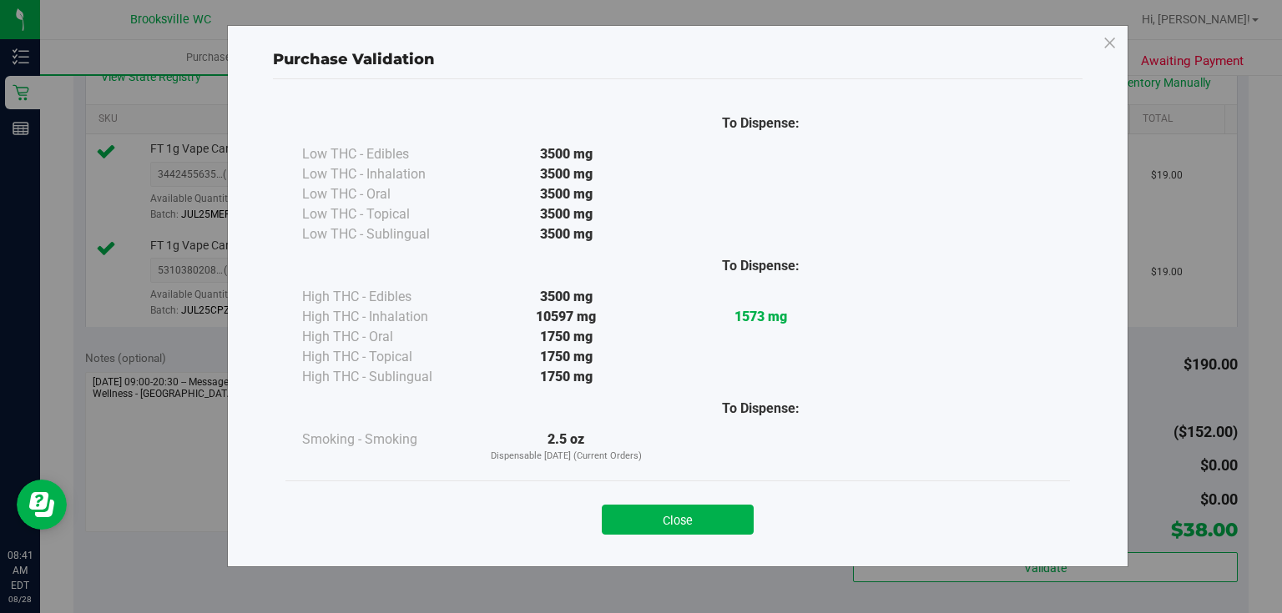
click at [684, 501] on div "Close" at bounding box center [678, 515] width 760 height 42
click at [689, 512] on button "Close" at bounding box center [678, 520] width 152 height 30
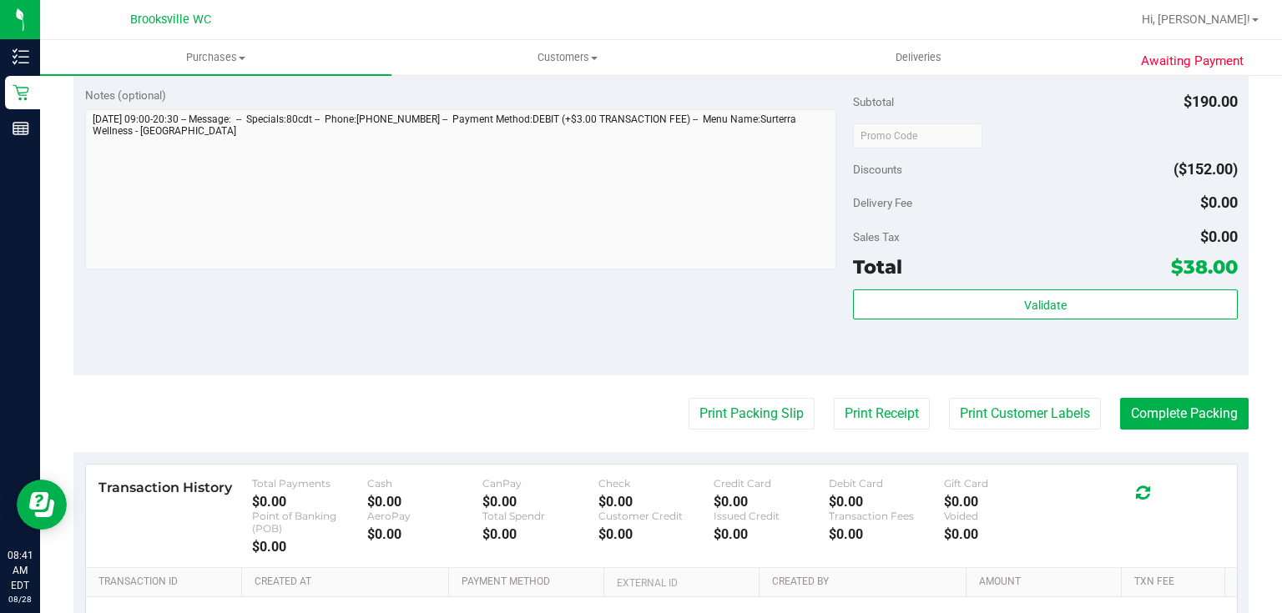
scroll to position [668, 0]
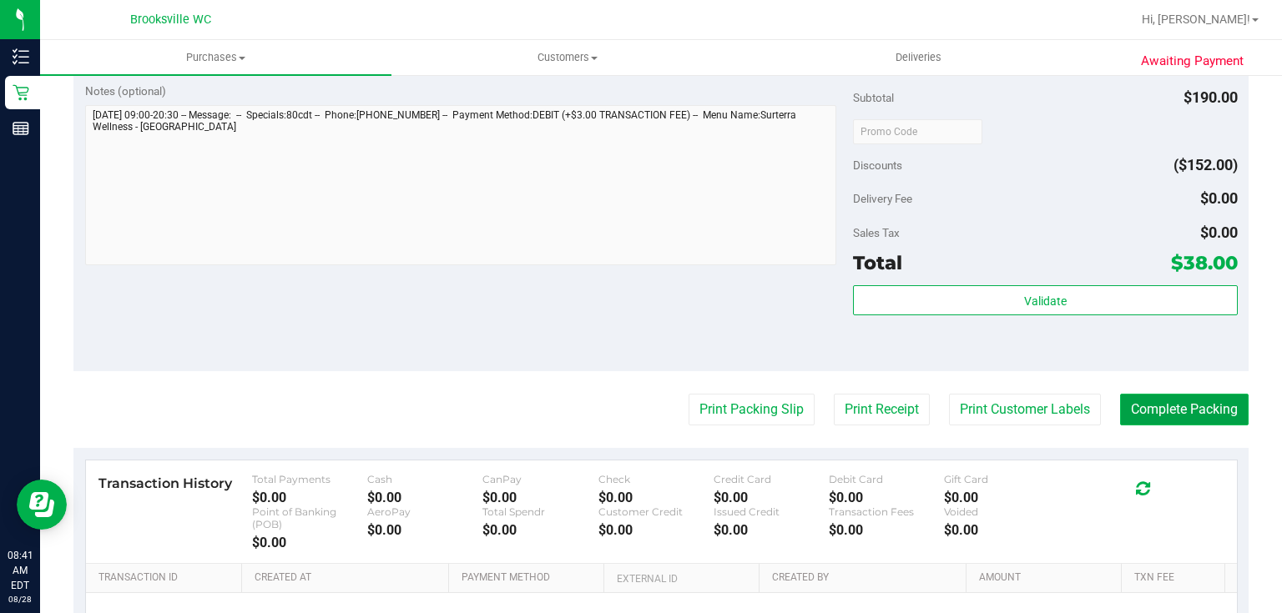
click at [1148, 422] on button "Complete Packing" at bounding box center [1184, 410] width 129 height 32
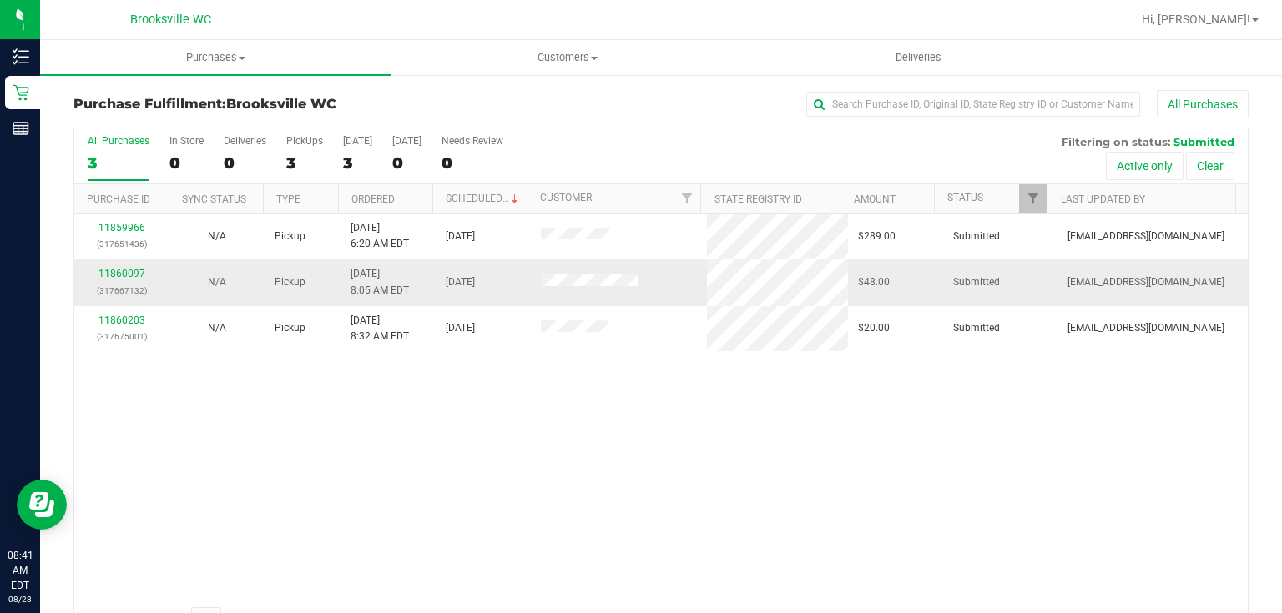
click at [122, 268] on link "11860097" at bounding box center [121, 274] width 47 height 12
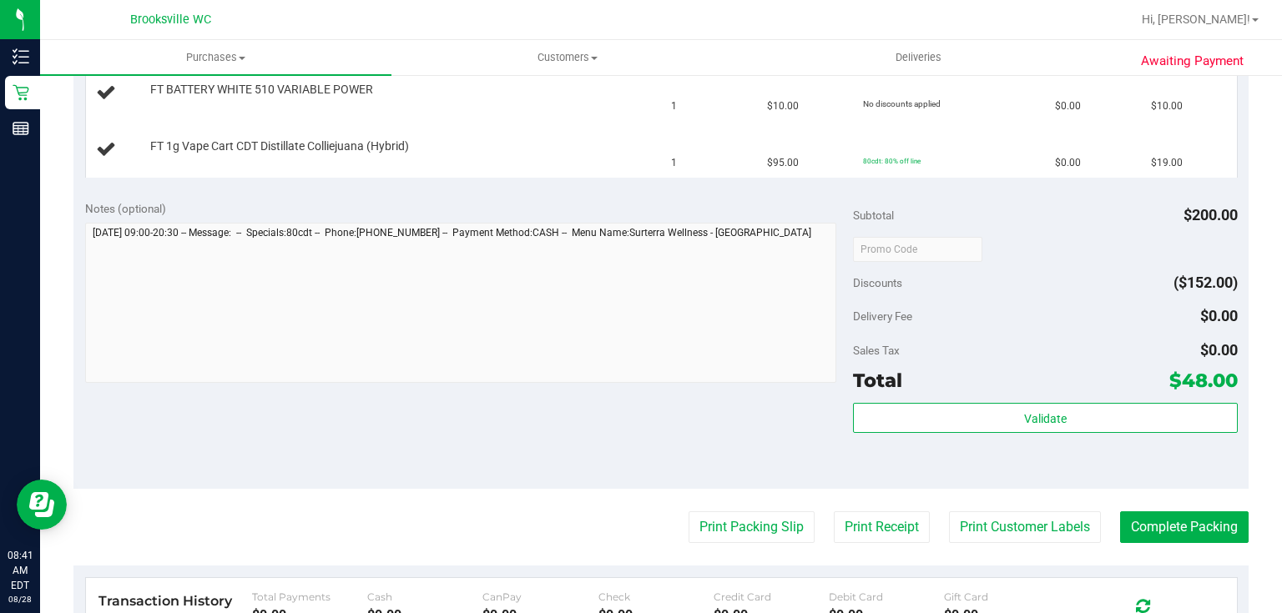
scroll to position [534, 0]
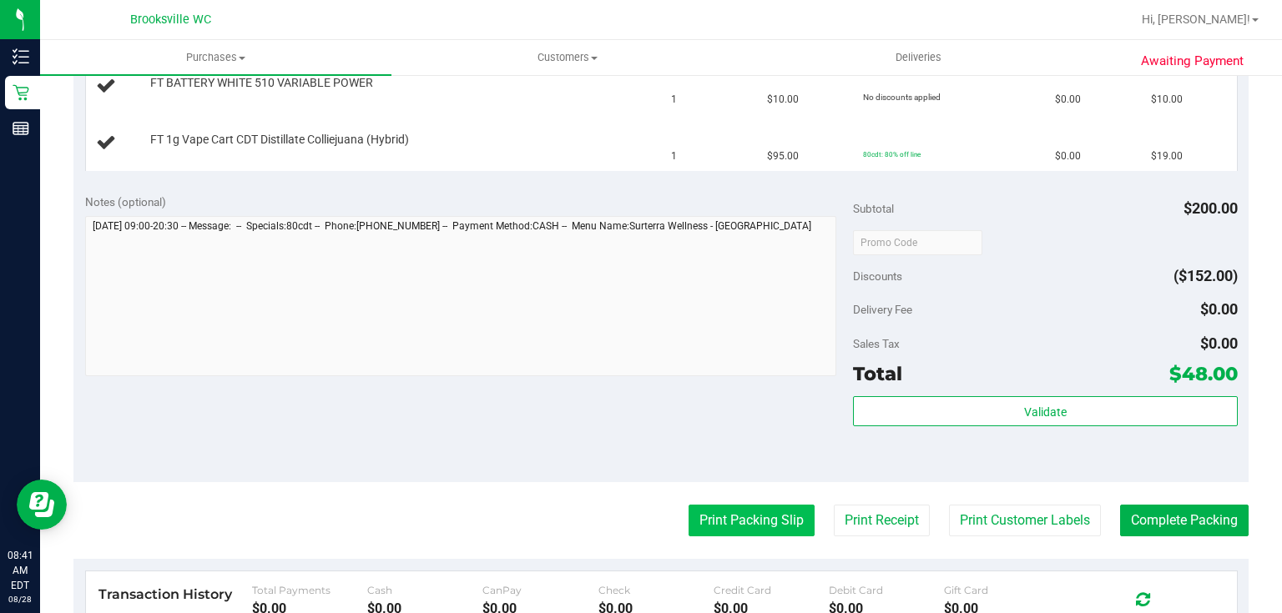
click at [774, 519] on button "Print Packing Slip" at bounding box center [752, 521] width 126 height 32
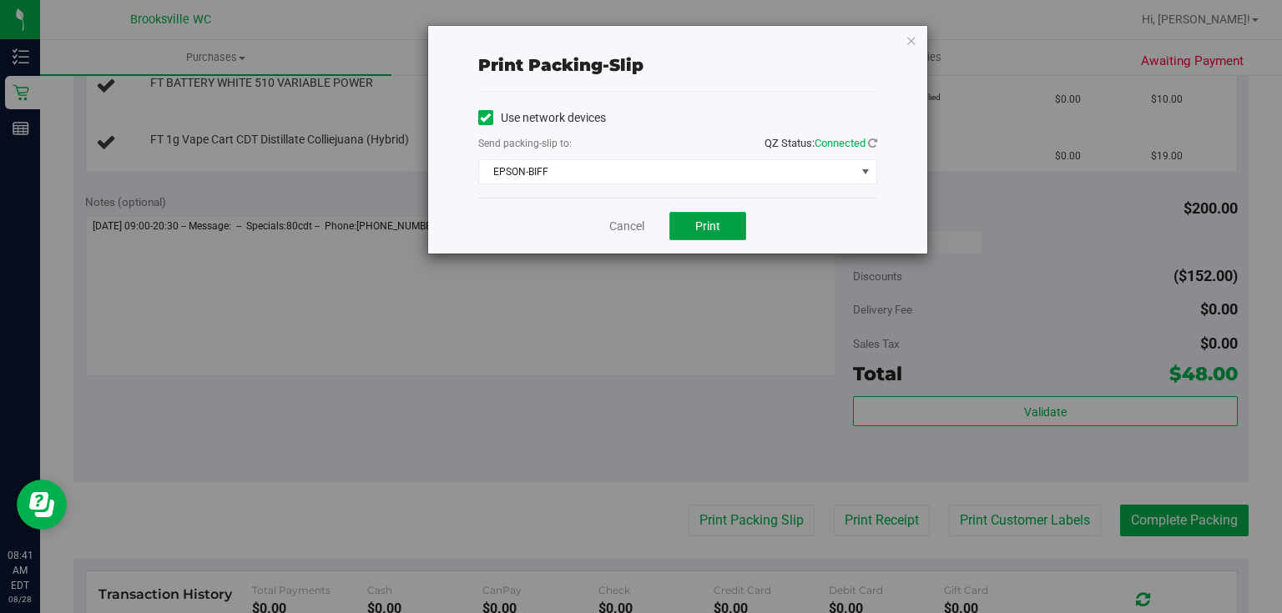
click at [712, 230] on span "Print" at bounding box center [707, 226] width 25 height 13
click at [916, 46] on div "Print packing-slip Use network devices Send packing-slip to: QZ Status: Connect…" at bounding box center [677, 140] width 499 height 228
click at [915, 43] on icon "button" at bounding box center [912, 40] width 12 height 20
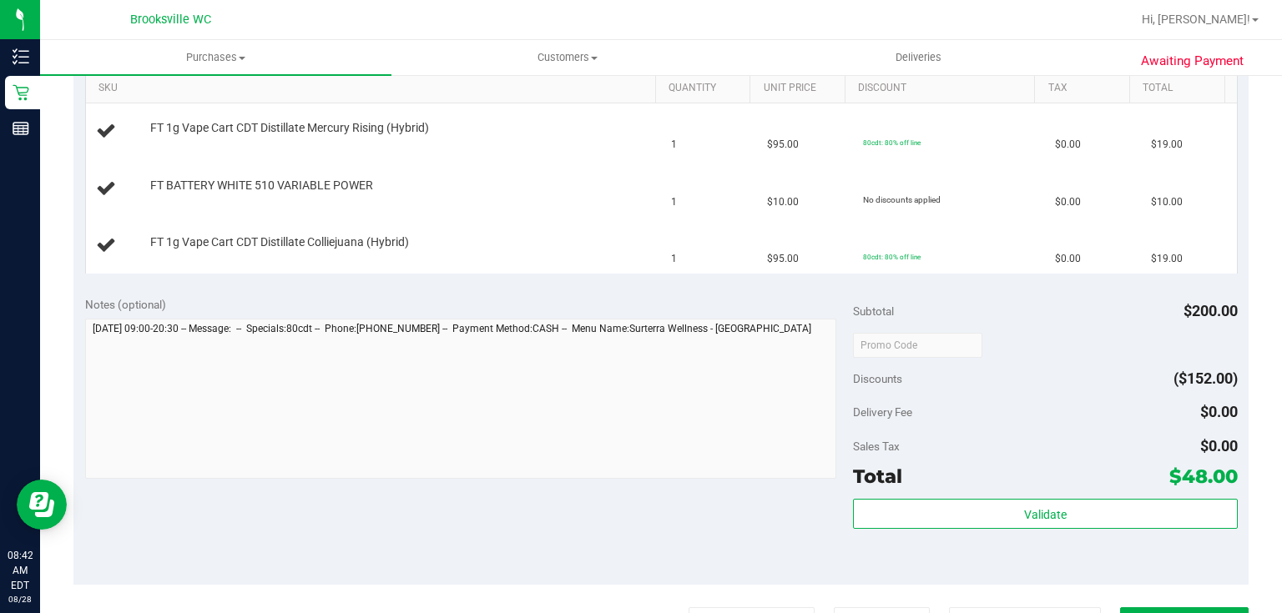
scroll to position [200, 0]
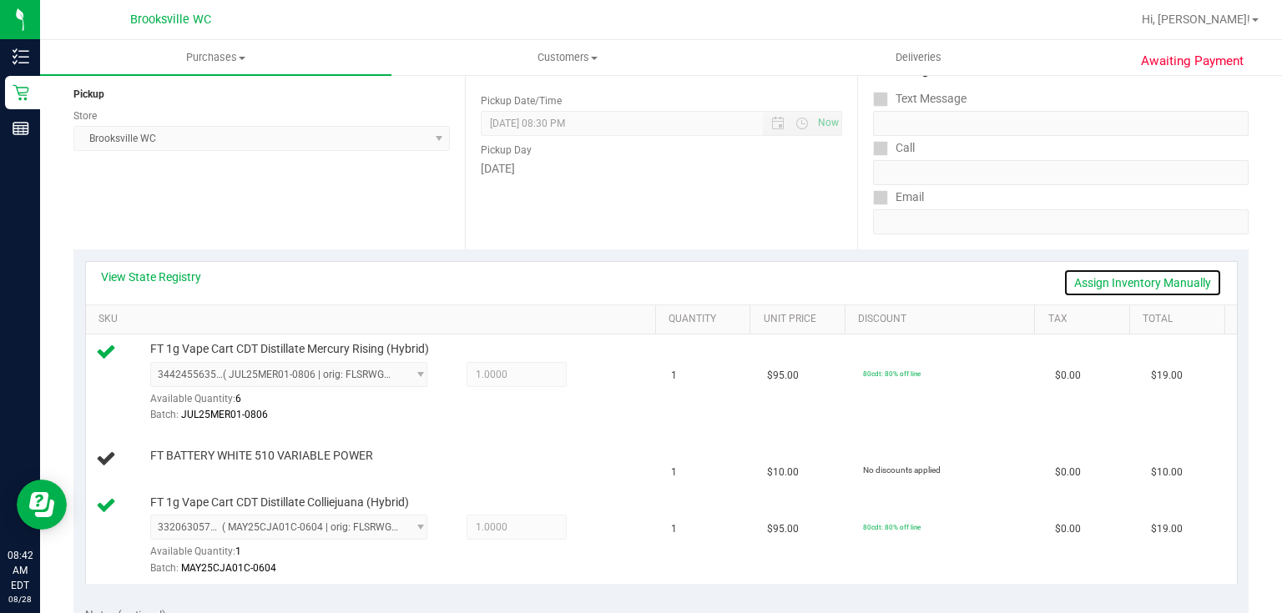
click at [1138, 283] on link "Assign Inventory Manually" at bounding box center [1142, 283] width 159 height 28
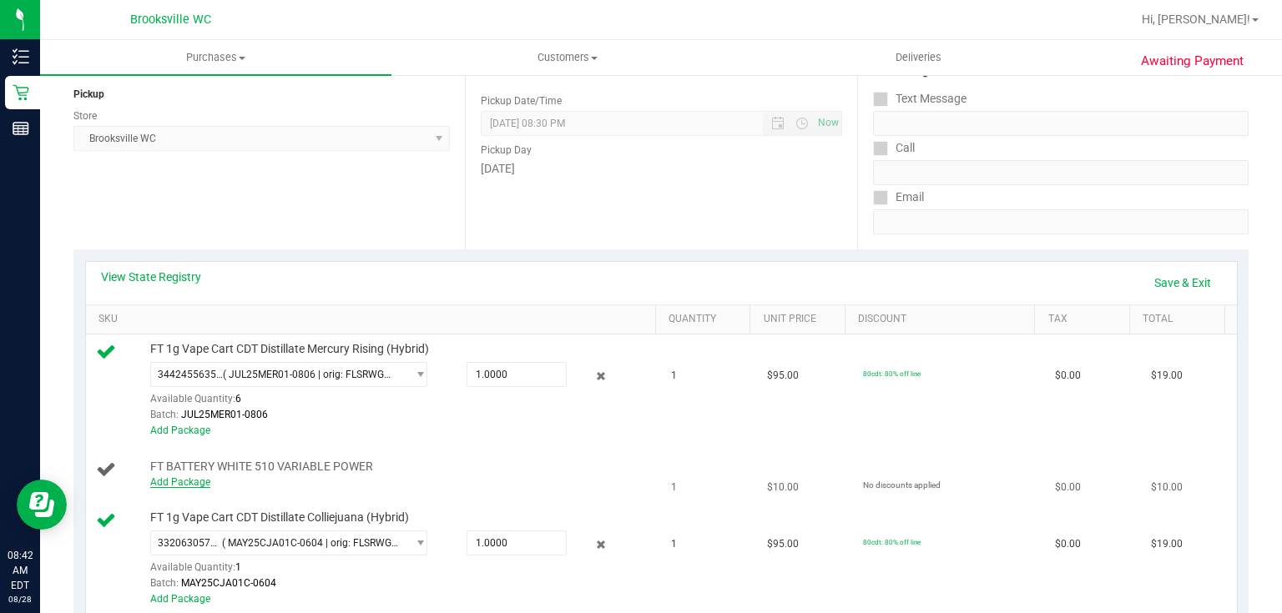
click at [181, 484] on link "Add Package" at bounding box center [180, 483] width 60 height 12
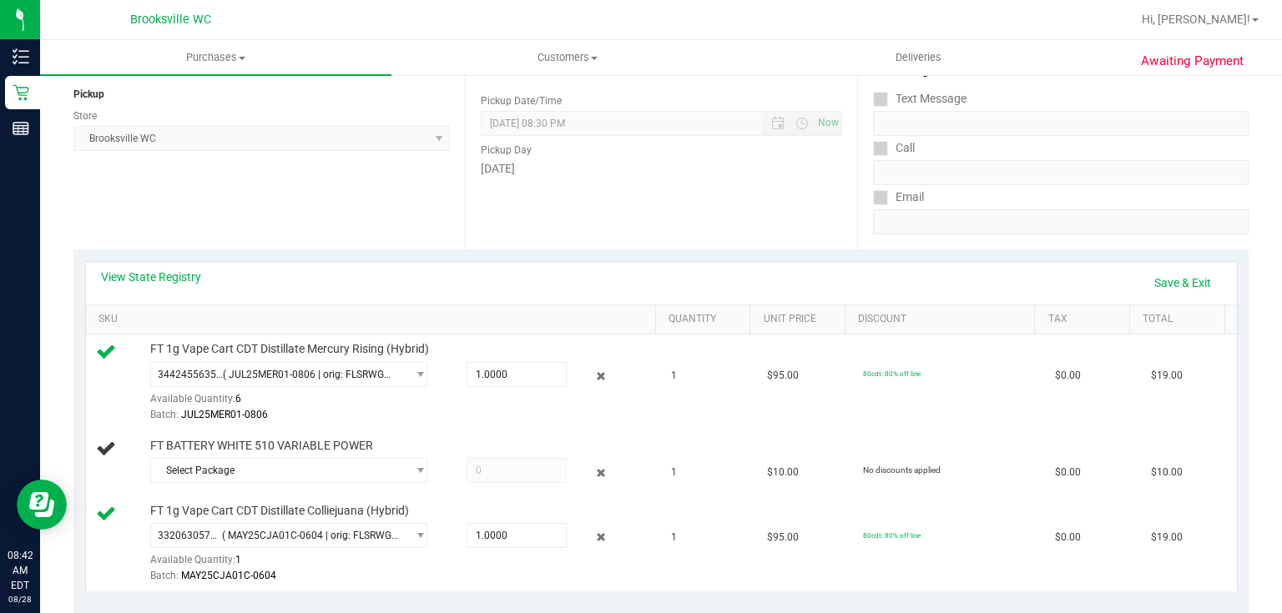
click at [235, 482] on div "Select Package 2786201783702962 3594802681563638 8066272414312568 9967915107826…" at bounding box center [400, 473] width 500 height 30
click at [239, 474] on span "Select Package" at bounding box center [278, 470] width 255 height 23
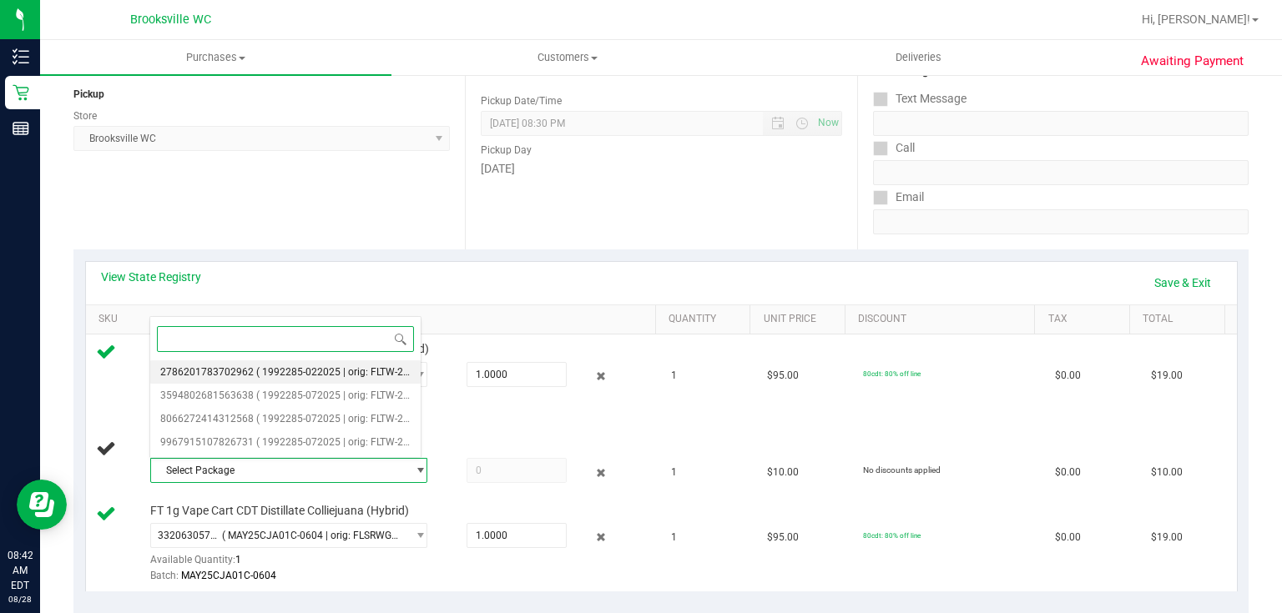
click at [288, 371] on span "( 1992285-022025 | orig: FLTW-20250709-002 )" at bounding box center [363, 372] width 214 height 12
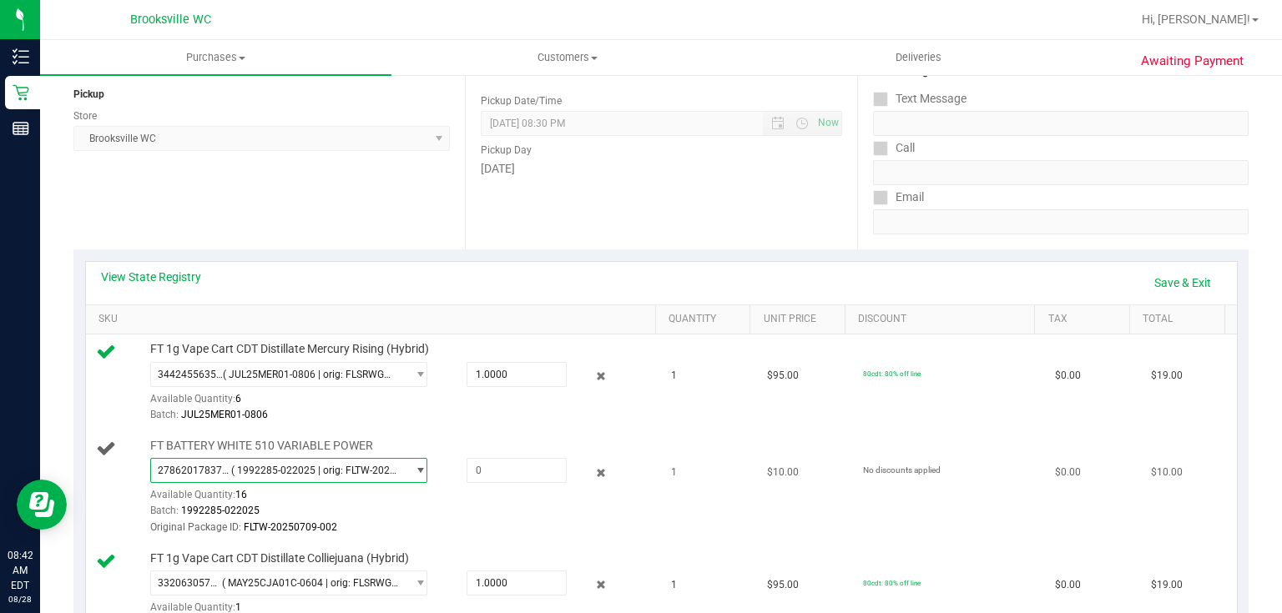
click at [406, 476] on span "select" at bounding box center [416, 470] width 21 height 23
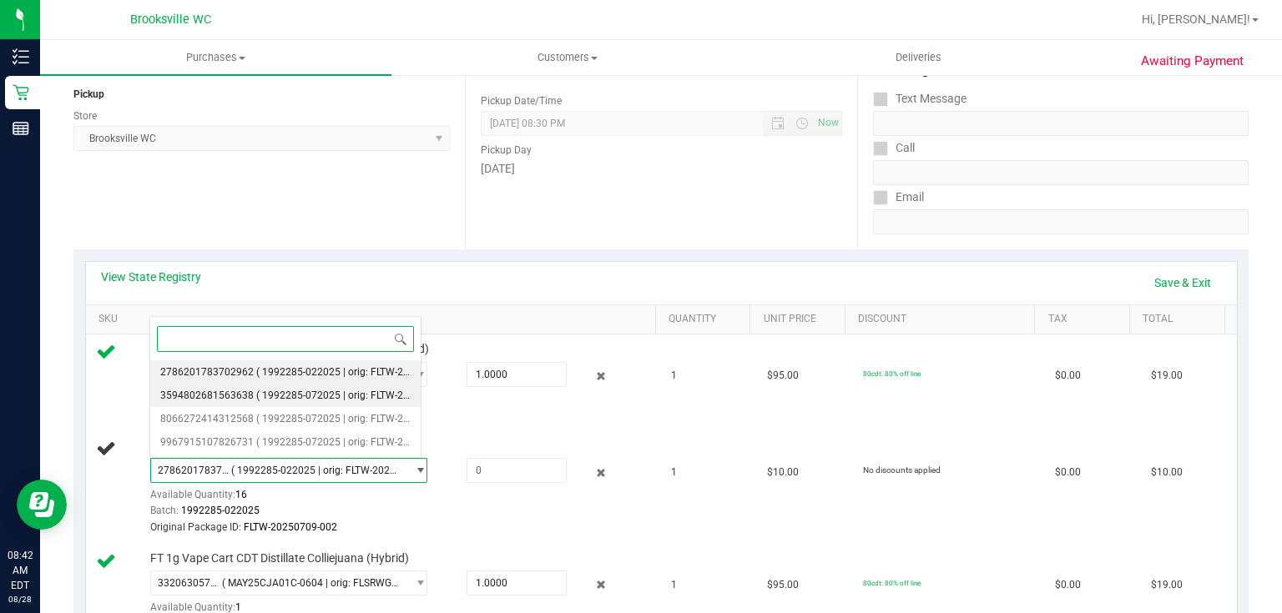
click at [380, 400] on span "( 1992285-072025 | orig: FLTW-20250723-036 )" at bounding box center [363, 396] width 214 height 12
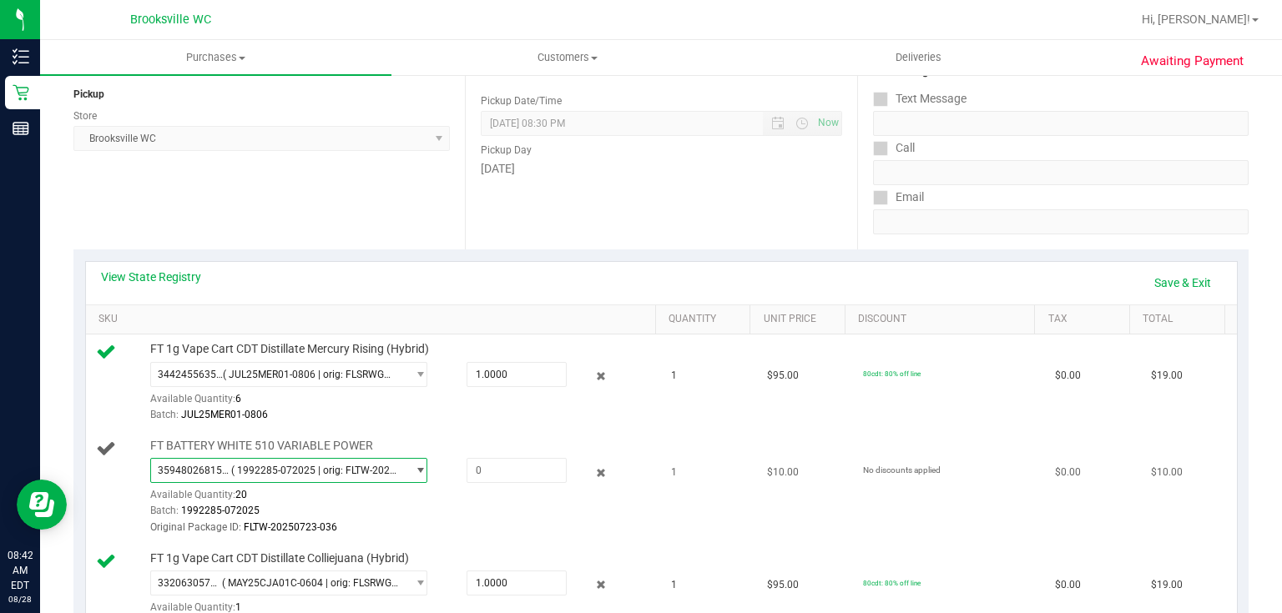
click at [328, 465] on span "( 1992285-072025 | orig: FLTW-20250723-036 )" at bounding box center [315, 471] width 168 height 12
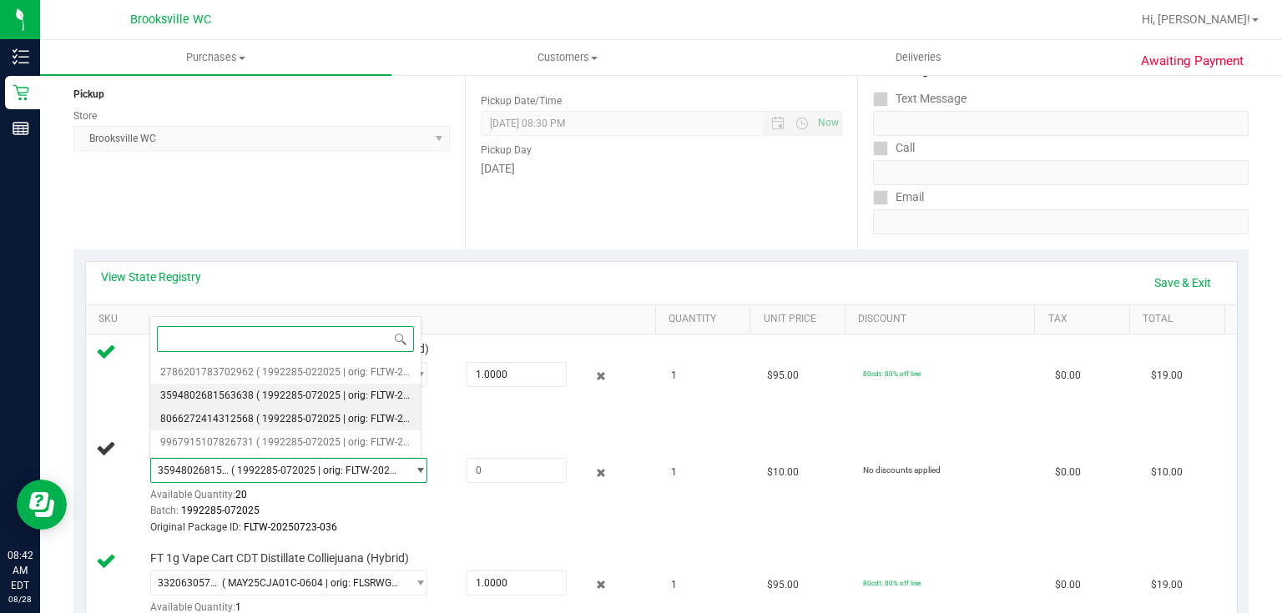
click at [361, 413] on span "( 1992285-072025 | orig: FLTW-20250808-014 )" at bounding box center [363, 419] width 214 height 12
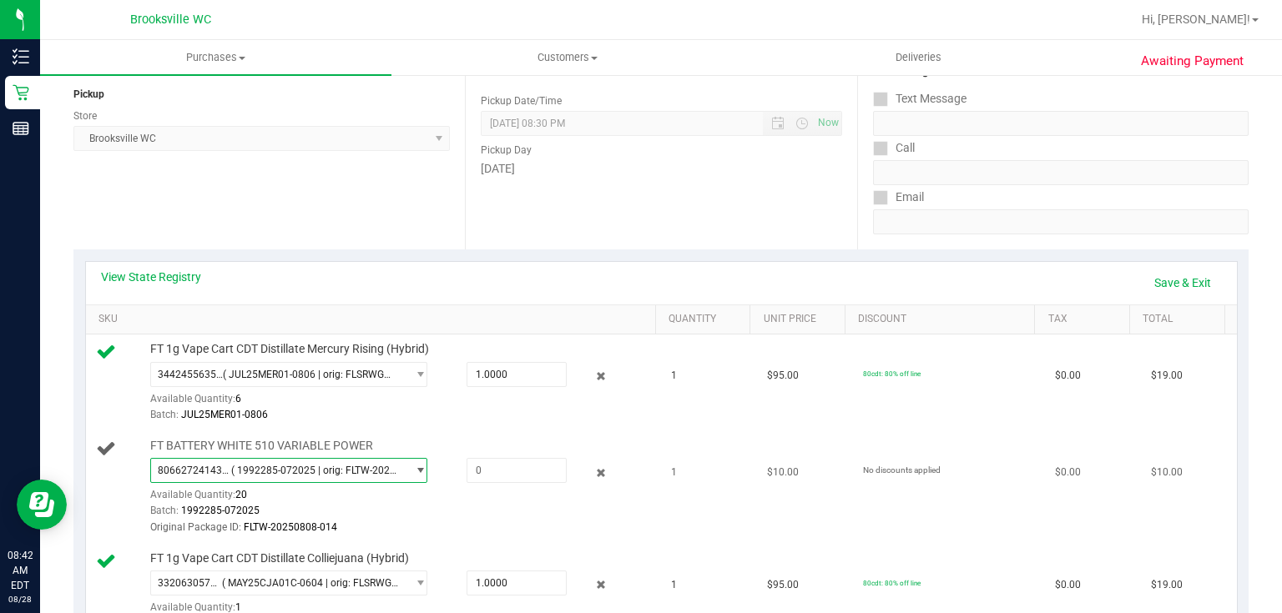
click at [337, 466] on span "( 1992285-072025 | orig: FLTW-20250808-014 )" at bounding box center [315, 471] width 168 height 12
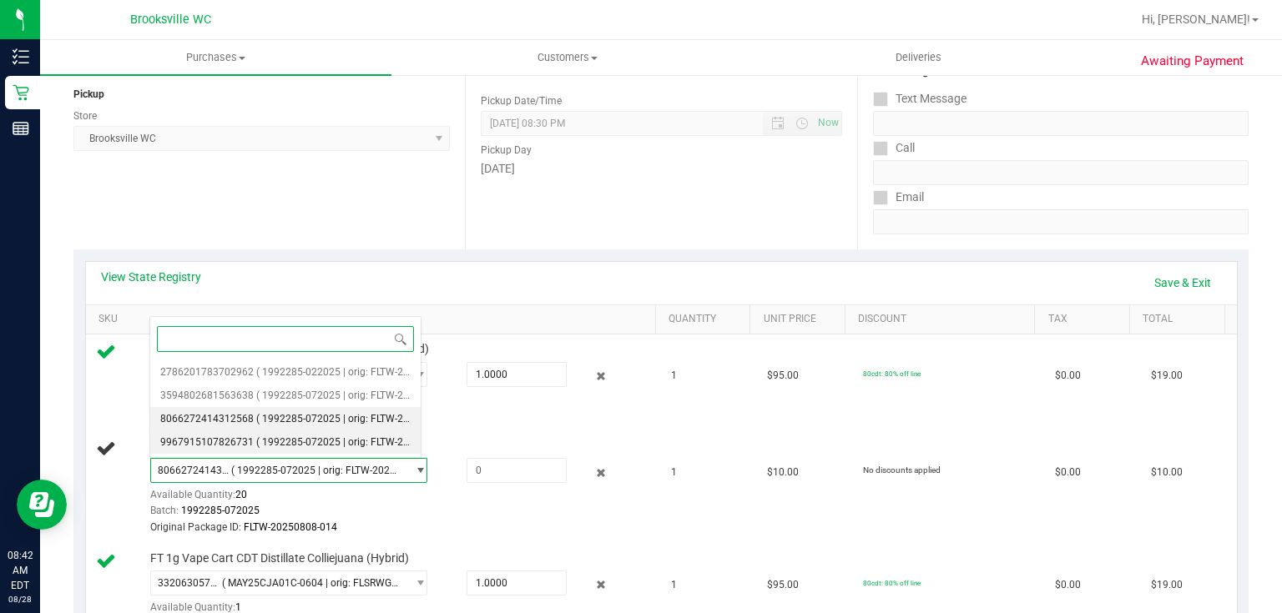
click at [347, 438] on span "( 1992285-072025 | orig: FLTW-20250730-052 )" at bounding box center [363, 443] width 214 height 12
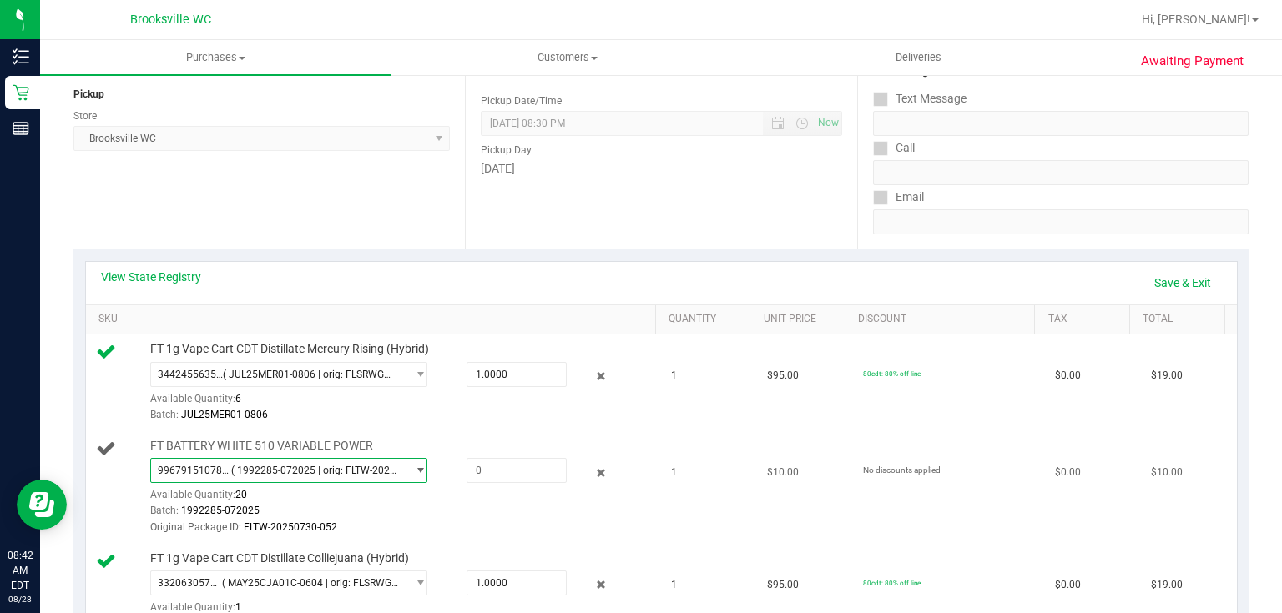
click at [343, 473] on span "( 1992285-072025 | orig: FLTW-20250730-052 )" at bounding box center [315, 471] width 168 height 12
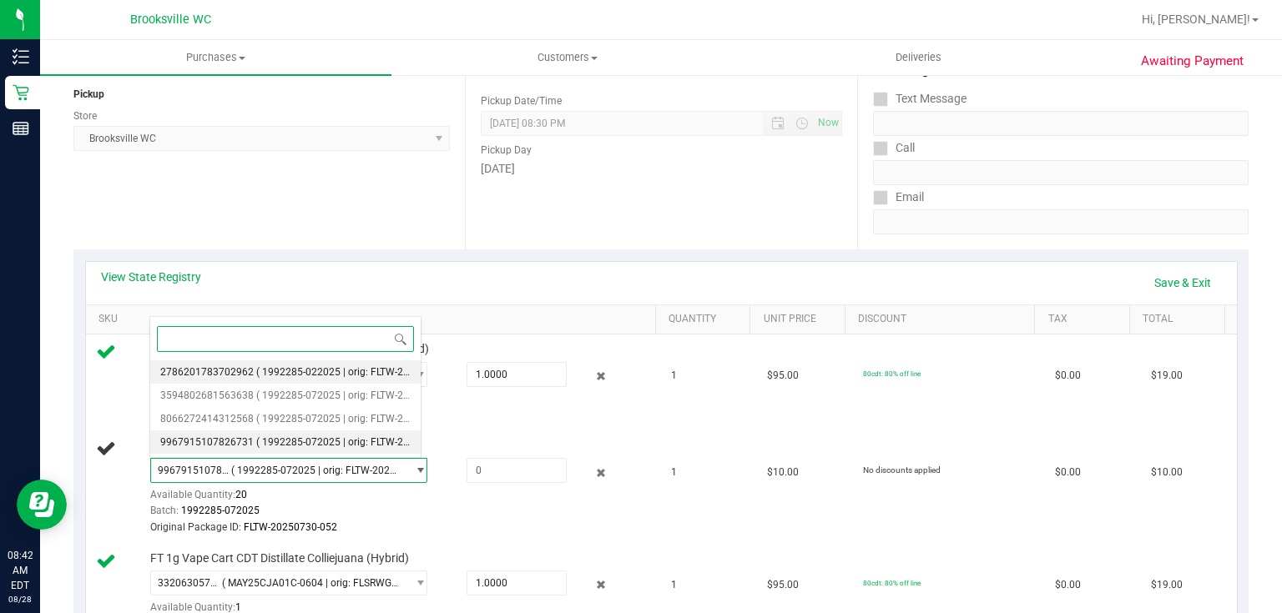
click at [351, 376] on span "( 1992285-022025 | orig: FLTW-20250709-002 )" at bounding box center [363, 372] width 214 height 12
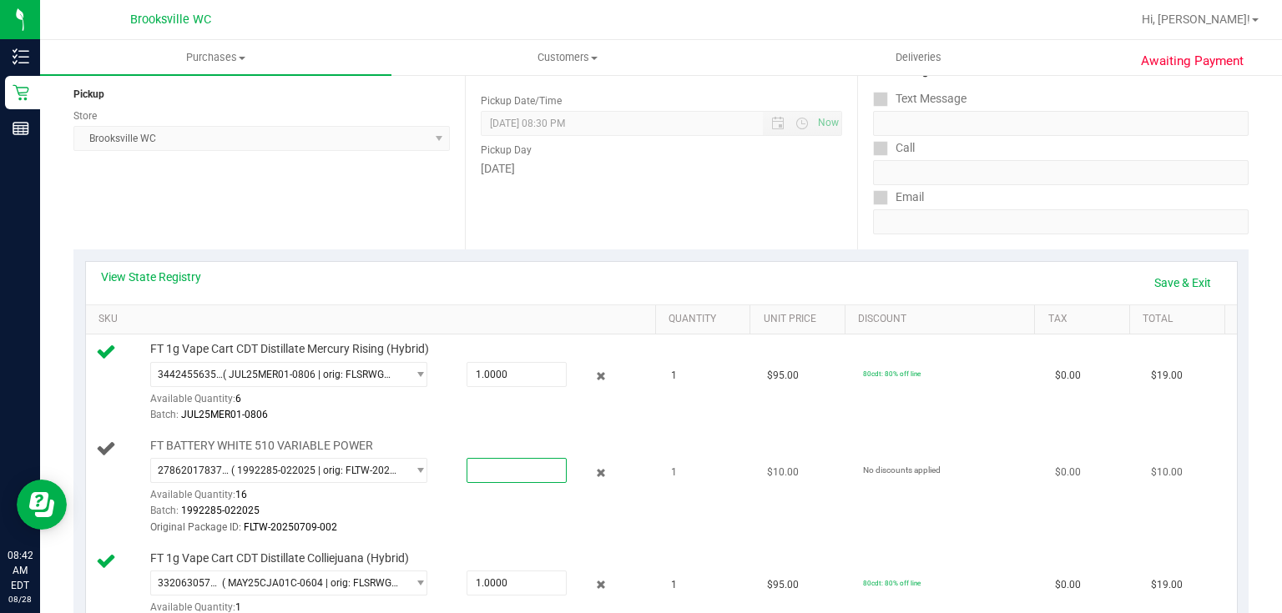
click at [490, 467] on span at bounding box center [517, 470] width 100 height 25
type input "1"
type input "1.0000"
click at [494, 501] on div "2786201783702962 ( 1992285-022025 | orig: FLTW-20250709-002 ) 2786201783702962 …" at bounding box center [400, 497] width 500 height 78
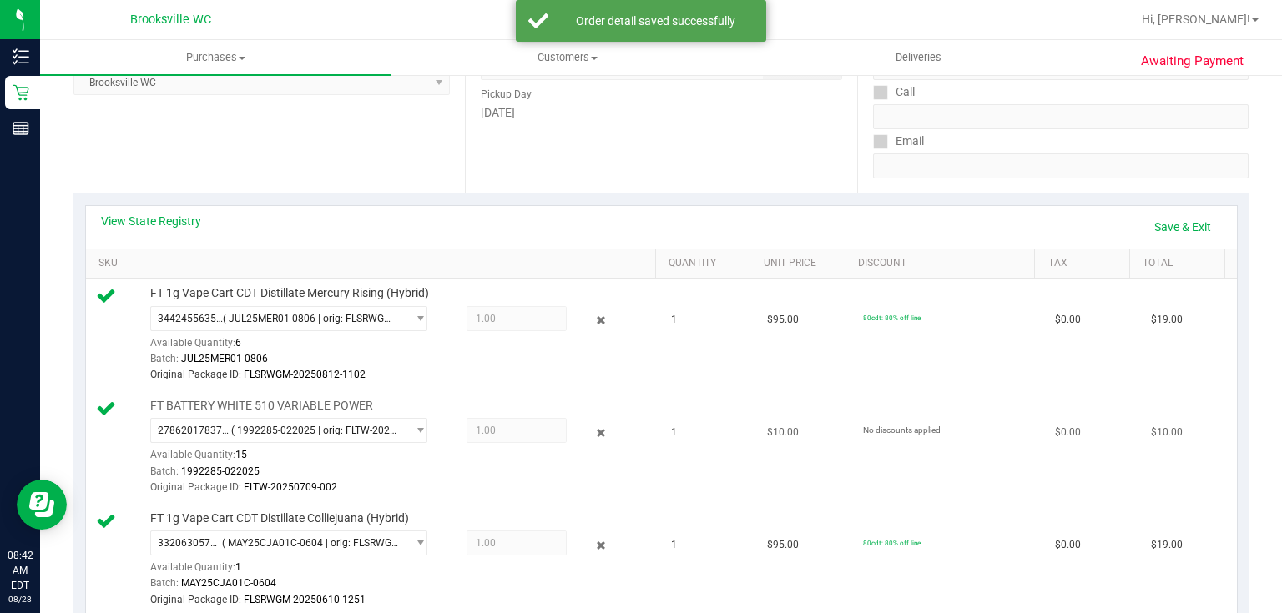
scroll to position [334, 0]
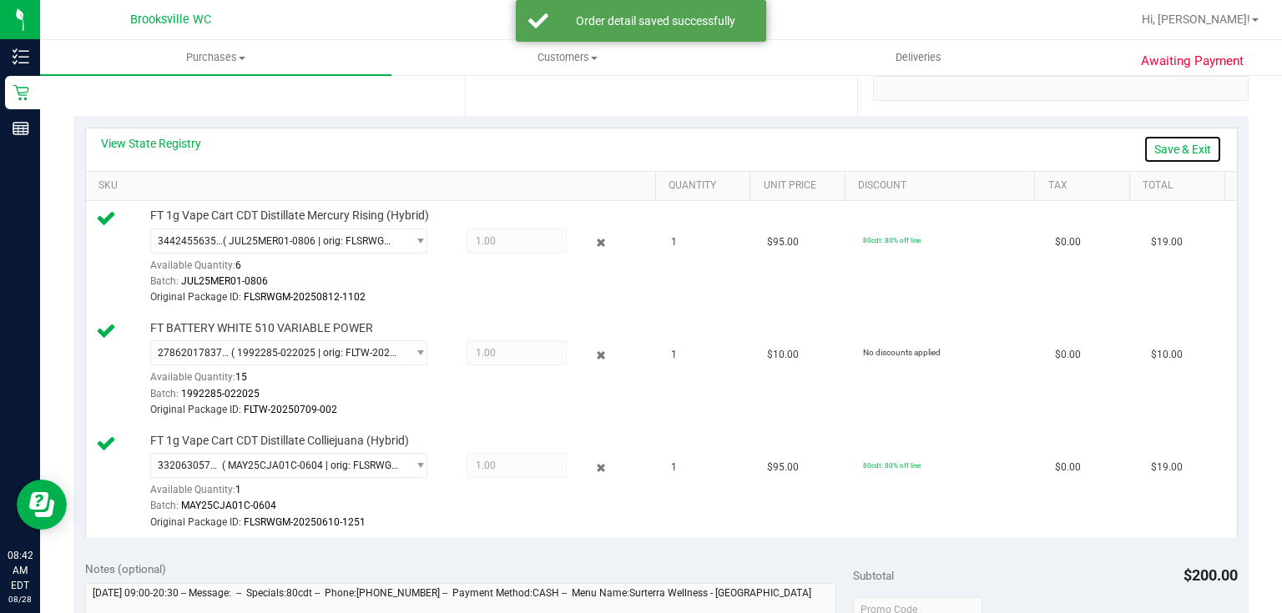
click at [1181, 144] on link "Save & Exit" at bounding box center [1182, 149] width 78 height 28
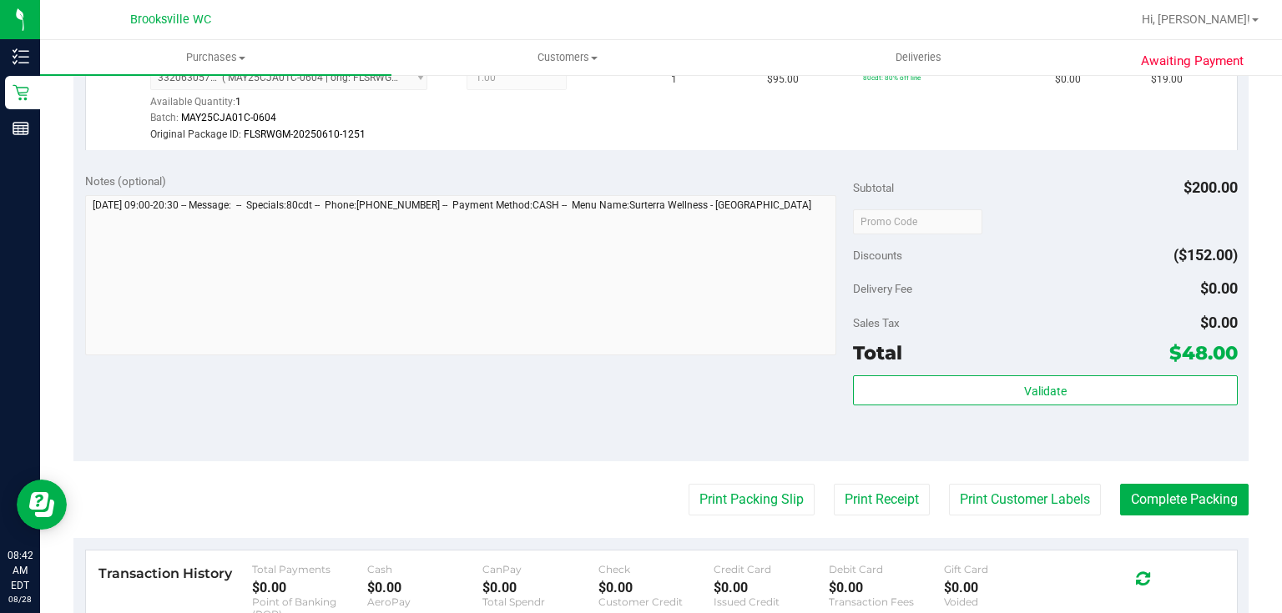
scroll to position [734, 0]
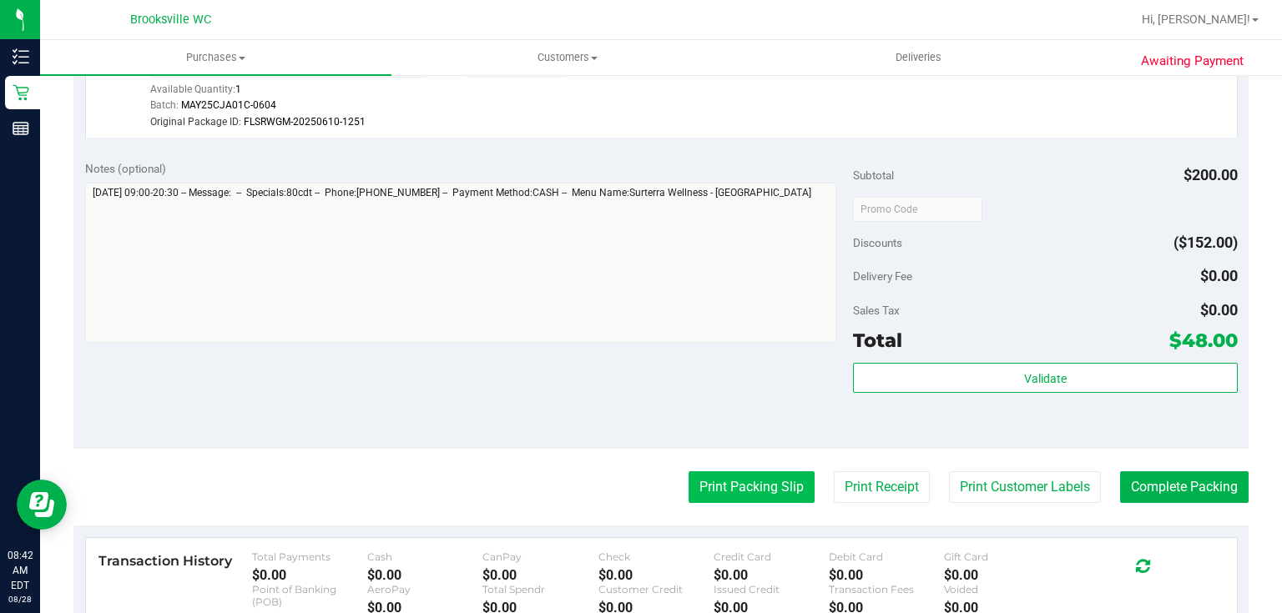
click at [737, 482] on button "Print Packing Slip" at bounding box center [752, 488] width 126 height 32
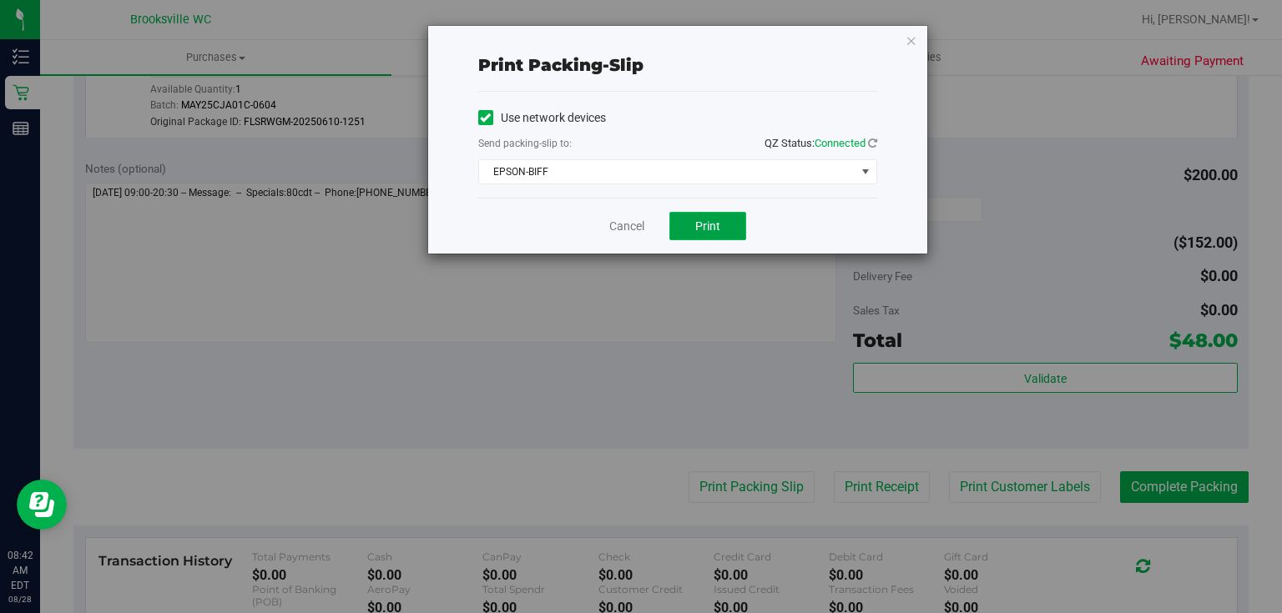
click at [709, 220] on span "Print" at bounding box center [707, 226] width 25 height 13
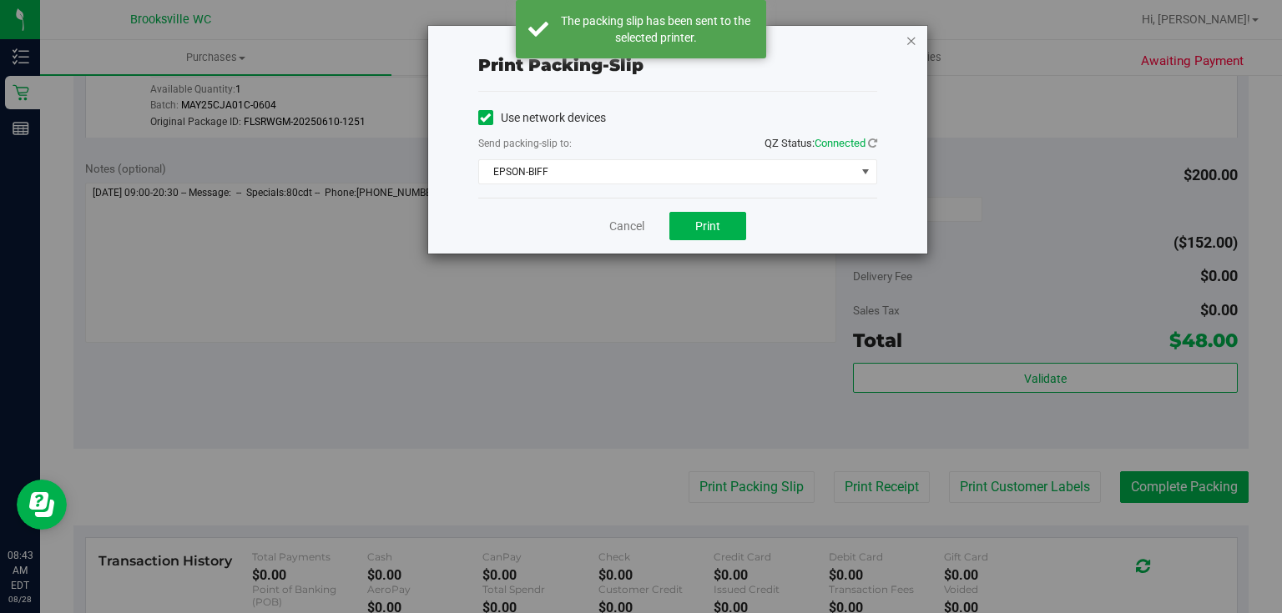
click at [906, 44] on icon "button" at bounding box center [912, 40] width 12 height 20
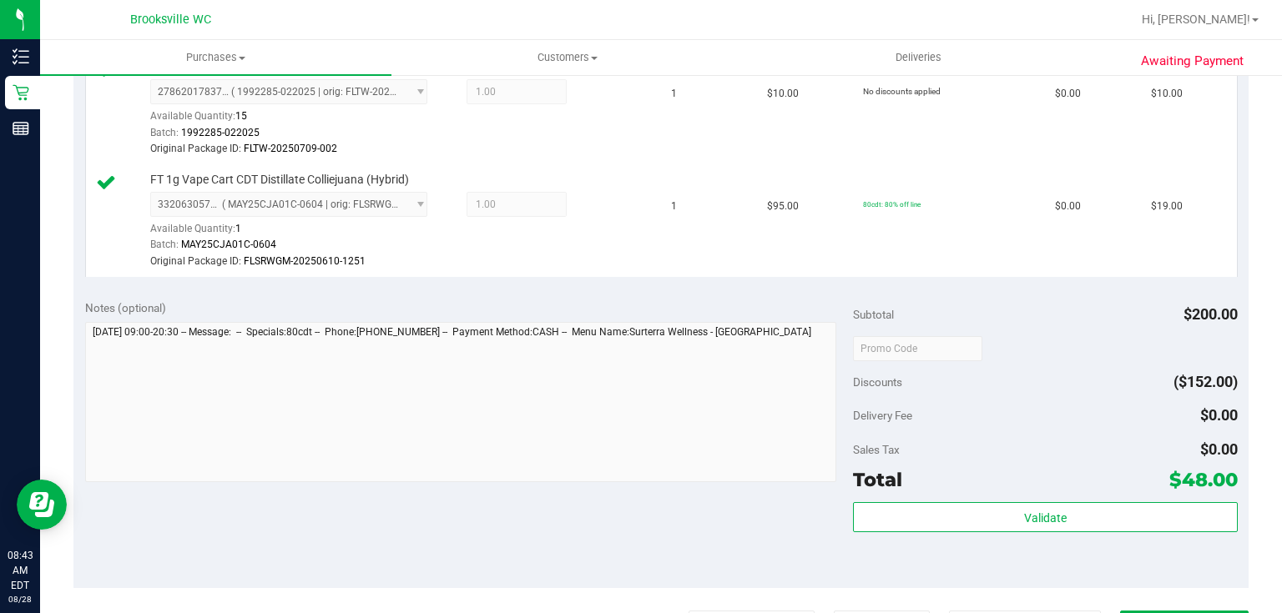
scroll to position [601, 0]
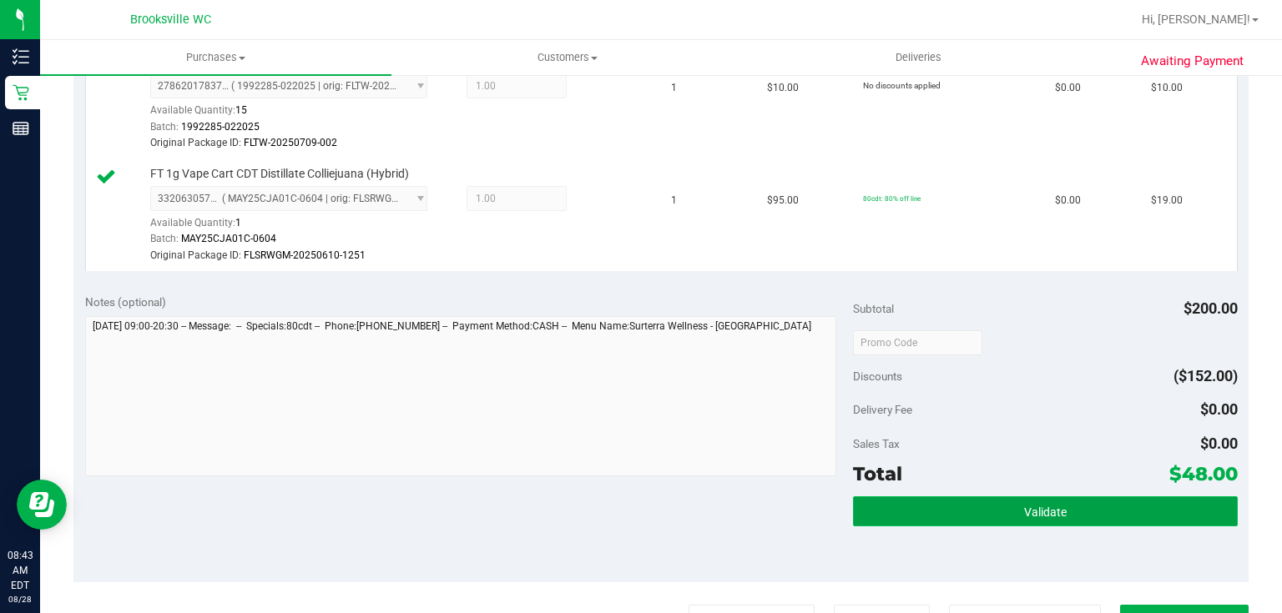
click at [957, 506] on button "Validate" at bounding box center [1045, 512] width 384 height 30
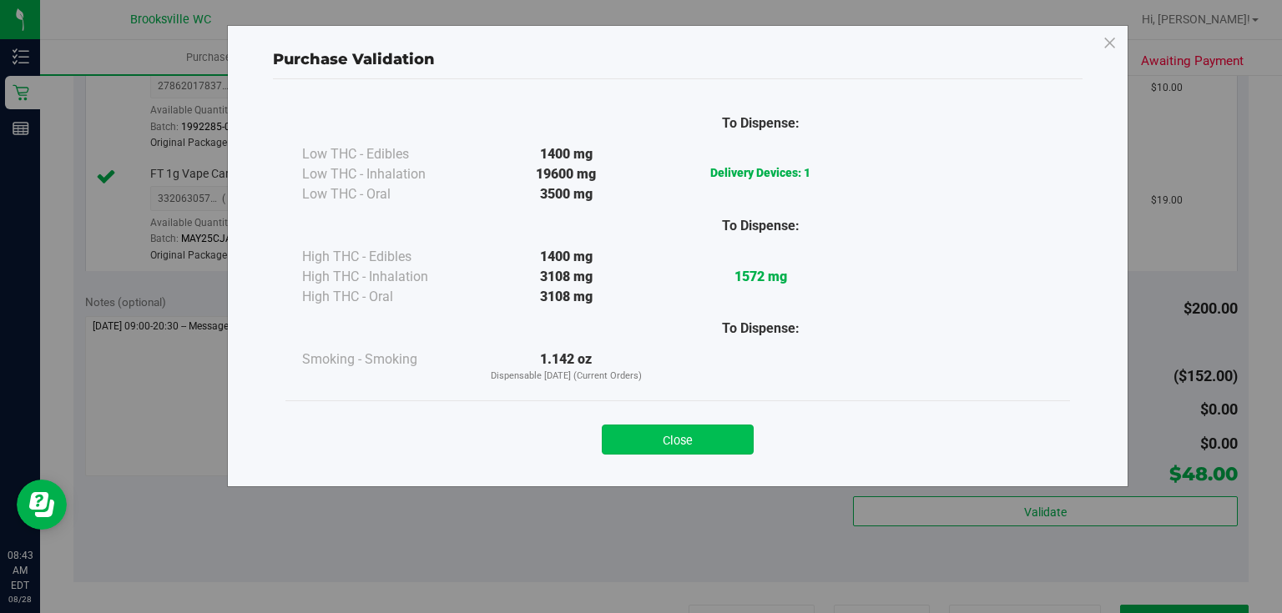
click at [747, 438] on button "Close" at bounding box center [678, 440] width 152 height 30
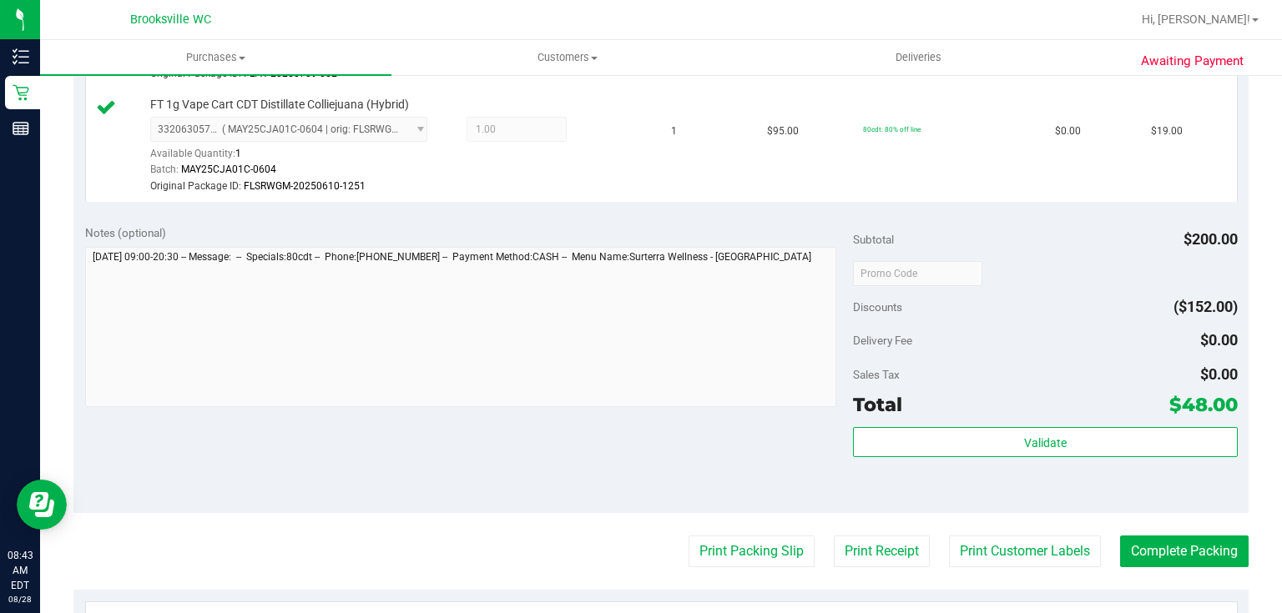
scroll to position [734, 0]
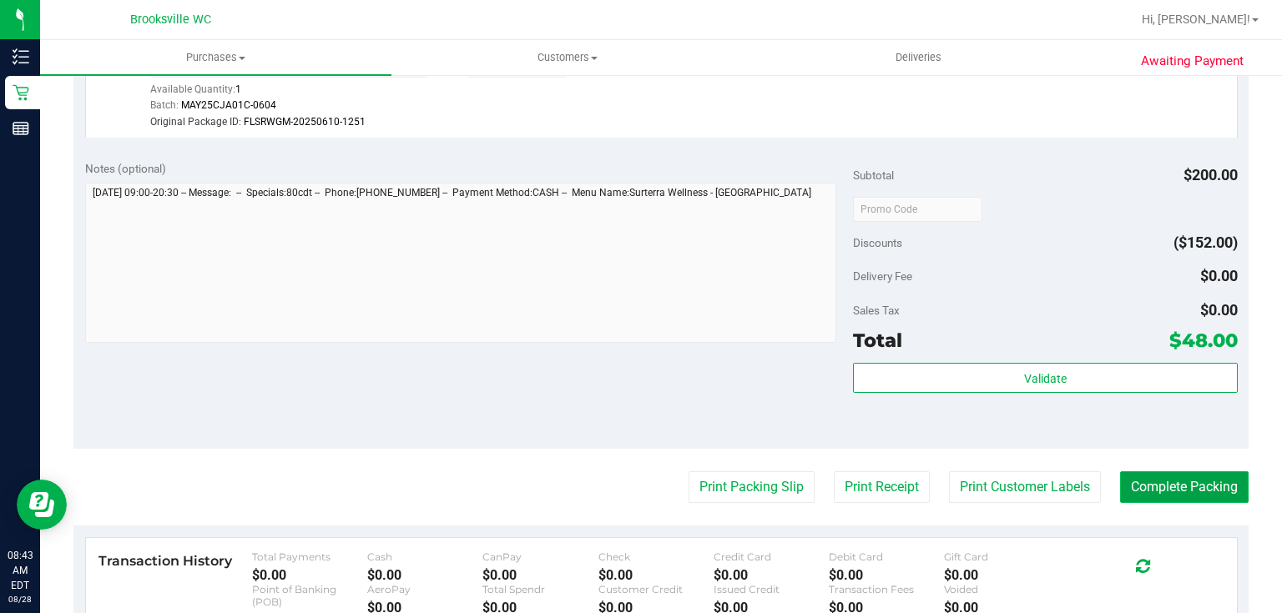
click at [1170, 484] on button "Complete Packing" at bounding box center [1184, 488] width 129 height 32
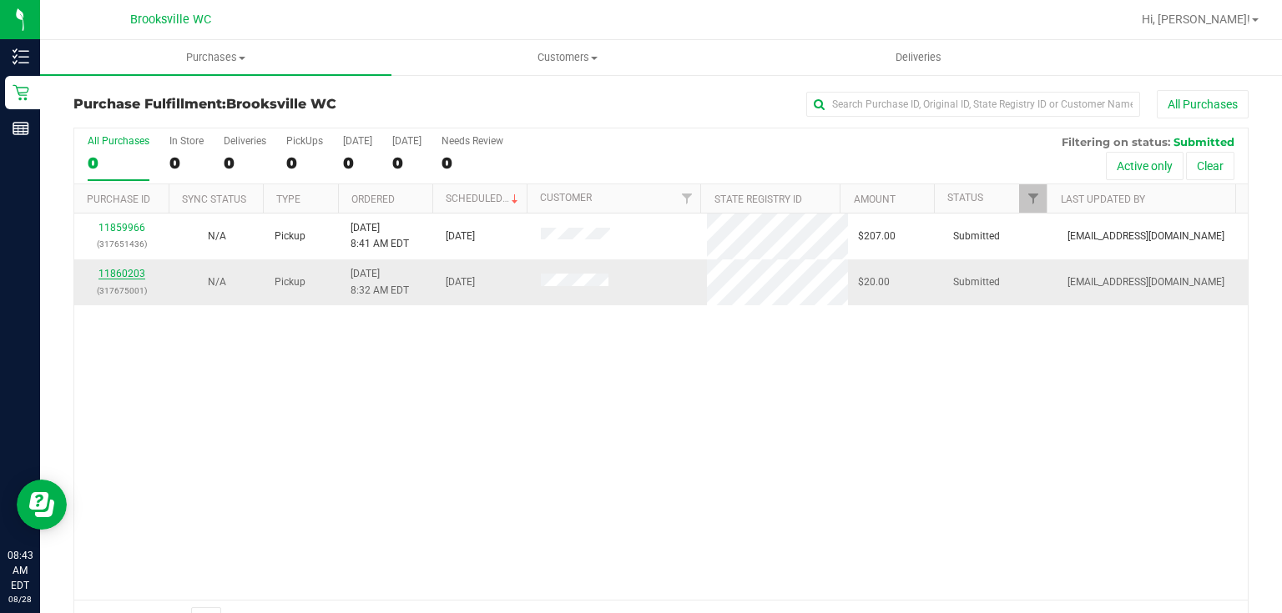
click at [119, 274] on link "11860203" at bounding box center [121, 274] width 47 height 12
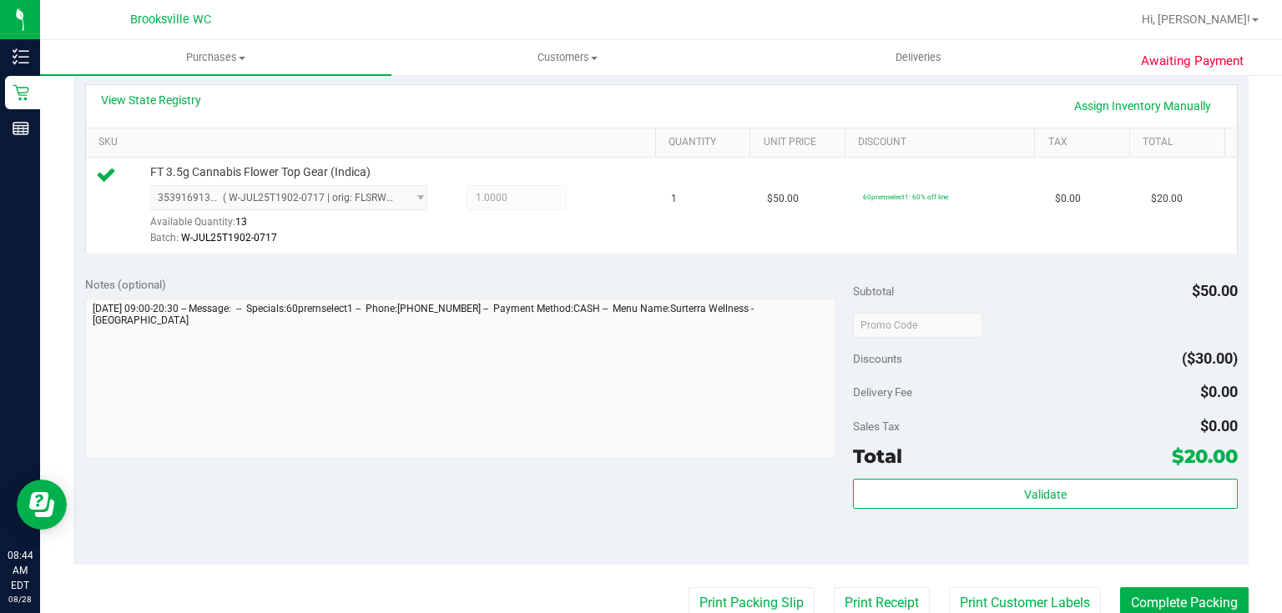
scroll to position [401, 0]
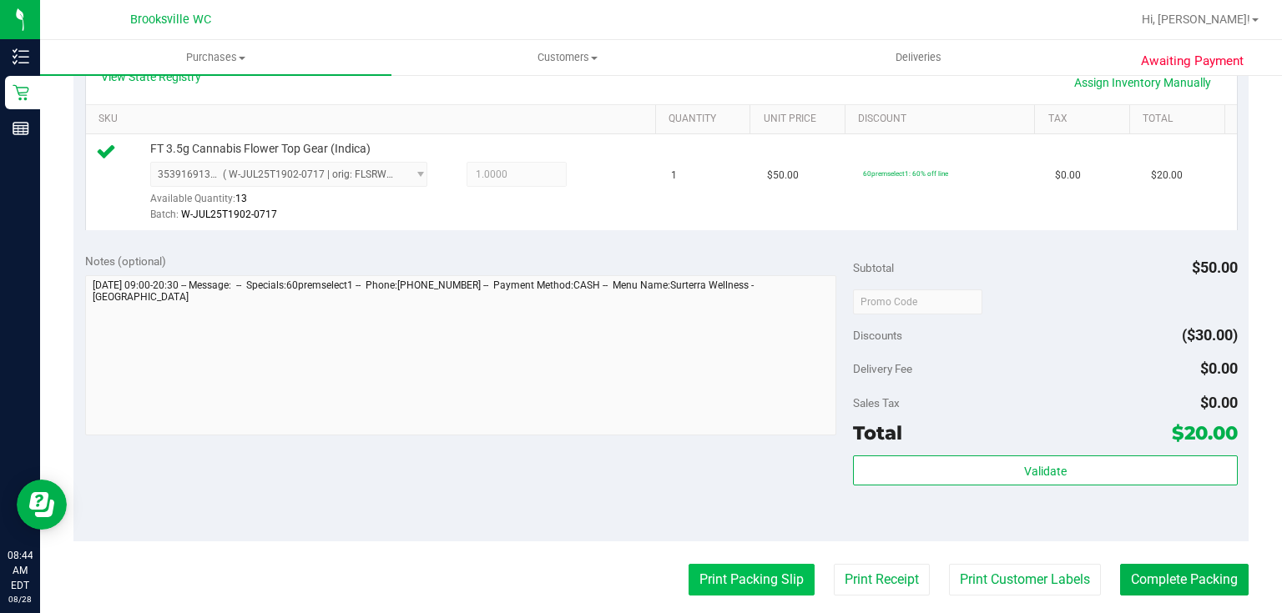
click at [718, 578] on button "Print Packing Slip" at bounding box center [752, 580] width 126 height 32
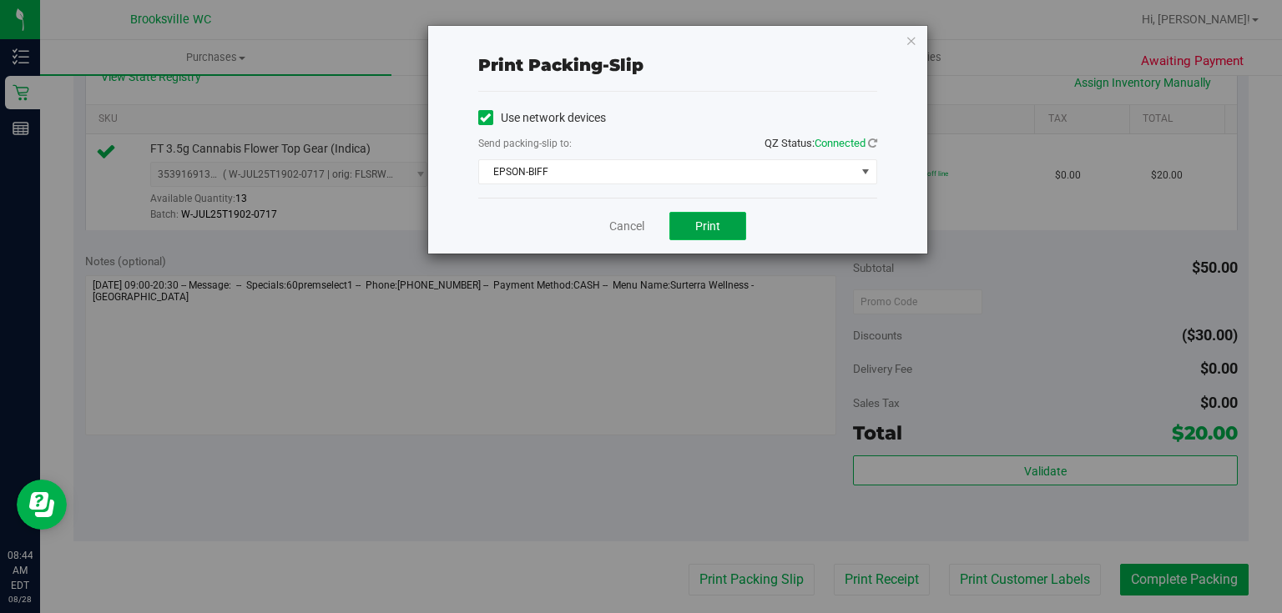
click at [725, 227] on button "Print" at bounding box center [707, 226] width 77 height 28
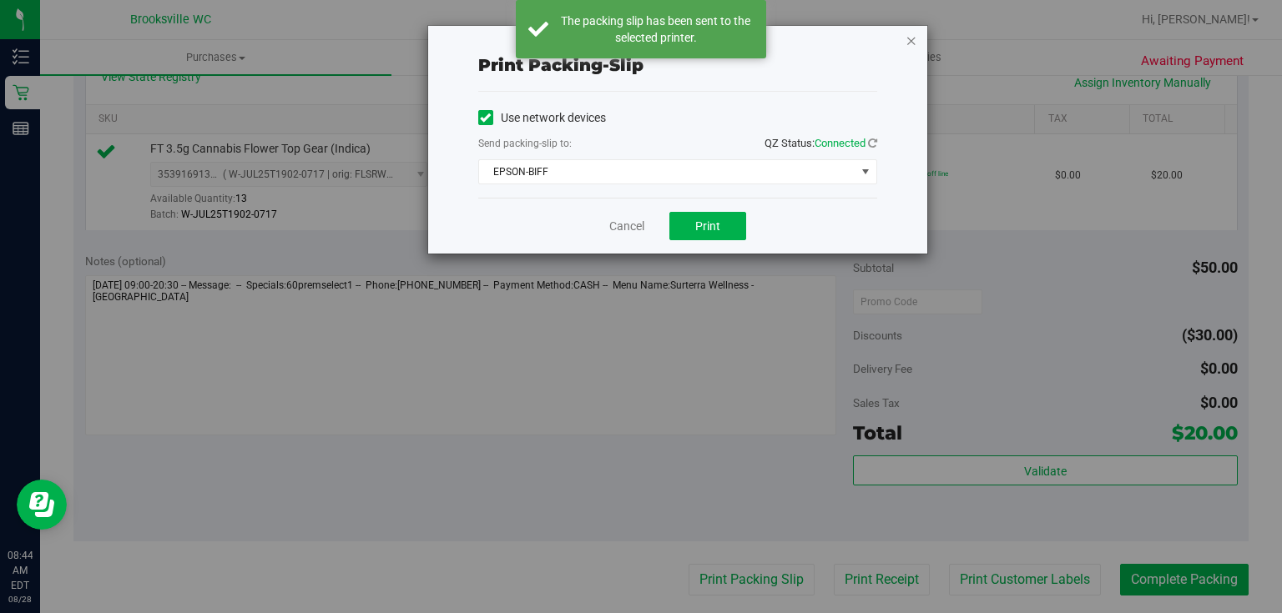
click at [911, 36] on icon "button" at bounding box center [912, 40] width 12 height 20
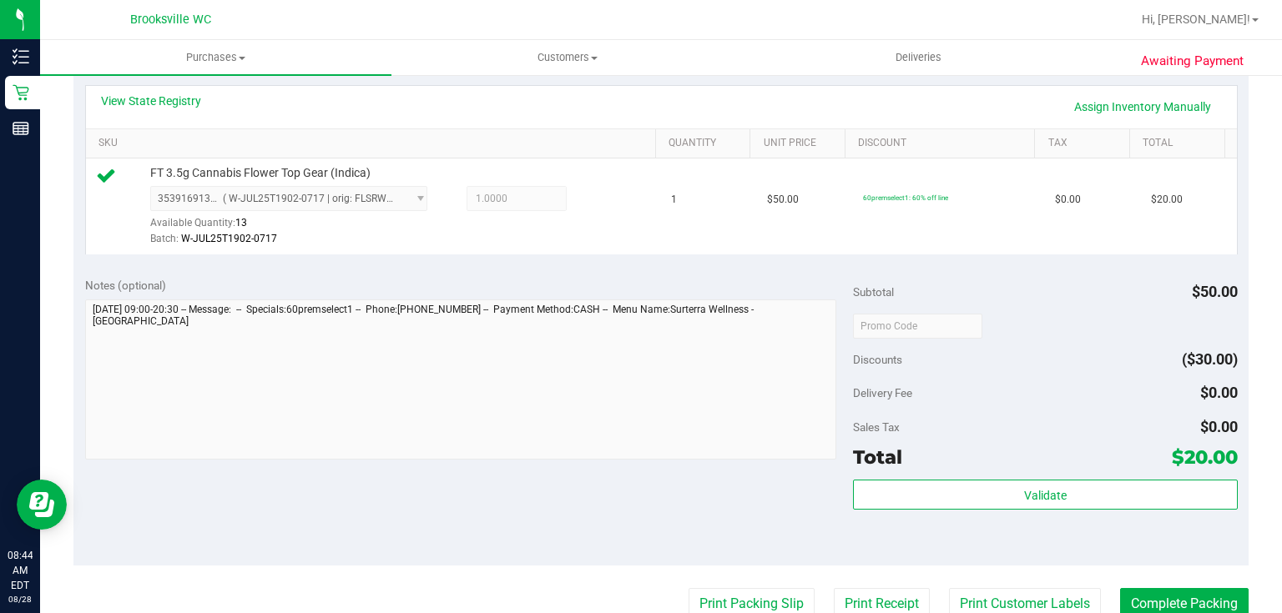
scroll to position [467, 0]
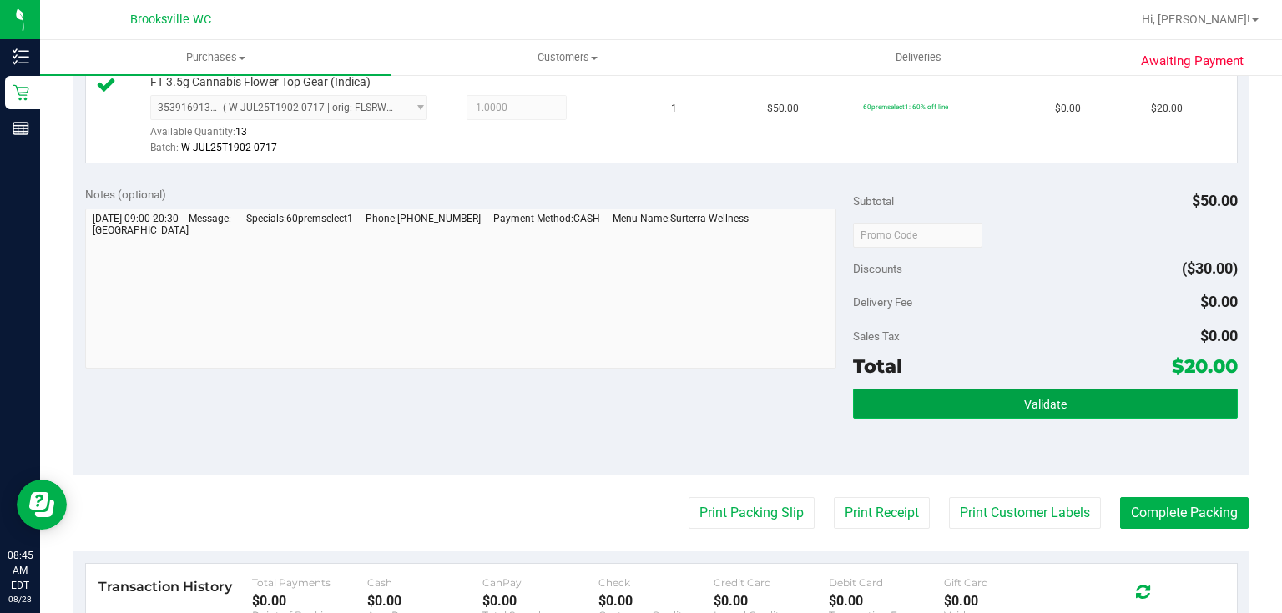
click at [931, 407] on button "Validate" at bounding box center [1045, 404] width 384 height 30
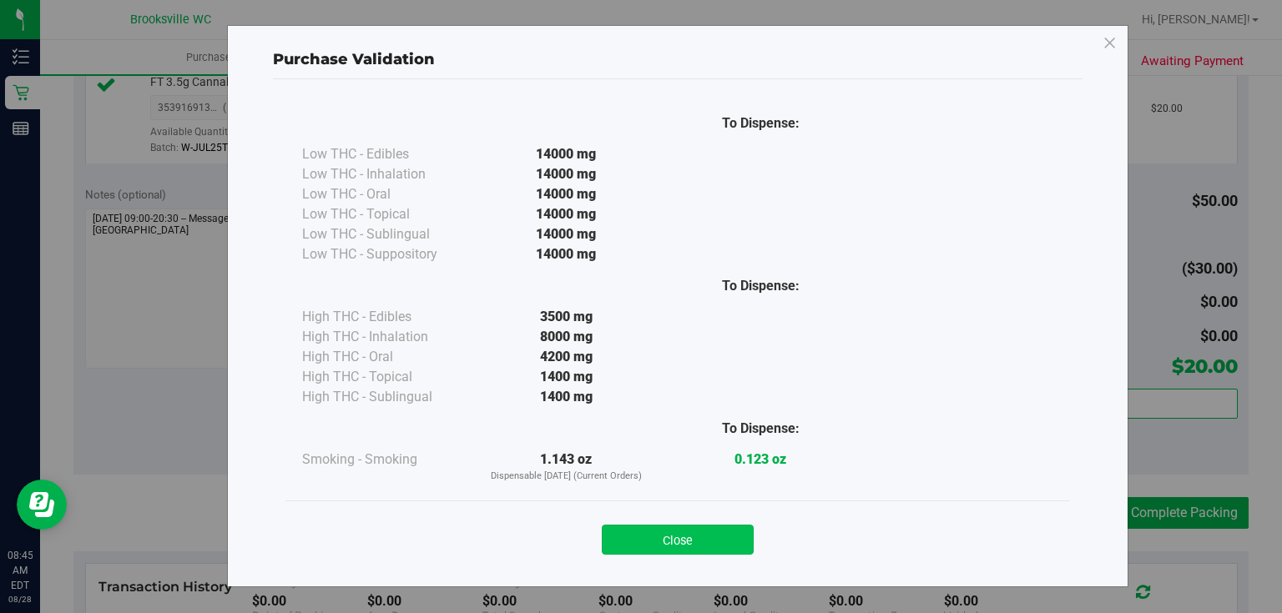
click at [735, 538] on button "Close" at bounding box center [678, 540] width 152 height 30
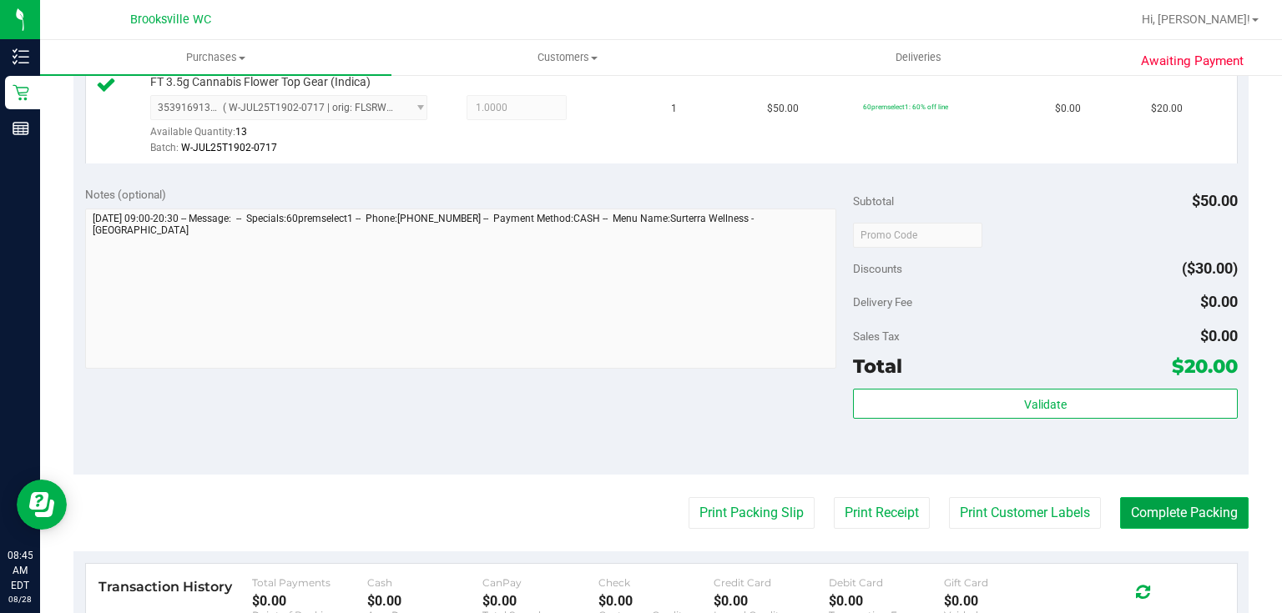
click at [1138, 512] on button "Complete Packing" at bounding box center [1184, 513] width 129 height 32
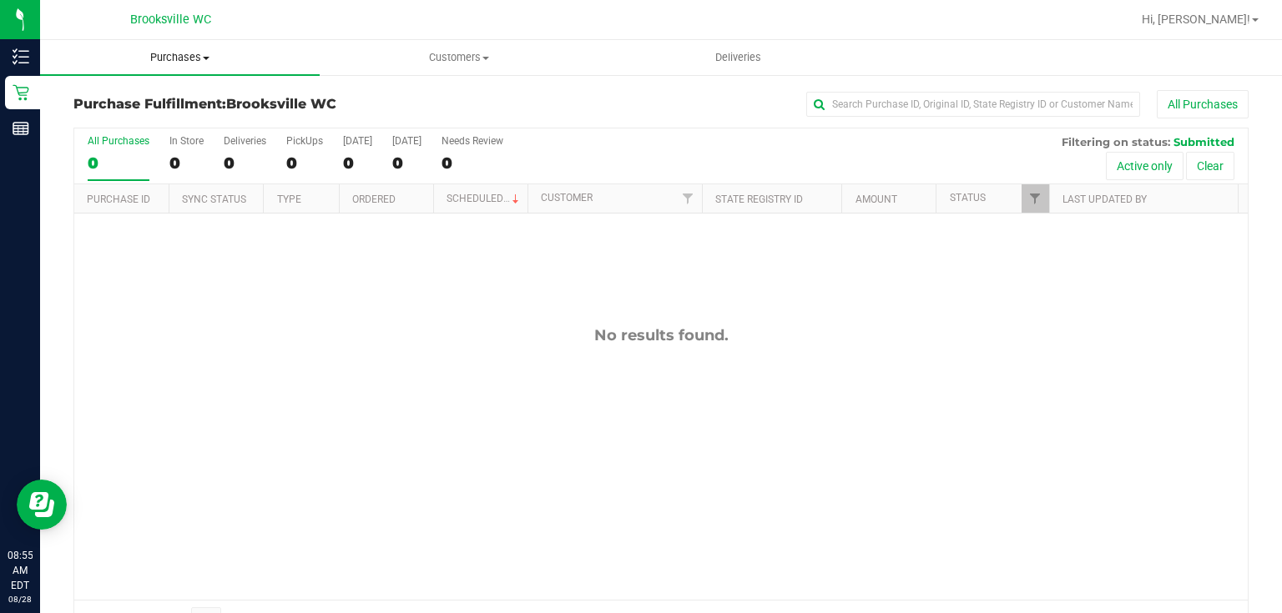
click at [187, 50] on span "Purchases" at bounding box center [180, 57] width 280 height 15
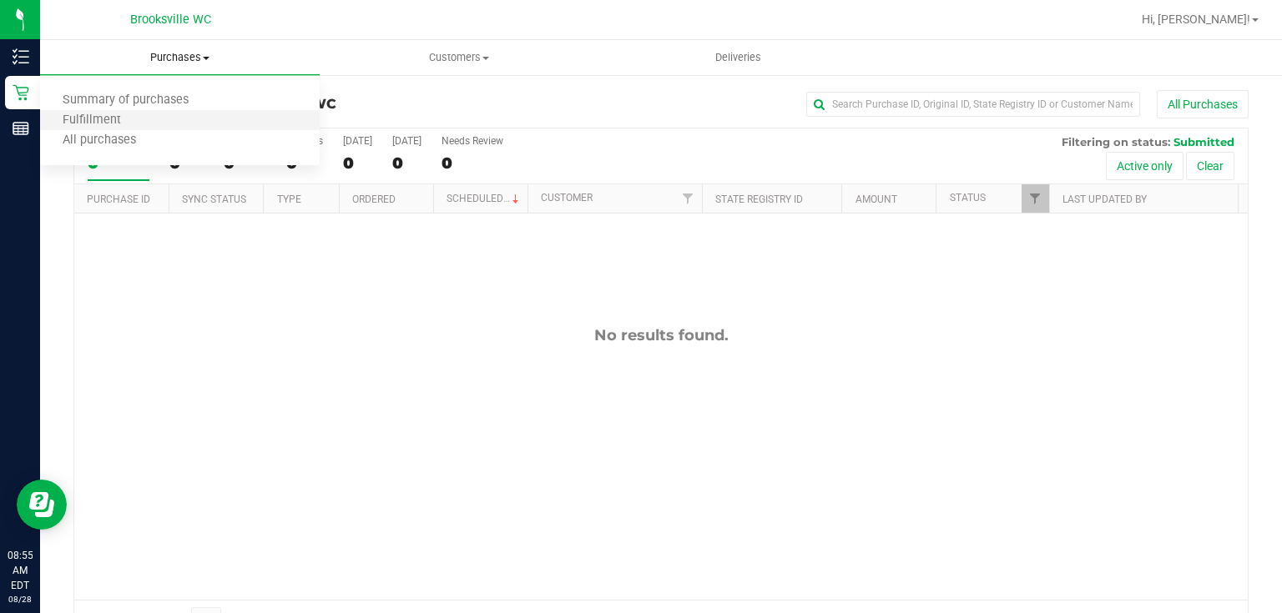
click at [155, 119] on li "Fulfillment" at bounding box center [180, 121] width 280 height 20
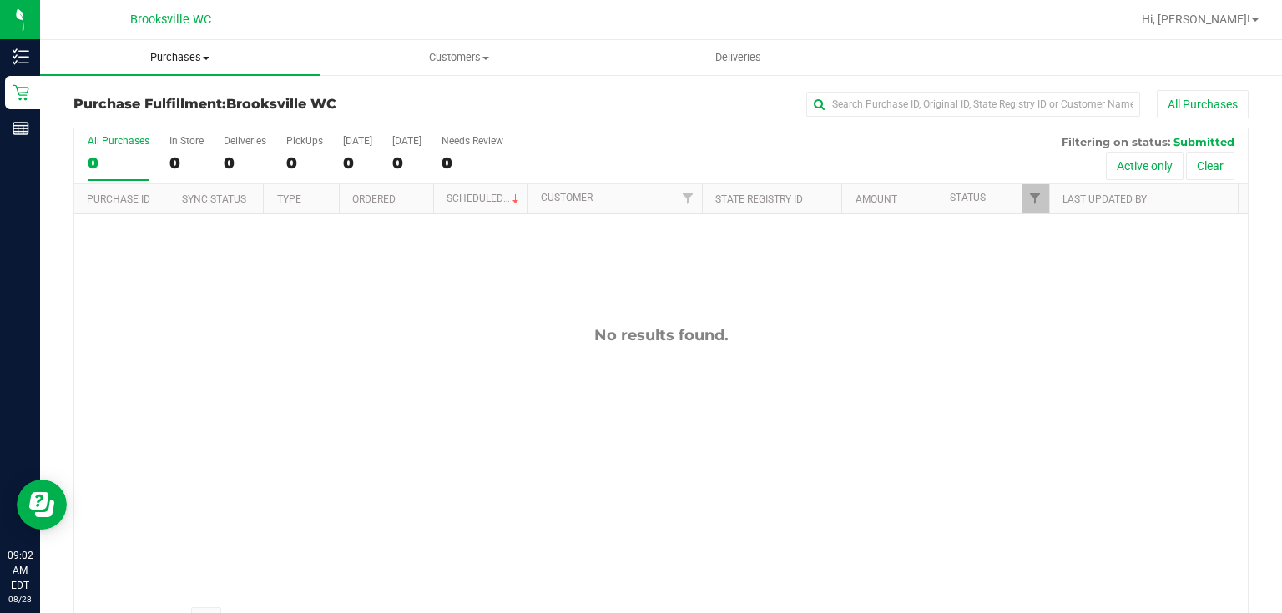
click at [178, 58] on span "Purchases" at bounding box center [180, 57] width 280 height 15
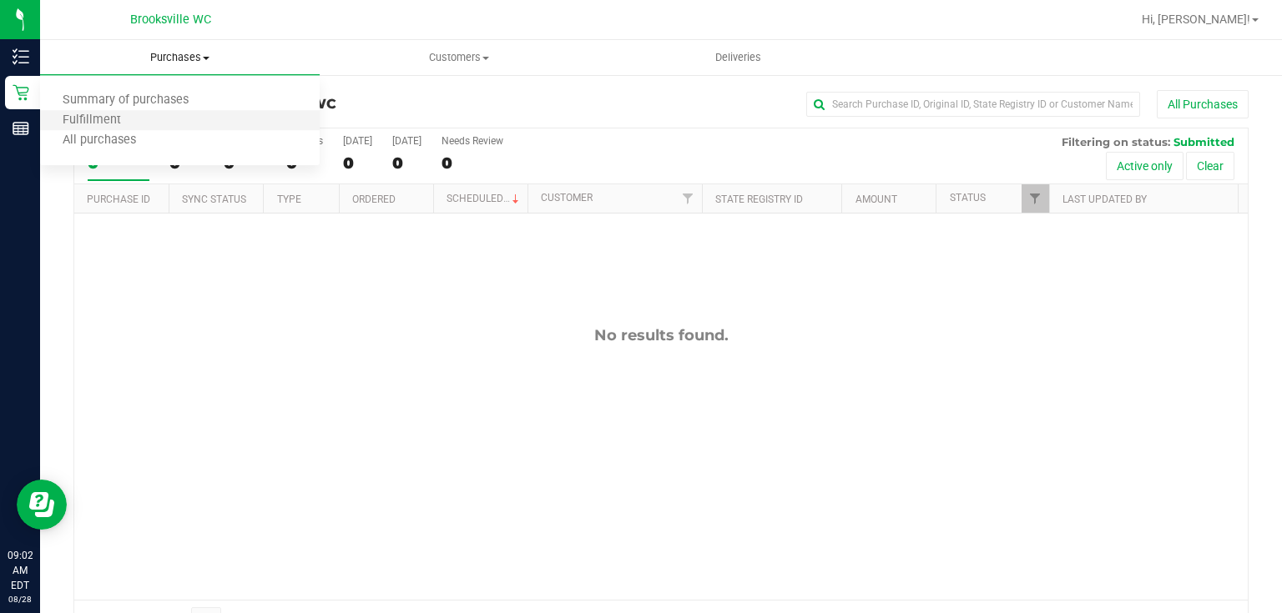
click at [179, 120] on li "Fulfillment" at bounding box center [180, 121] width 280 height 20
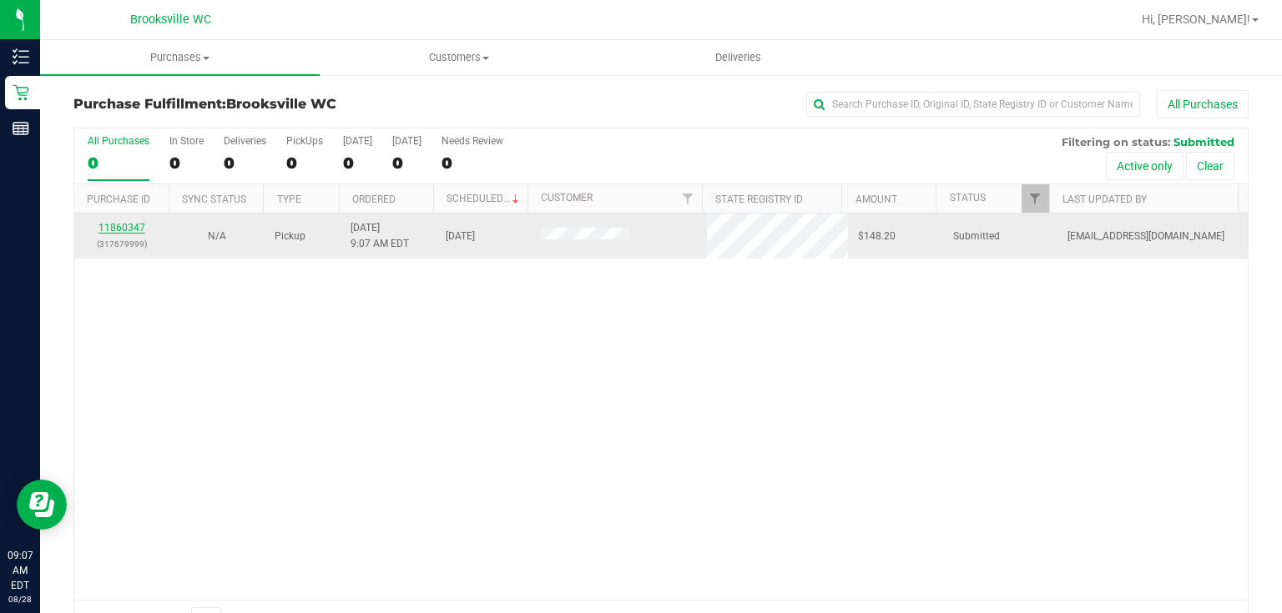
click at [120, 229] on link "11860347" at bounding box center [121, 228] width 47 height 12
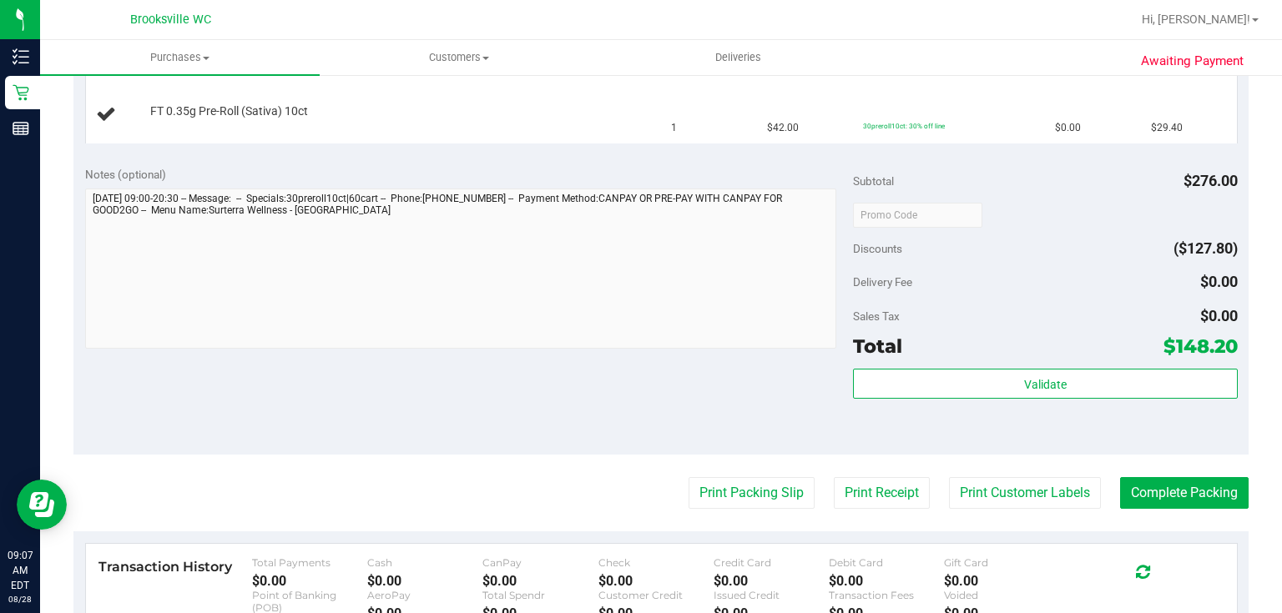
scroll to position [801, 0]
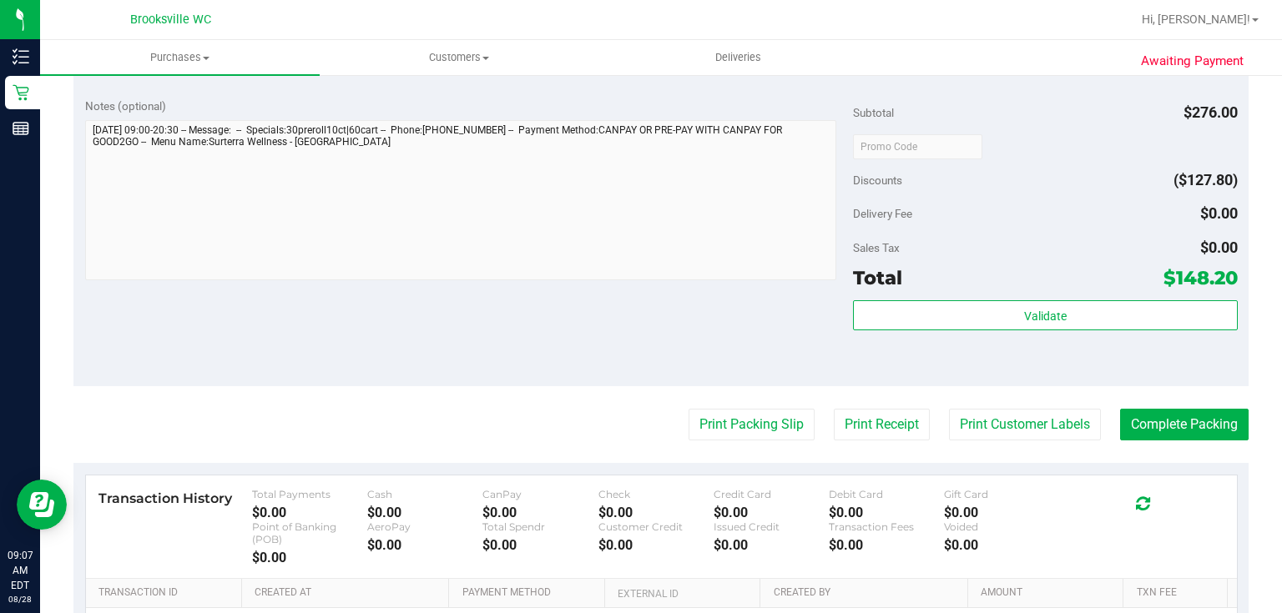
click at [784, 439] on purchase-details "Back Edit Purchase Cancel Purchase View Profile # 11860347 BioTrack ID: - Submi…" at bounding box center [660, 38] width 1175 height 1499
click at [788, 430] on button "Print Packing Slip" at bounding box center [752, 425] width 126 height 32
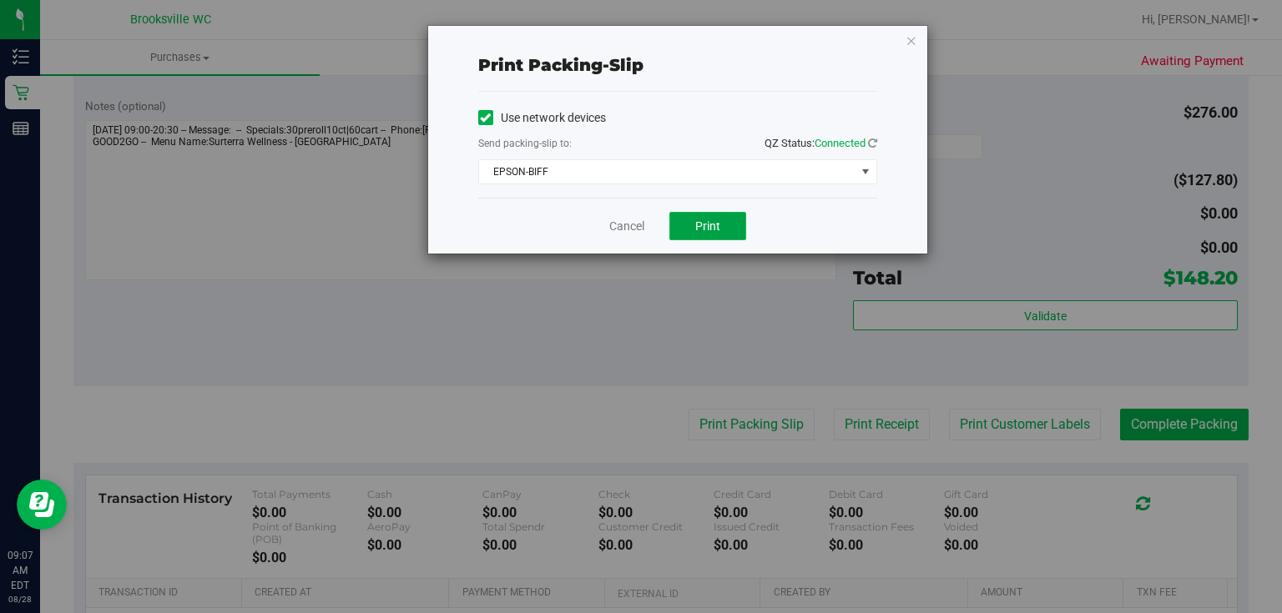
click at [728, 214] on button "Print" at bounding box center [707, 226] width 77 height 28
click at [908, 39] on icon "button" at bounding box center [912, 40] width 12 height 20
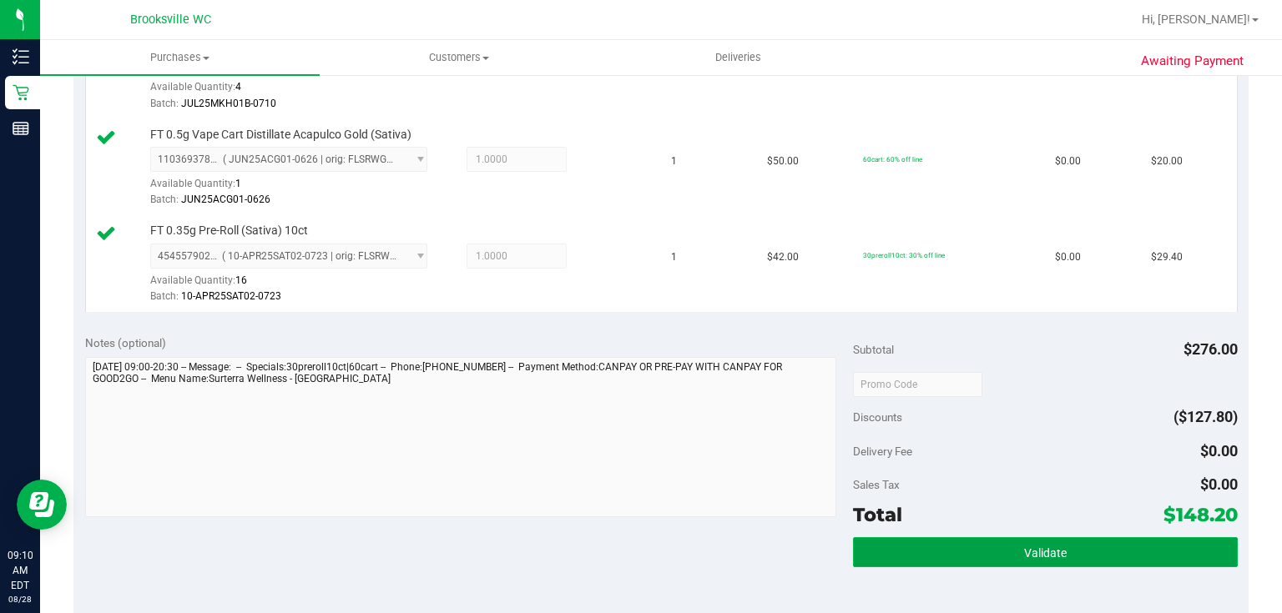
click at [992, 538] on button "Validate" at bounding box center [1045, 553] width 384 height 30
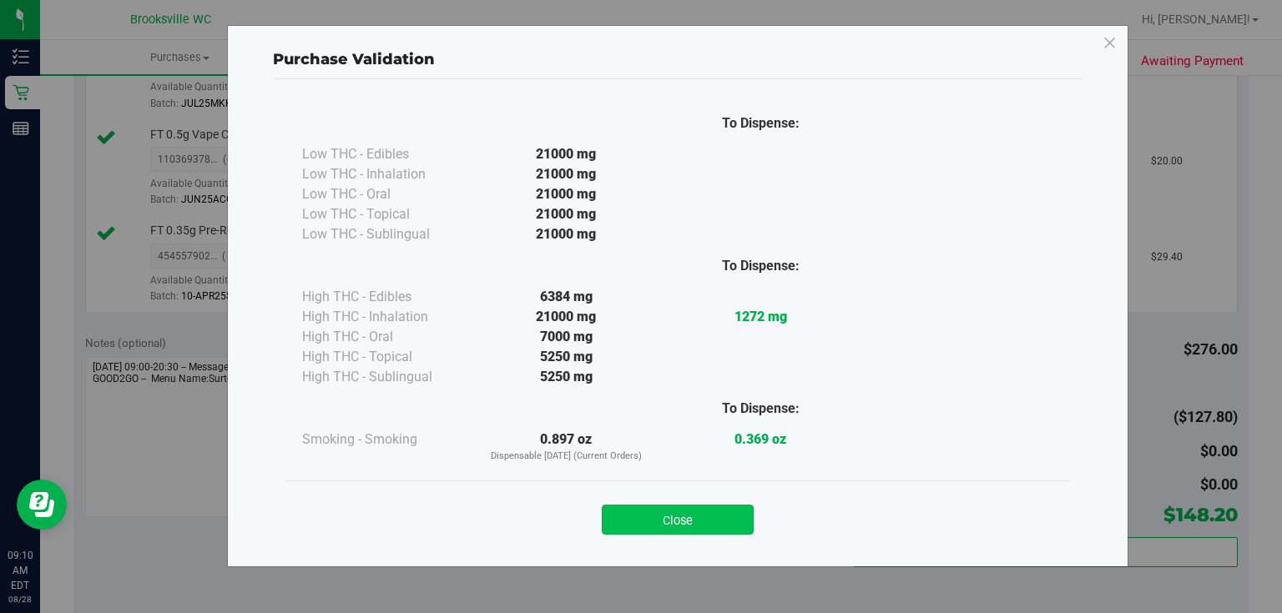
click at [654, 523] on button "Close" at bounding box center [678, 520] width 152 height 30
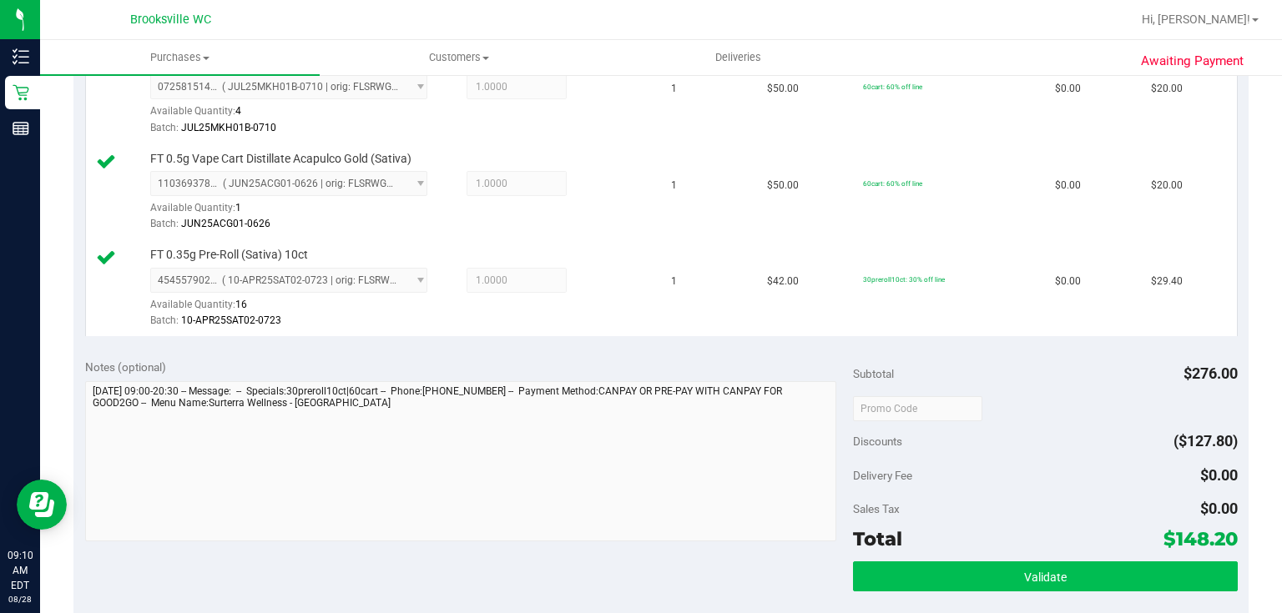
scroll to position [868, 0]
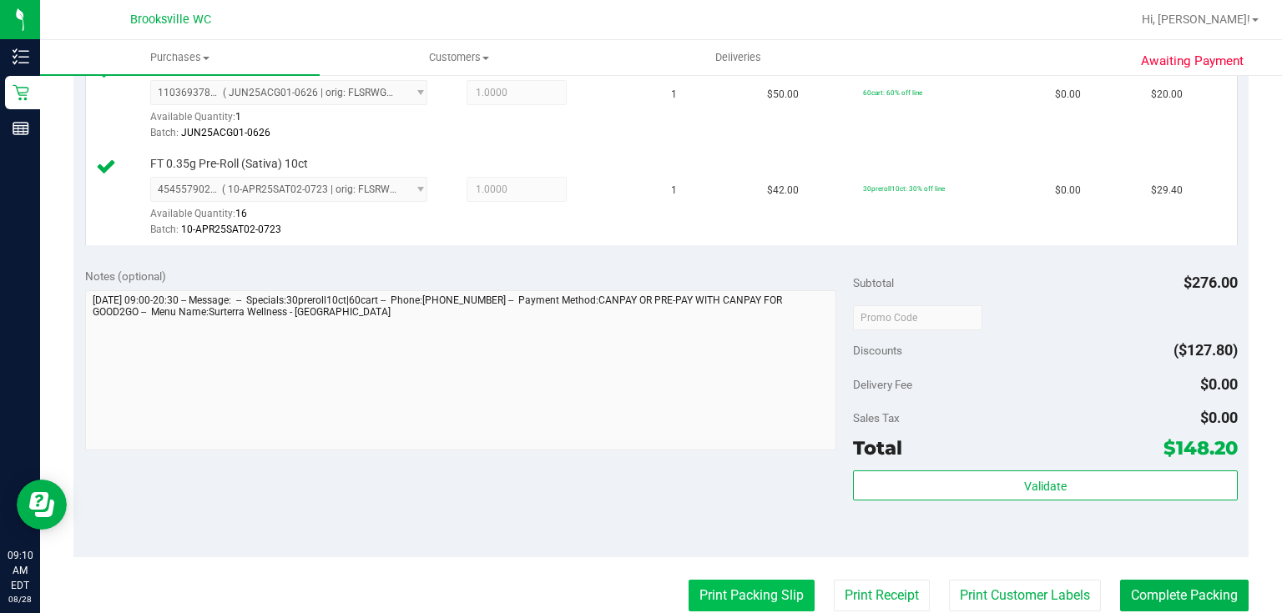
click at [739, 593] on button "Print Packing Slip" at bounding box center [752, 596] width 126 height 32
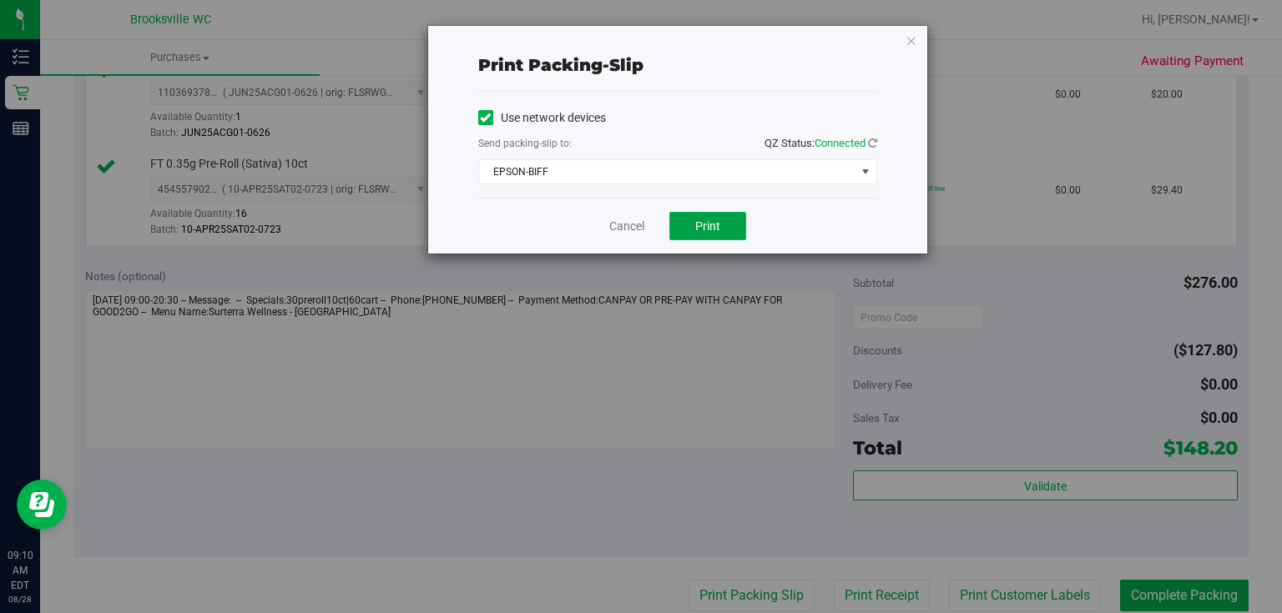
click at [690, 219] on button "Print" at bounding box center [707, 226] width 77 height 28
click at [913, 38] on icon "button" at bounding box center [912, 40] width 12 height 20
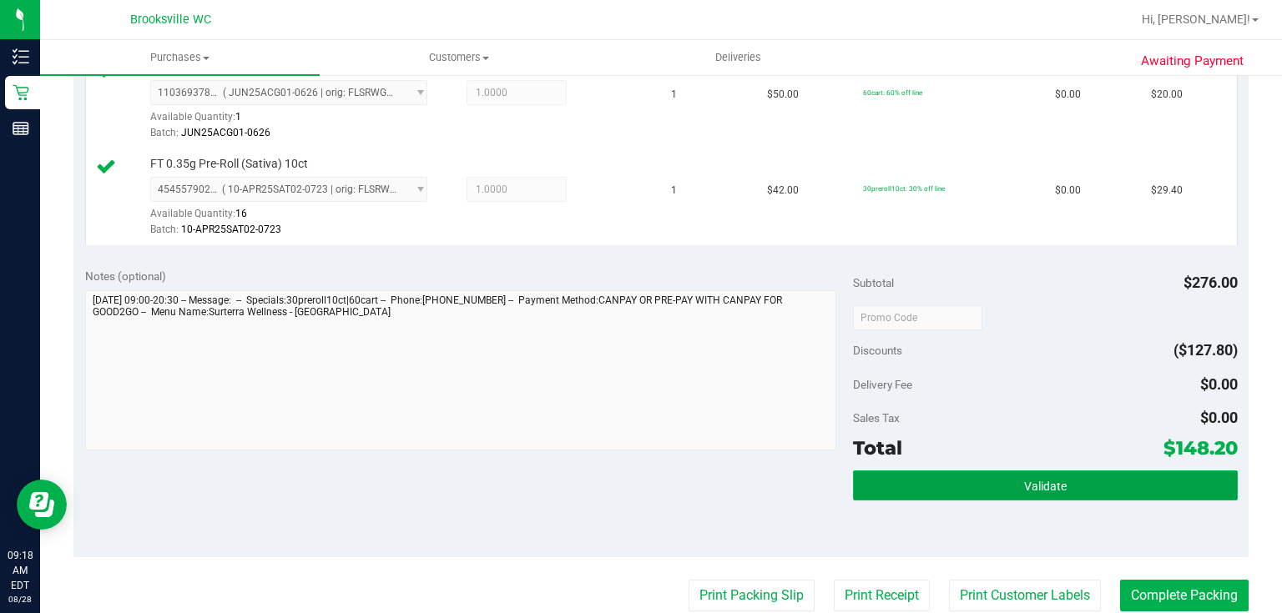
click at [1039, 473] on button "Validate" at bounding box center [1045, 486] width 384 height 30
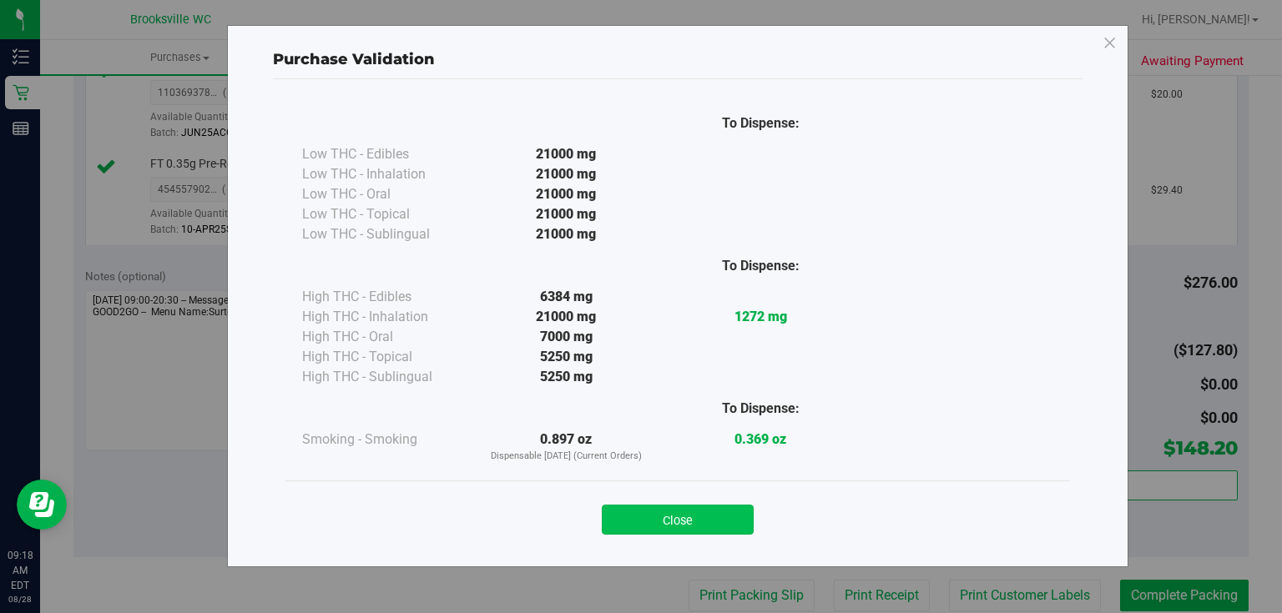
click at [709, 508] on button "Close" at bounding box center [678, 520] width 152 height 30
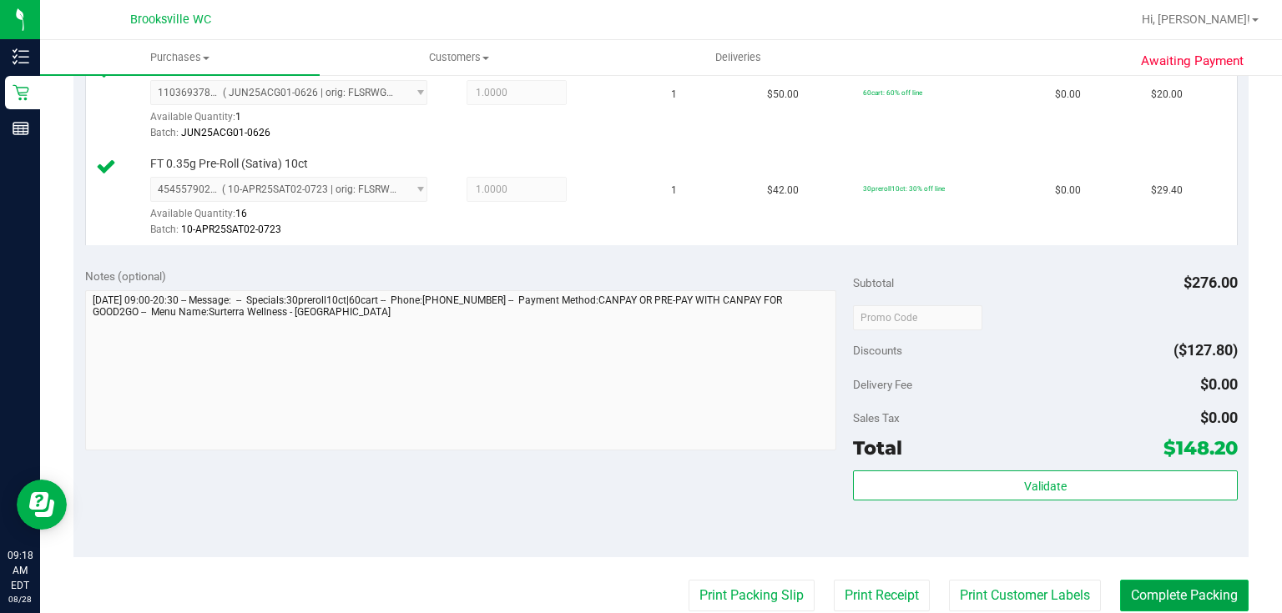
click at [1168, 585] on button "Complete Packing" at bounding box center [1184, 596] width 129 height 32
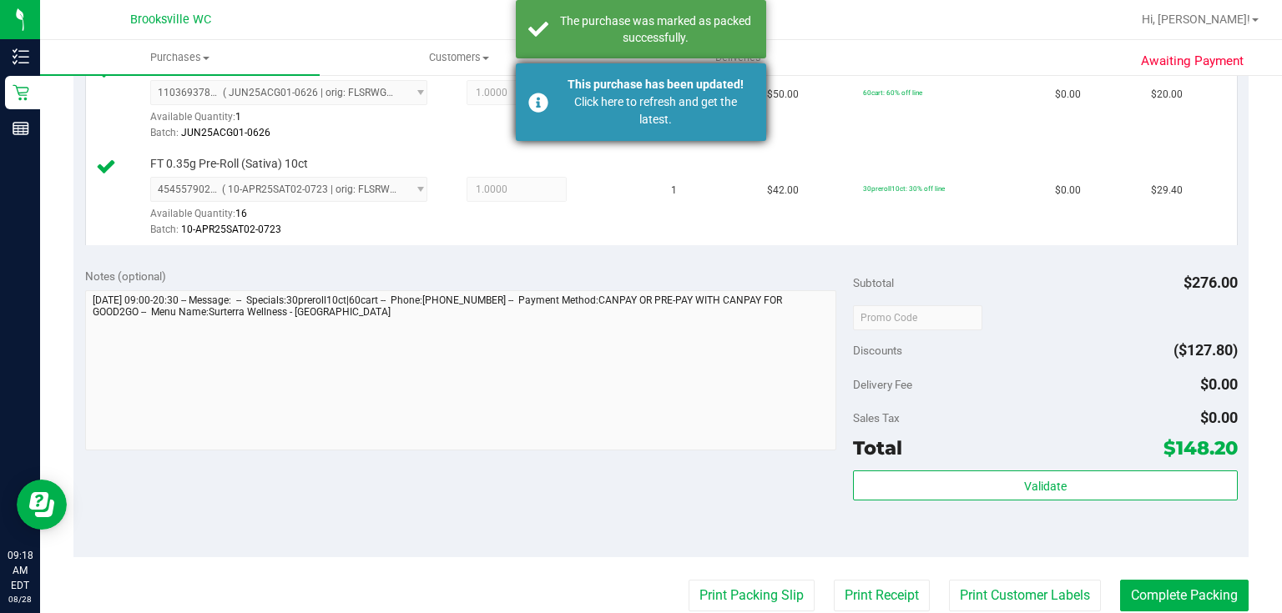
click at [572, 80] on div "This purchase has been updated!" at bounding box center [656, 85] width 196 height 18
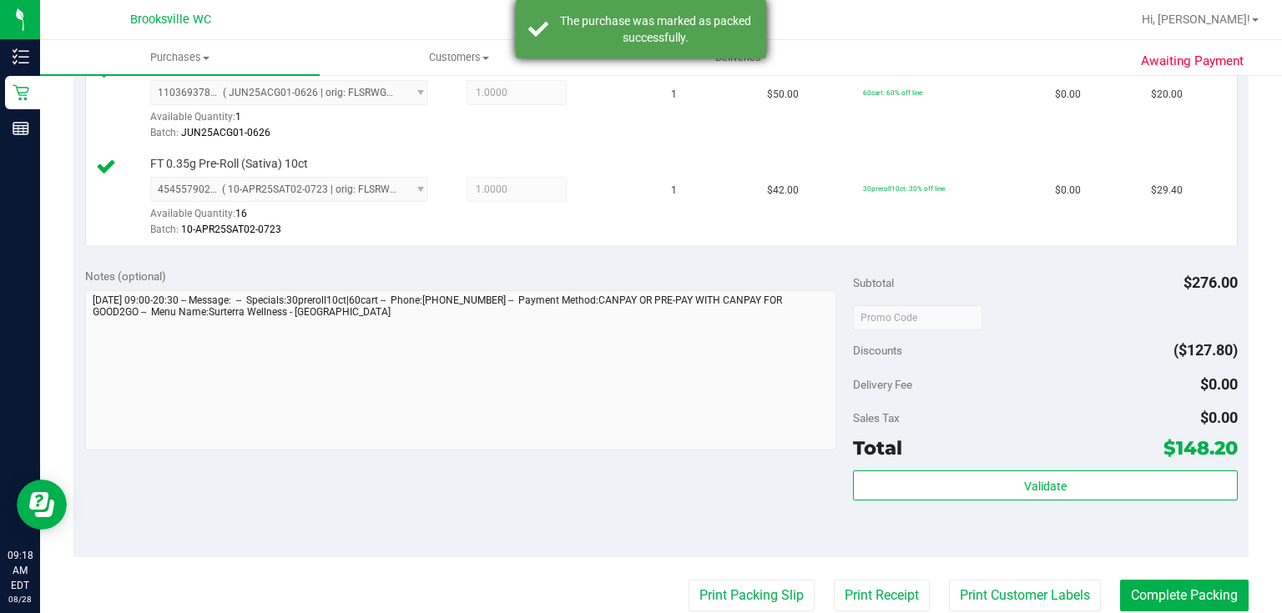
click at [563, 33] on div "The purchase was marked as packed successfully." at bounding box center [656, 29] width 196 height 33
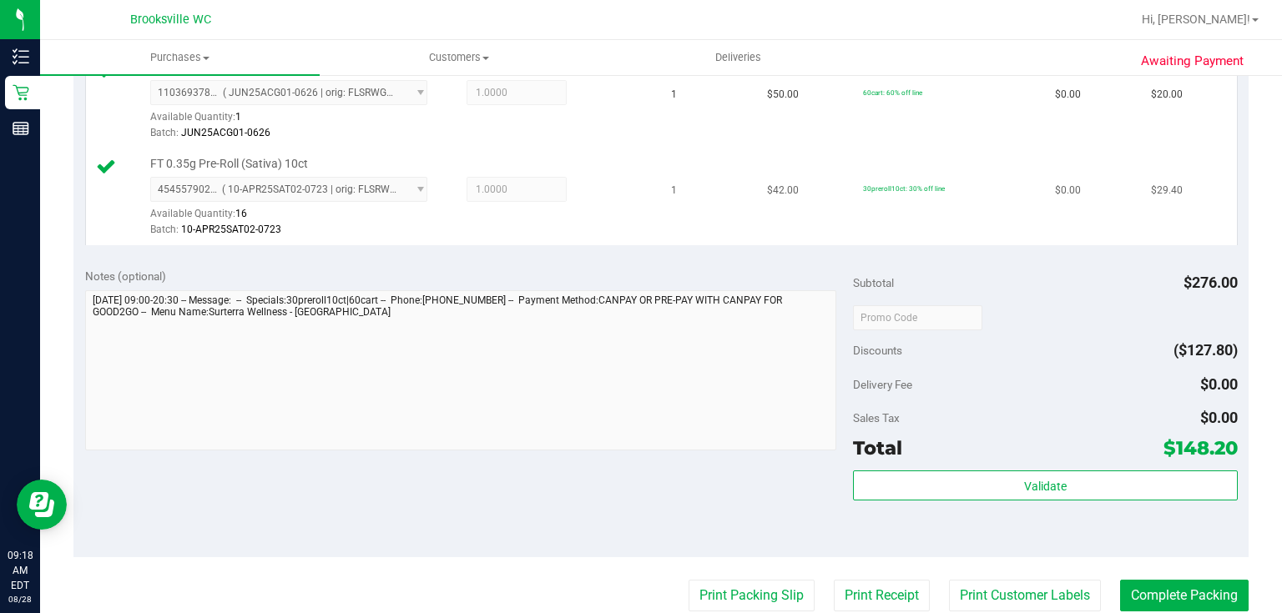
scroll to position [841, 0]
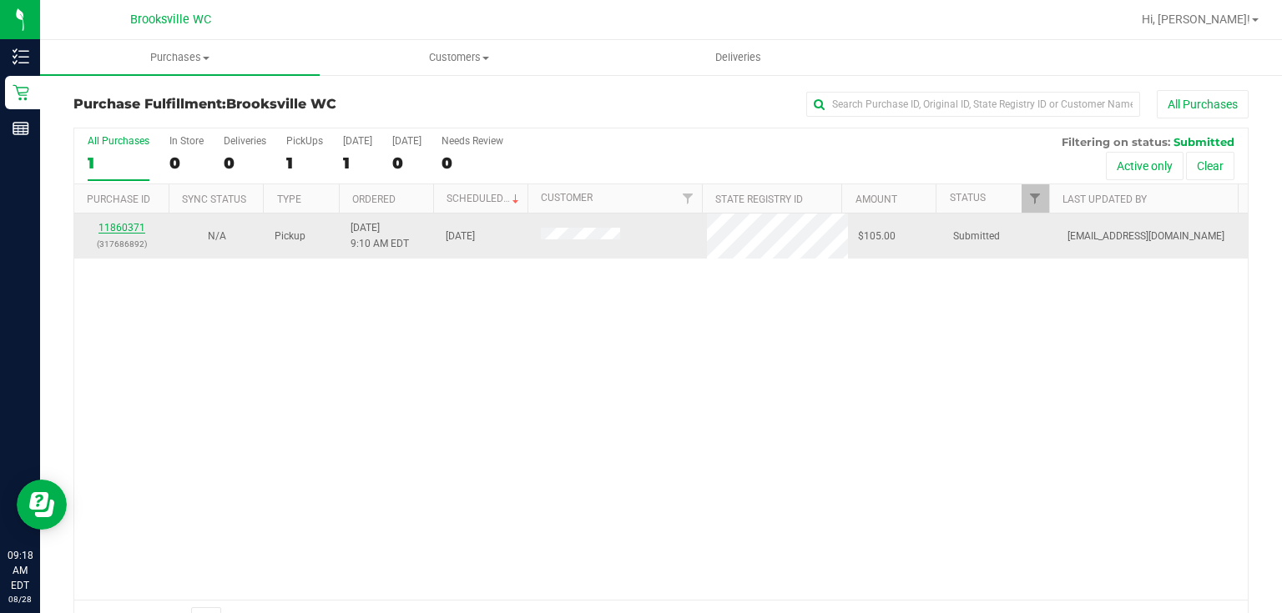
click at [124, 230] on link "11860371" at bounding box center [121, 228] width 47 height 12
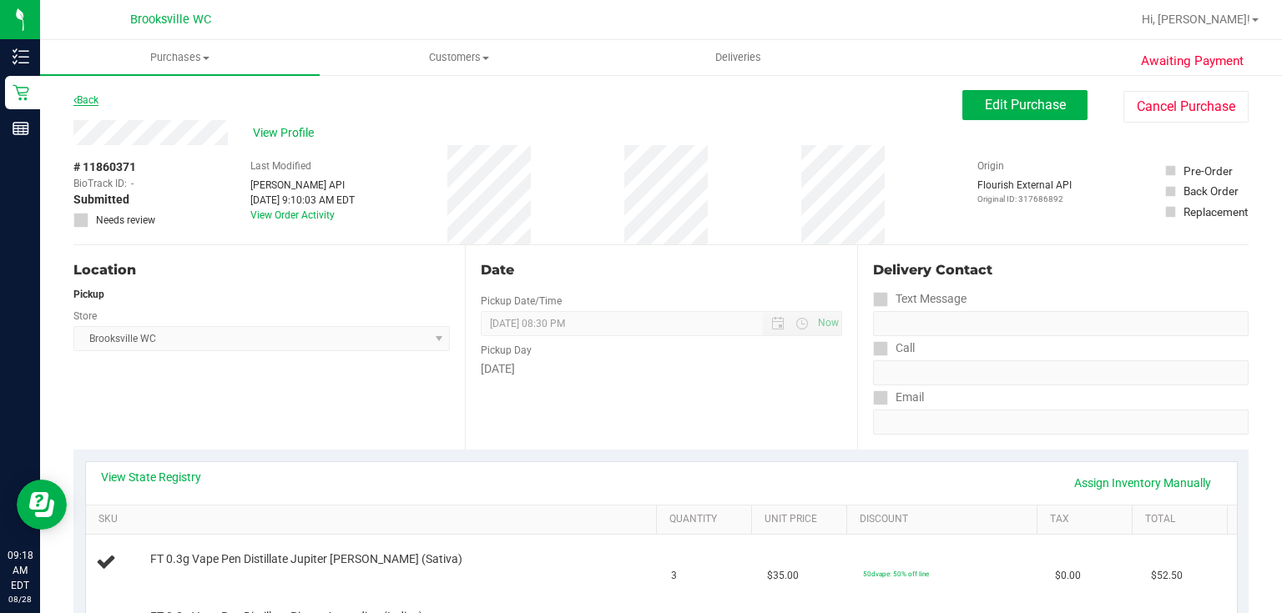
click at [94, 98] on link "Back" at bounding box center [85, 100] width 25 height 12
